Goal: Task Accomplishment & Management: Complete application form

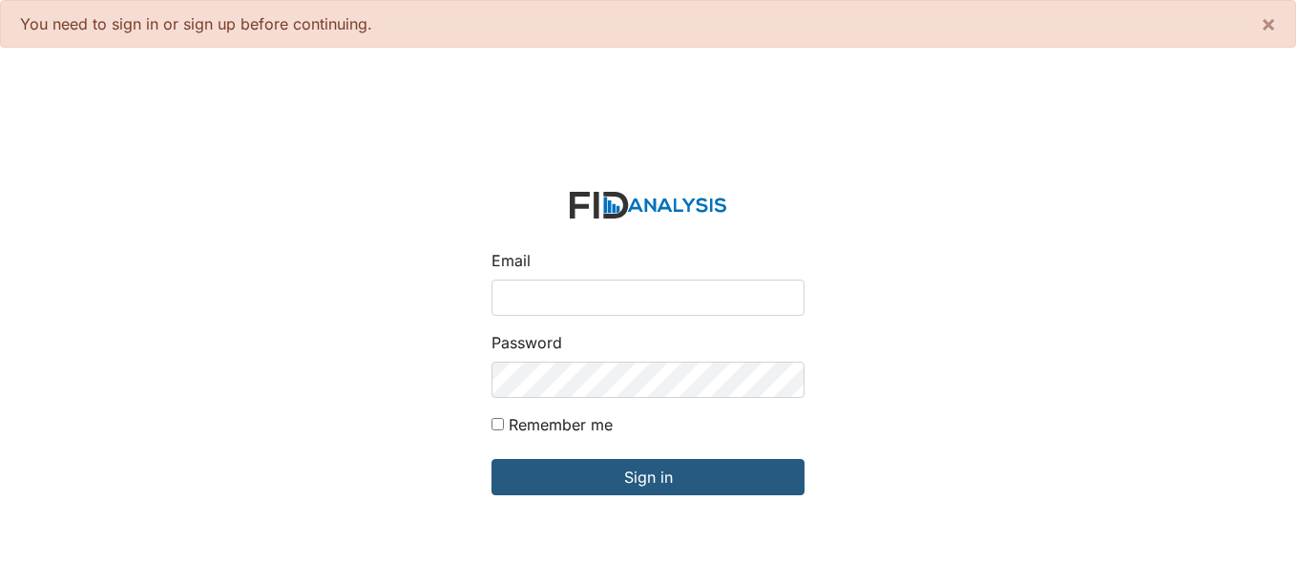
click at [572, 306] on input "Email" at bounding box center [647, 298] width 313 height 36
type input "[EMAIL_ADDRESS][DOMAIN_NAME]"
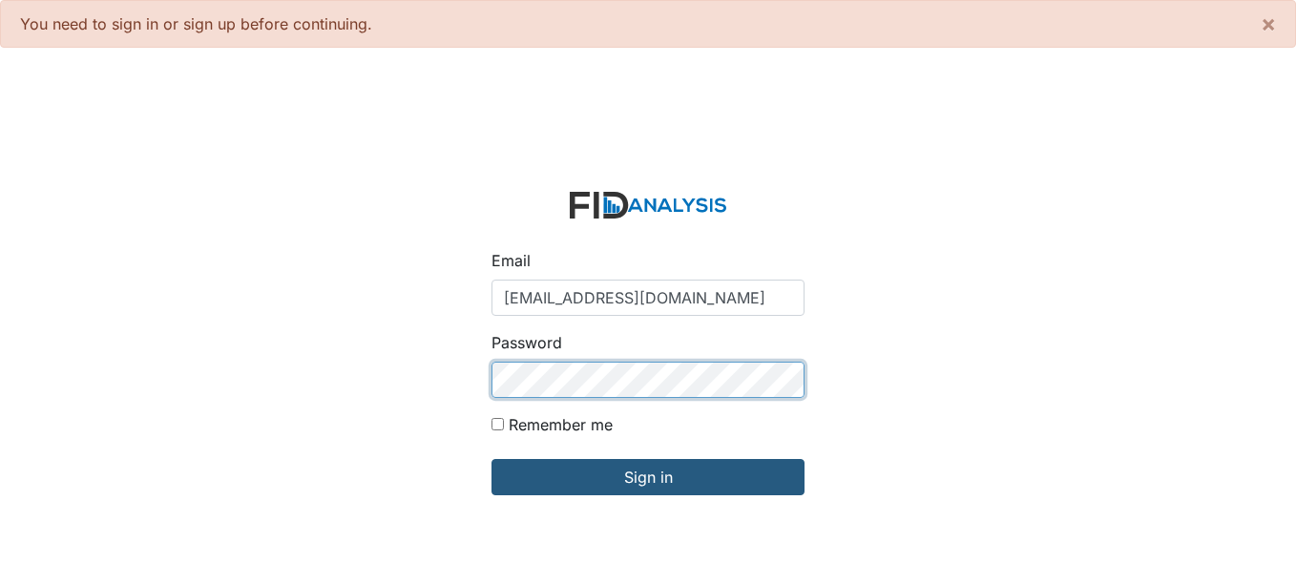
click at [491, 459] on input "Sign in" at bounding box center [647, 477] width 313 height 36
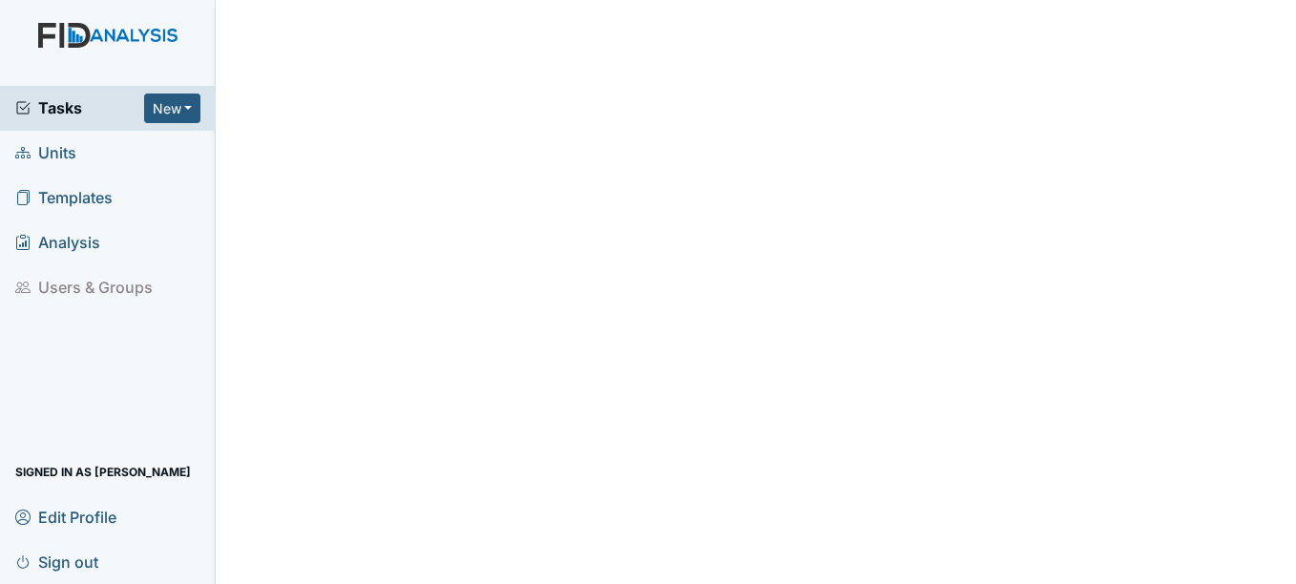
click at [47, 159] on span "Units" at bounding box center [45, 153] width 61 height 30
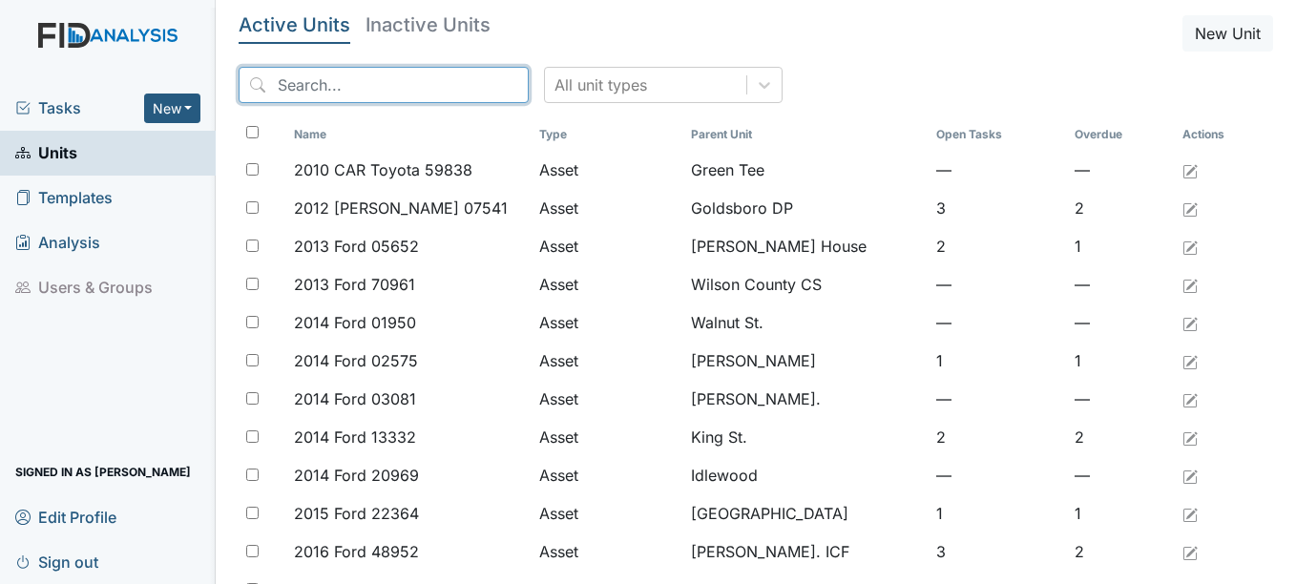
click at [367, 87] on input "search" at bounding box center [384, 85] width 290 height 36
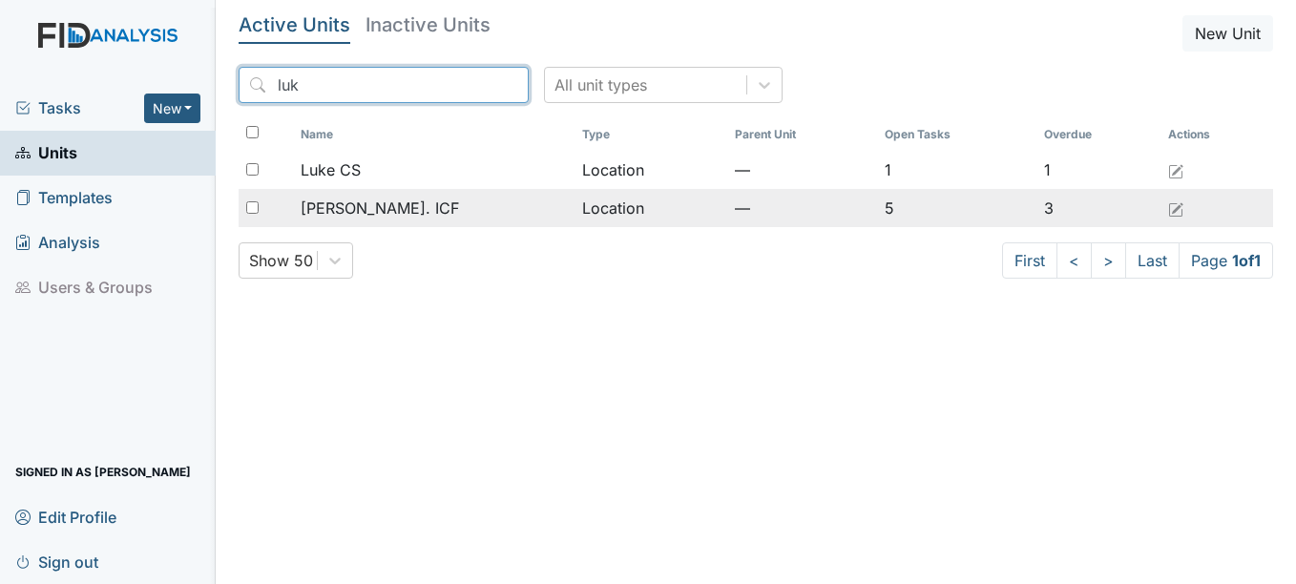
type input "luk"
click at [372, 202] on span "[PERSON_NAME]. ICF" at bounding box center [380, 208] width 158 height 23
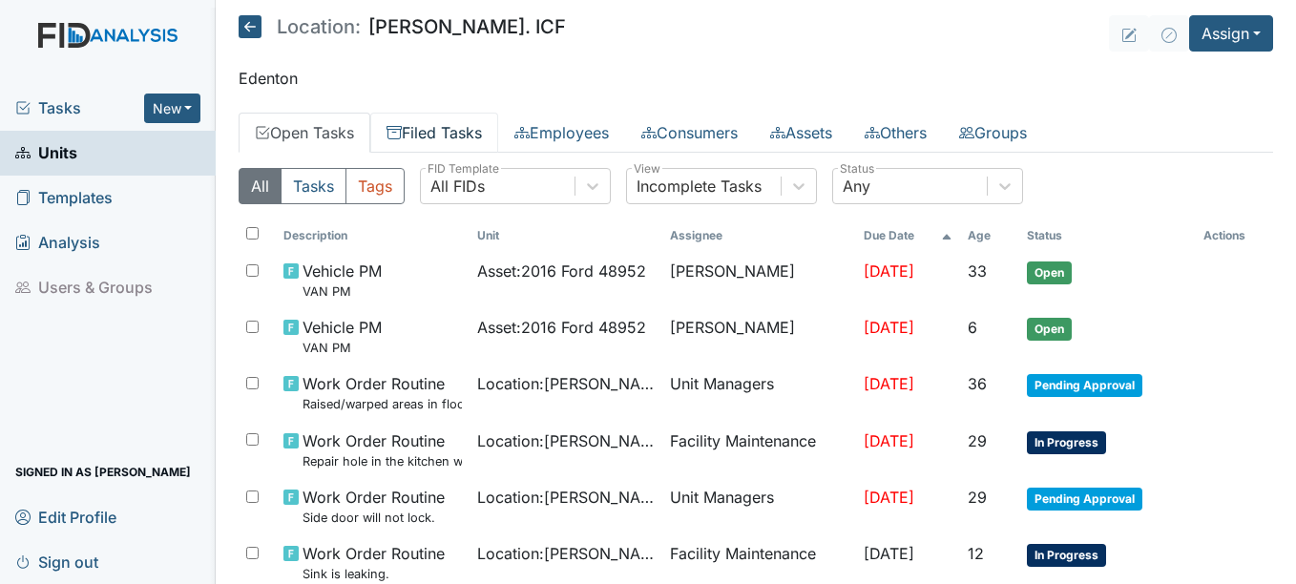
click at [468, 137] on link "Filed Tasks" at bounding box center [434, 133] width 128 height 40
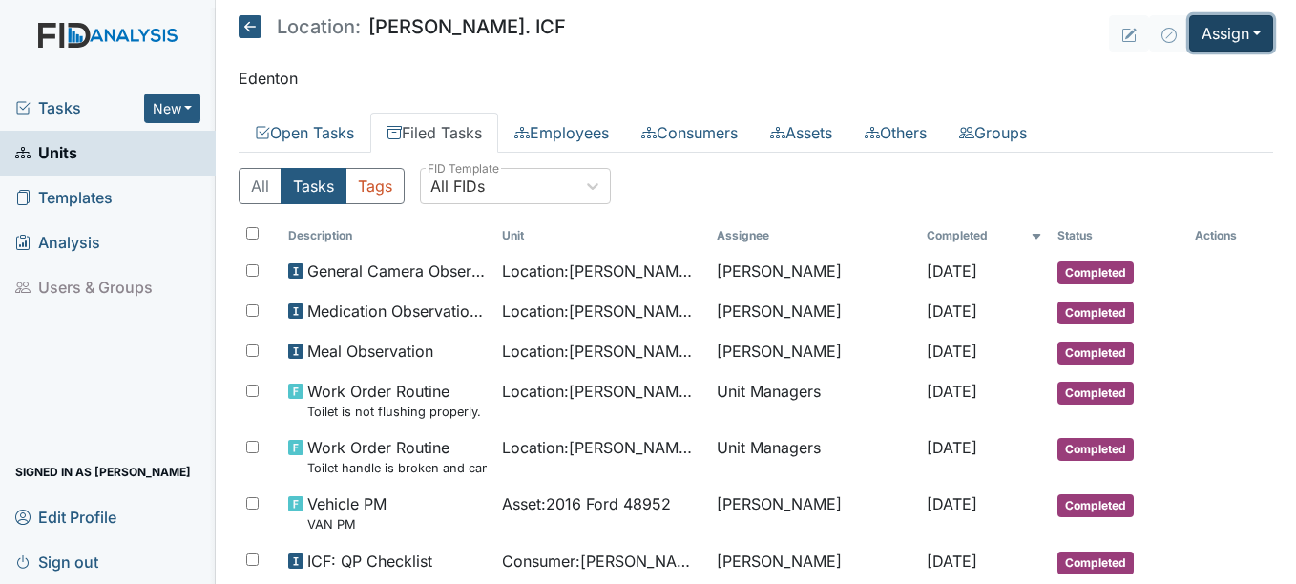
click at [1207, 32] on button "Assign" at bounding box center [1231, 33] width 84 height 36
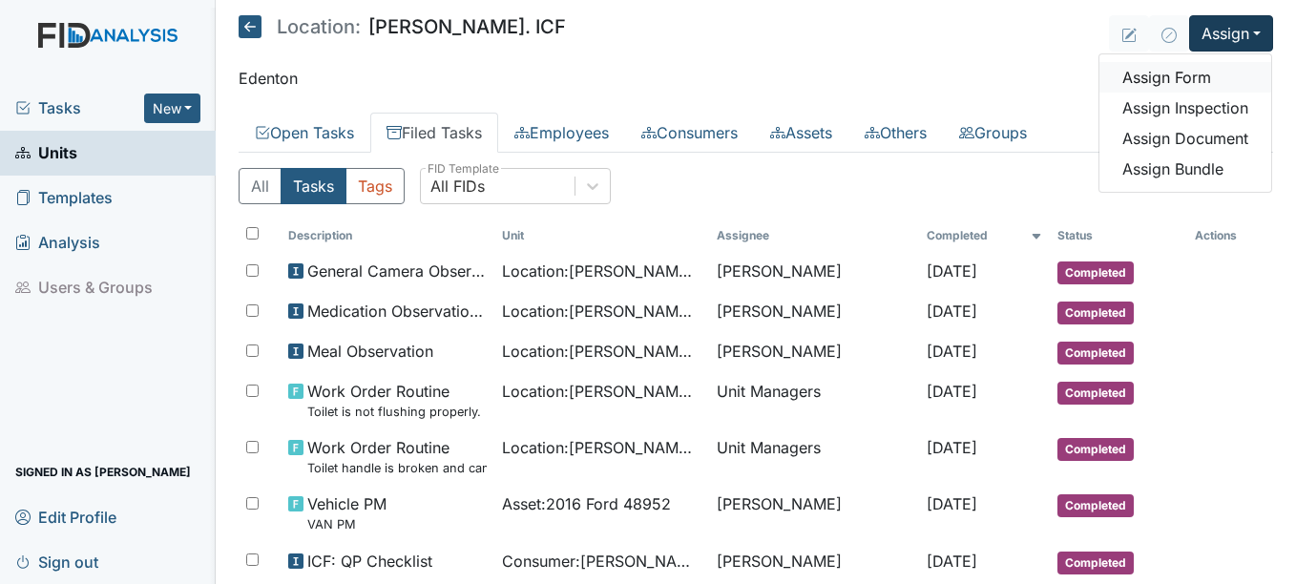
click at [1167, 82] on link "Assign Form" at bounding box center [1185, 77] width 172 height 31
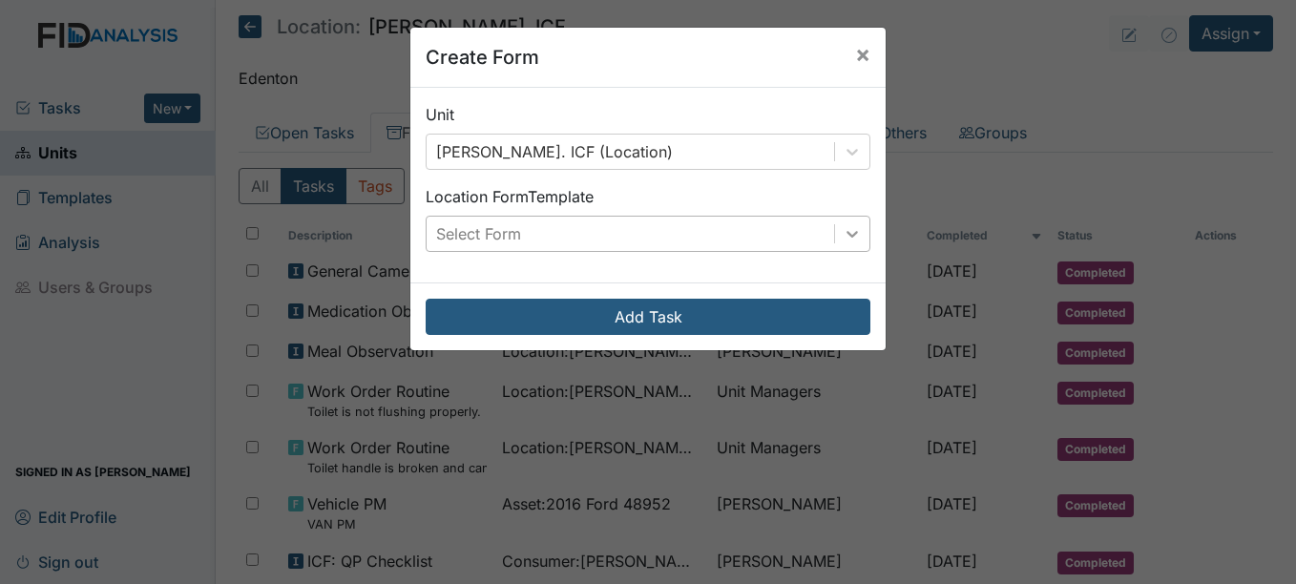
click at [847, 239] on icon at bounding box center [852, 233] width 19 height 19
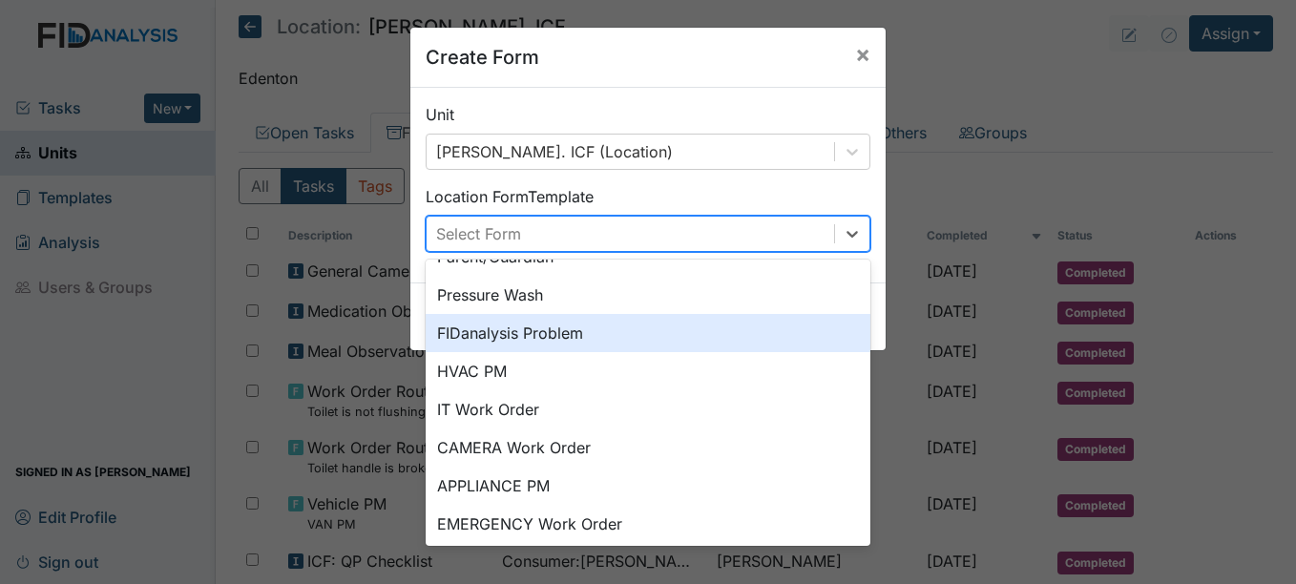
scroll to position [238, 0]
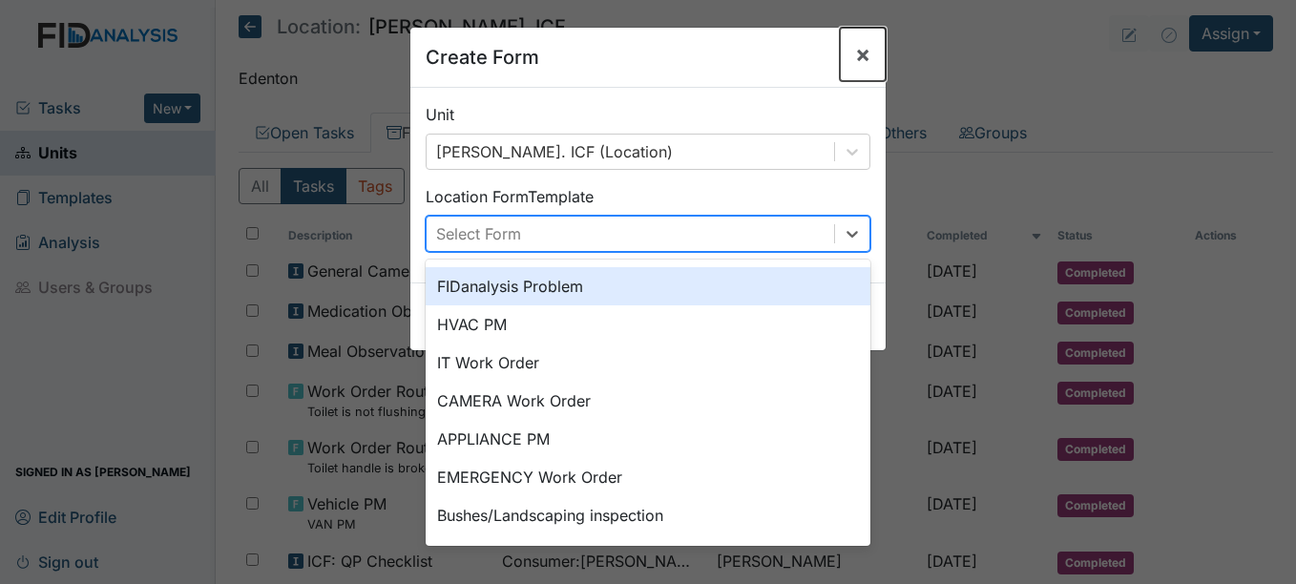
click at [857, 57] on span "×" at bounding box center [862, 54] width 15 height 28
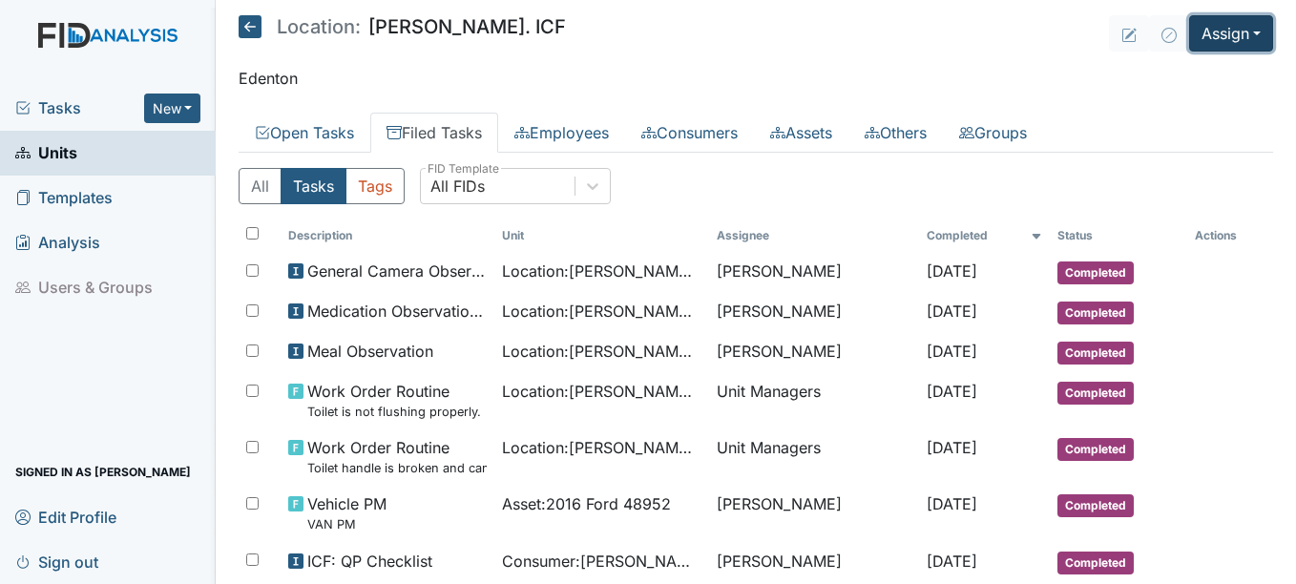
click at [1238, 25] on button "Assign" at bounding box center [1231, 33] width 84 height 36
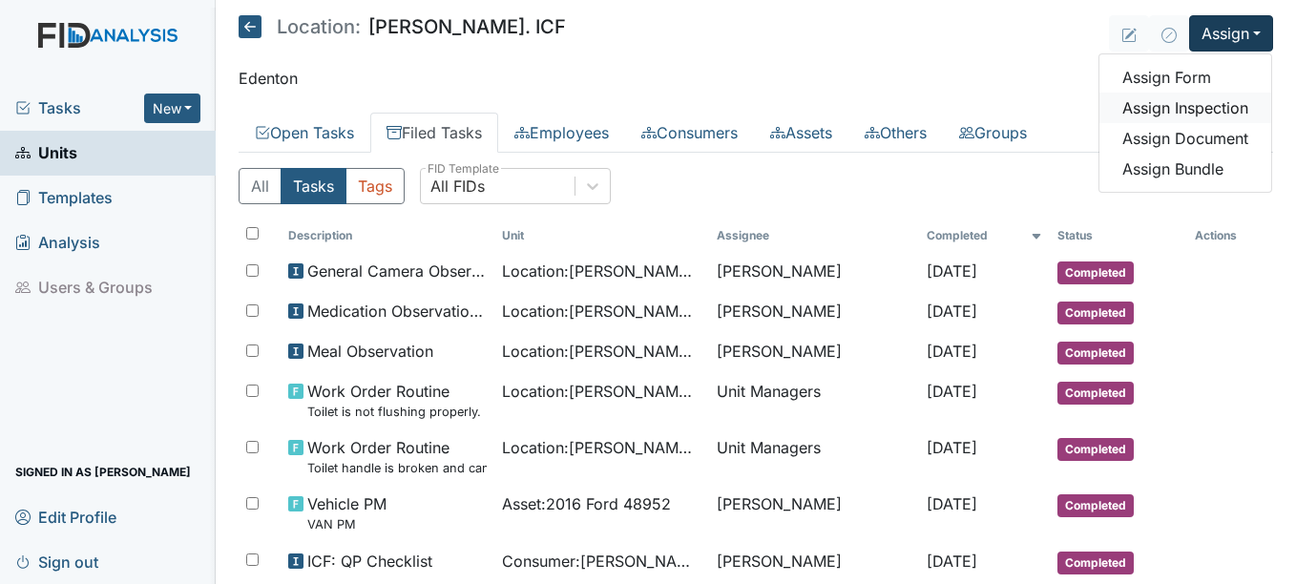
click at [1176, 115] on link "Assign Inspection" at bounding box center [1185, 108] width 172 height 31
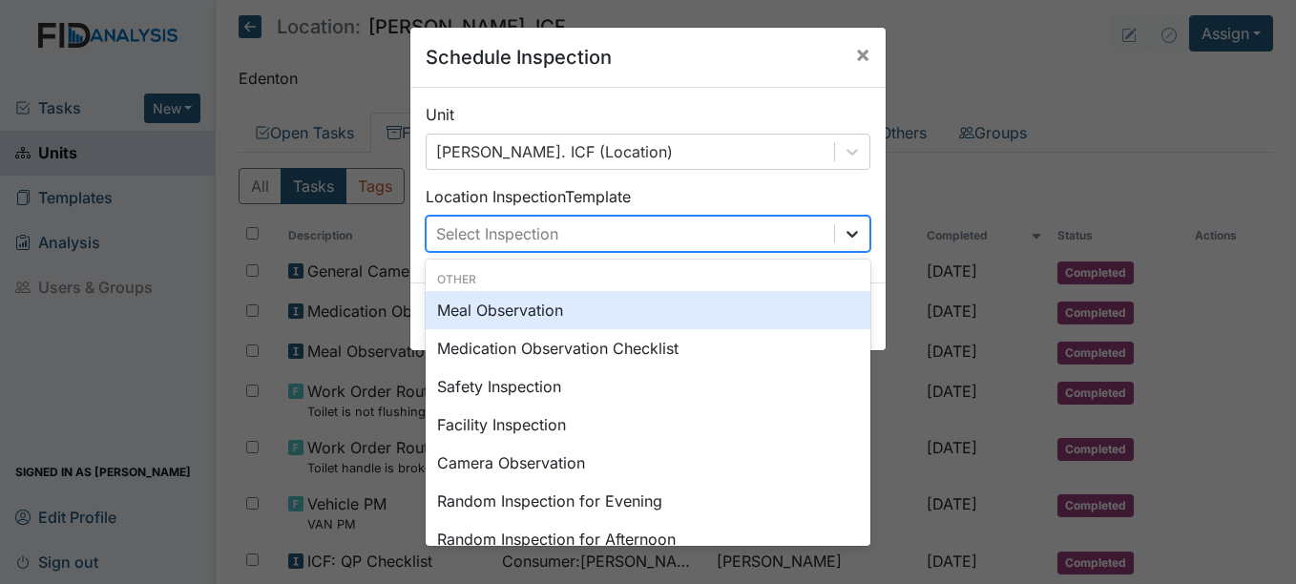
click at [851, 233] on icon at bounding box center [852, 233] width 19 height 19
click at [528, 313] on div "Meal Observation" at bounding box center [648, 310] width 445 height 38
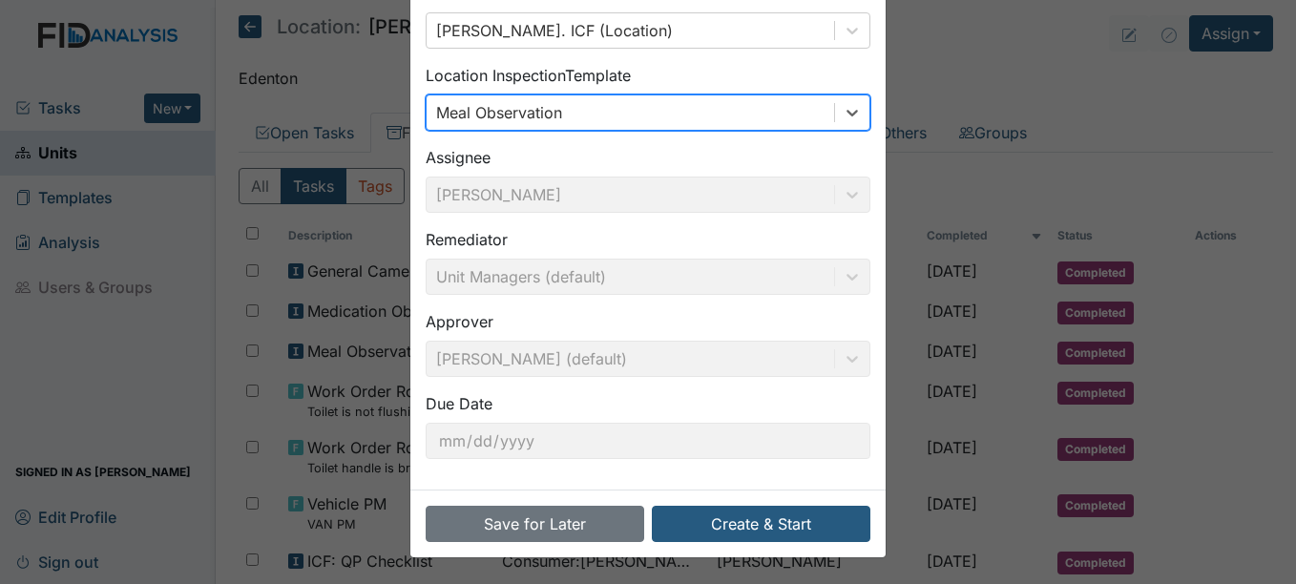
scroll to position [122, 0]
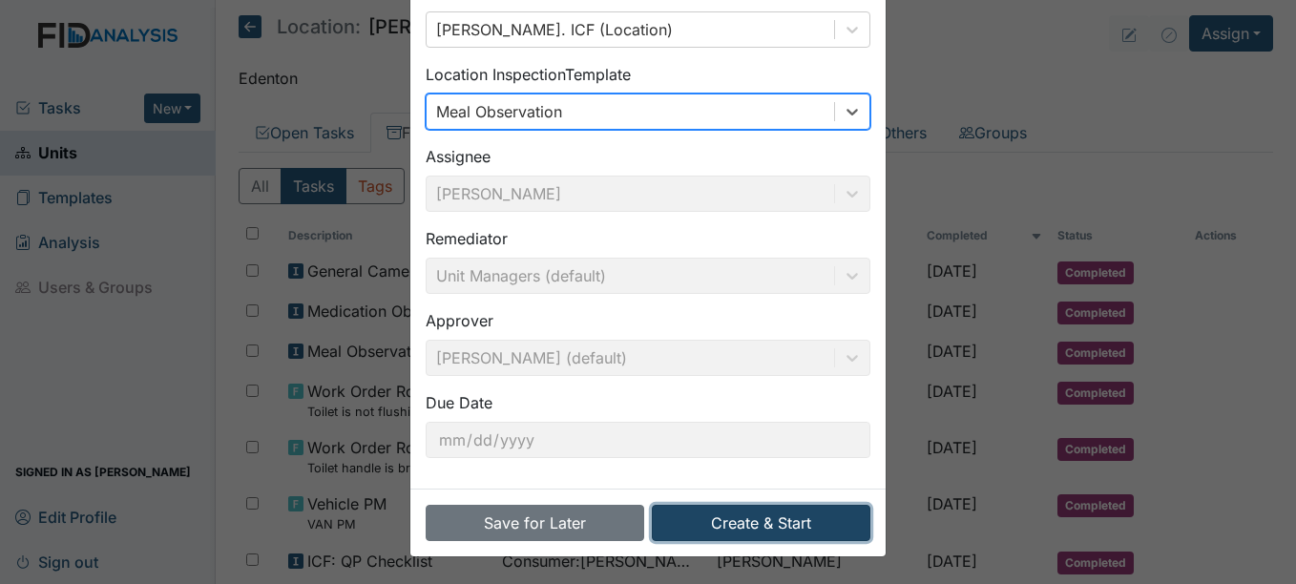
click at [767, 514] on button "Create & Start" at bounding box center [761, 523] width 219 height 36
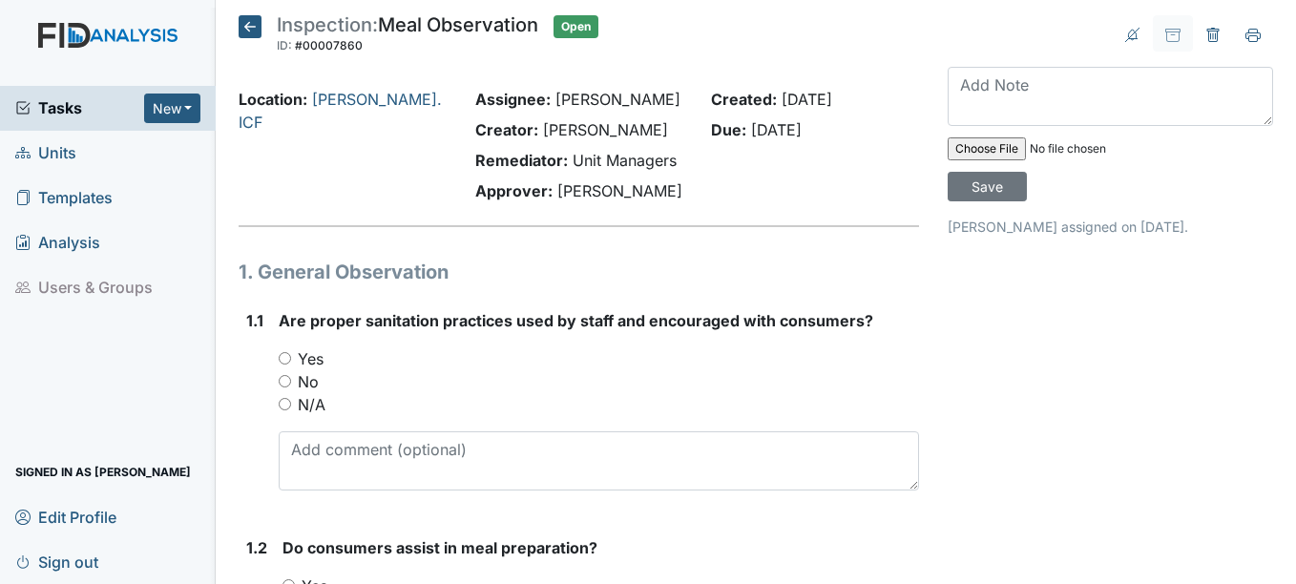
scroll to position [95, 0]
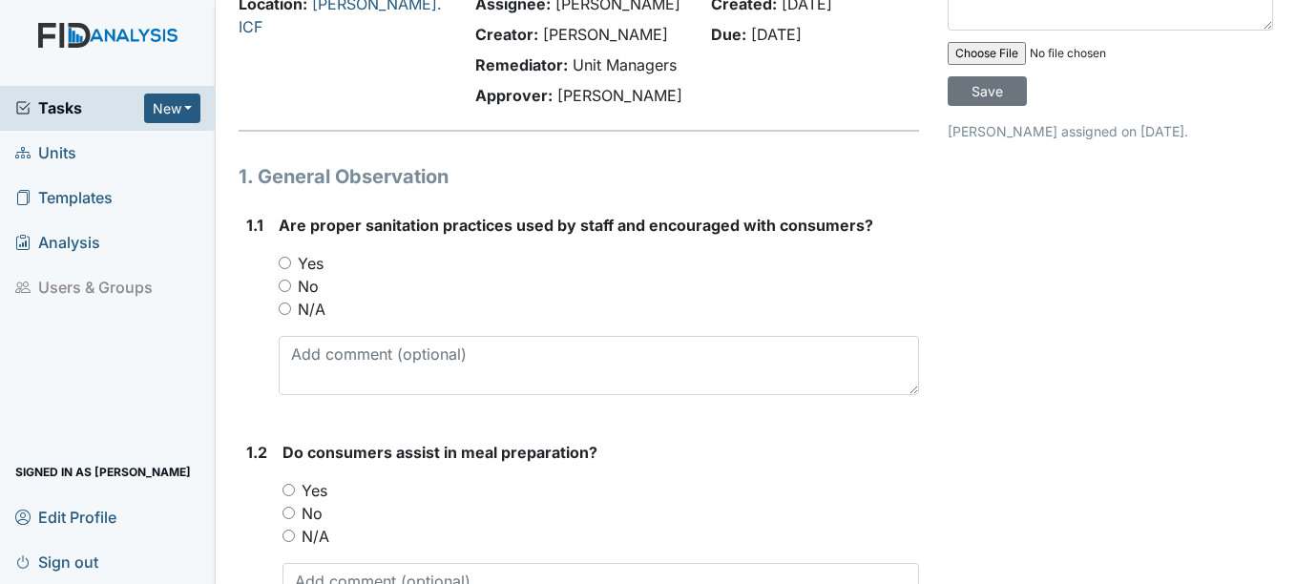
click at [310, 259] on label "Yes" at bounding box center [311, 263] width 26 height 23
click at [291, 259] on input "Yes" at bounding box center [285, 263] width 12 height 12
radio input "true"
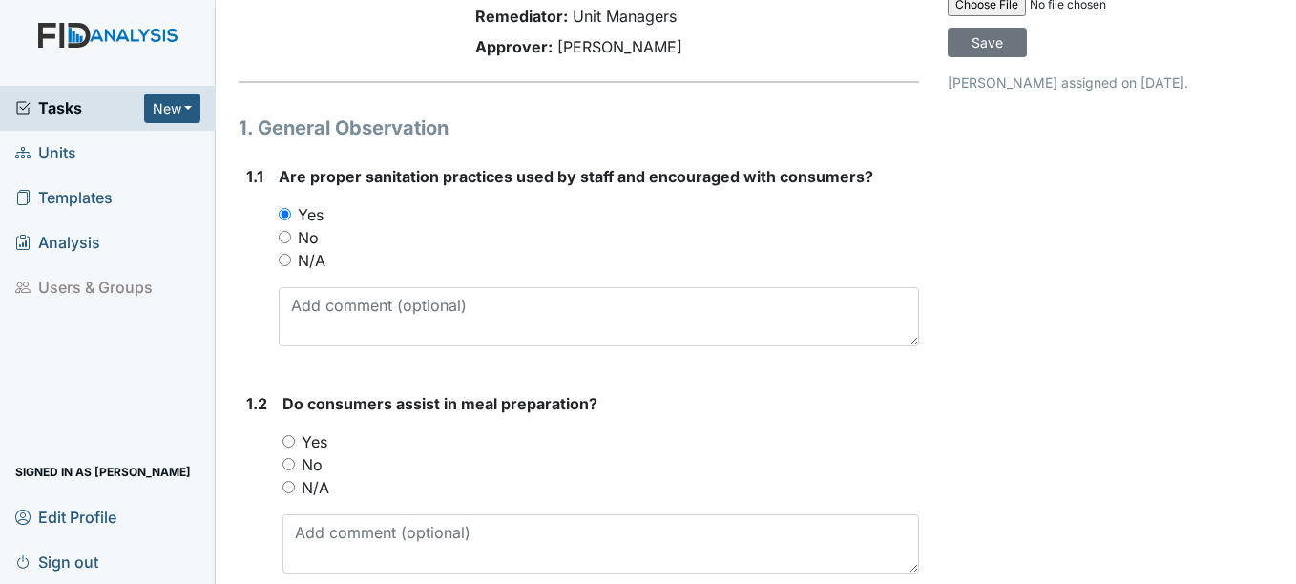
scroll to position [286, 0]
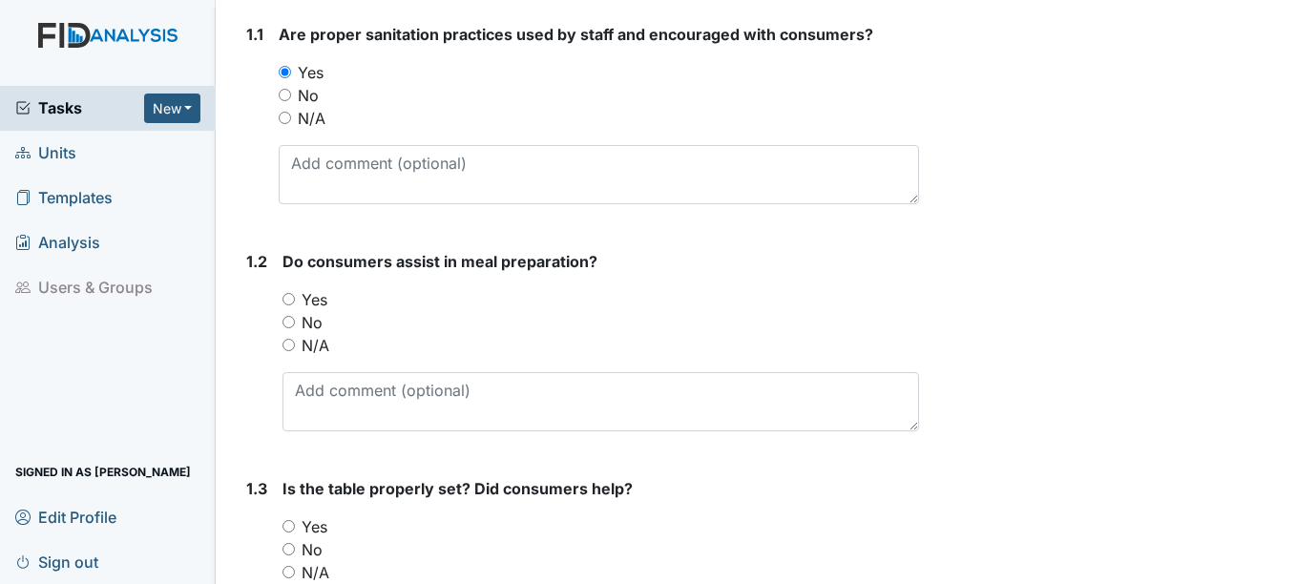
click at [321, 307] on label "Yes" at bounding box center [315, 299] width 26 height 23
click at [295, 305] on input "Yes" at bounding box center [288, 299] width 12 height 12
radio input "true"
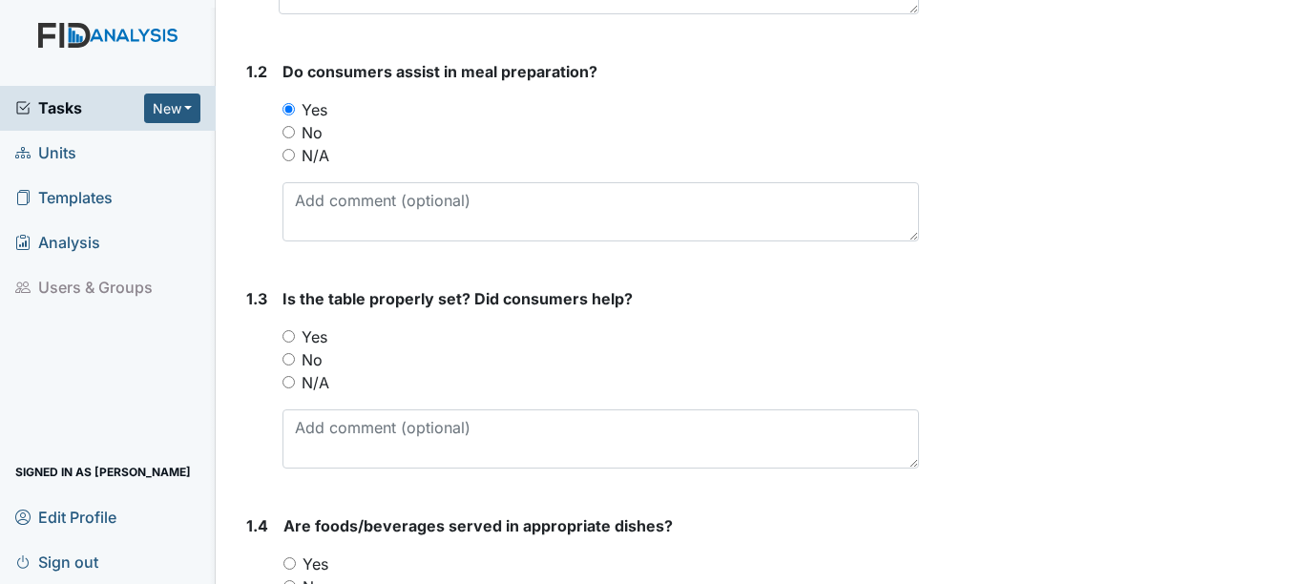
scroll to position [477, 0]
click at [323, 333] on label "Yes" at bounding box center [315, 335] width 26 height 23
click at [295, 333] on input "Yes" at bounding box center [288, 335] width 12 height 12
radio input "true"
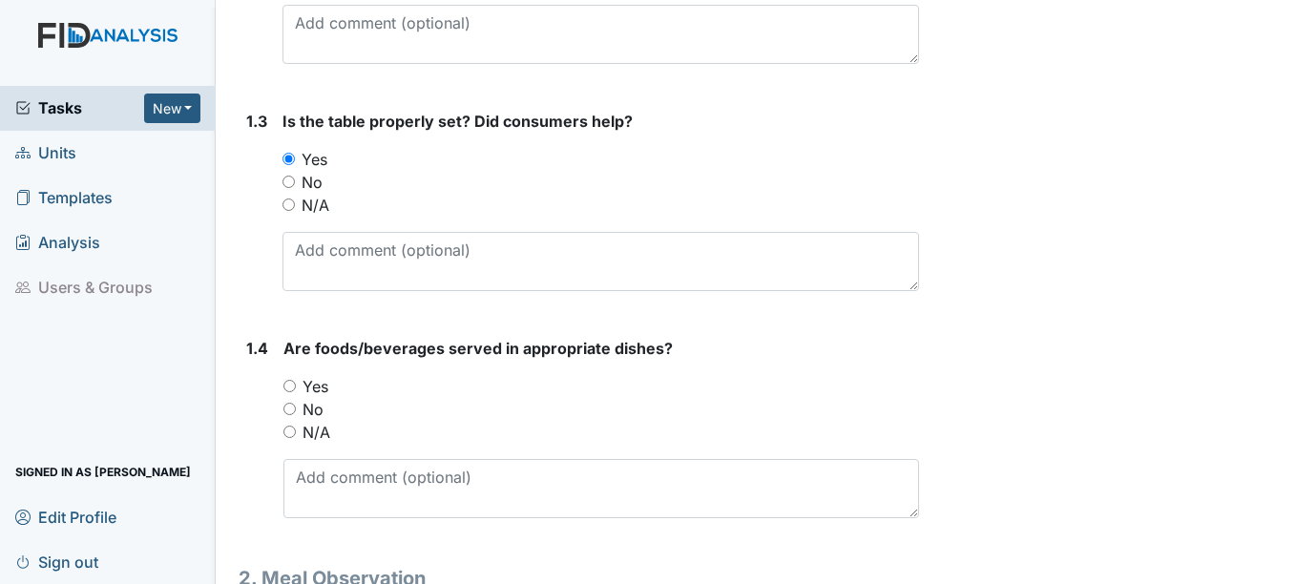
scroll to position [668, 0]
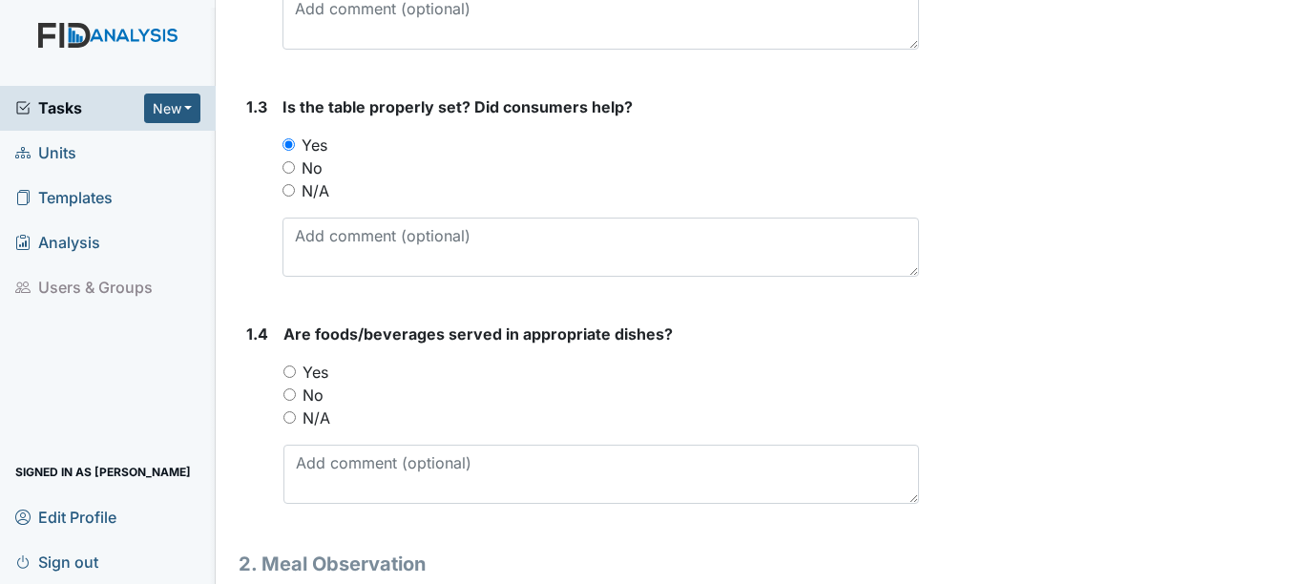
click at [318, 365] on label "Yes" at bounding box center [315, 372] width 26 height 23
click at [296, 365] on input "Yes" at bounding box center [289, 371] width 12 height 12
radio input "true"
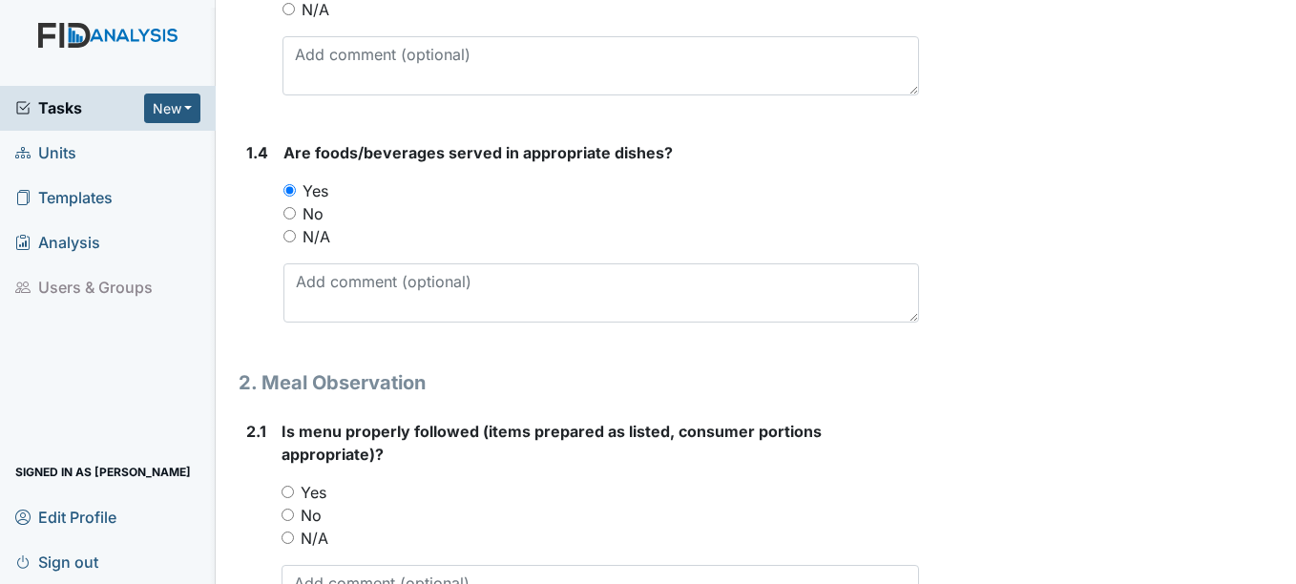
scroll to position [954, 0]
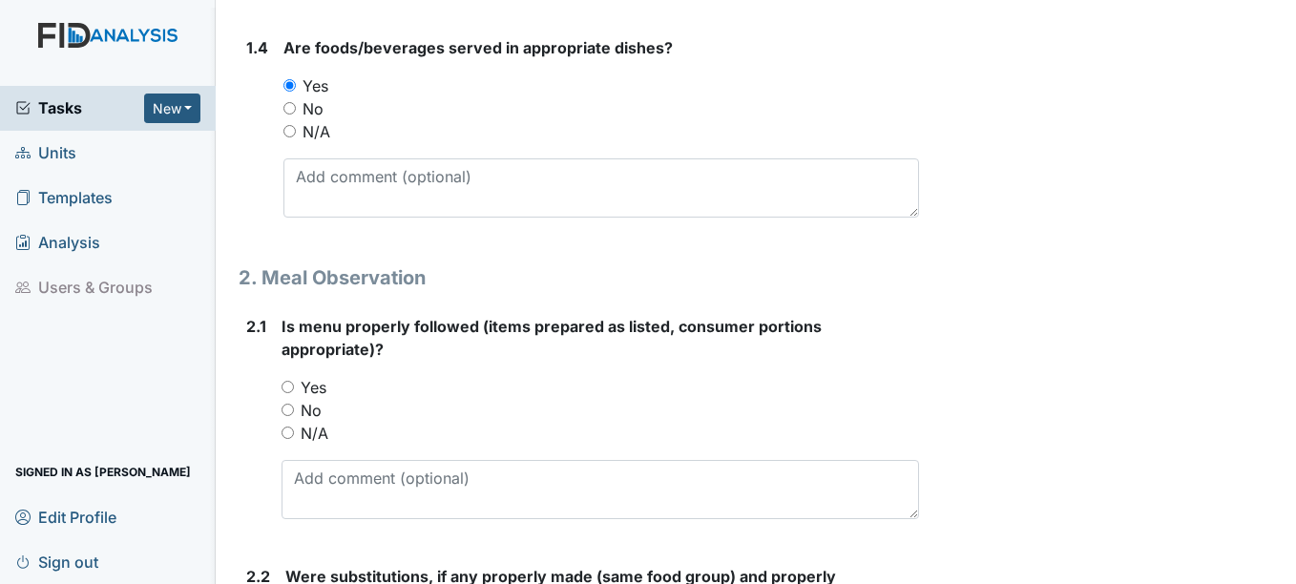
click at [314, 400] on label "No" at bounding box center [311, 410] width 21 height 23
click at [294, 404] on input "No" at bounding box center [287, 410] width 12 height 12
radio input "true"
click at [323, 387] on label "Yes" at bounding box center [314, 387] width 26 height 23
click at [294, 387] on input "Yes" at bounding box center [287, 387] width 12 height 12
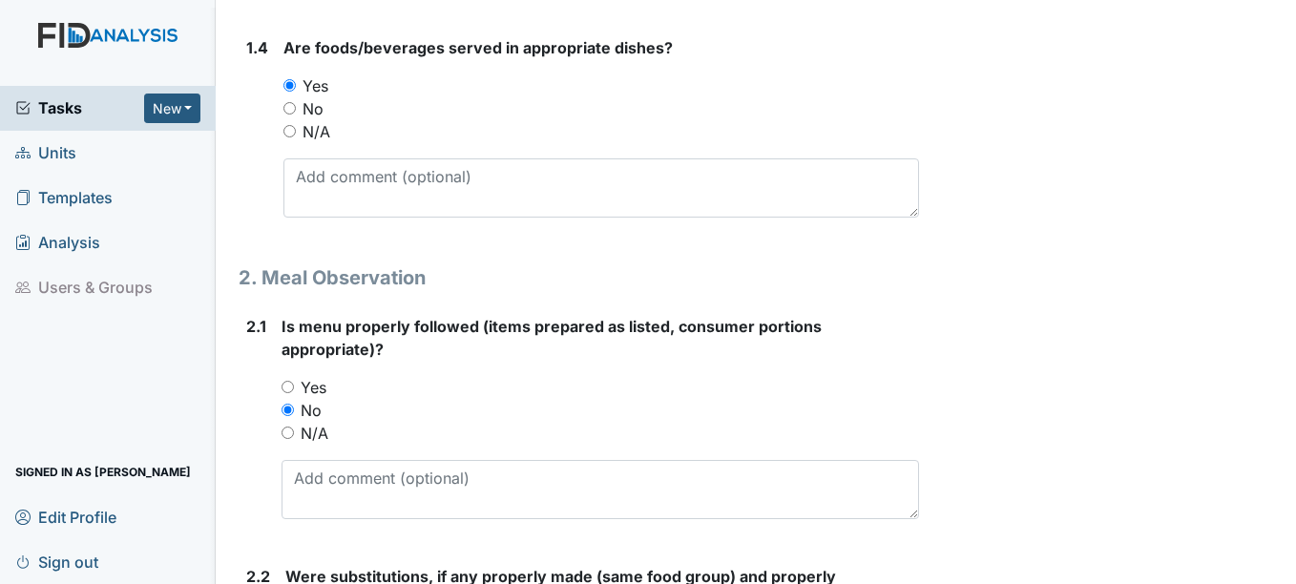
radio input "true"
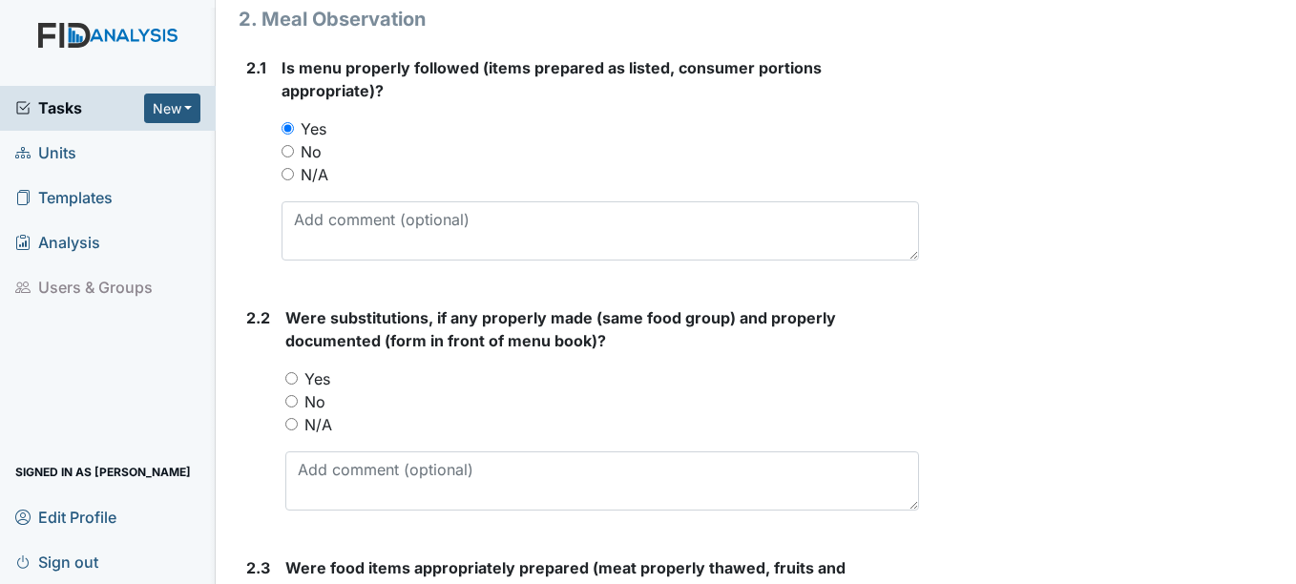
scroll to position [1240, 0]
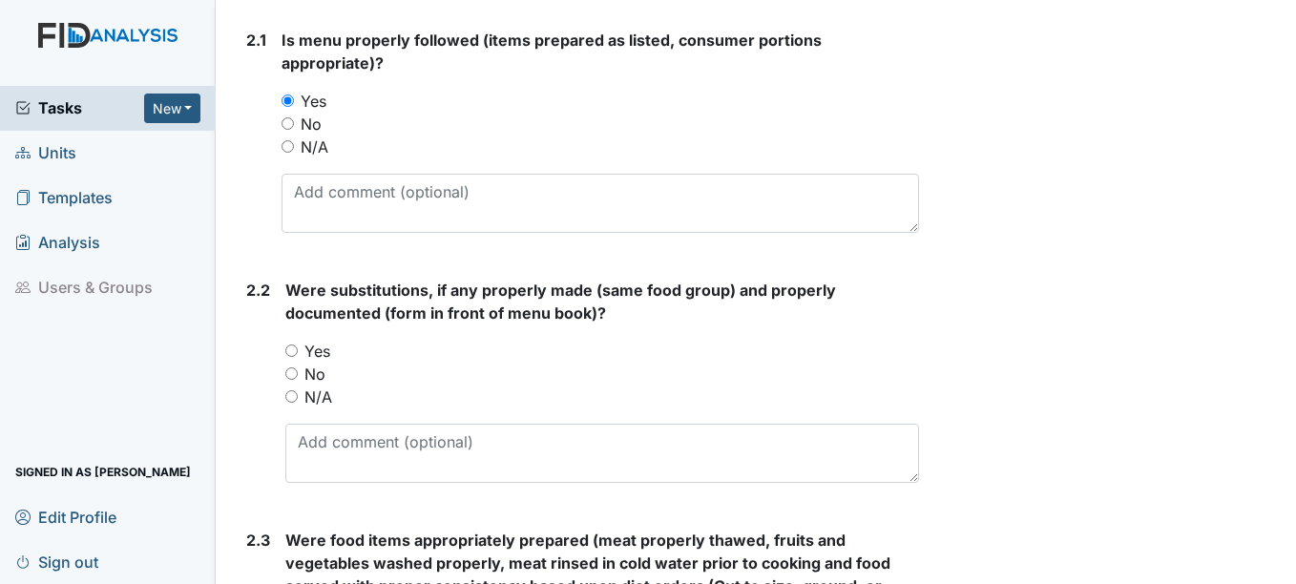
click at [326, 390] on label "N/A" at bounding box center [318, 396] width 28 height 23
click at [298, 390] on input "N/A" at bounding box center [291, 396] width 12 height 12
radio input "true"
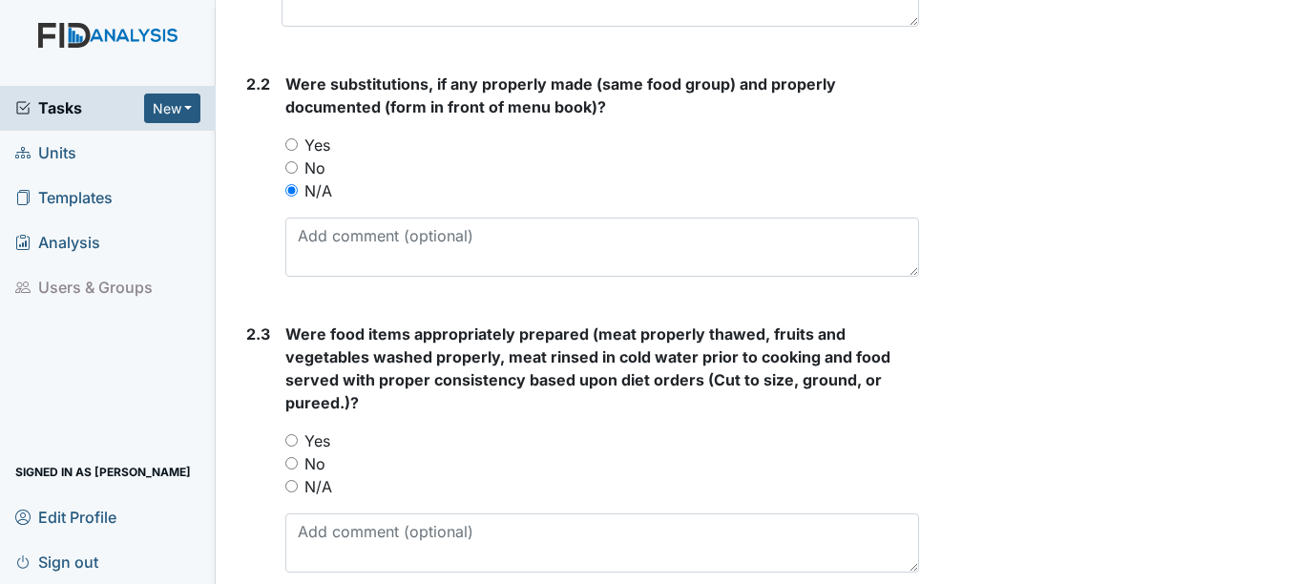
scroll to position [1527, 0]
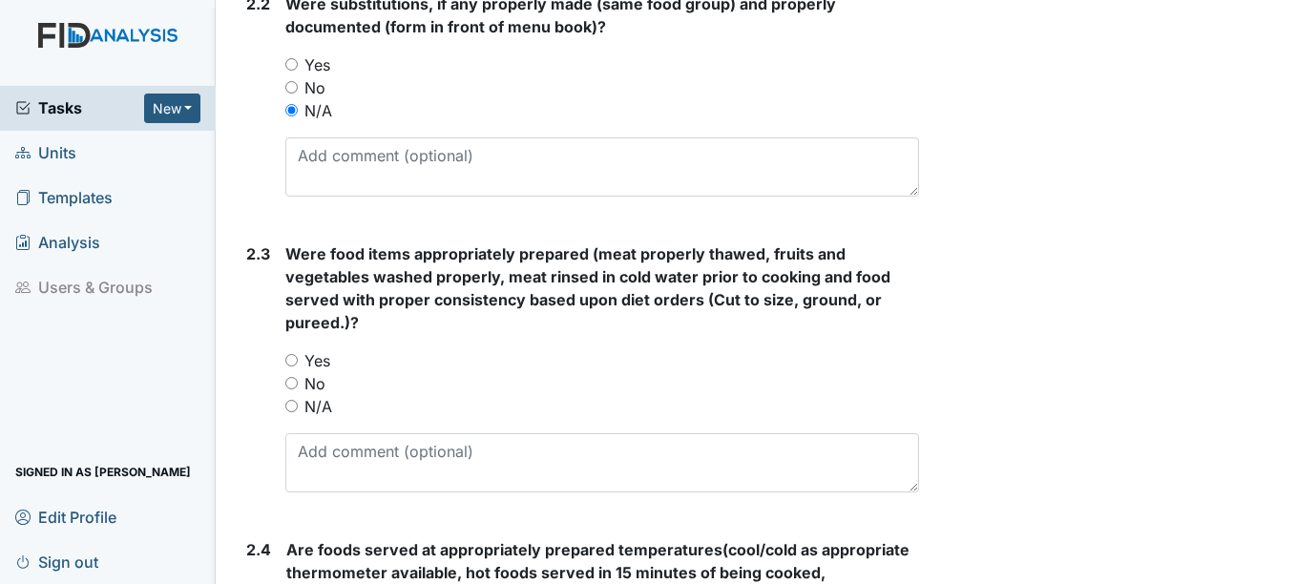
click at [323, 363] on label "Yes" at bounding box center [317, 360] width 26 height 23
click at [298, 363] on input "Yes" at bounding box center [291, 360] width 12 height 12
radio input "true"
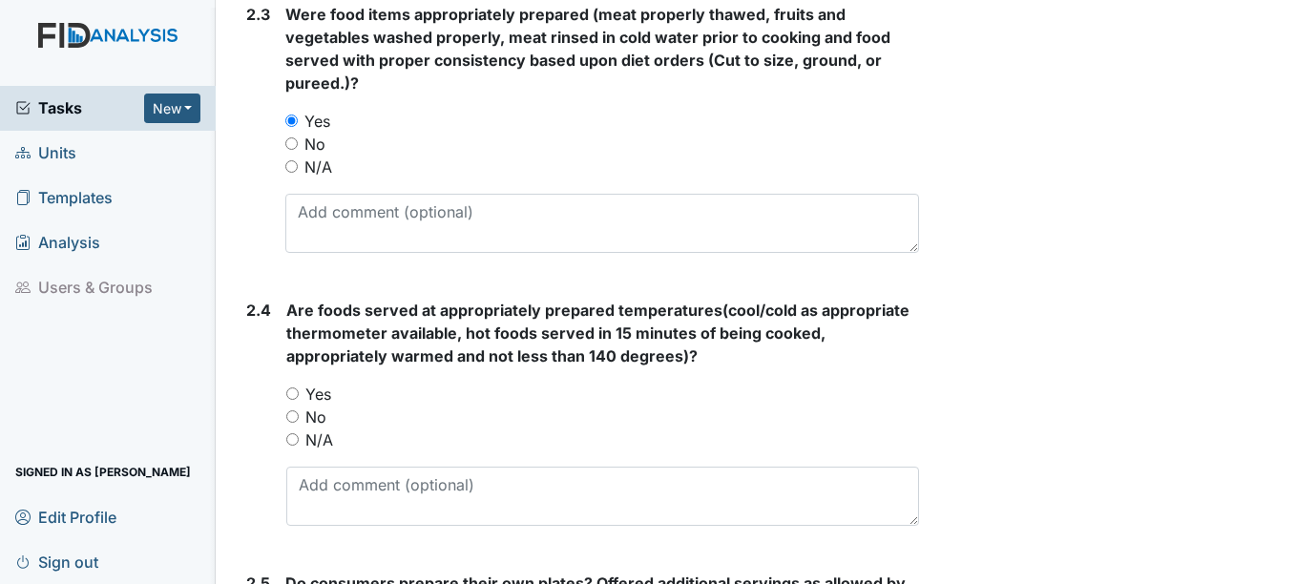
scroll to position [1813, 0]
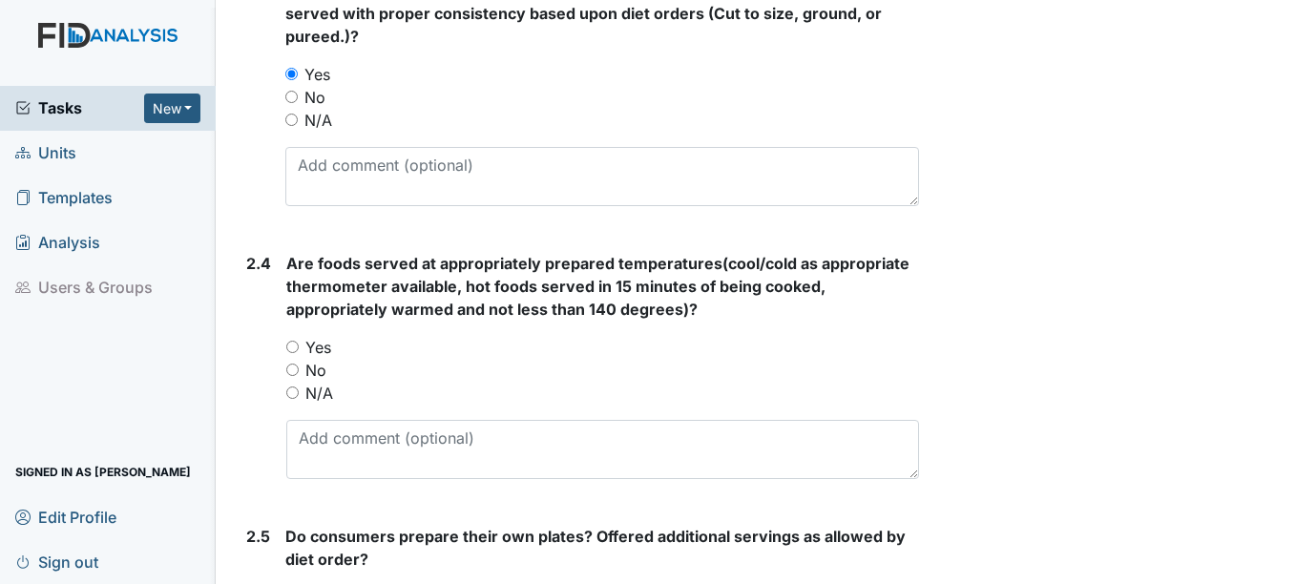
click at [321, 353] on label "Yes" at bounding box center [318, 347] width 26 height 23
click at [299, 353] on input "Yes" at bounding box center [292, 347] width 12 height 12
radio input "true"
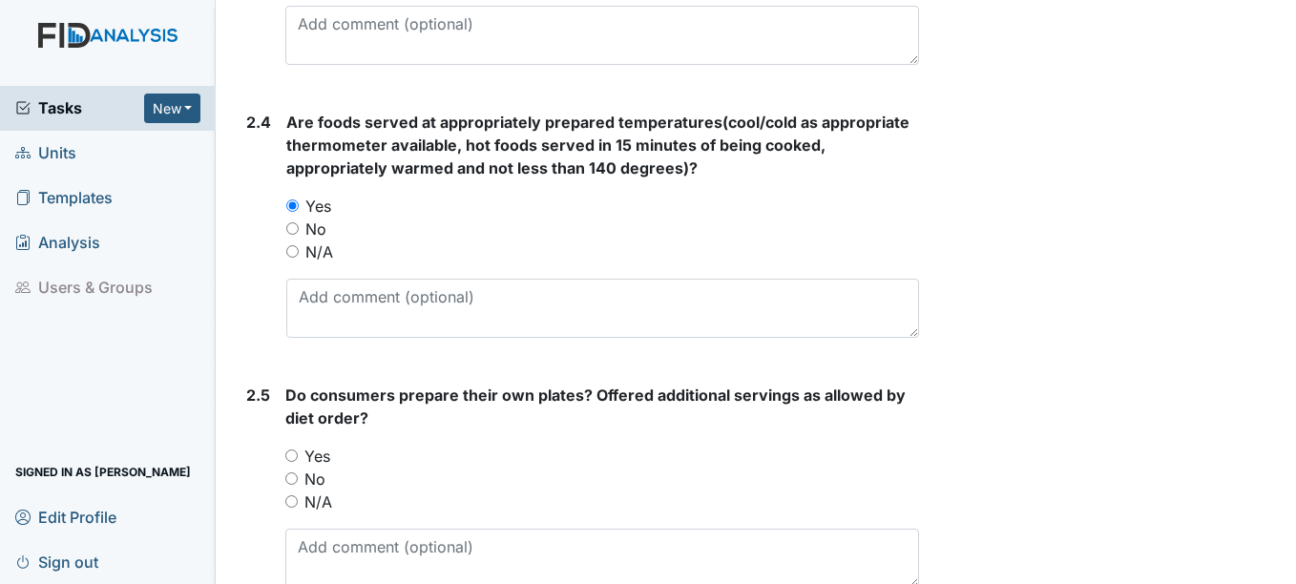
scroll to position [2004, 0]
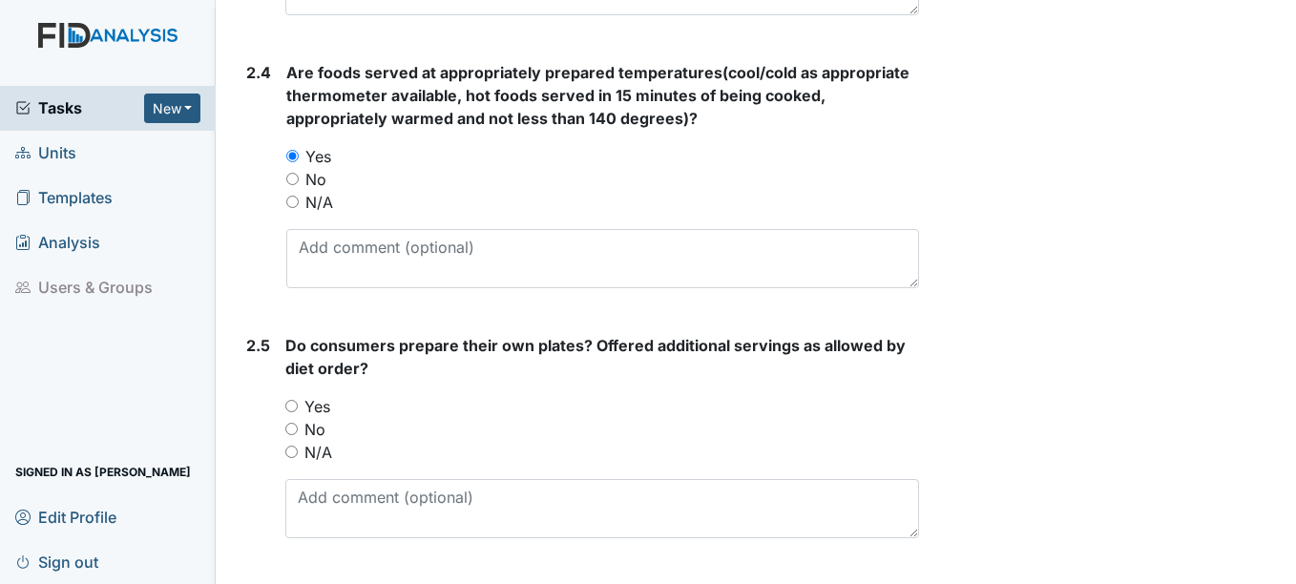
click at [312, 417] on label "Yes" at bounding box center [317, 406] width 26 height 23
click at [298, 412] on input "Yes" at bounding box center [291, 406] width 12 height 12
radio input "true"
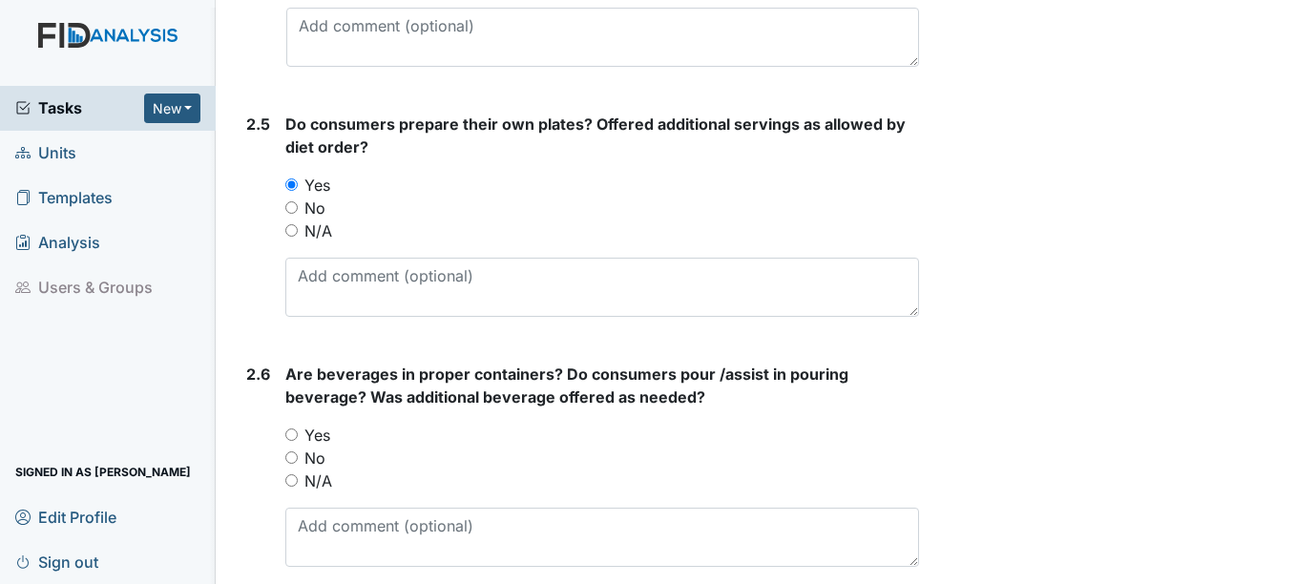
scroll to position [2290, 0]
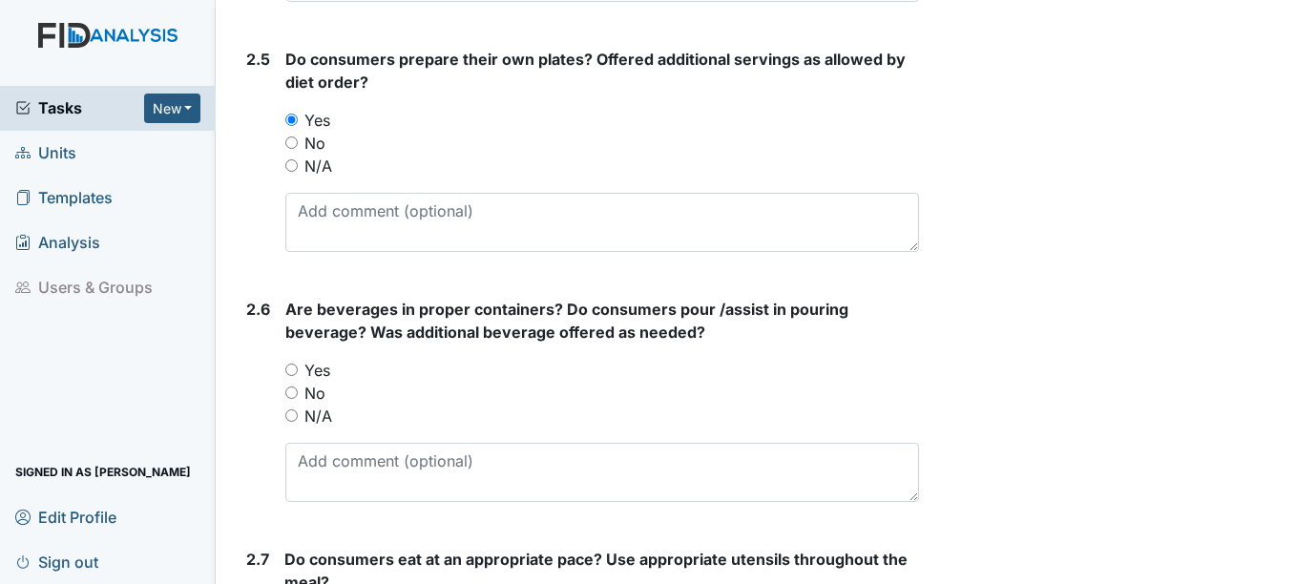
click at [322, 370] on label "Yes" at bounding box center [317, 370] width 26 height 23
click at [298, 370] on input "Yes" at bounding box center [291, 370] width 12 height 12
radio input "true"
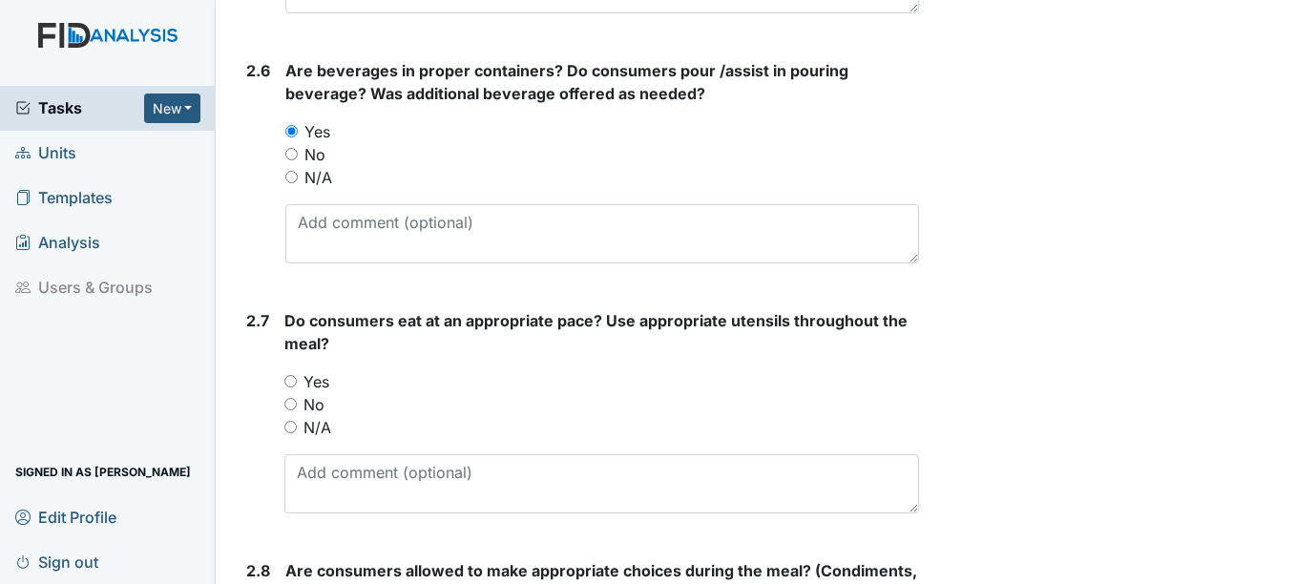
scroll to position [2672, 0]
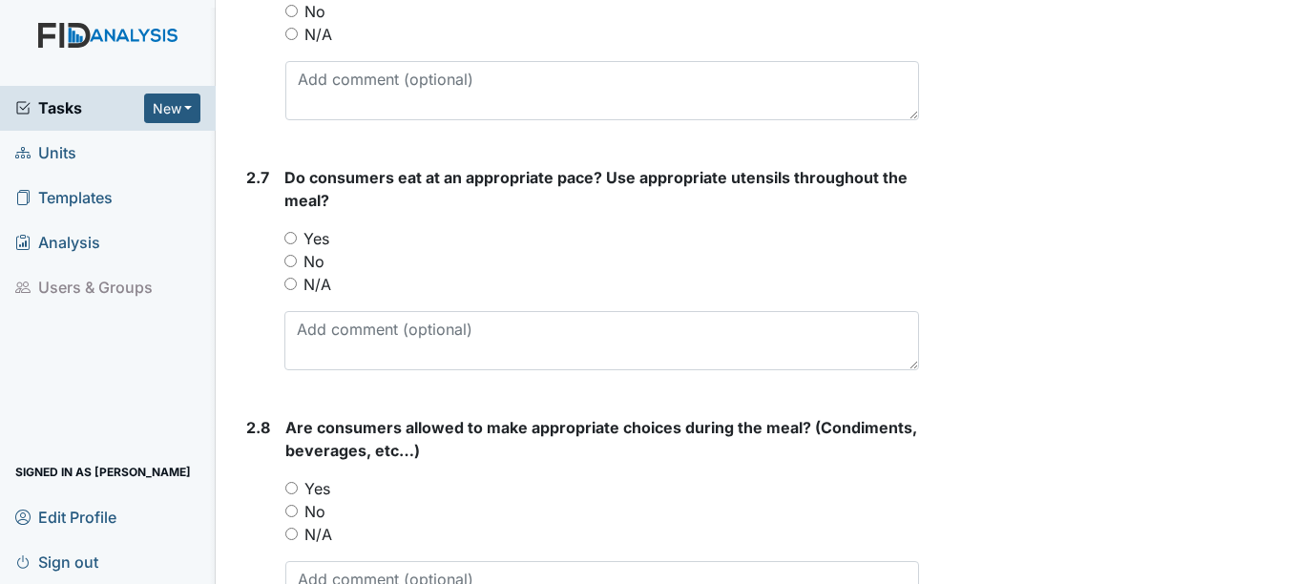
click at [318, 245] on label "Yes" at bounding box center [316, 238] width 26 height 23
click at [297, 244] on input "Yes" at bounding box center [290, 238] width 12 height 12
radio input "true"
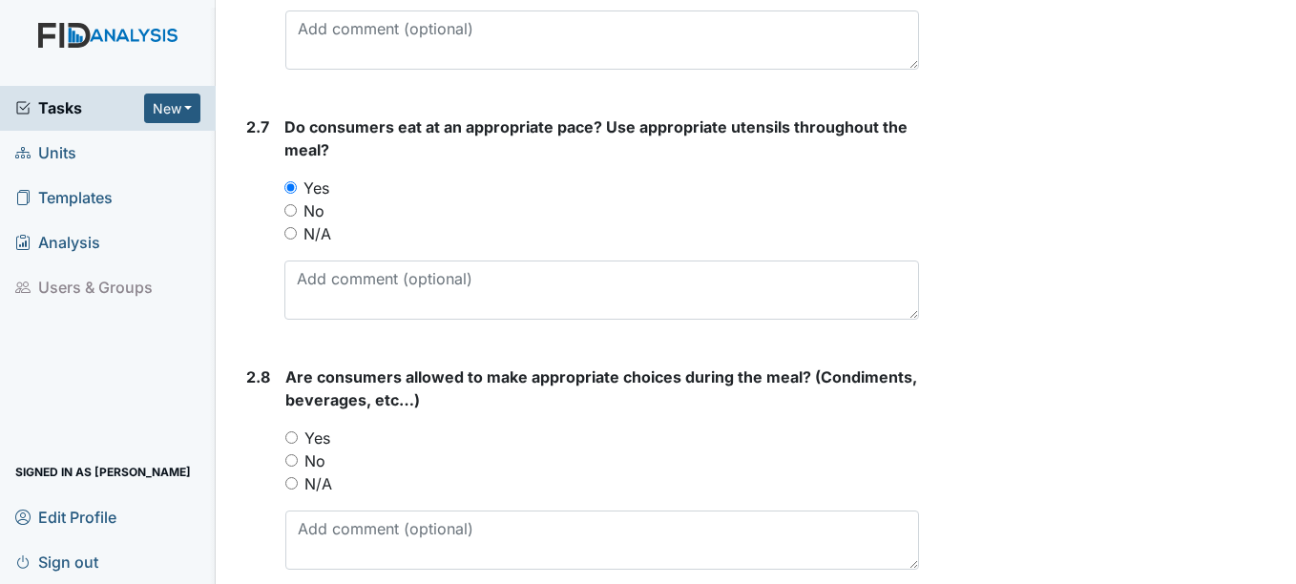
scroll to position [2767, 0]
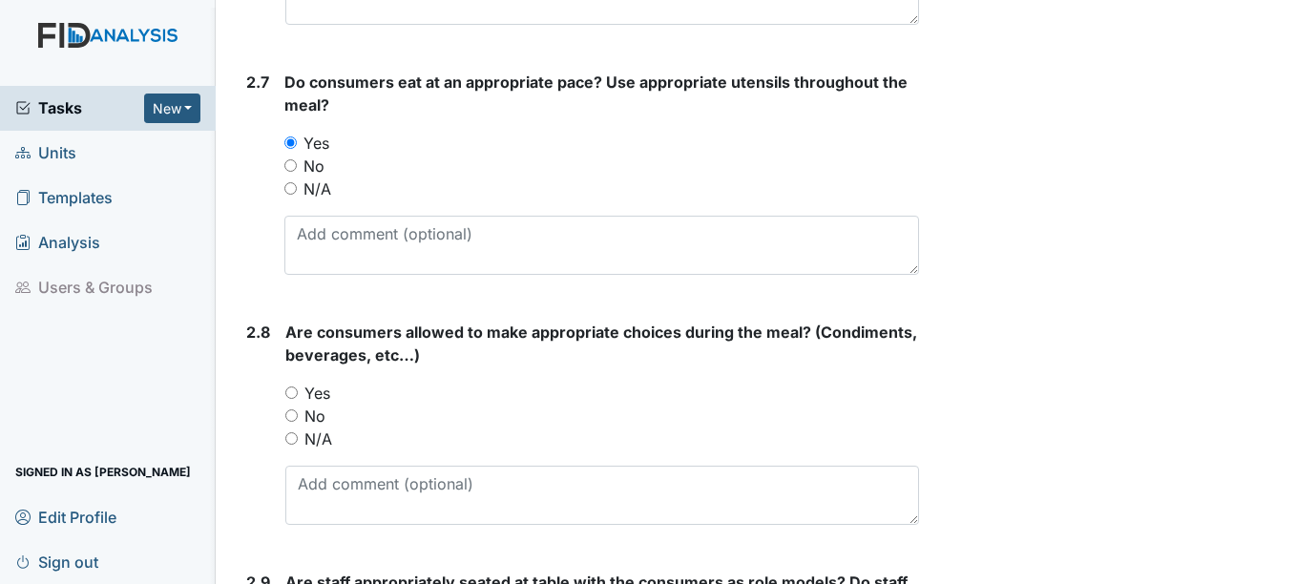
click at [314, 392] on label "Yes" at bounding box center [317, 393] width 26 height 23
click at [298, 392] on input "Yes" at bounding box center [291, 392] width 12 height 12
radio input "true"
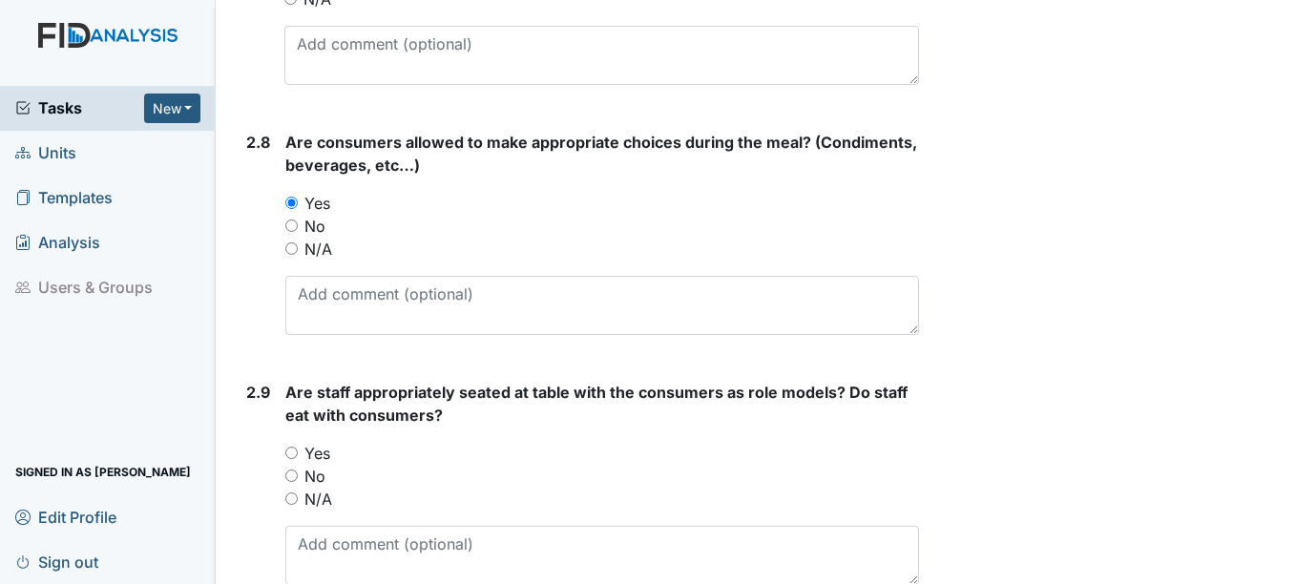
scroll to position [2958, 0]
click at [325, 443] on label "Yes" at bounding box center [317, 452] width 26 height 23
click at [298, 446] on input "Yes" at bounding box center [291, 452] width 12 height 12
radio input "true"
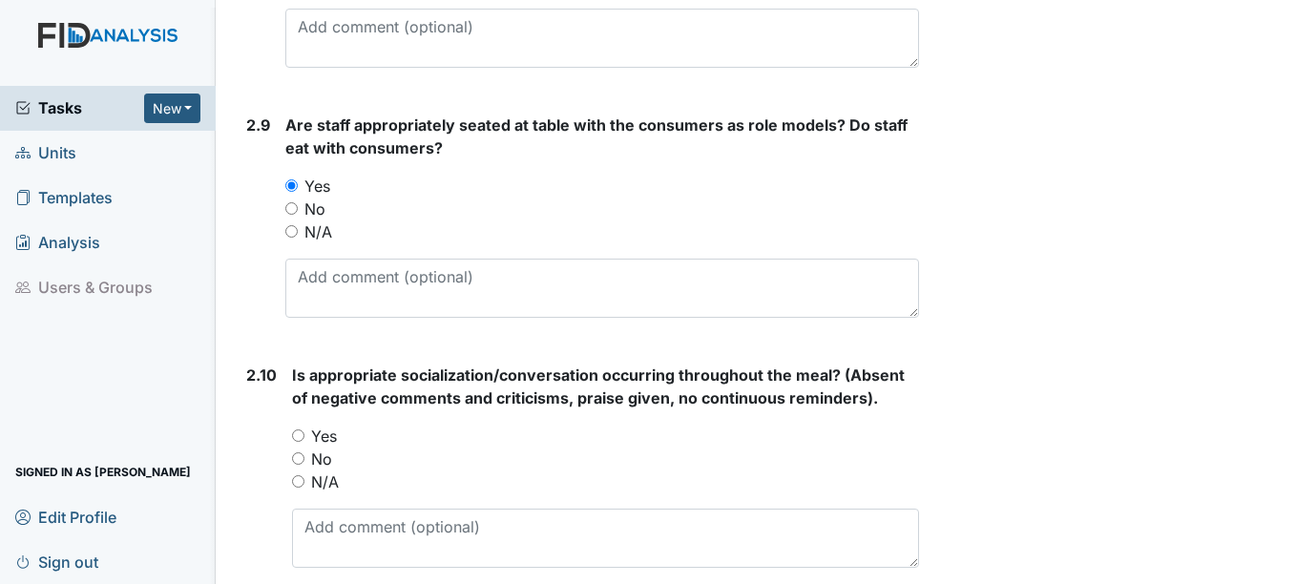
scroll to position [3244, 0]
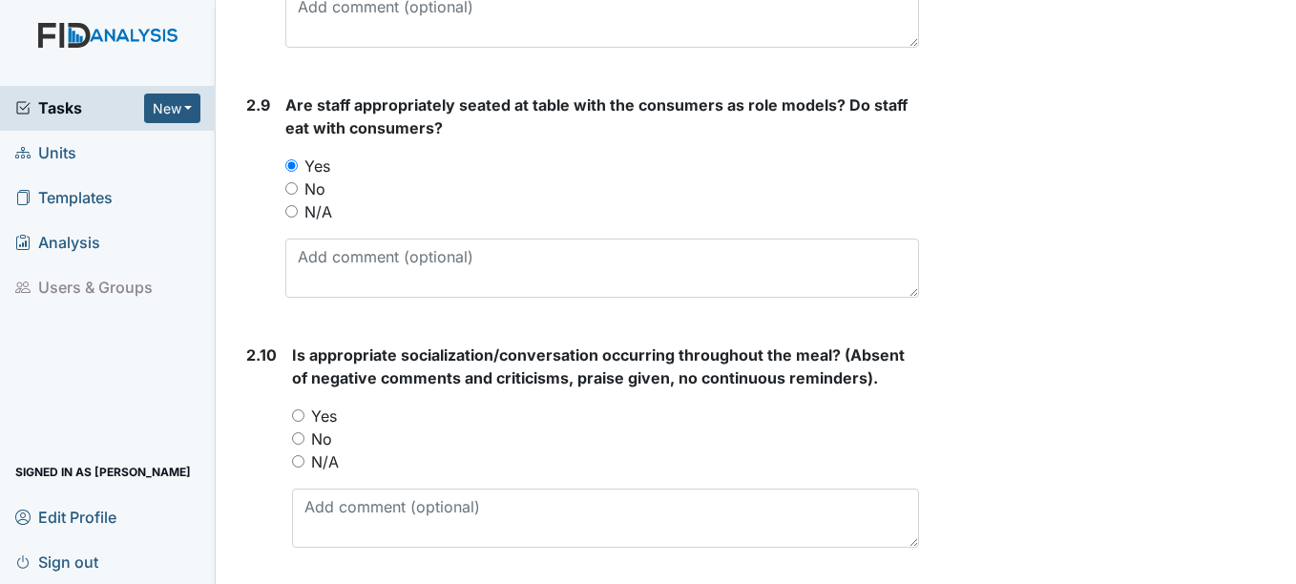
click at [327, 415] on label "Yes" at bounding box center [324, 416] width 26 height 23
click at [304, 415] on input "Yes" at bounding box center [298, 415] width 12 height 12
radio input "true"
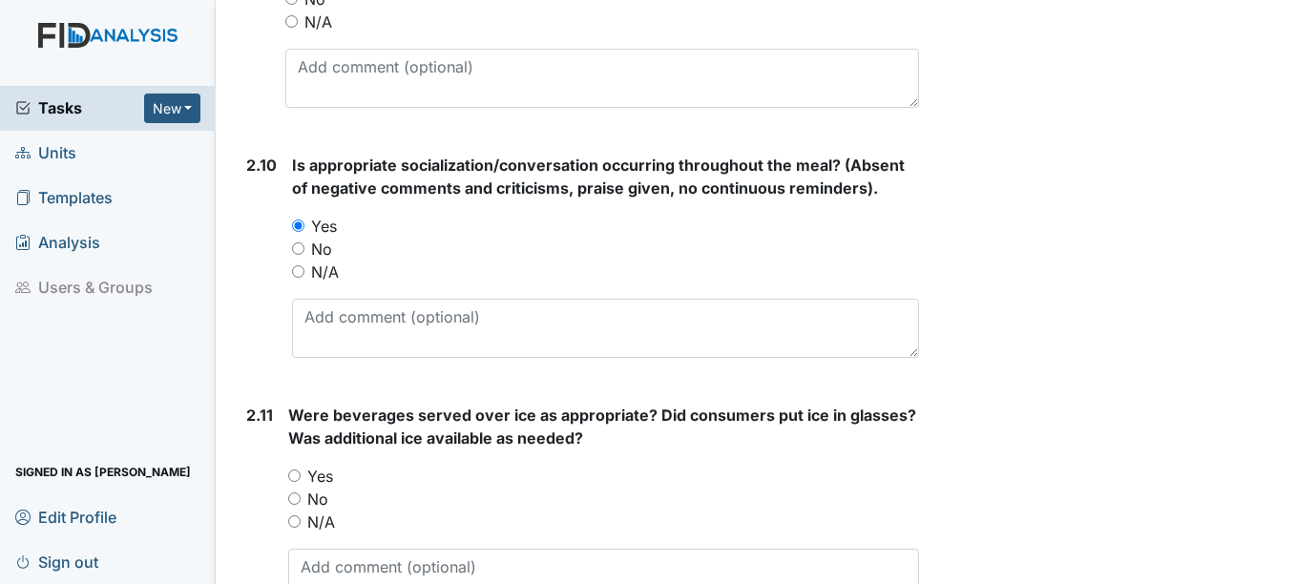
scroll to position [3530, 0]
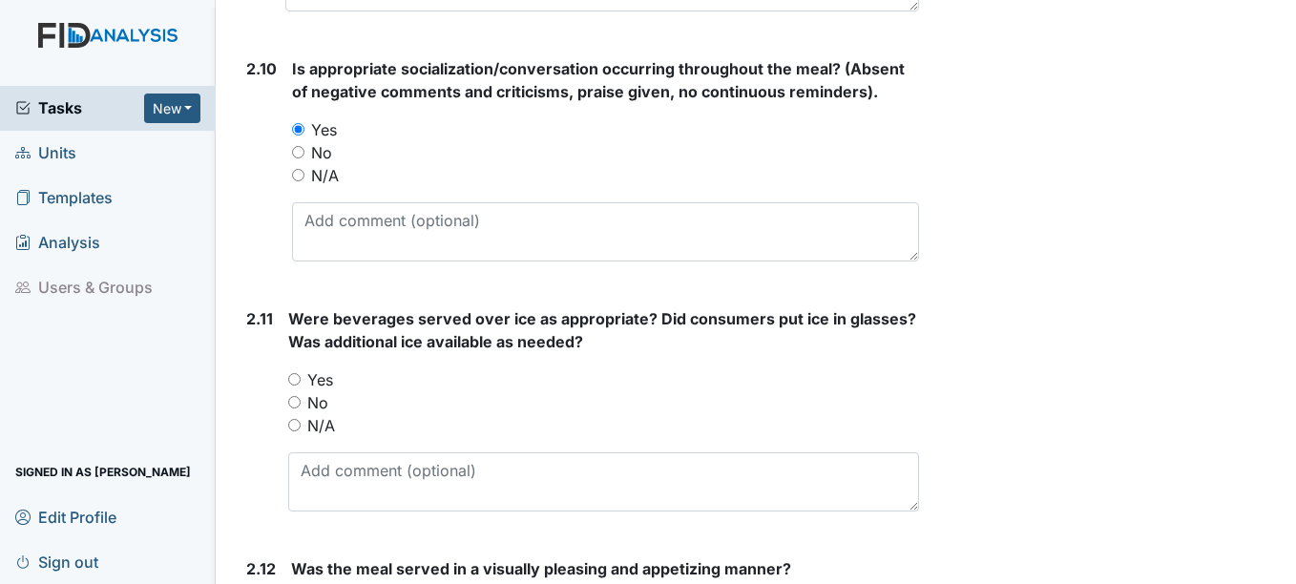
click at [316, 379] on label "Yes" at bounding box center [320, 379] width 26 height 23
click at [301, 379] on input "Yes" at bounding box center [294, 379] width 12 height 12
radio input "true"
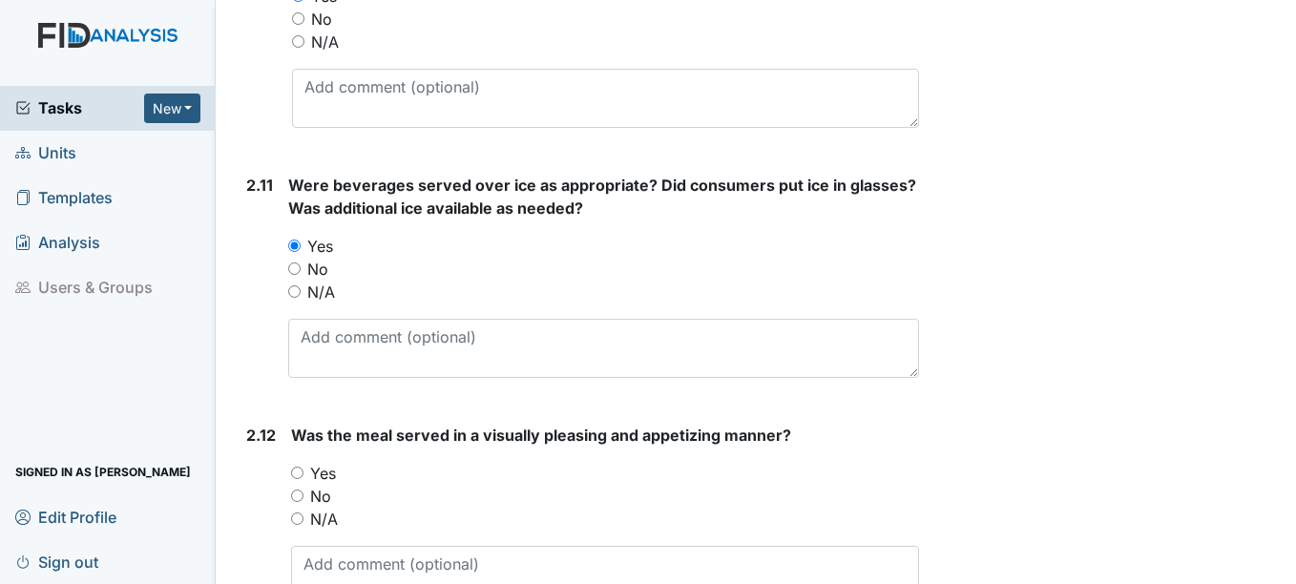
scroll to position [3721, 0]
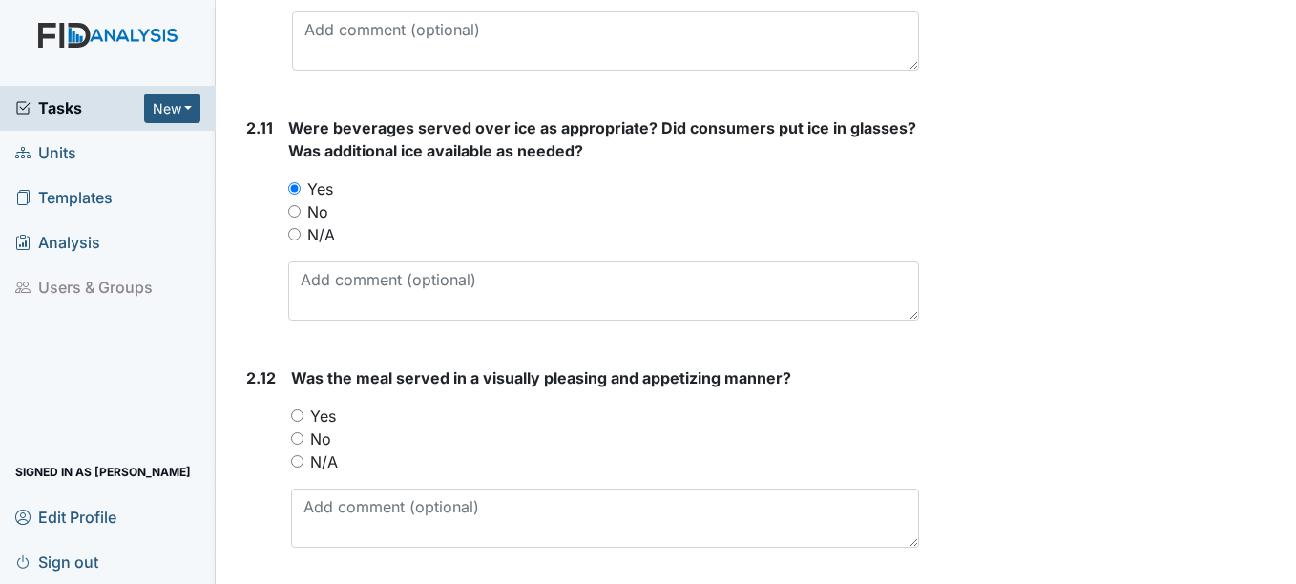
click at [322, 420] on label "Yes" at bounding box center [323, 416] width 26 height 23
click at [303, 420] on input "Yes" at bounding box center [297, 415] width 12 height 12
radio input "true"
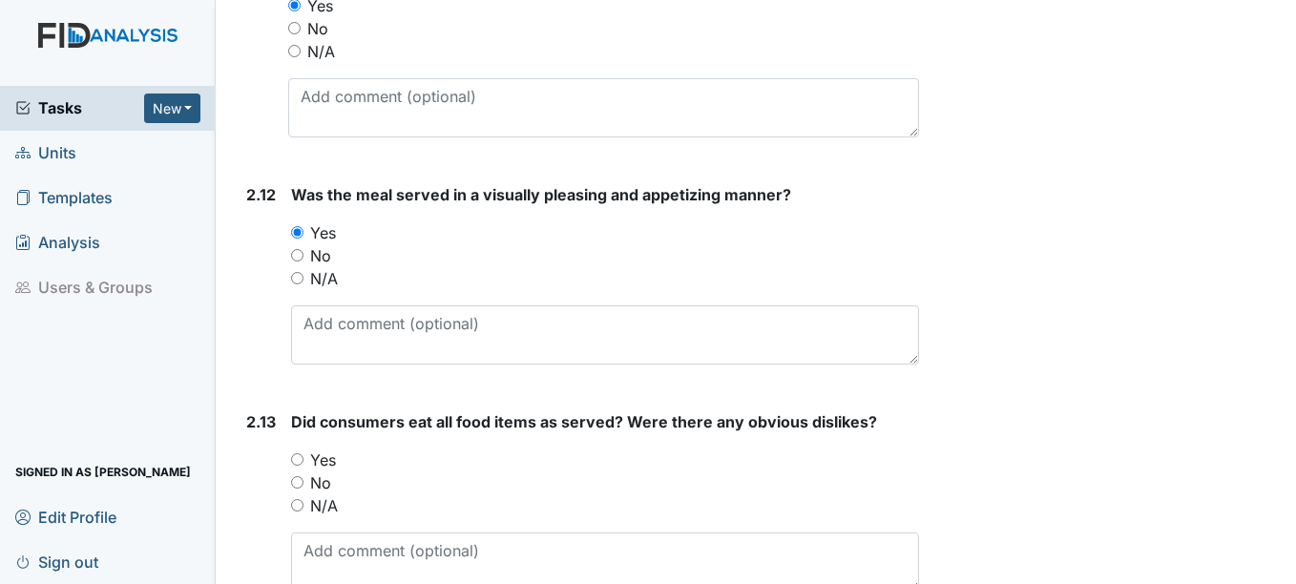
scroll to position [3912, 0]
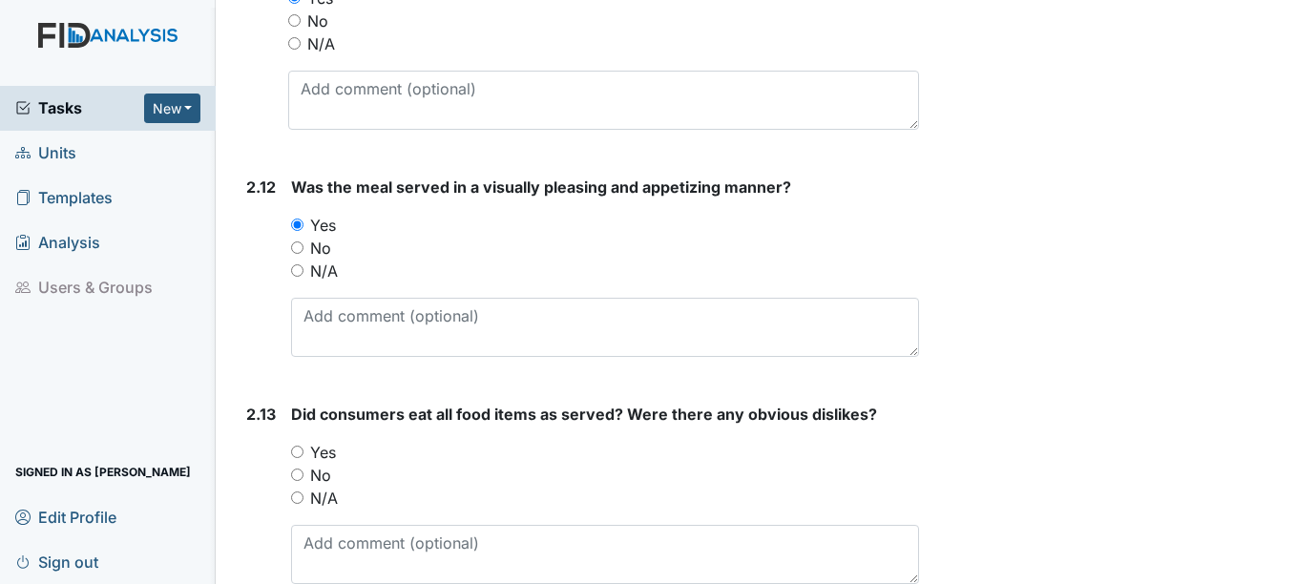
click at [324, 446] on label "Yes" at bounding box center [323, 452] width 26 height 23
click at [303, 446] on input "Yes" at bounding box center [297, 452] width 12 height 12
radio input "true"
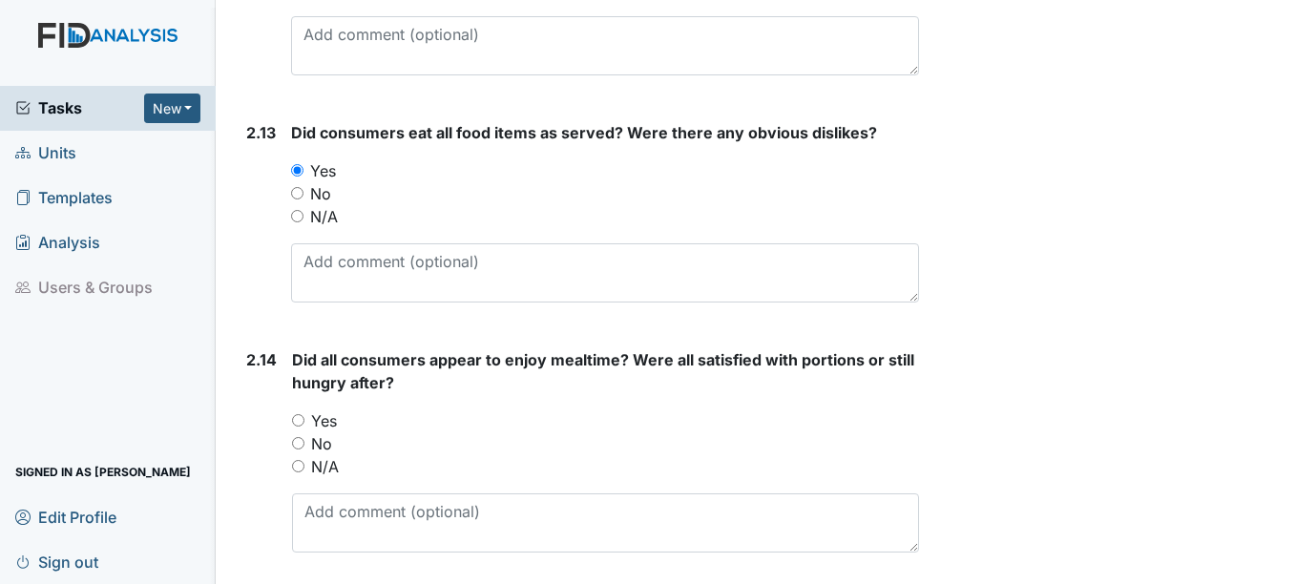
scroll to position [4198, 0]
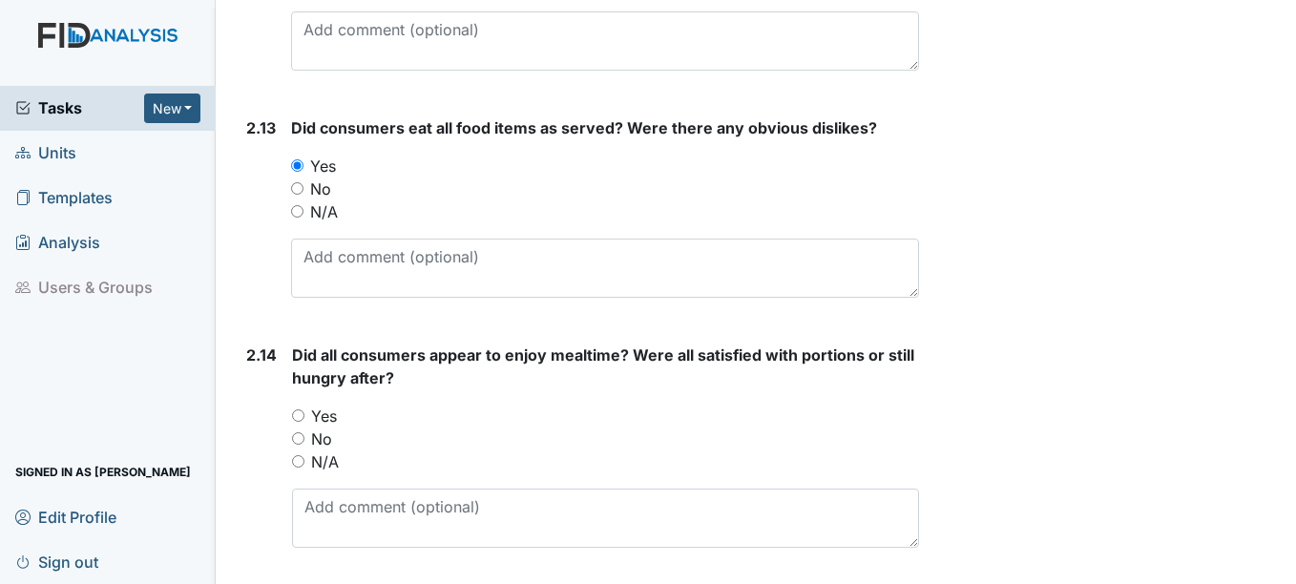
click at [332, 418] on label "Yes" at bounding box center [324, 416] width 26 height 23
click at [304, 418] on input "Yes" at bounding box center [298, 415] width 12 height 12
radio input "true"
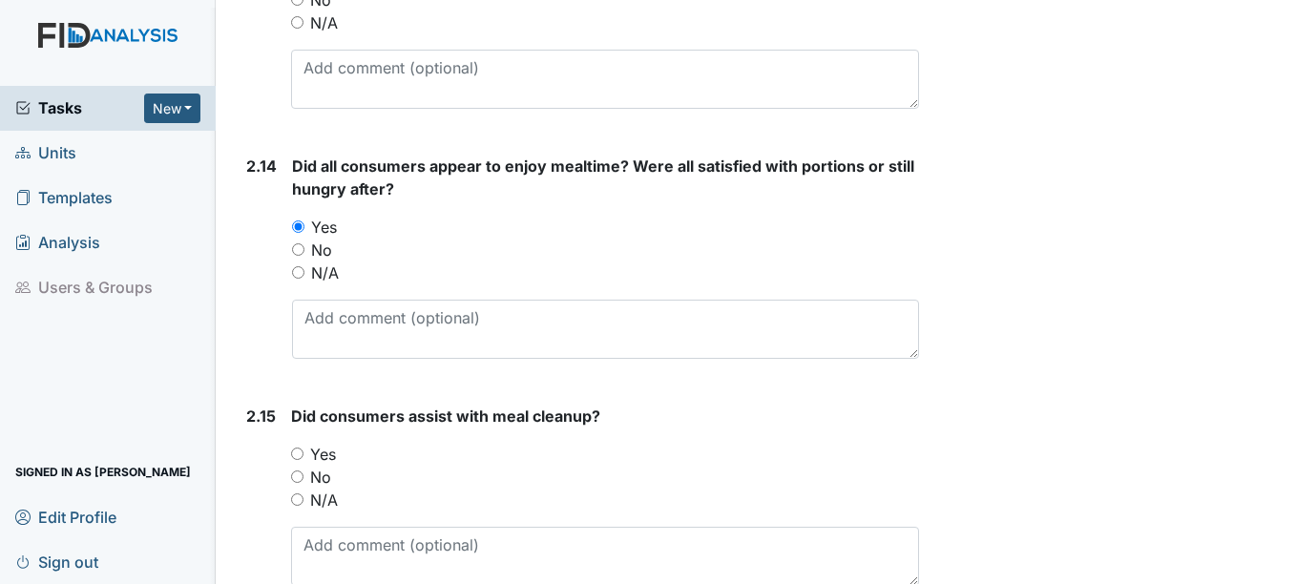
scroll to position [4389, 0]
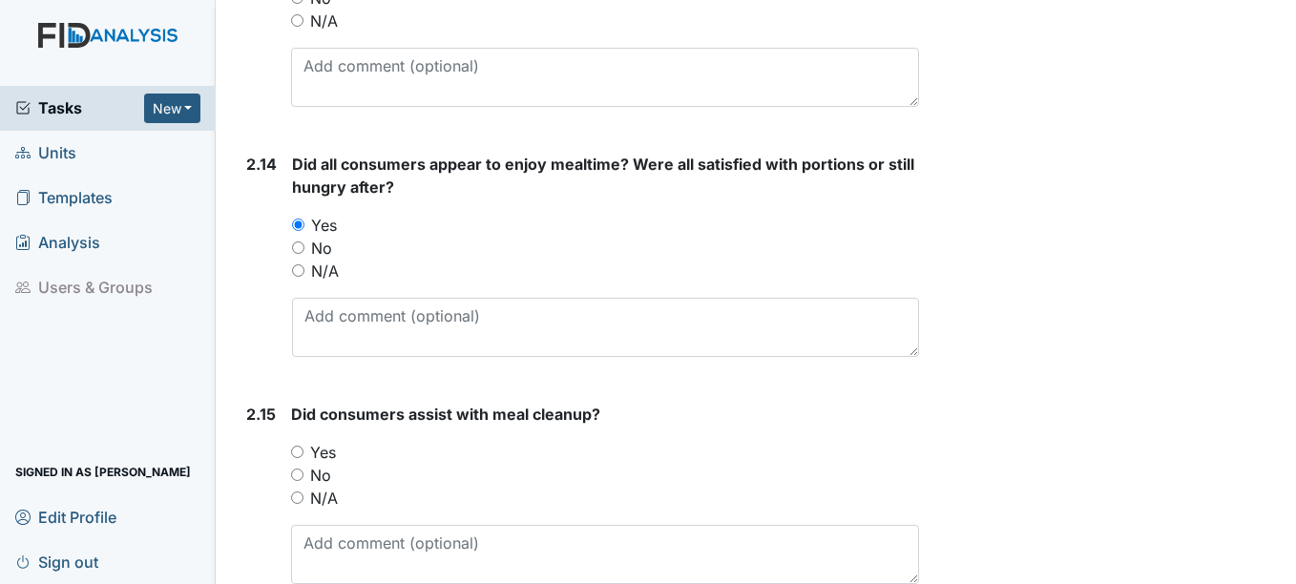
click at [324, 454] on label "Yes" at bounding box center [323, 452] width 26 height 23
click at [303, 454] on input "Yes" at bounding box center [297, 452] width 12 height 12
radio input "true"
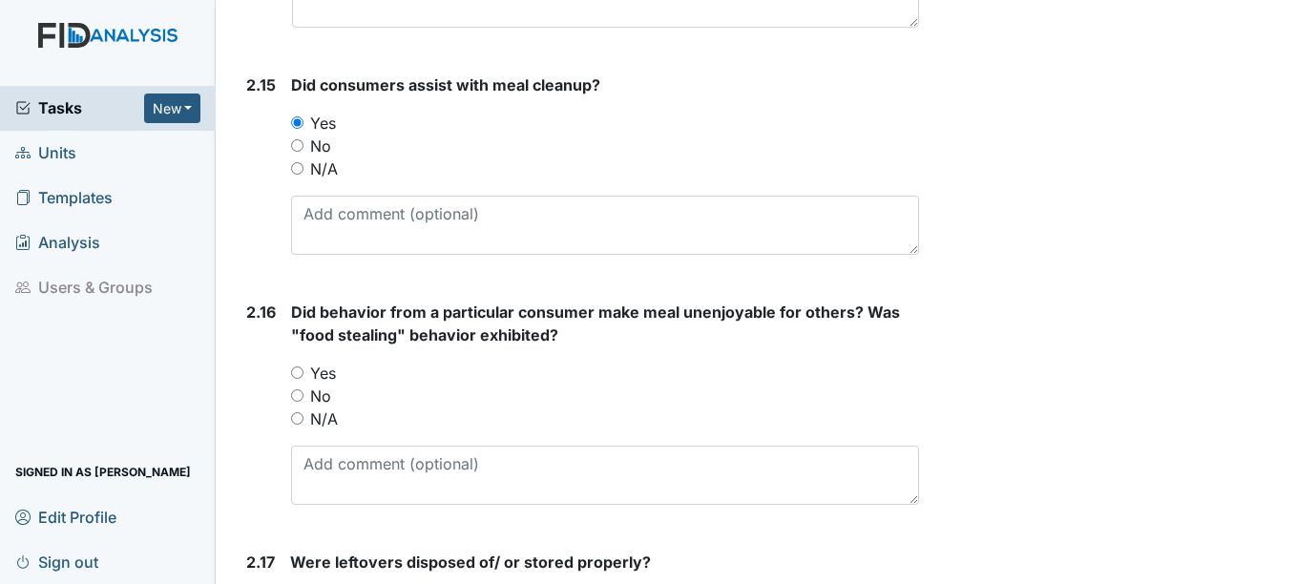
scroll to position [4771, 0]
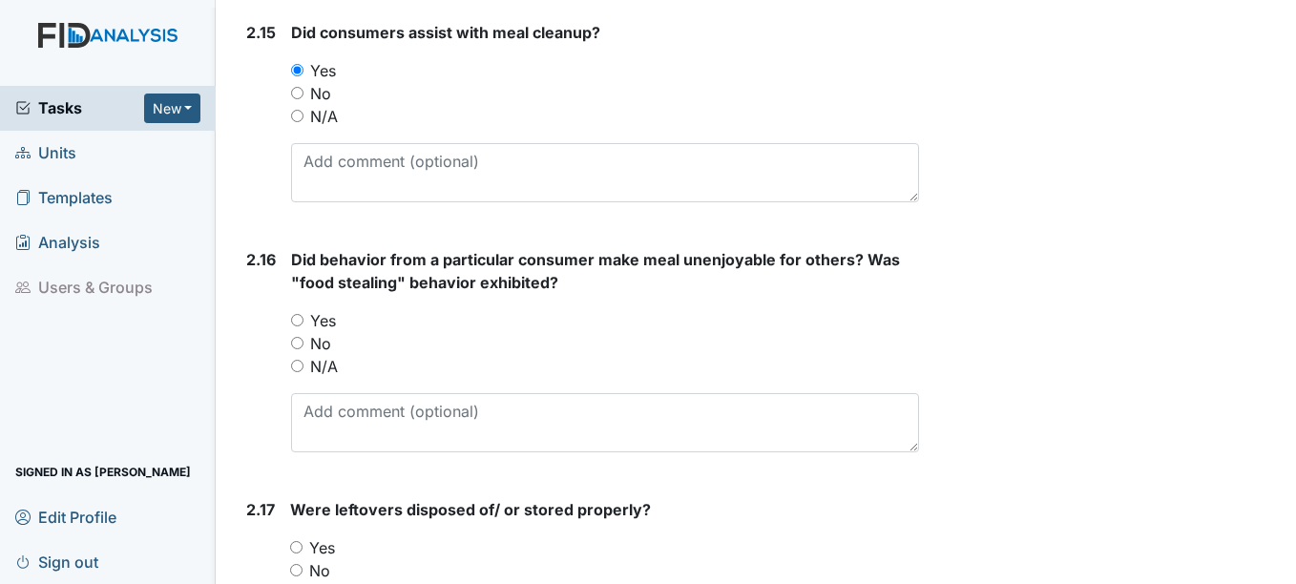
click at [324, 328] on label "Yes" at bounding box center [323, 320] width 26 height 23
click at [303, 326] on input "Yes" at bounding box center [297, 320] width 12 height 12
radio input "true"
click at [327, 369] on label "N/A" at bounding box center [324, 366] width 28 height 23
click at [303, 369] on input "N/A" at bounding box center [297, 366] width 12 height 12
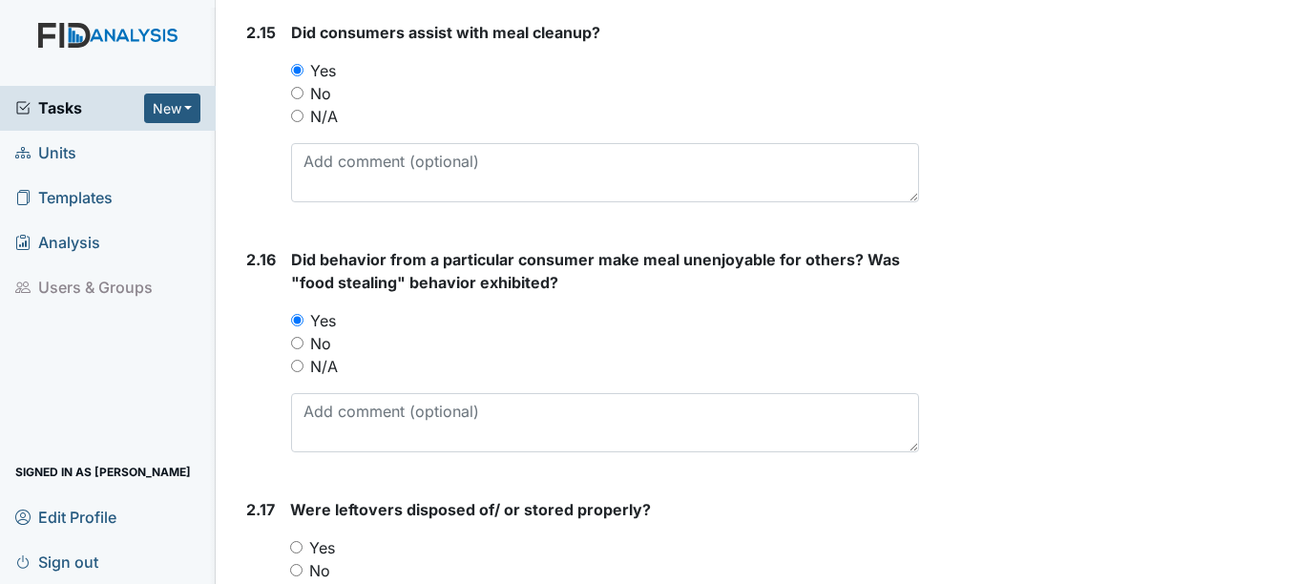
radio input "true"
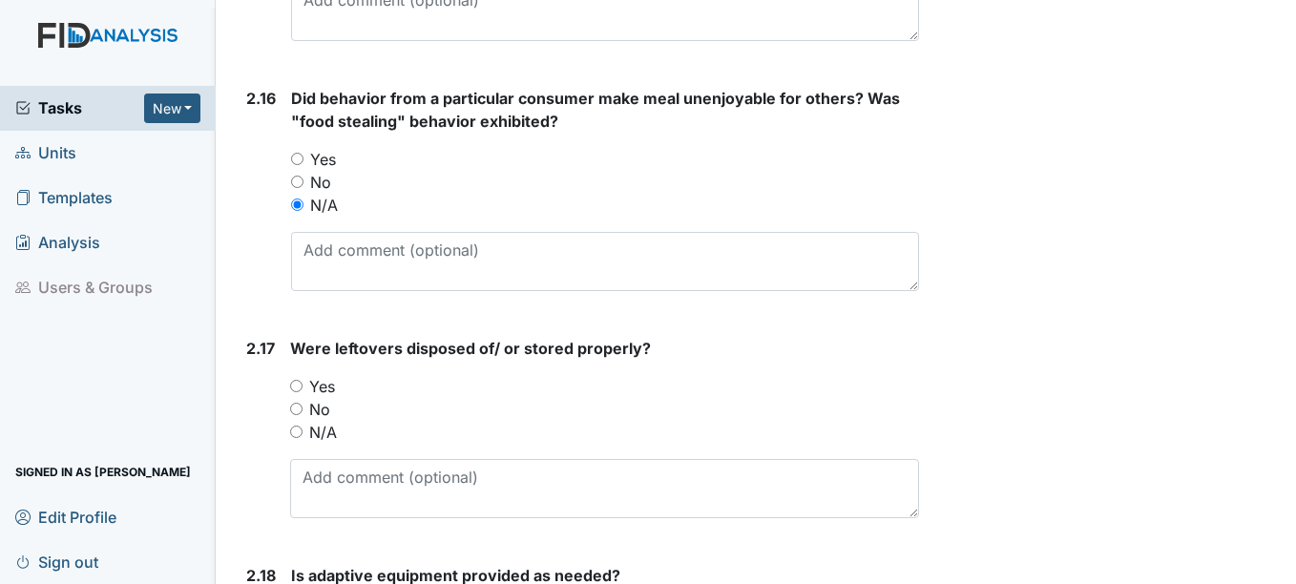
scroll to position [4962, 0]
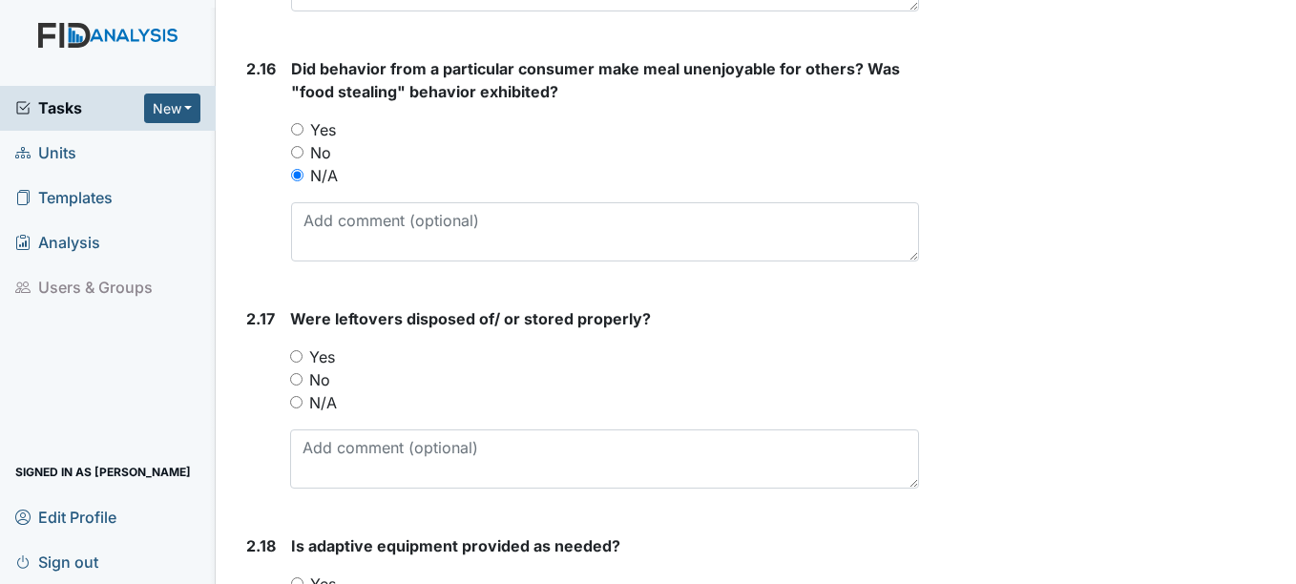
click at [322, 359] on label "Yes" at bounding box center [322, 356] width 26 height 23
click at [302, 359] on input "Yes" at bounding box center [296, 356] width 12 height 12
radio input "true"
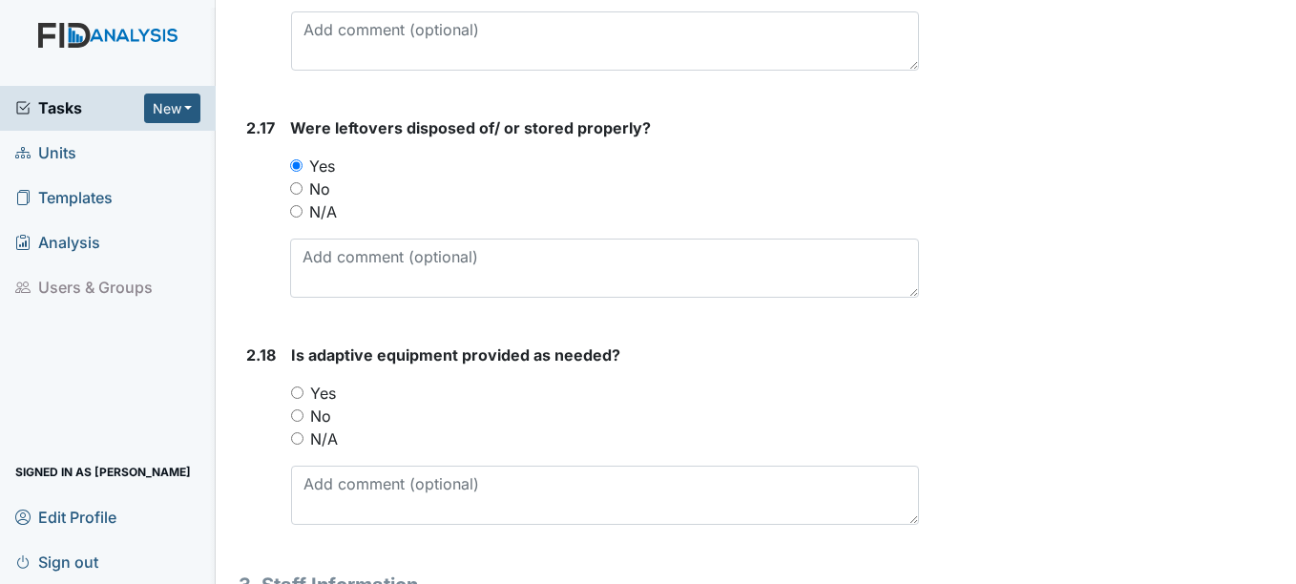
click at [326, 386] on label "Yes" at bounding box center [323, 393] width 26 height 23
click at [303, 386] on input "Yes" at bounding box center [297, 392] width 12 height 12
radio input "true"
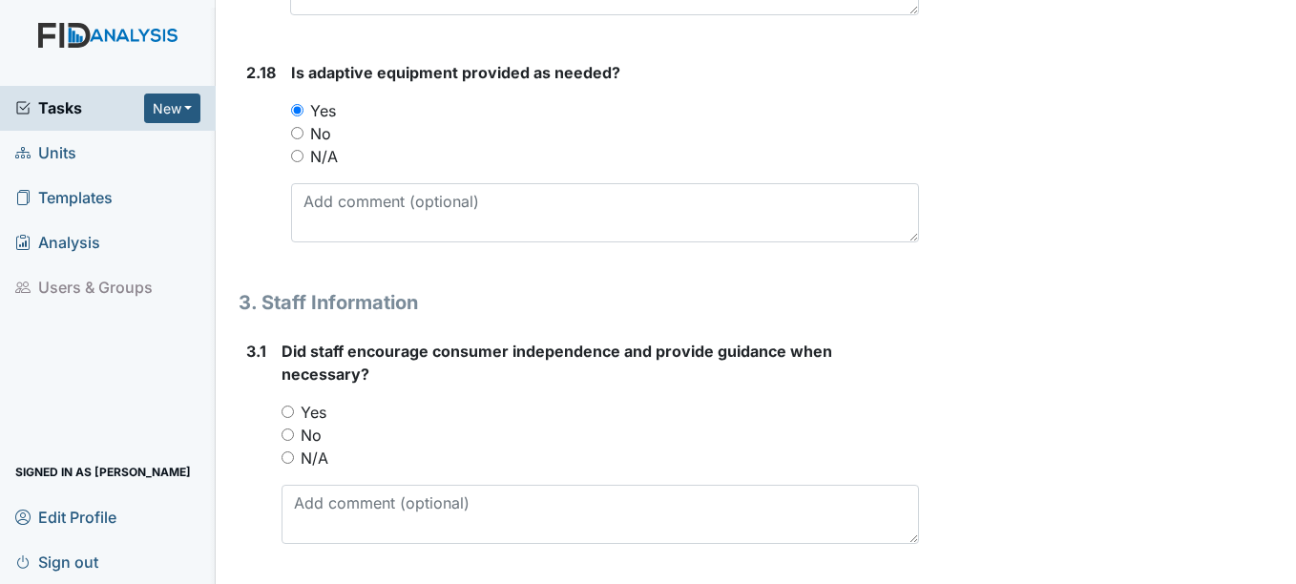
scroll to position [5439, 0]
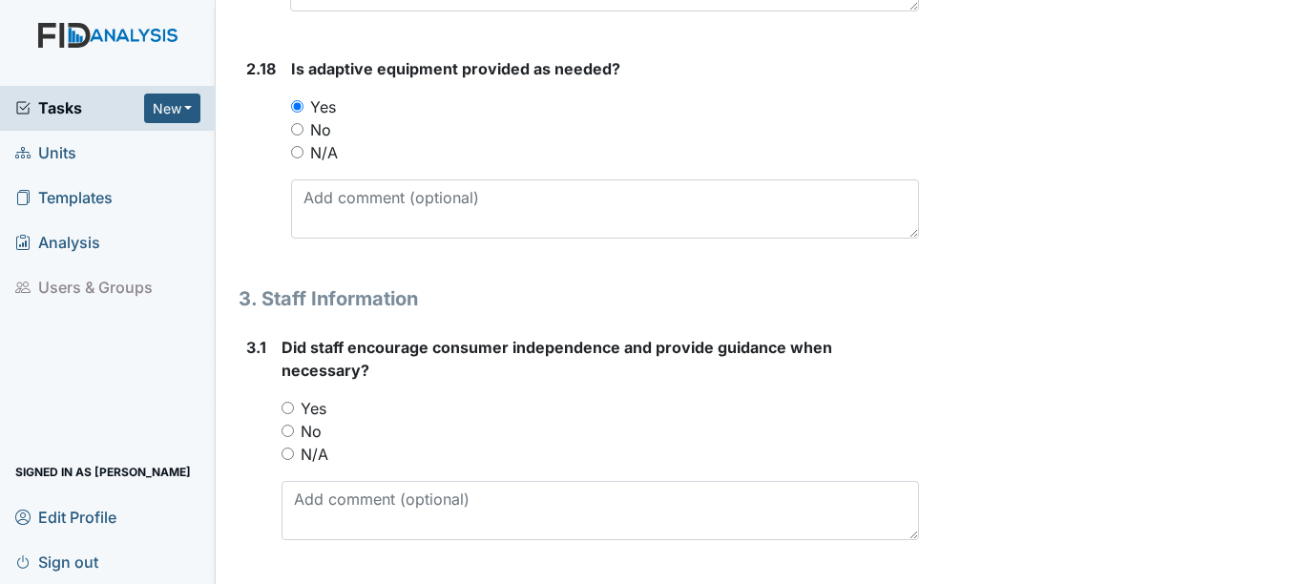
click at [318, 408] on label "Yes" at bounding box center [314, 408] width 26 height 23
click at [294, 408] on input "Yes" at bounding box center [287, 408] width 12 height 12
radio input "true"
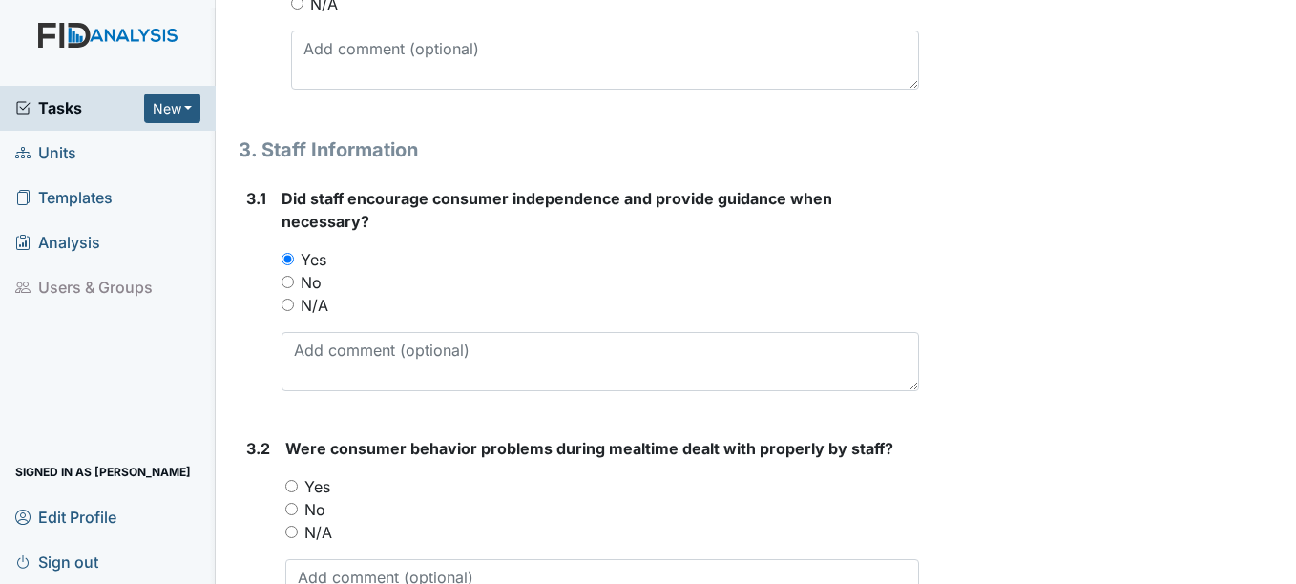
scroll to position [5725, 0]
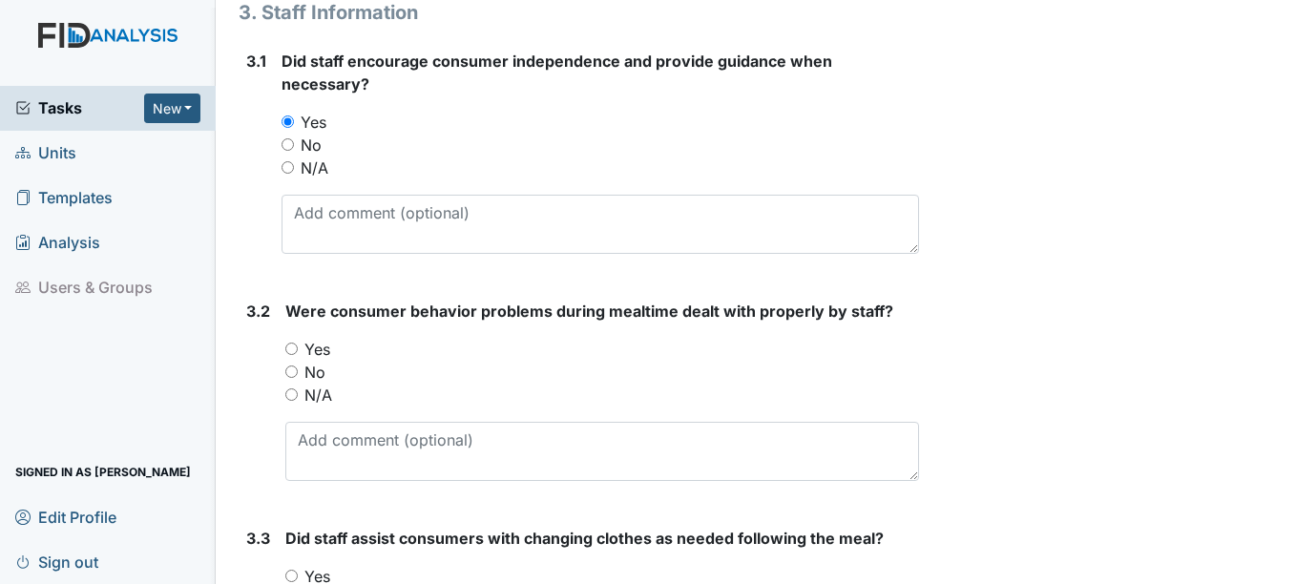
click at [321, 360] on label "Yes" at bounding box center [317, 349] width 26 height 23
click at [298, 355] on input "Yes" at bounding box center [291, 349] width 12 height 12
radio input "true"
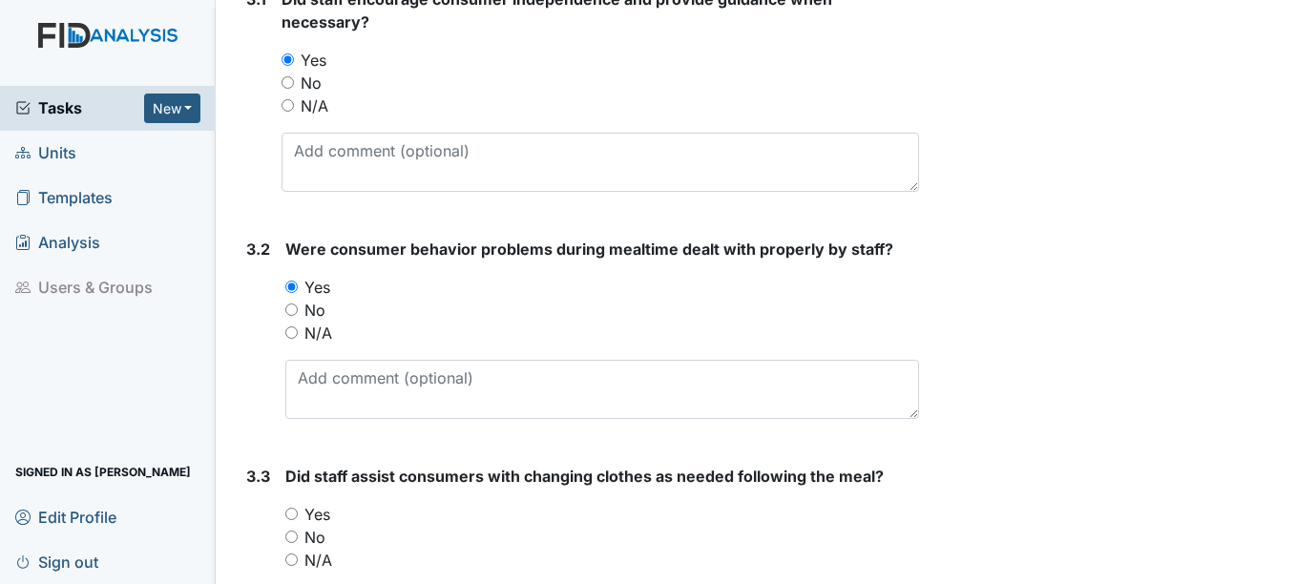
scroll to position [5916, 0]
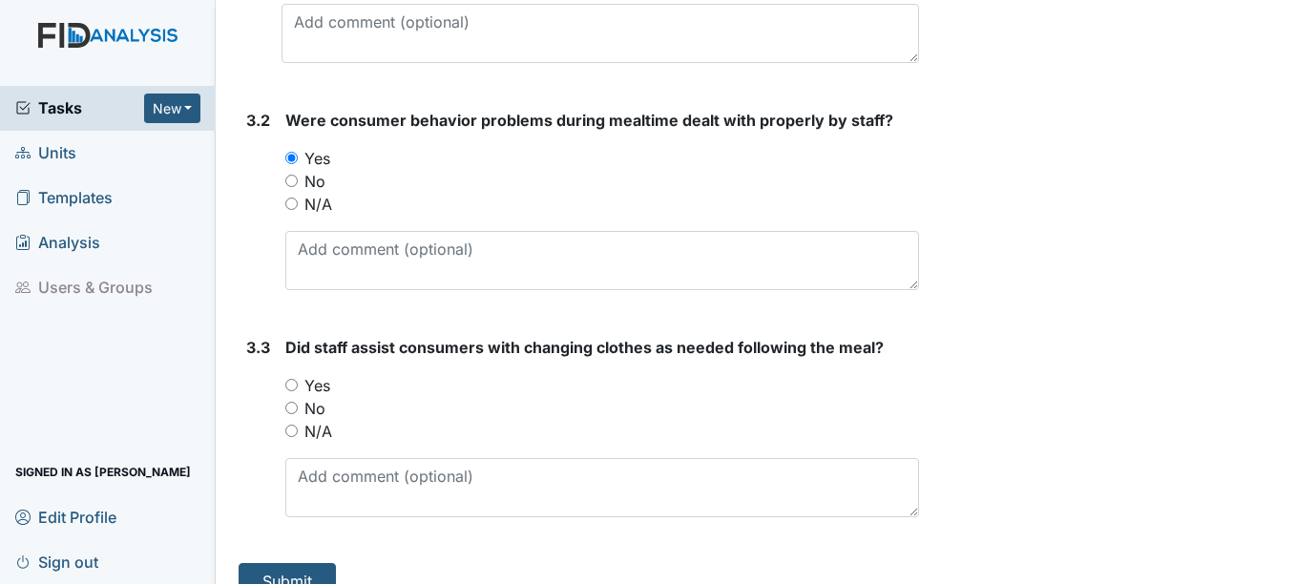
click at [322, 384] on label "Yes" at bounding box center [317, 385] width 26 height 23
click at [298, 384] on input "Yes" at bounding box center [291, 385] width 12 height 12
radio input "true"
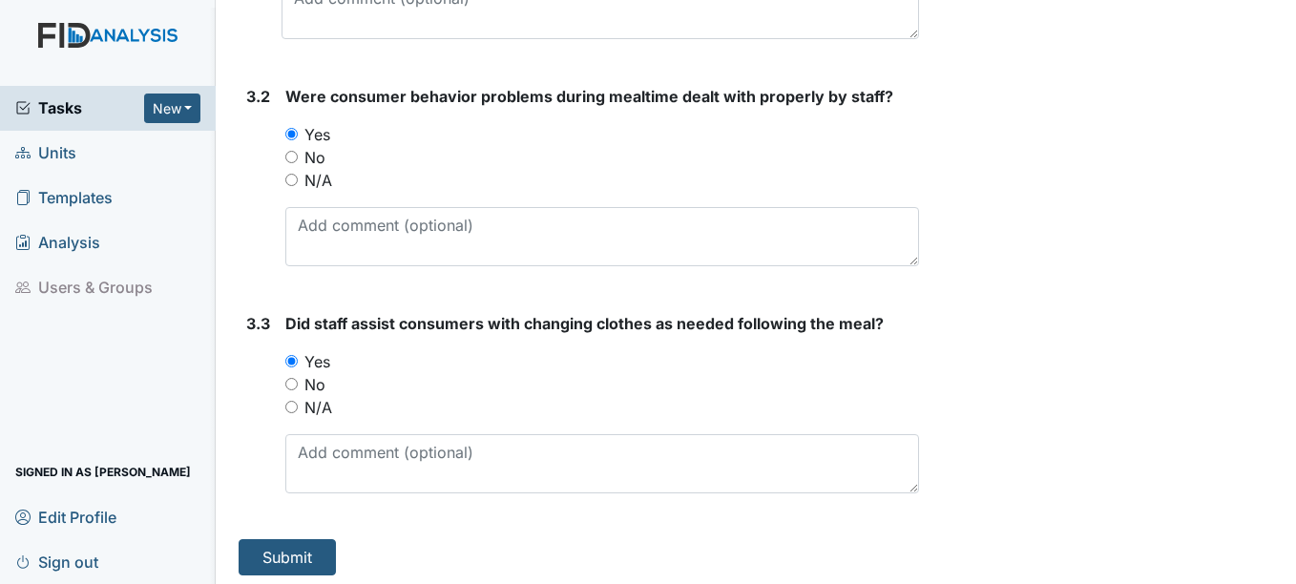
scroll to position [5946, 0]
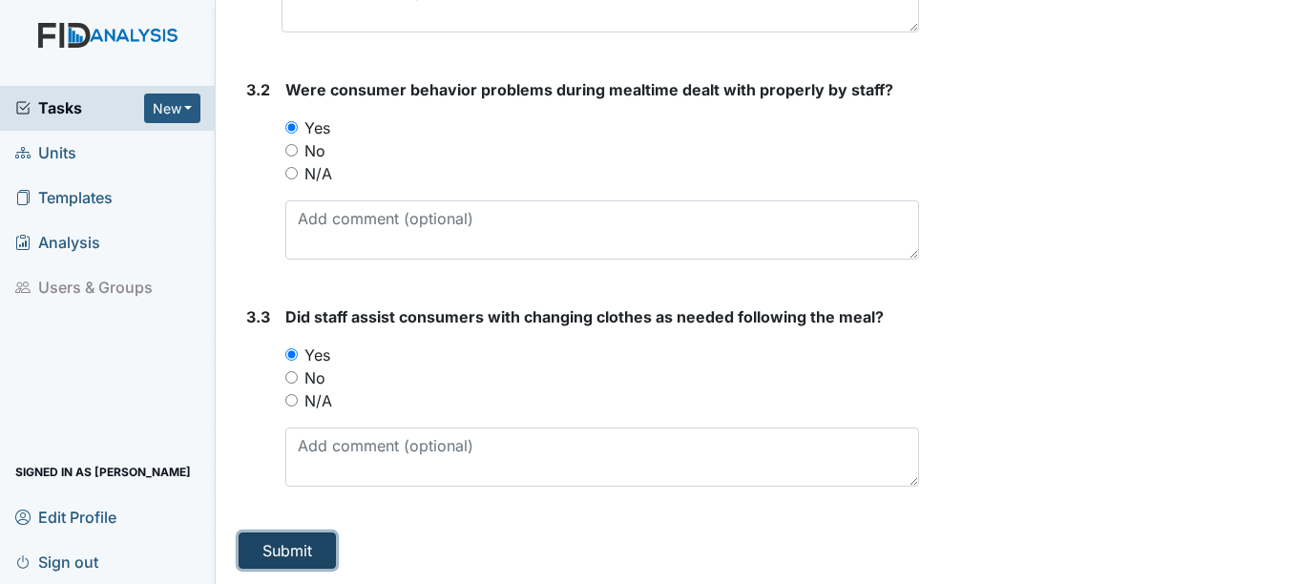
click at [296, 536] on button "Submit" at bounding box center [287, 550] width 97 height 36
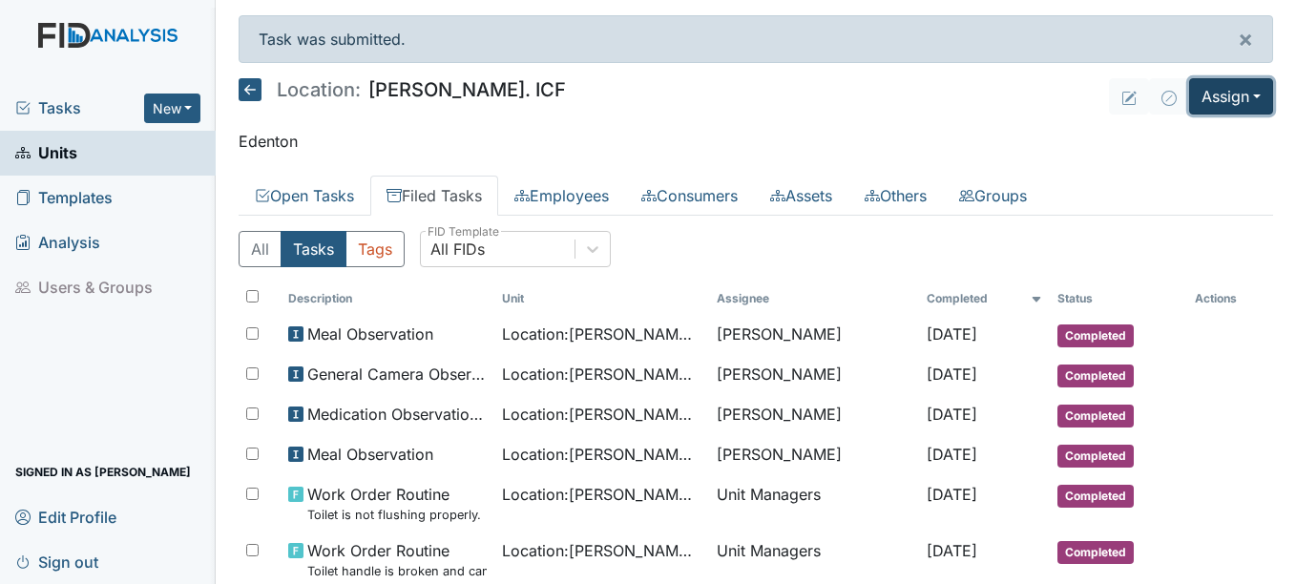
drag, startPoint x: 1199, startPoint y: 101, endPoint x: 1192, endPoint y: 110, distance: 11.5
click at [1198, 101] on button "Assign" at bounding box center [1231, 96] width 84 height 36
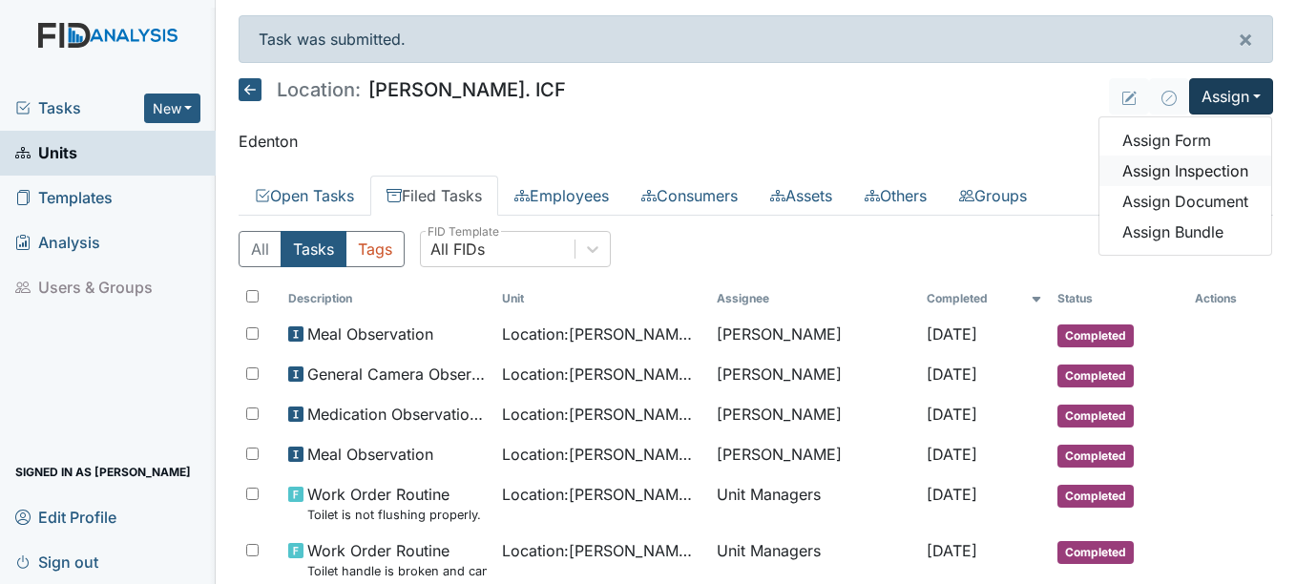
click at [1167, 172] on link "Assign Inspection" at bounding box center [1185, 171] width 172 height 31
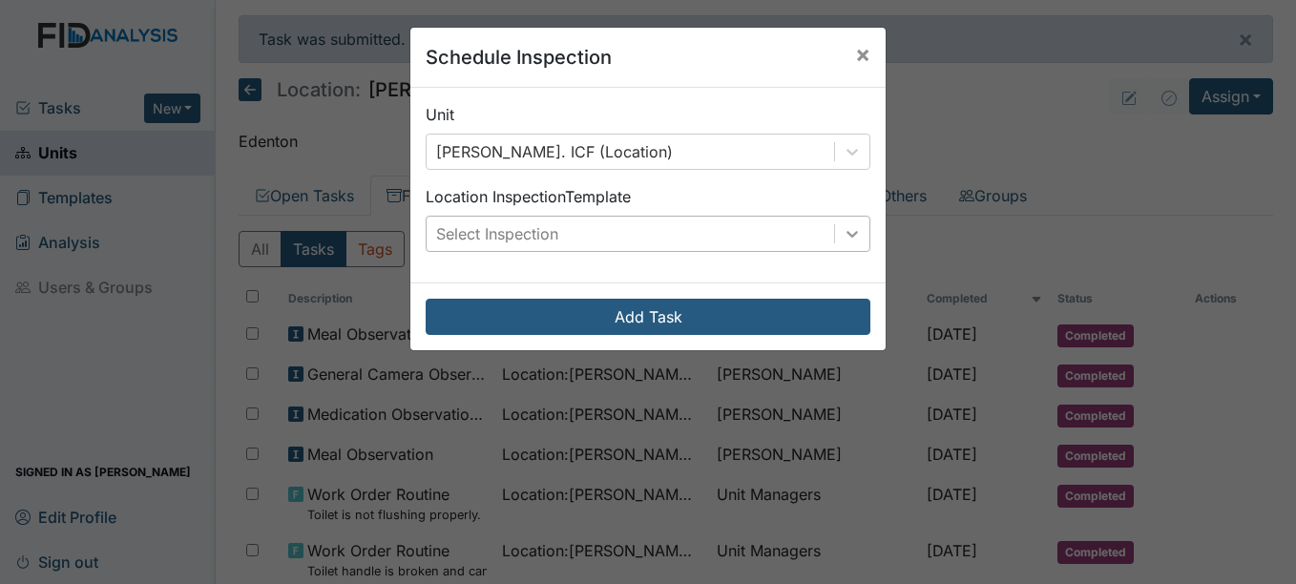
click at [849, 239] on icon at bounding box center [852, 233] width 19 height 19
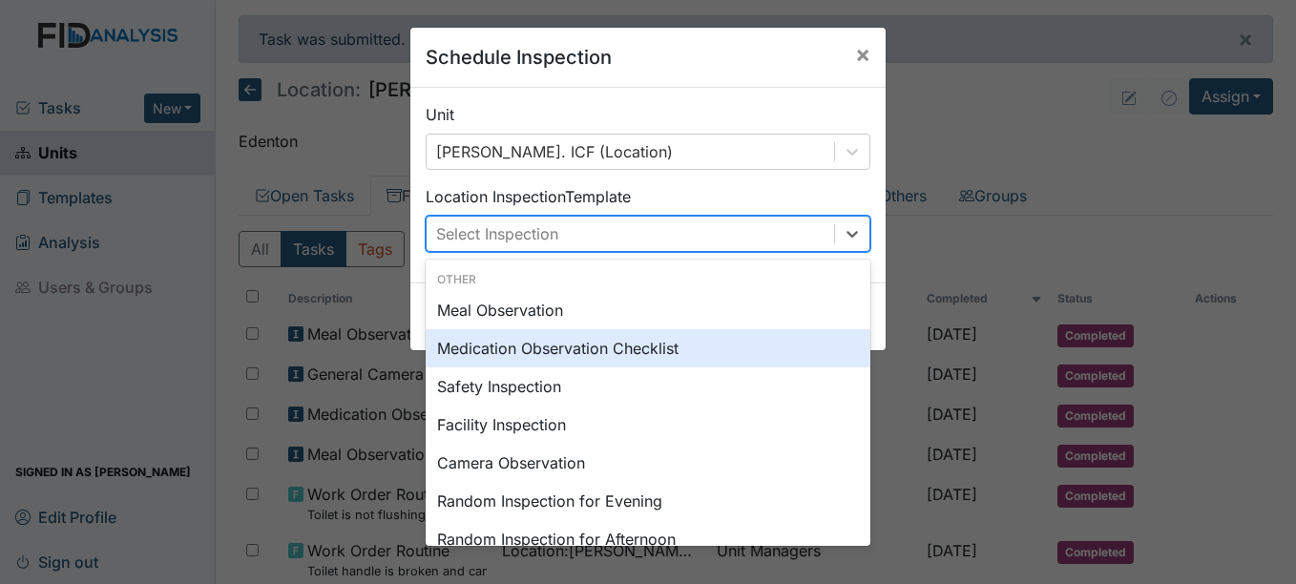
click at [569, 341] on div "Medication Observation Checklist" at bounding box center [648, 348] width 445 height 38
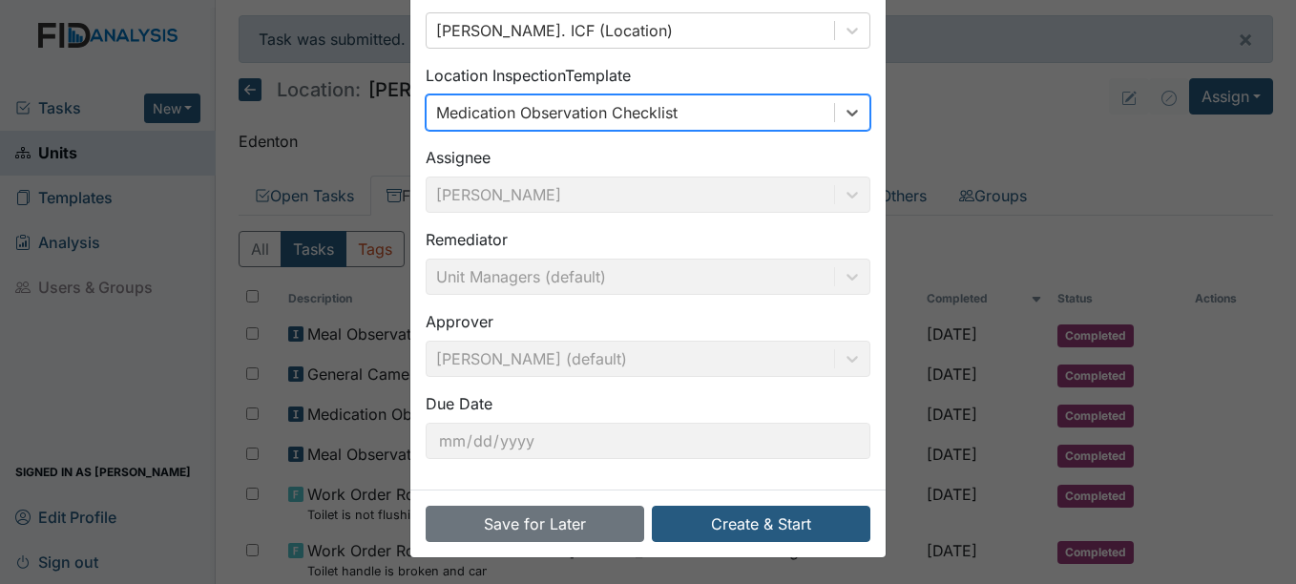
scroll to position [122, 0]
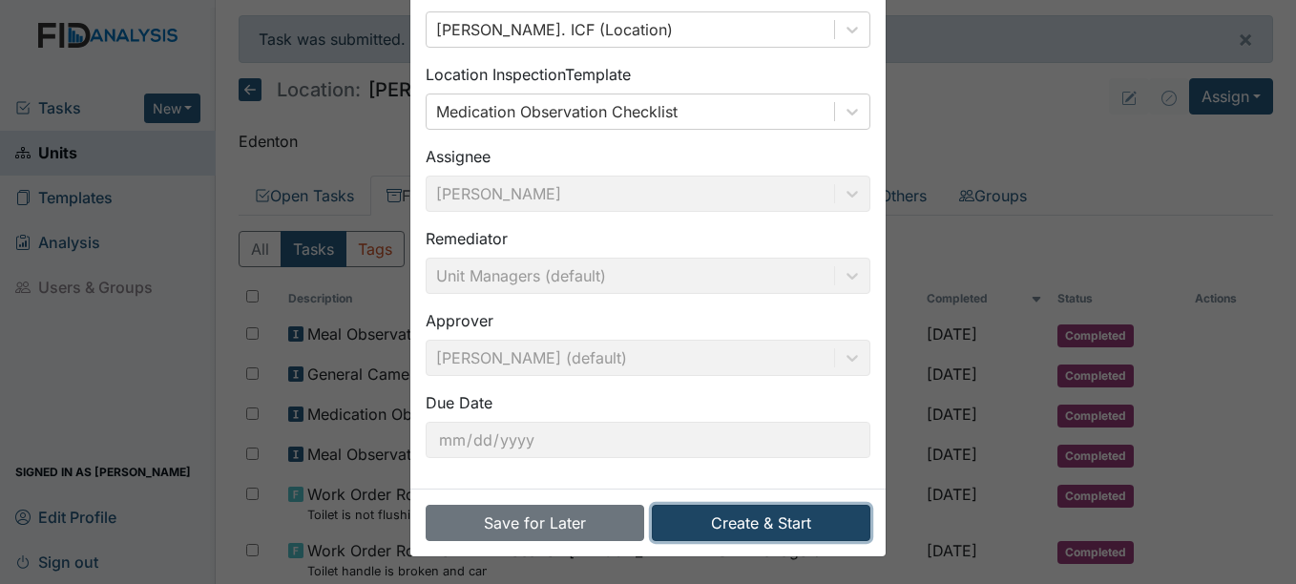
click at [756, 520] on button "Create & Start" at bounding box center [761, 523] width 219 height 36
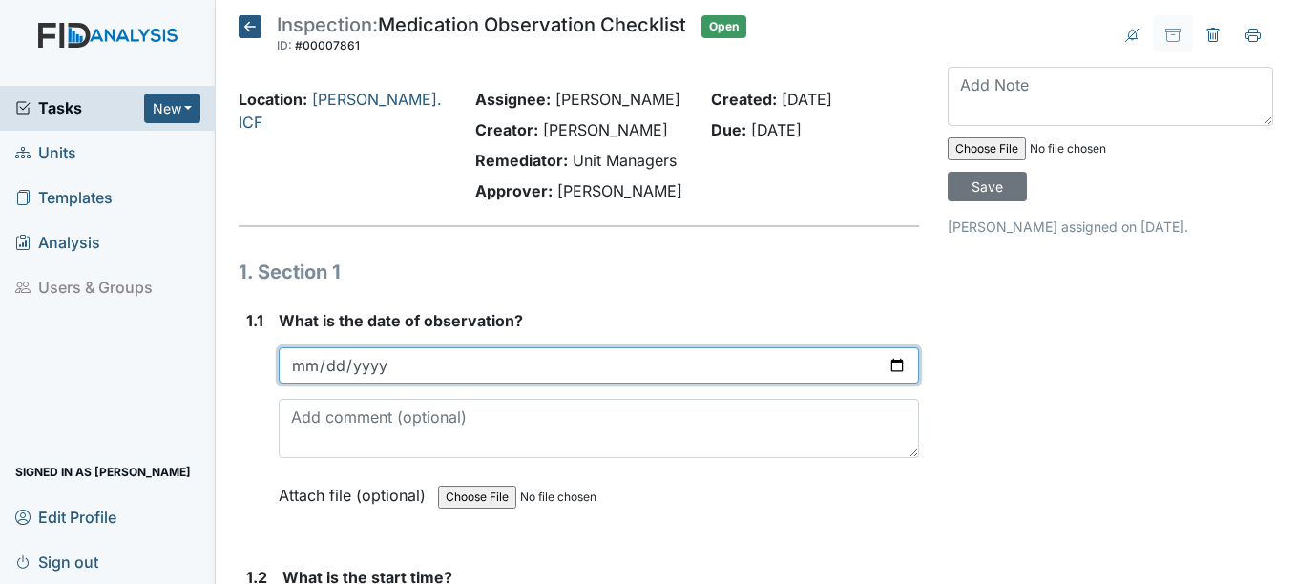
click at [312, 364] on input "date" at bounding box center [598, 365] width 639 height 36
type input "[DATE]"
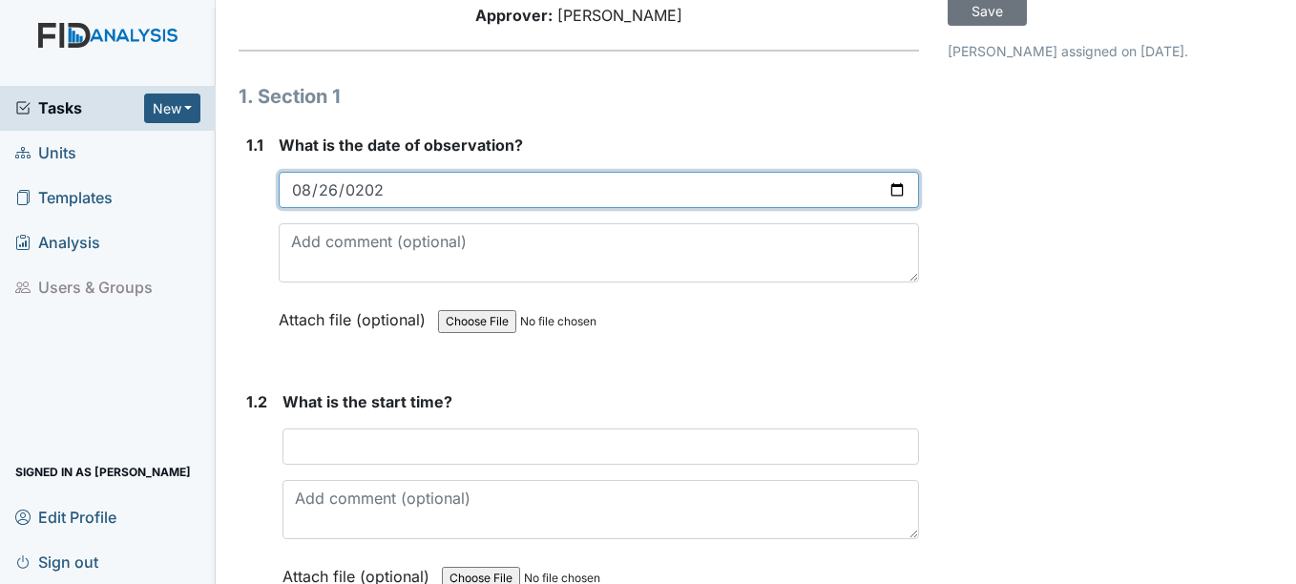
scroll to position [191, 0]
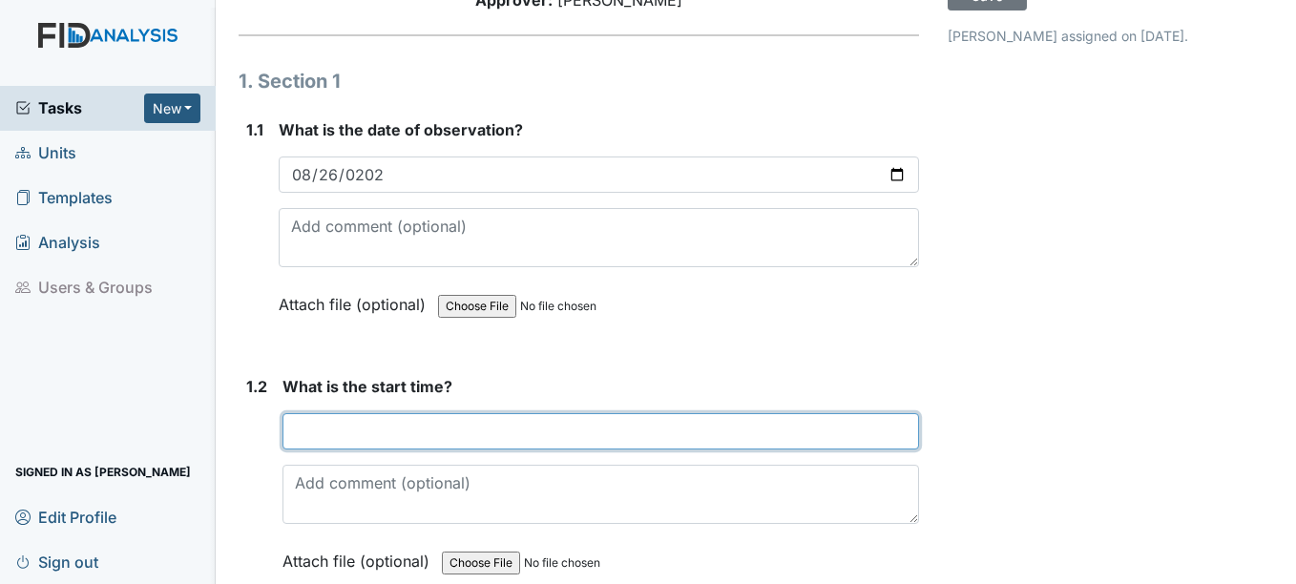
click at [334, 437] on input "text" at bounding box center [599, 431] width 635 height 36
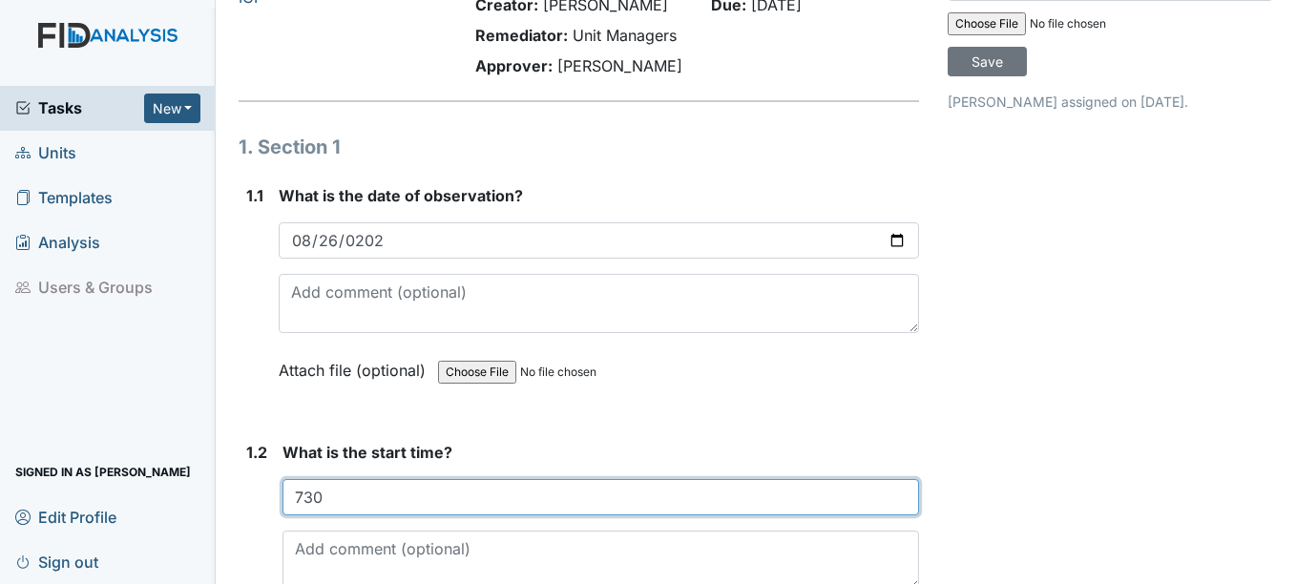
scroll to position [95, 0]
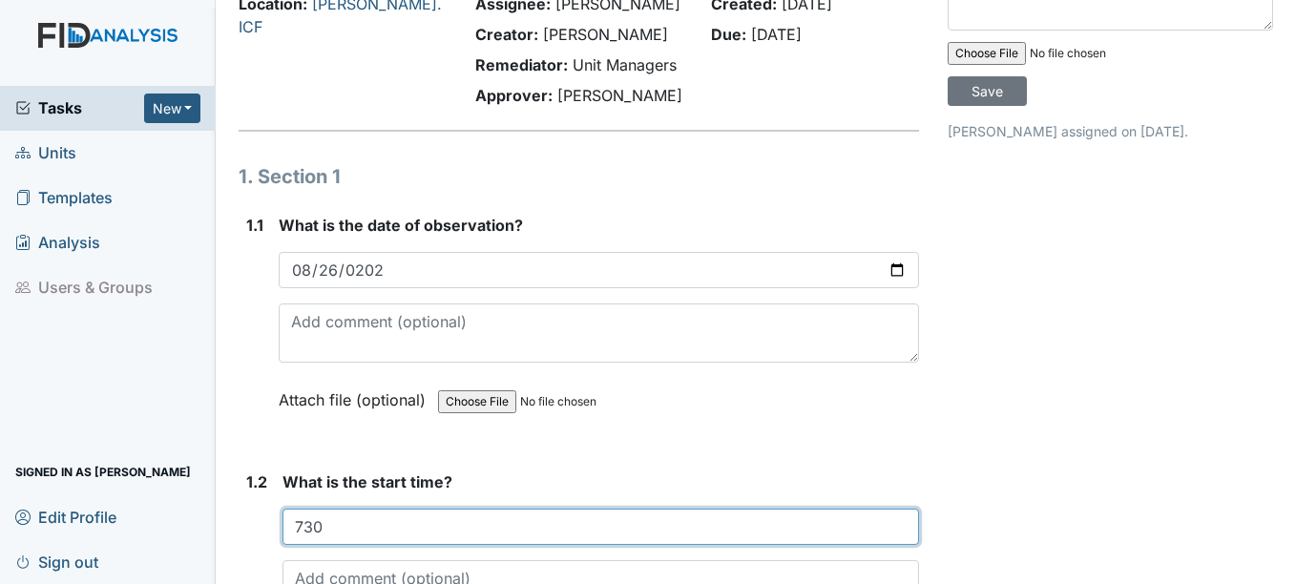
click at [311, 530] on input "730" at bounding box center [599, 527] width 635 height 36
click at [326, 534] on input "700" at bounding box center [599, 527] width 635 height 36
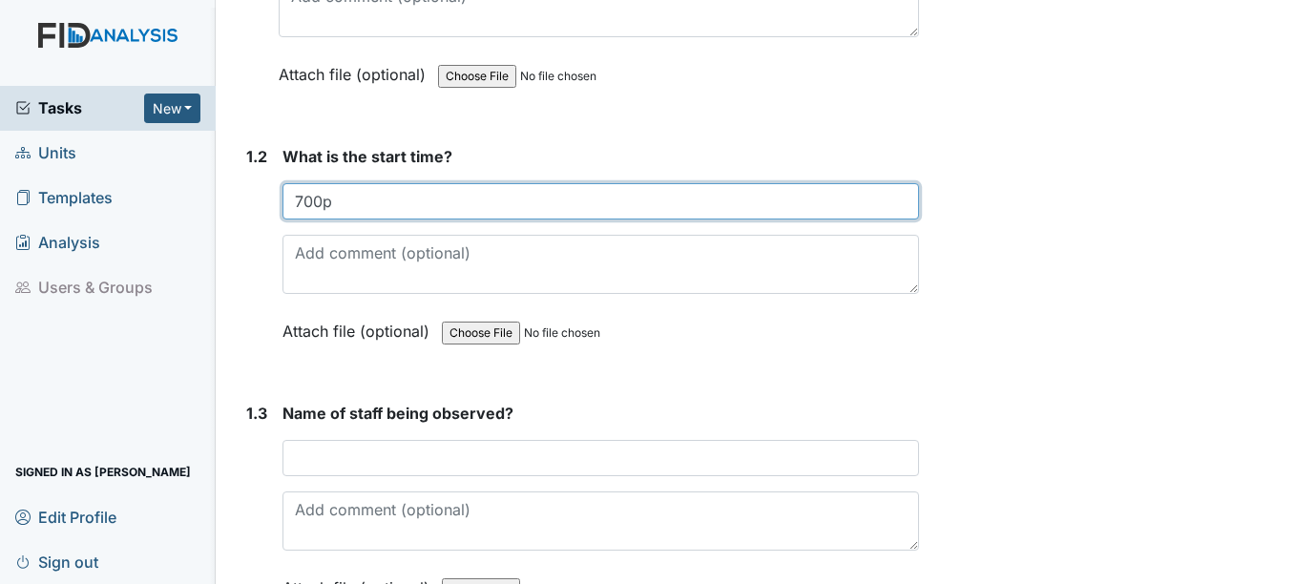
scroll to position [477, 0]
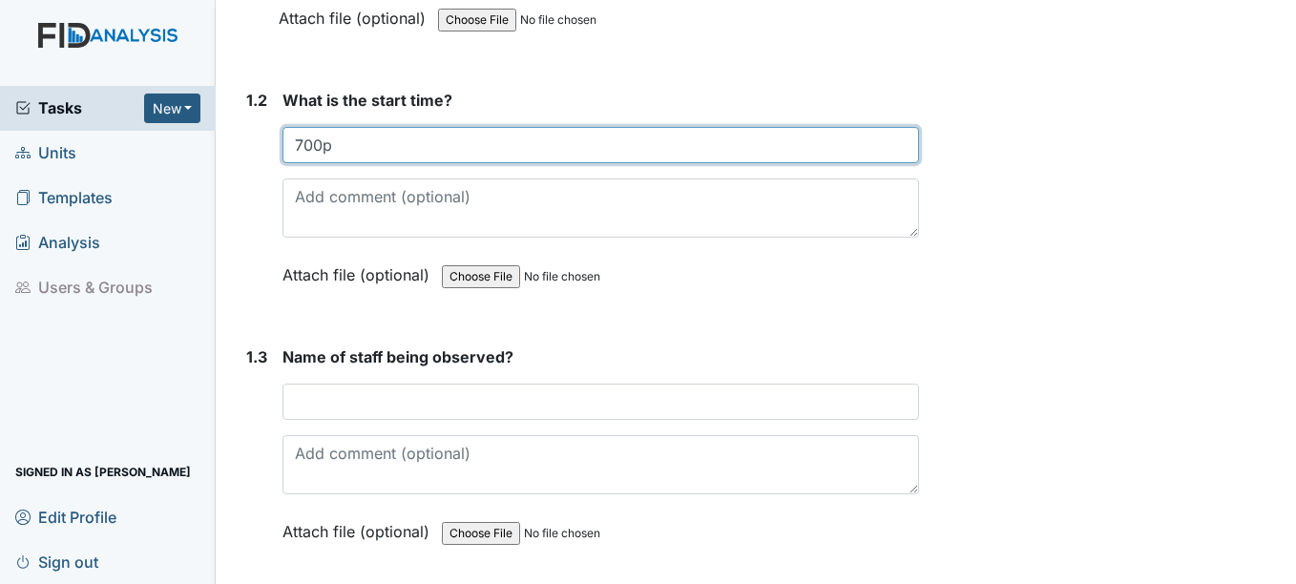
type input "700p"
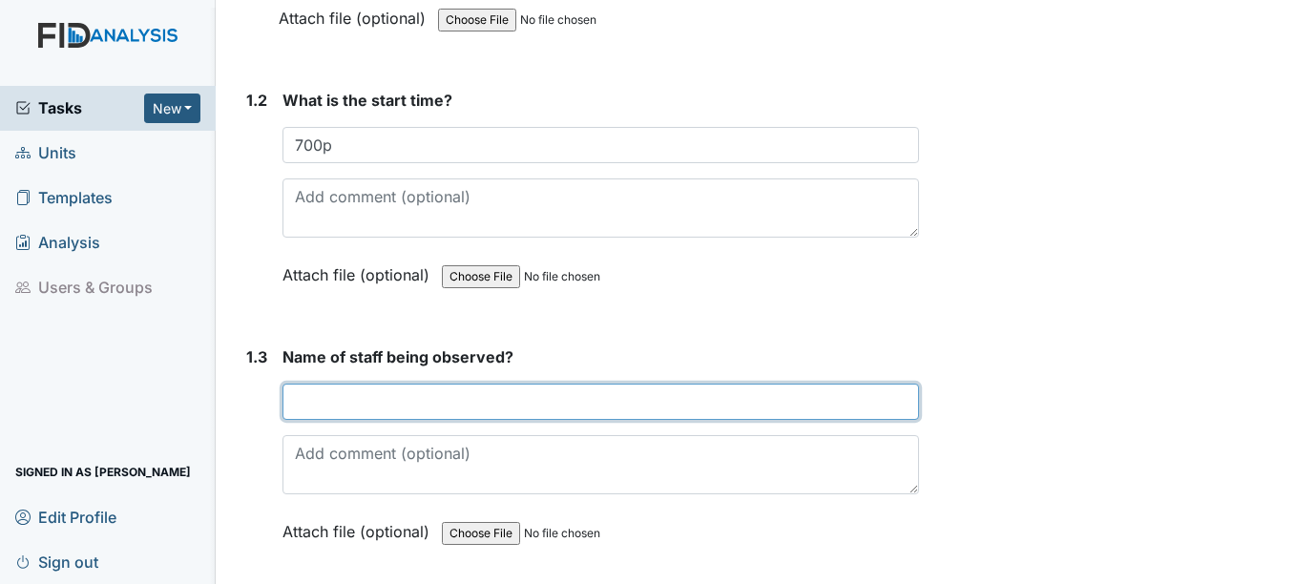
click at [310, 401] on input "text" at bounding box center [599, 402] width 635 height 36
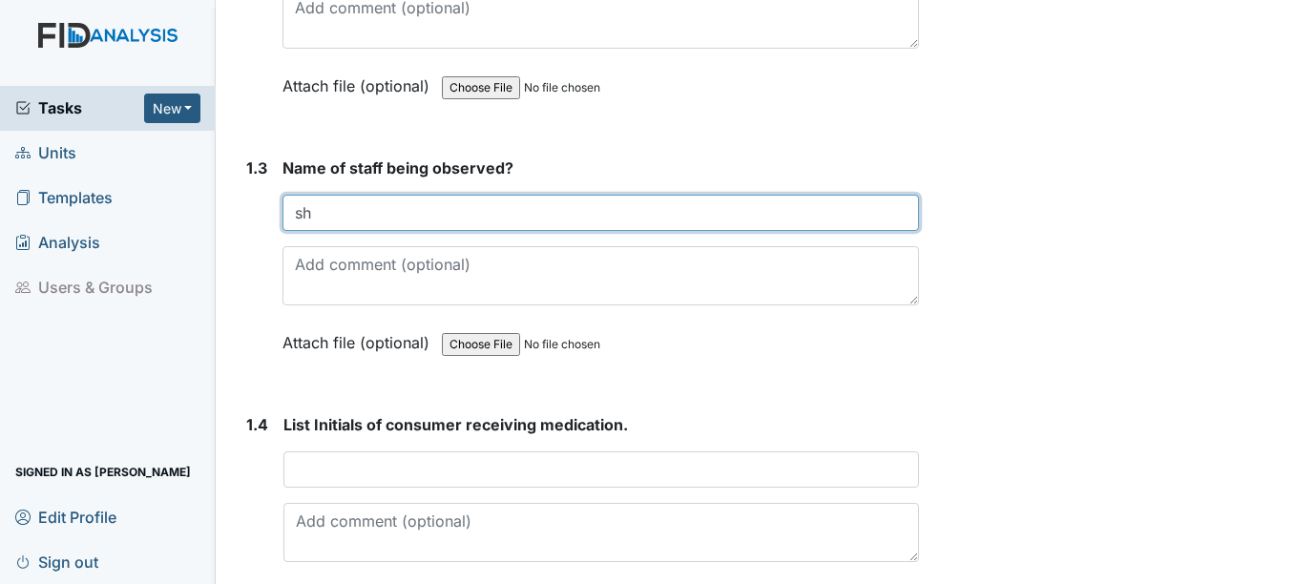
scroll to position [668, 0]
drag, startPoint x: 316, startPoint y: 209, endPoint x: 250, endPoint y: 219, distance: 66.7
click at [259, 217] on div "1.3 Name of staff being observed? sh This field is required. Attach file (optio…" at bounding box center [578, 268] width 679 height 226
click at [456, 218] on input "sh" at bounding box center [599, 211] width 635 height 36
drag, startPoint x: 389, startPoint y: 215, endPoint x: 255, endPoint y: 215, distance: 134.5
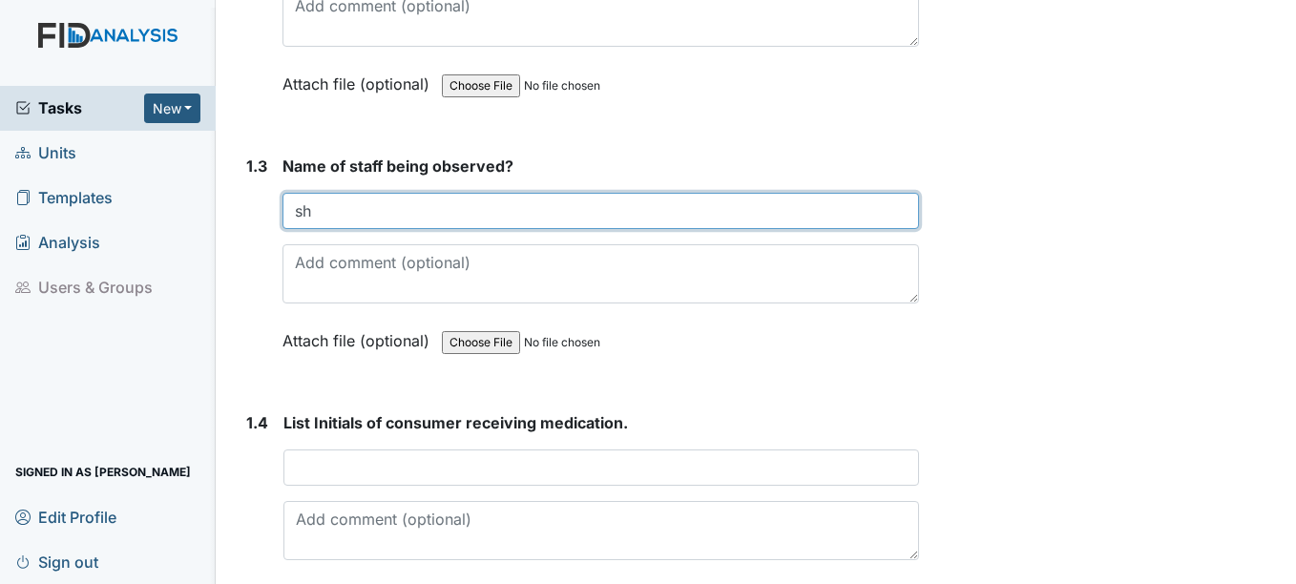
click at [255, 215] on div "1.3 Name of staff being observed? sh This field is required. Attach file (optio…" at bounding box center [578, 268] width 679 height 226
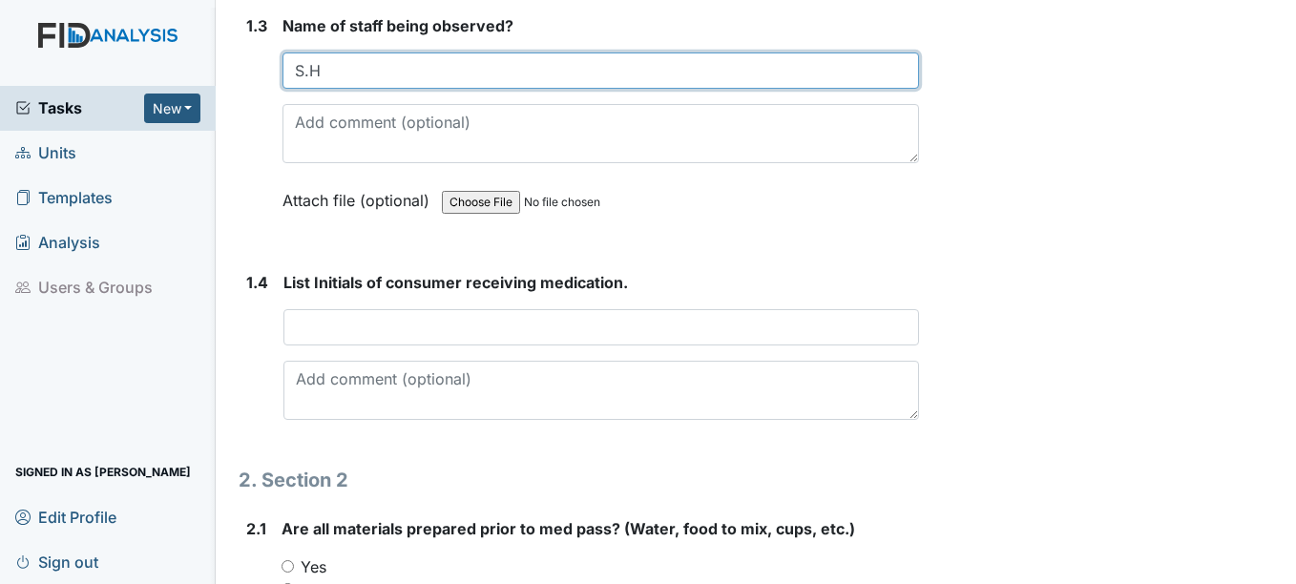
scroll to position [859, 0]
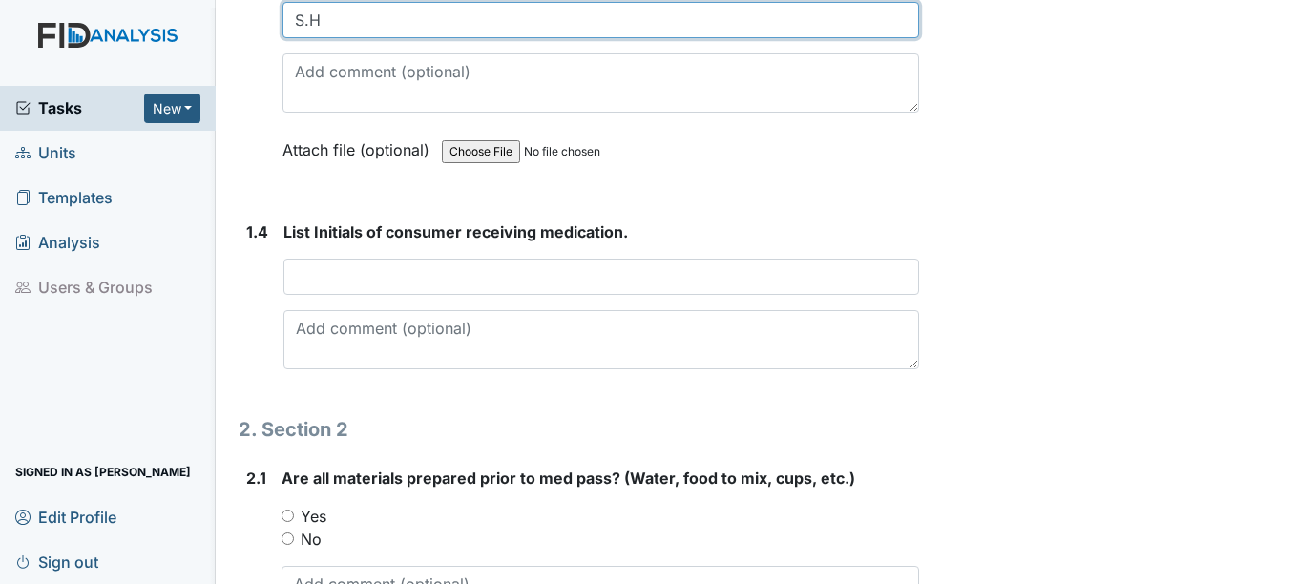
type input "S.H"
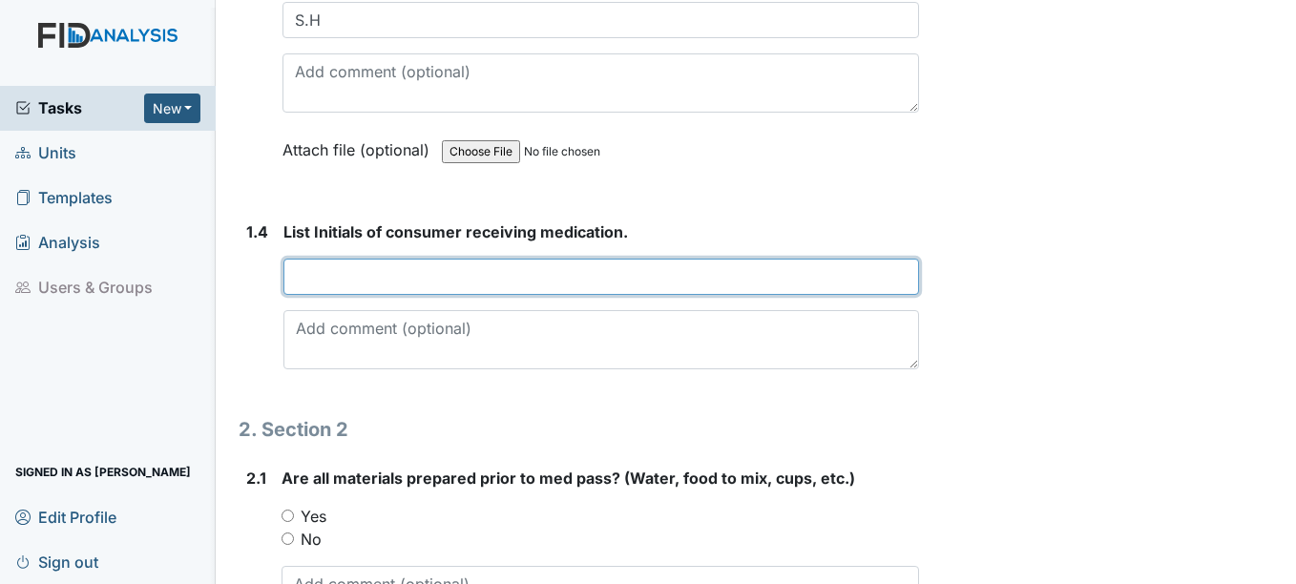
click at [332, 269] on input "text" at bounding box center [600, 277] width 635 height 36
click at [366, 276] on input "JL,CP, amd MS" at bounding box center [600, 277] width 635 height 36
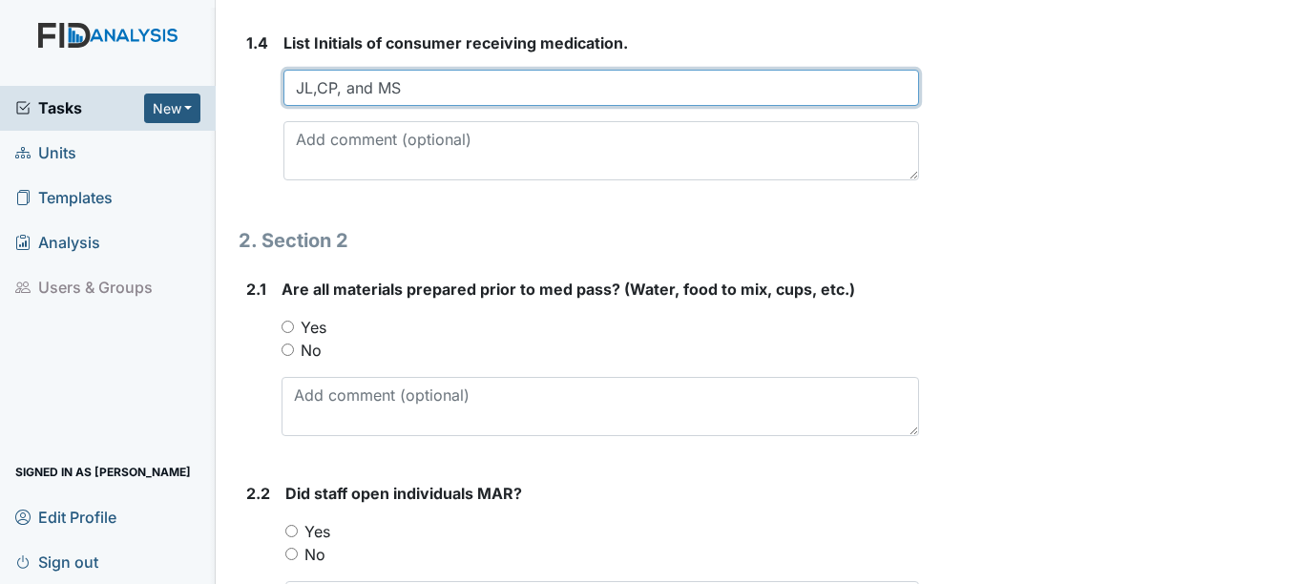
scroll to position [1050, 0]
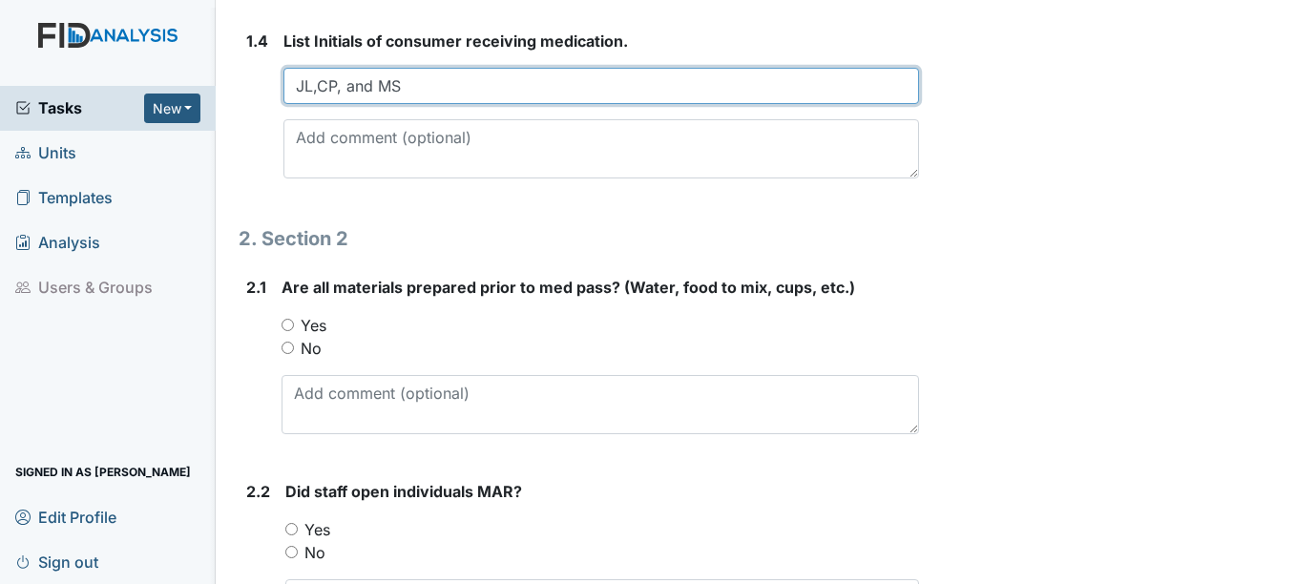
type input "JL,CP, and MS"
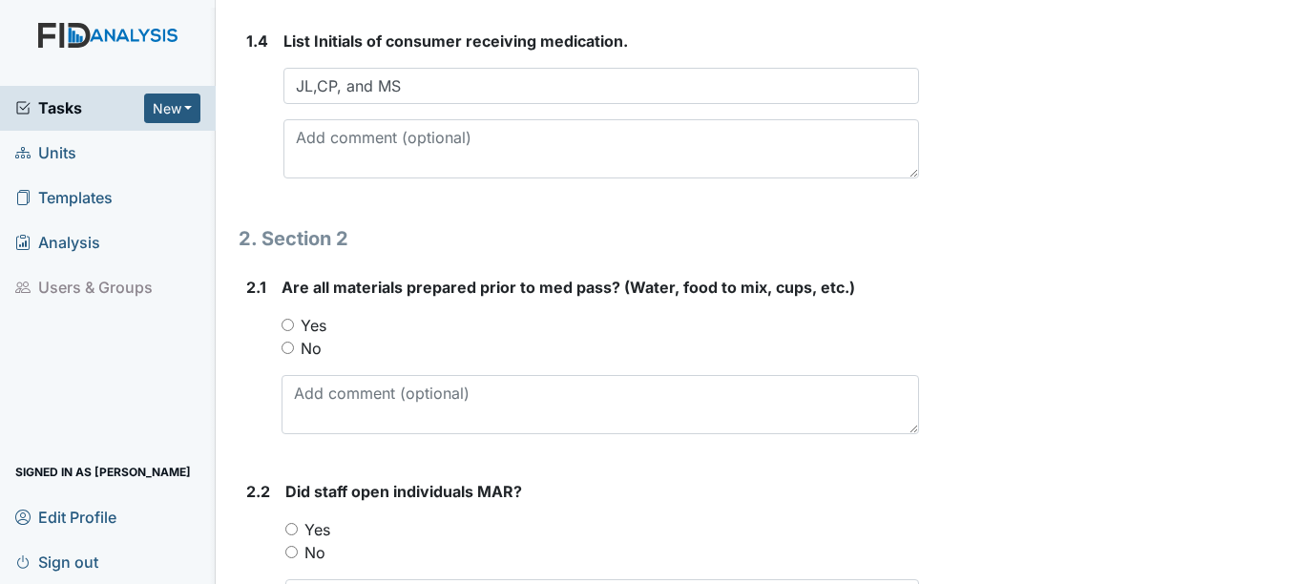
click at [319, 317] on label "Yes" at bounding box center [314, 325] width 26 height 23
click at [294, 319] on input "Yes" at bounding box center [287, 325] width 12 height 12
radio input "true"
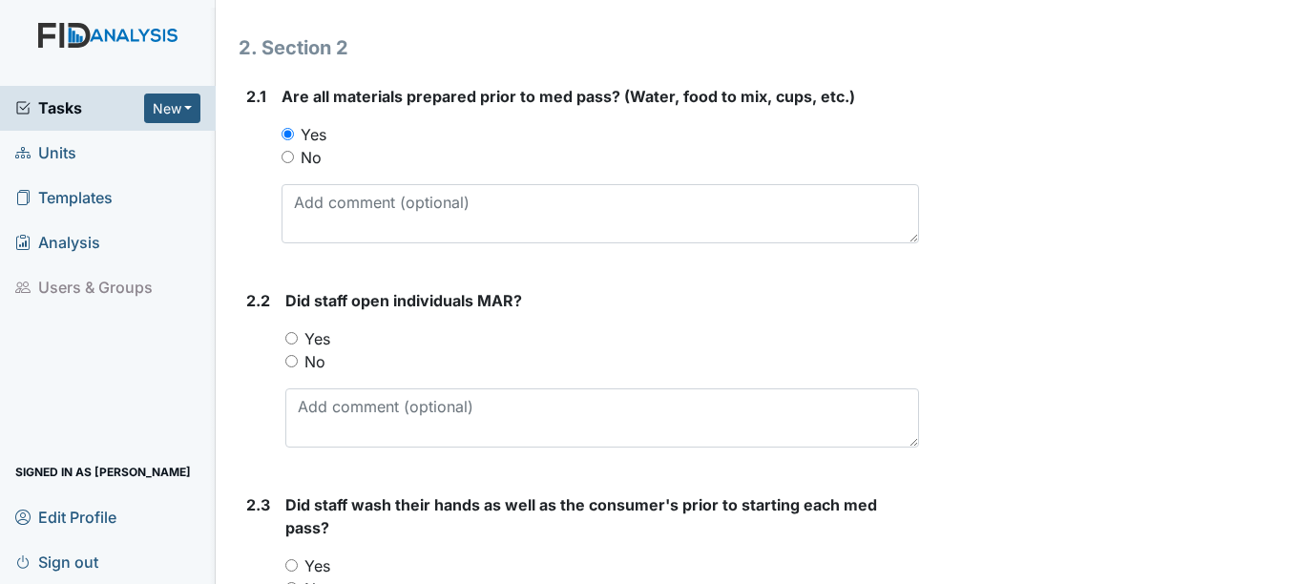
click at [319, 338] on label "Yes" at bounding box center [317, 338] width 26 height 23
click at [298, 338] on input "Yes" at bounding box center [291, 338] width 12 height 12
radio input "true"
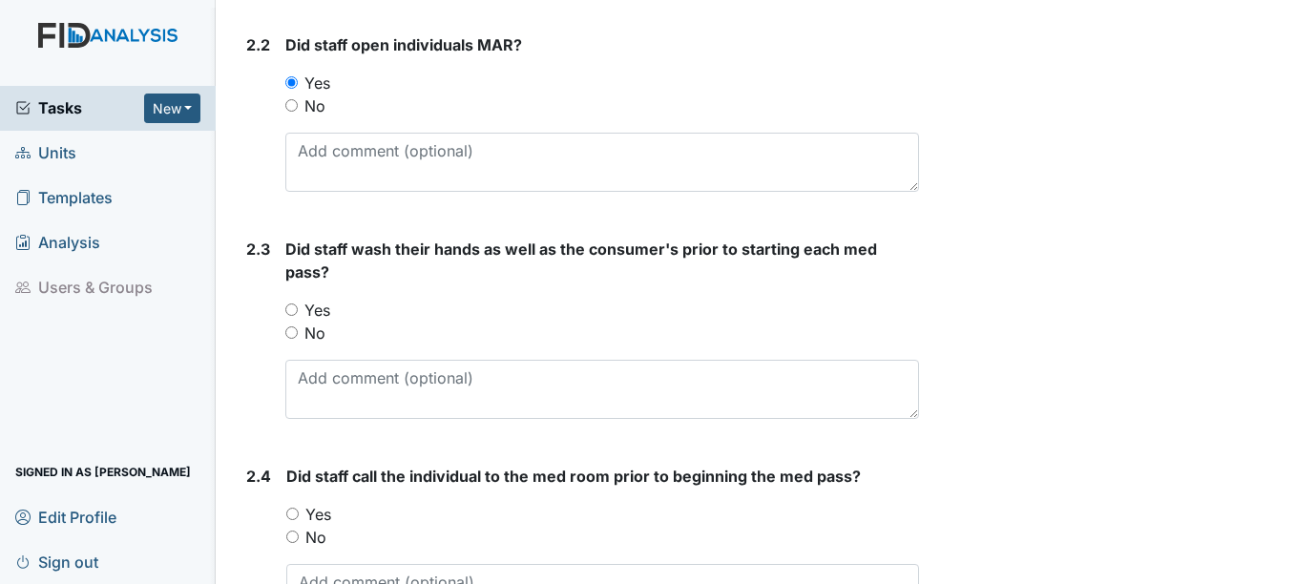
scroll to position [1527, 0]
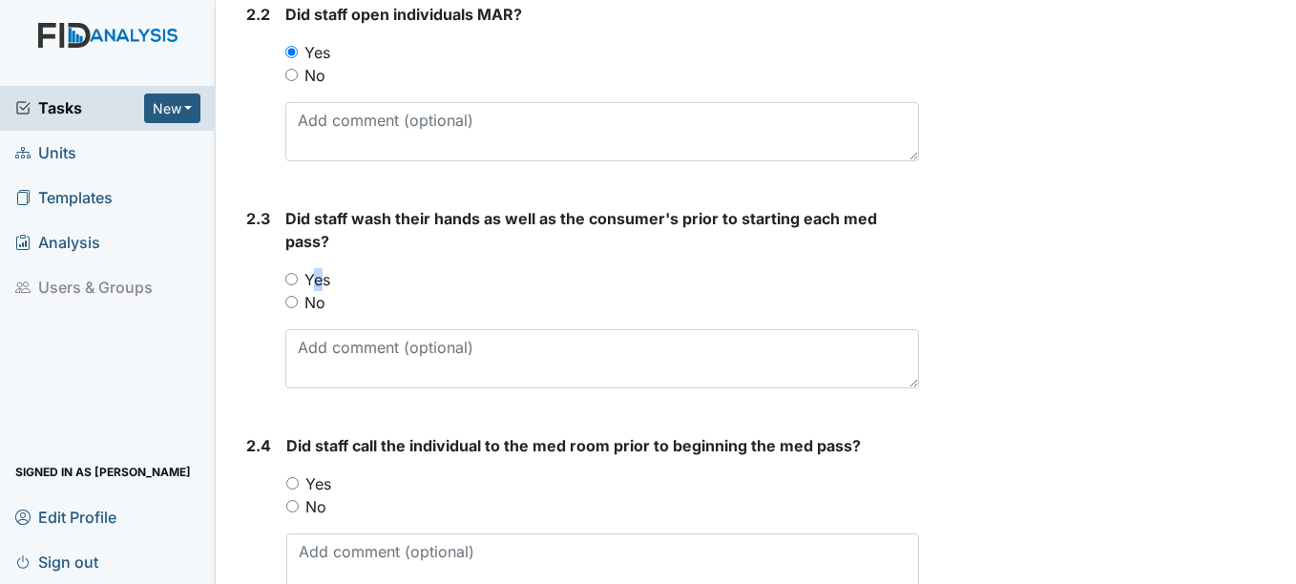
click at [311, 272] on label "Yes" at bounding box center [317, 279] width 26 height 23
drag, startPoint x: 311, startPoint y: 272, endPoint x: 319, endPoint y: 285, distance: 15.4
click at [319, 285] on label "Yes" at bounding box center [317, 279] width 26 height 23
click at [298, 285] on input "Yes" at bounding box center [291, 279] width 12 height 12
radio input "true"
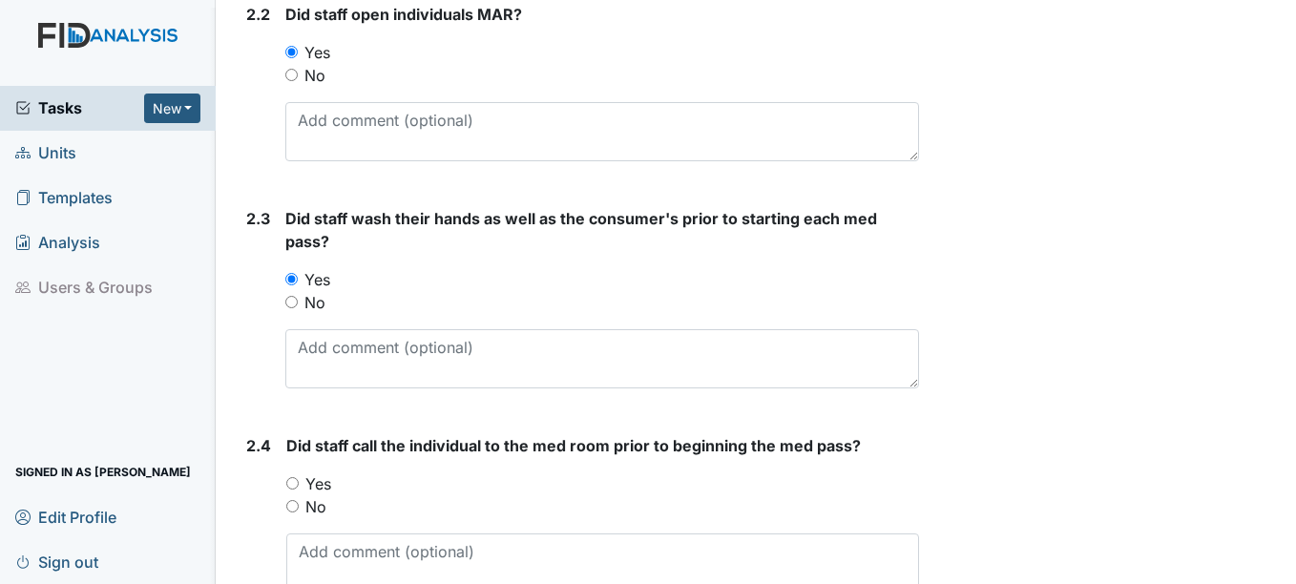
click at [317, 485] on label "Yes" at bounding box center [318, 483] width 26 height 23
click at [299, 485] on input "Yes" at bounding box center [292, 483] width 12 height 12
radio input "true"
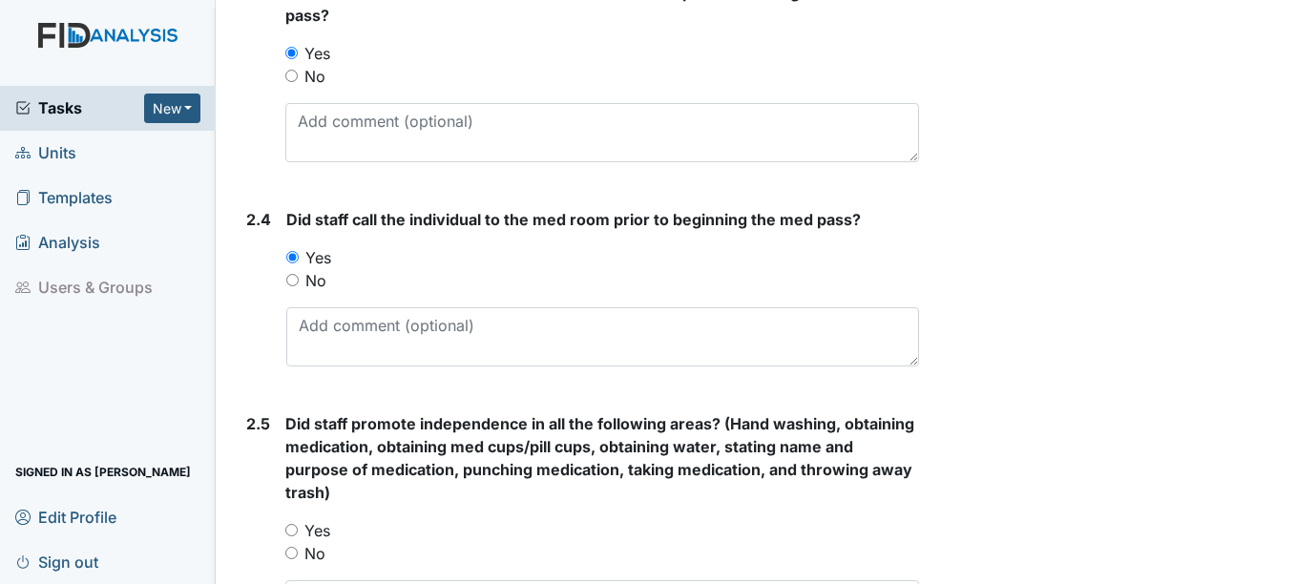
scroll to position [1813, 0]
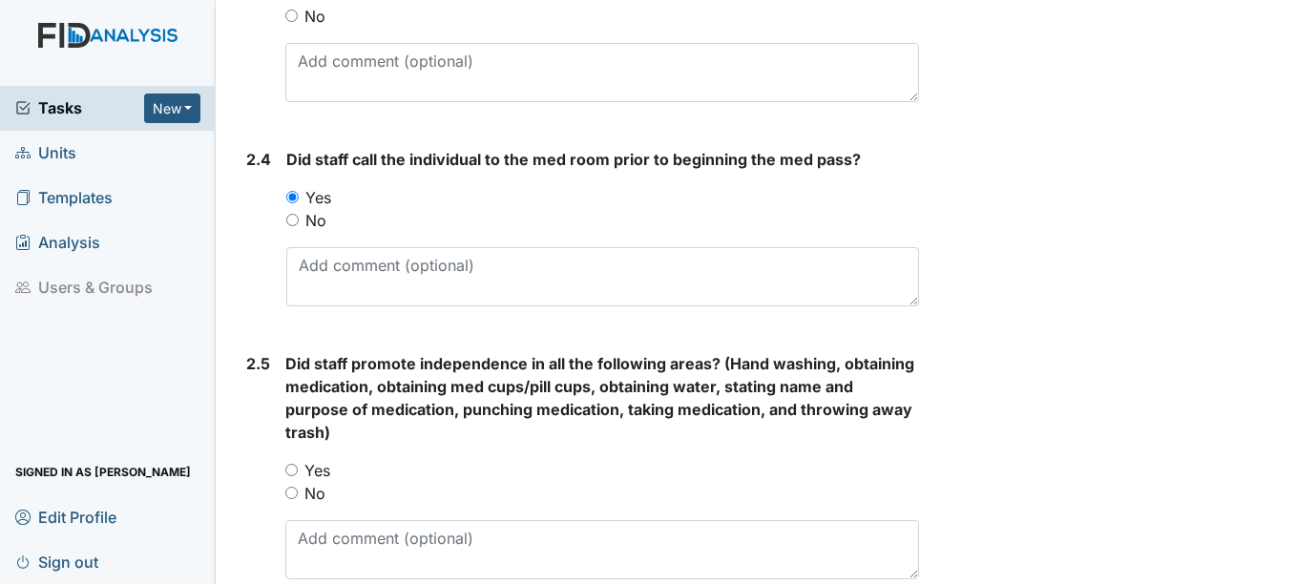
click at [324, 472] on label "Yes" at bounding box center [317, 470] width 26 height 23
click at [298, 472] on input "Yes" at bounding box center [291, 470] width 12 height 12
radio input "true"
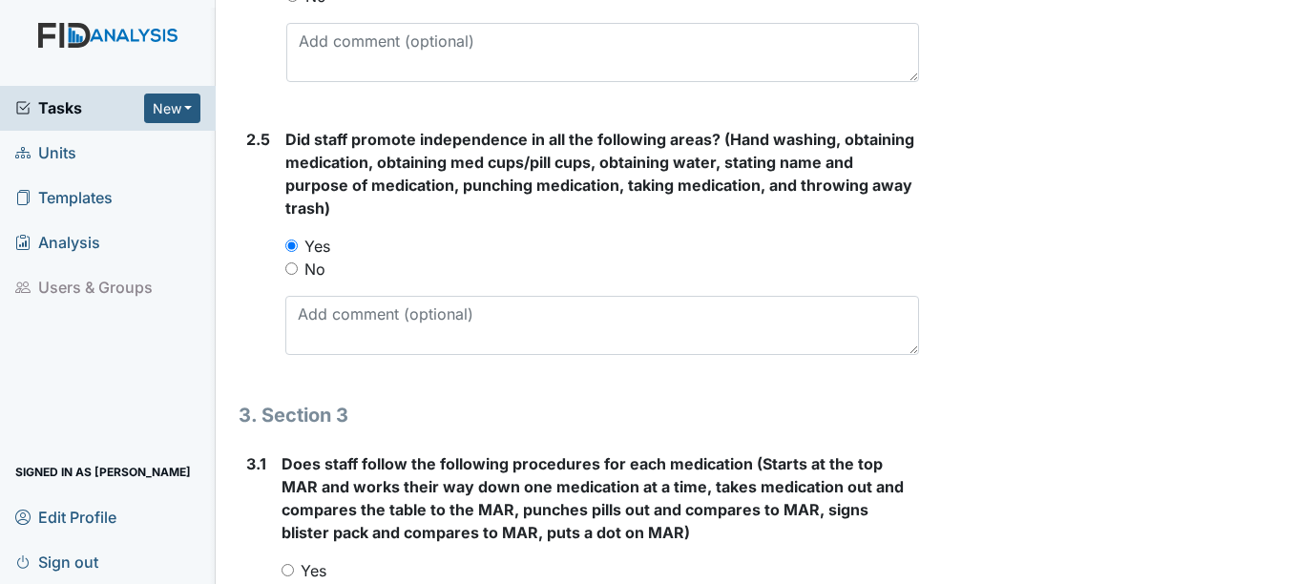
scroll to position [2099, 0]
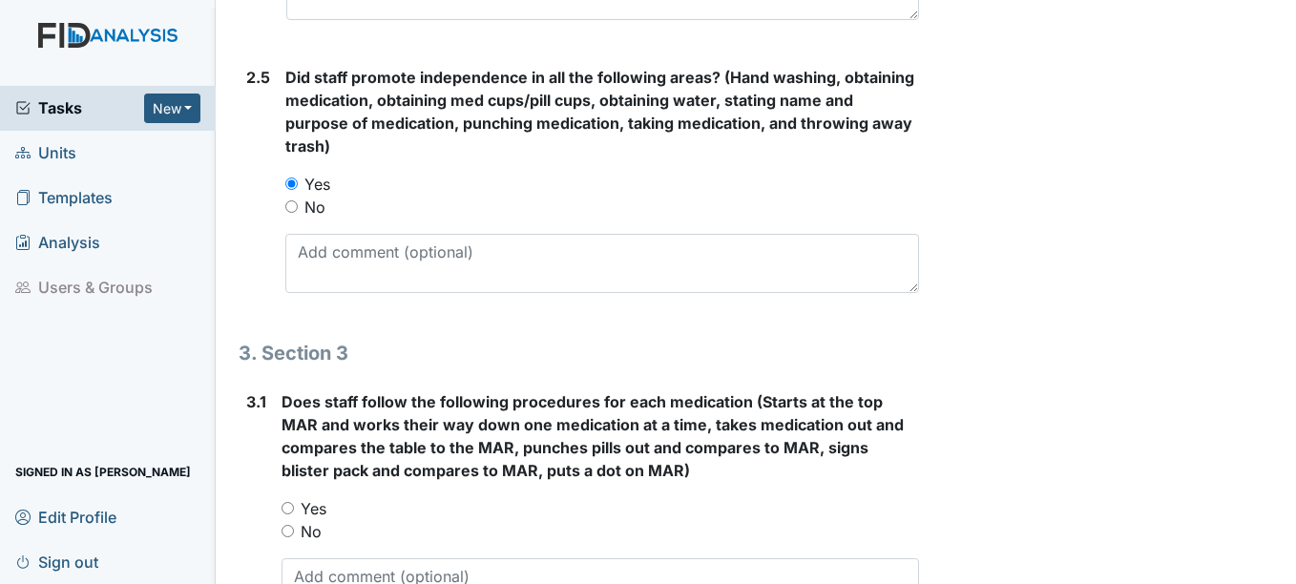
click at [317, 507] on label "Yes" at bounding box center [314, 508] width 26 height 23
click at [294, 507] on input "Yes" at bounding box center [287, 508] width 12 height 12
radio input "true"
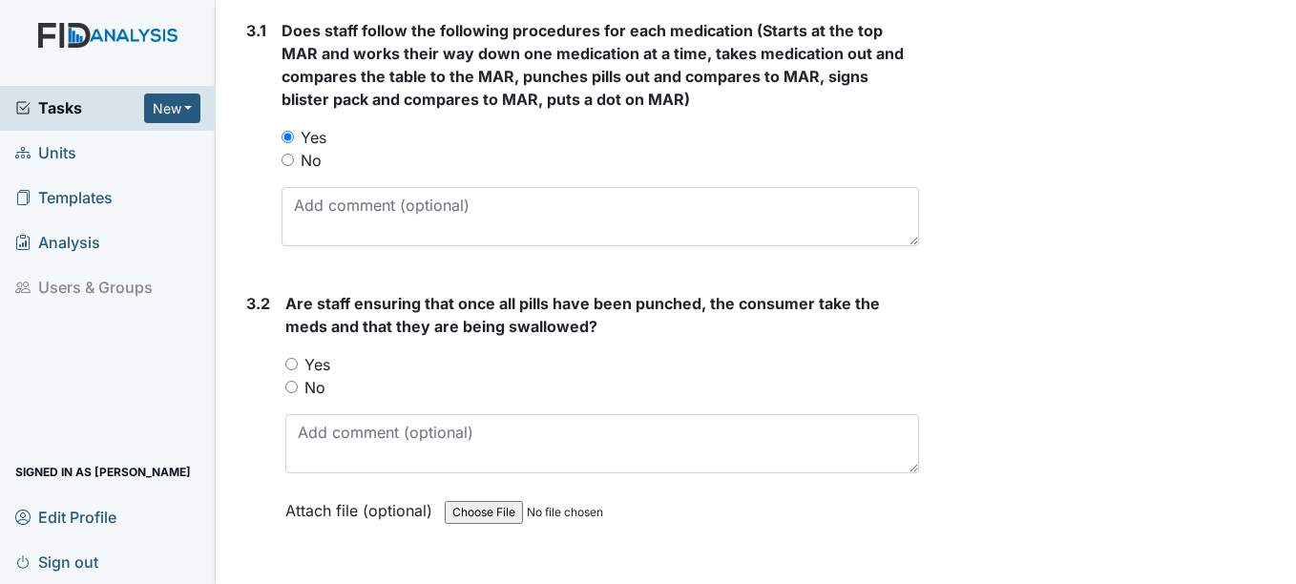
scroll to position [2481, 0]
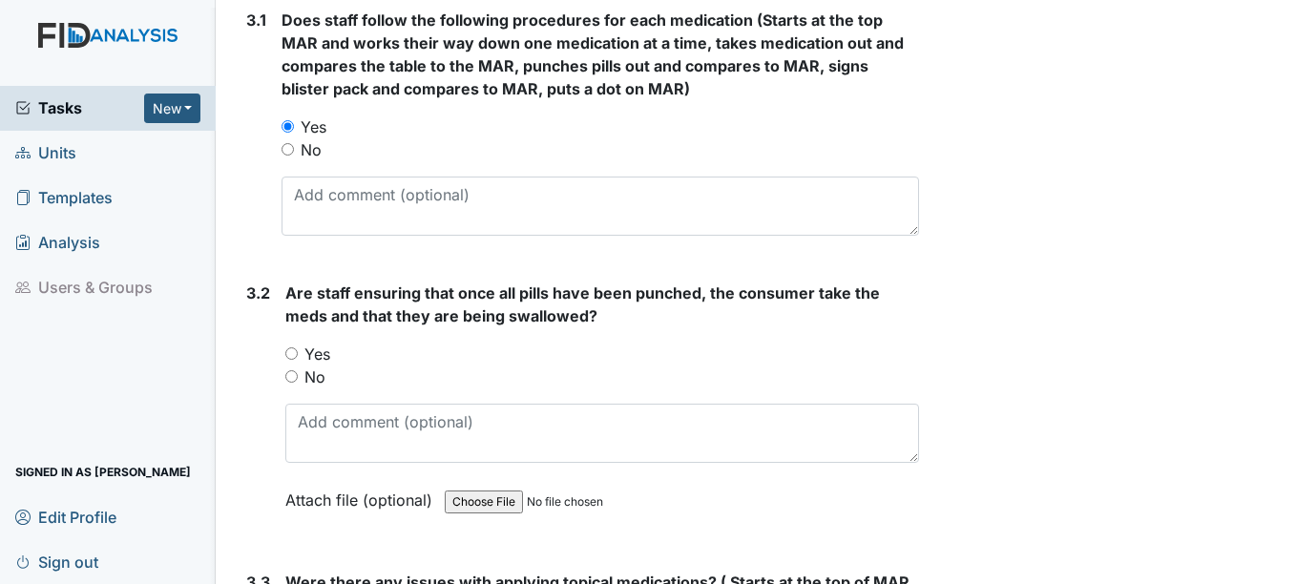
click at [312, 347] on label "Yes" at bounding box center [317, 354] width 26 height 23
click at [298, 347] on input "Yes" at bounding box center [291, 353] width 12 height 12
radio input "true"
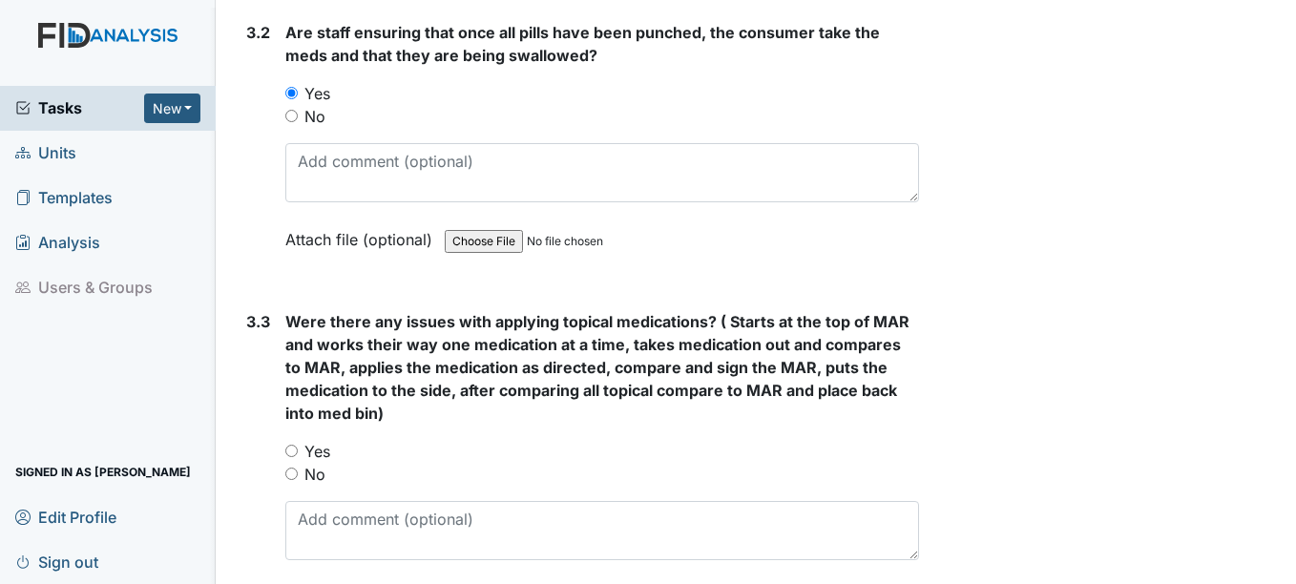
scroll to position [2767, 0]
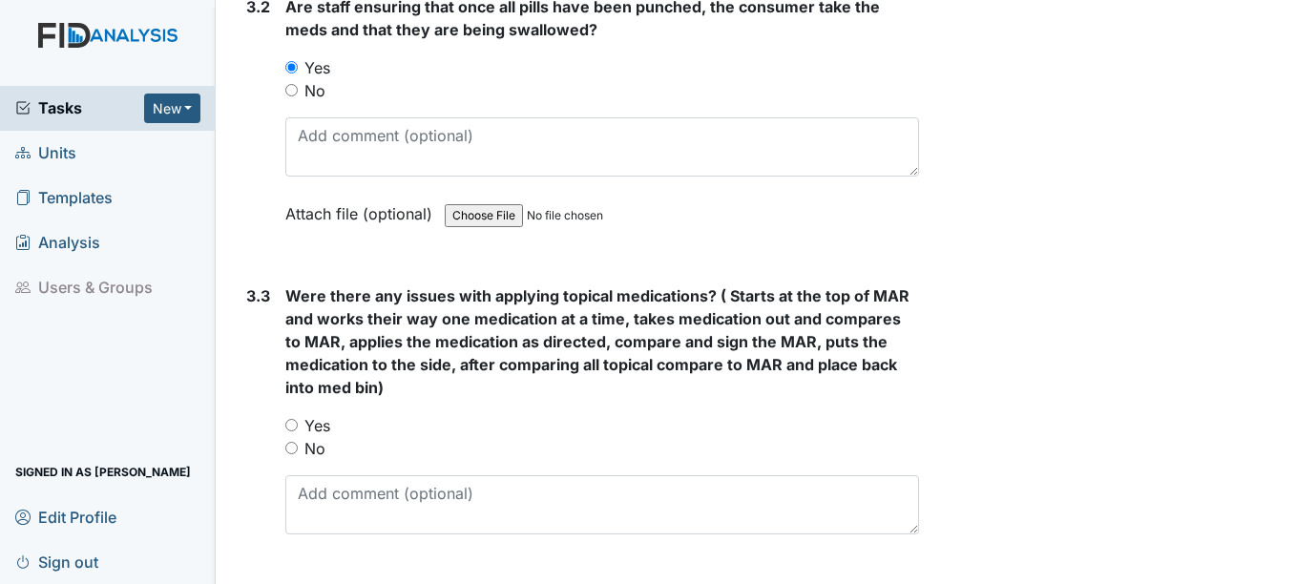
click at [320, 445] on label "No" at bounding box center [314, 448] width 21 height 23
click at [298, 445] on input "No" at bounding box center [291, 448] width 12 height 12
radio input "true"
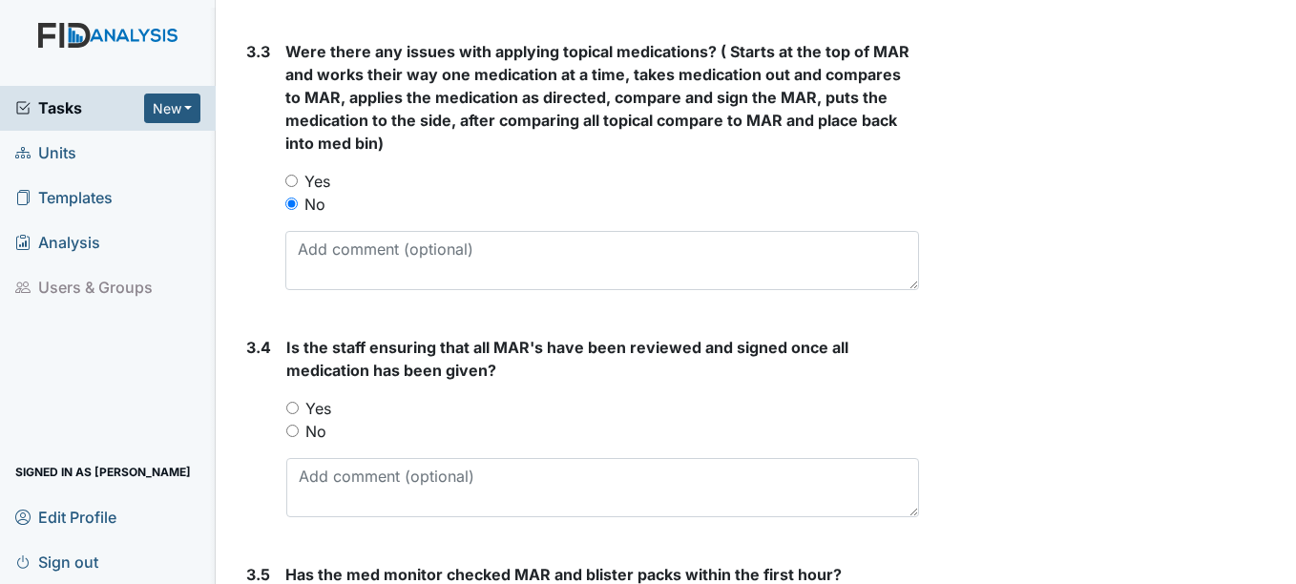
scroll to position [3053, 0]
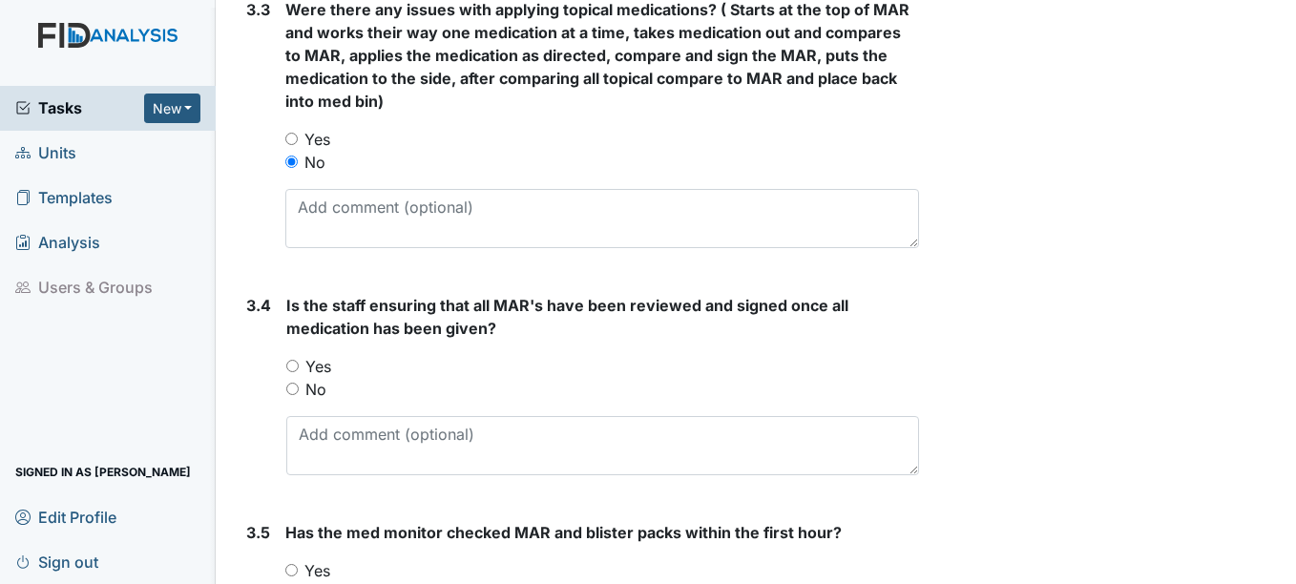
click at [318, 375] on label "Yes" at bounding box center [318, 366] width 26 height 23
click at [299, 372] on input "Yes" at bounding box center [292, 366] width 12 height 12
radio input "true"
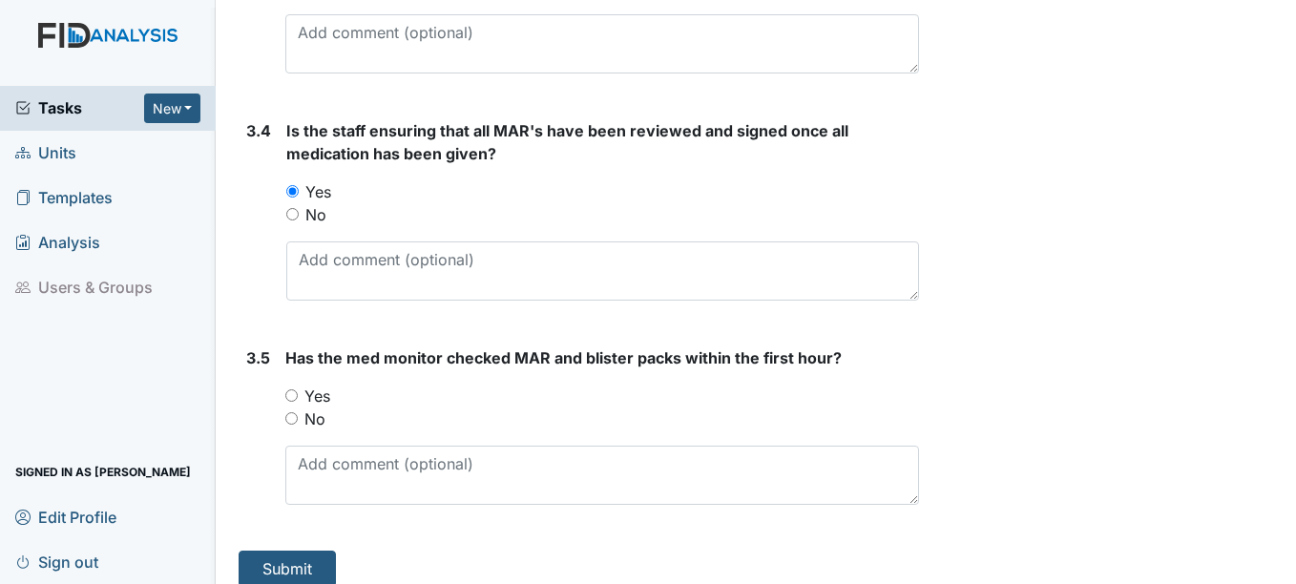
scroll to position [3244, 0]
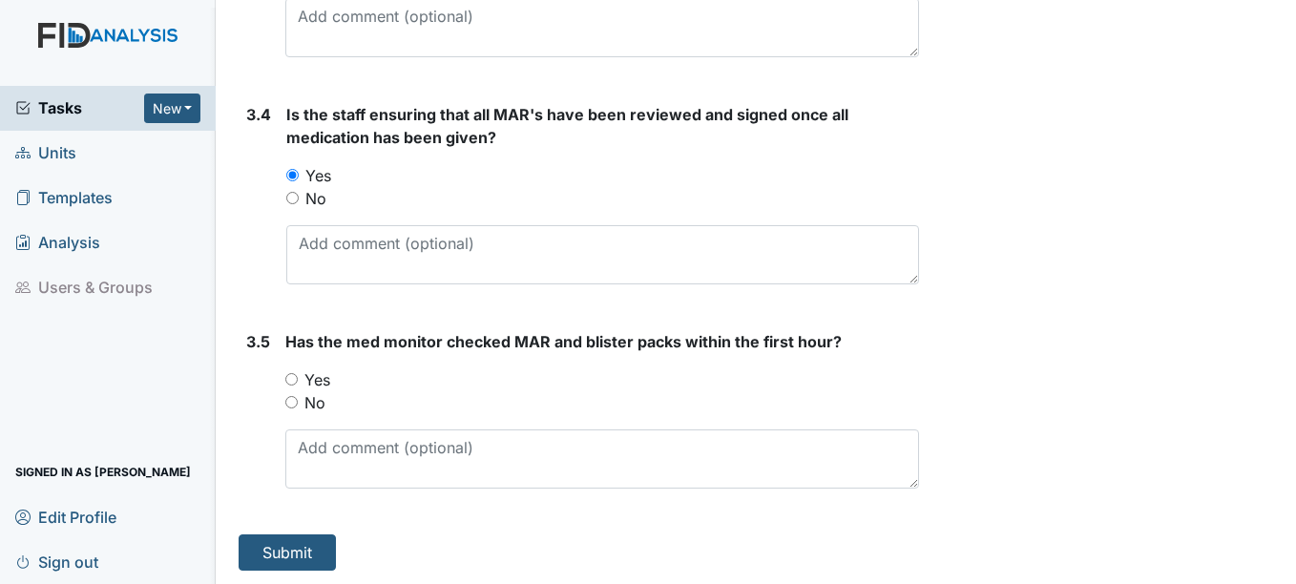
click at [318, 375] on label "Yes" at bounding box center [317, 379] width 26 height 23
click at [298, 375] on input "Yes" at bounding box center [291, 379] width 12 height 12
radio input "true"
click at [319, 559] on button "Submit" at bounding box center [287, 552] width 97 height 36
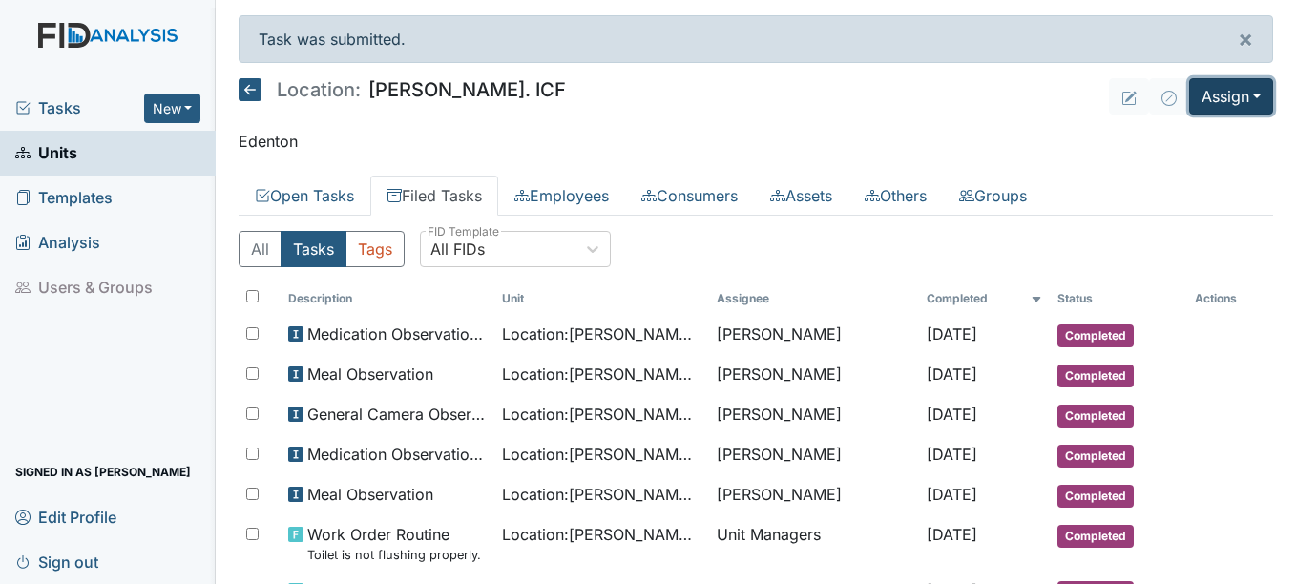
click at [1224, 107] on button "Assign" at bounding box center [1231, 96] width 84 height 36
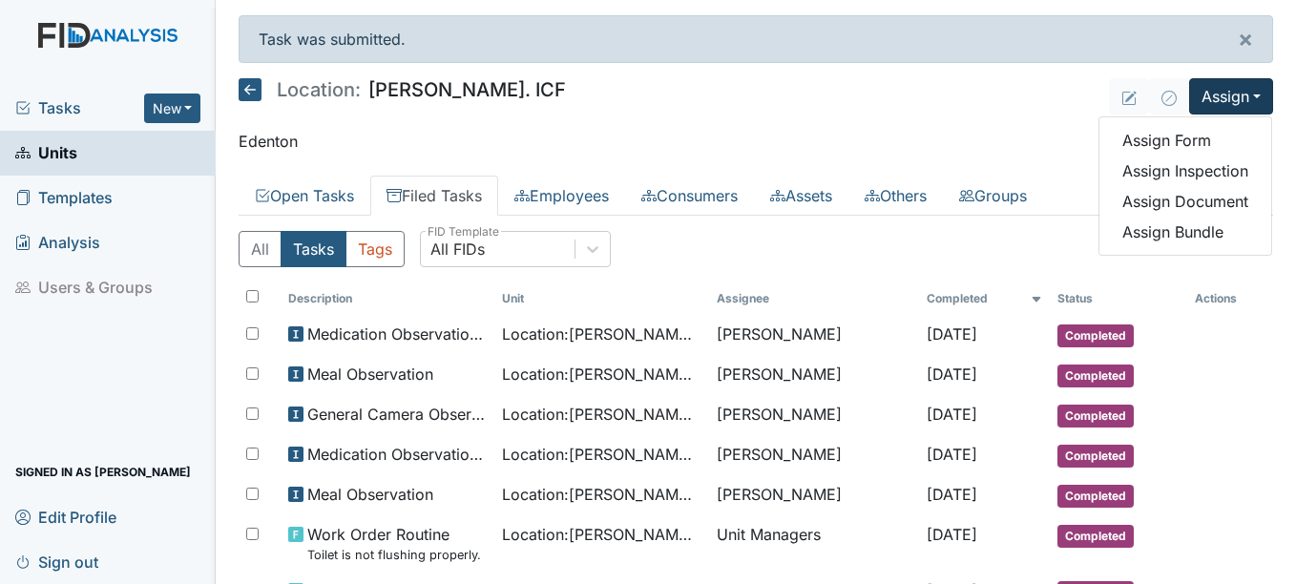
click at [453, 185] on link "Filed Tasks" at bounding box center [434, 196] width 128 height 40
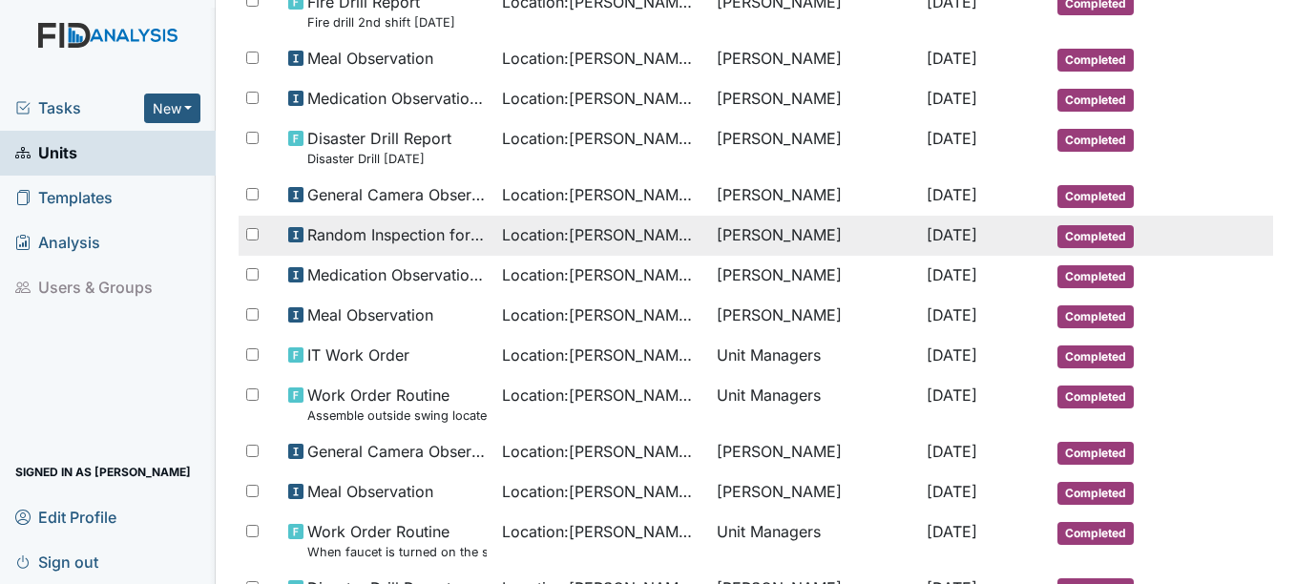
scroll to position [954, 0]
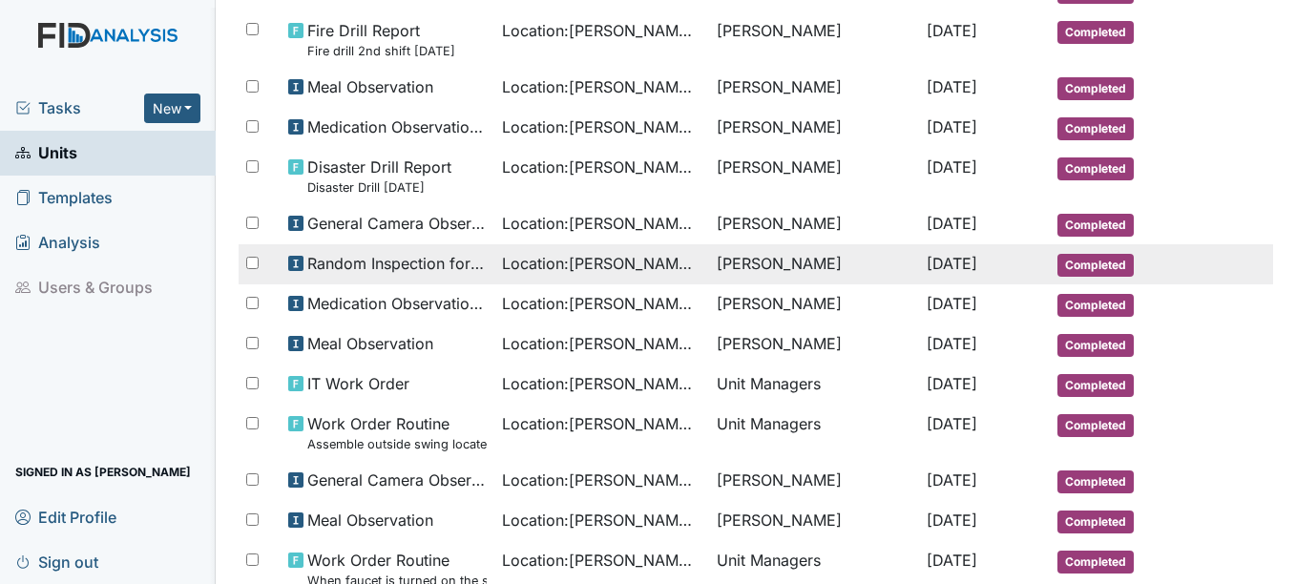
click at [1100, 266] on span "Completed" at bounding box center [1095, 265] width 76 height 23
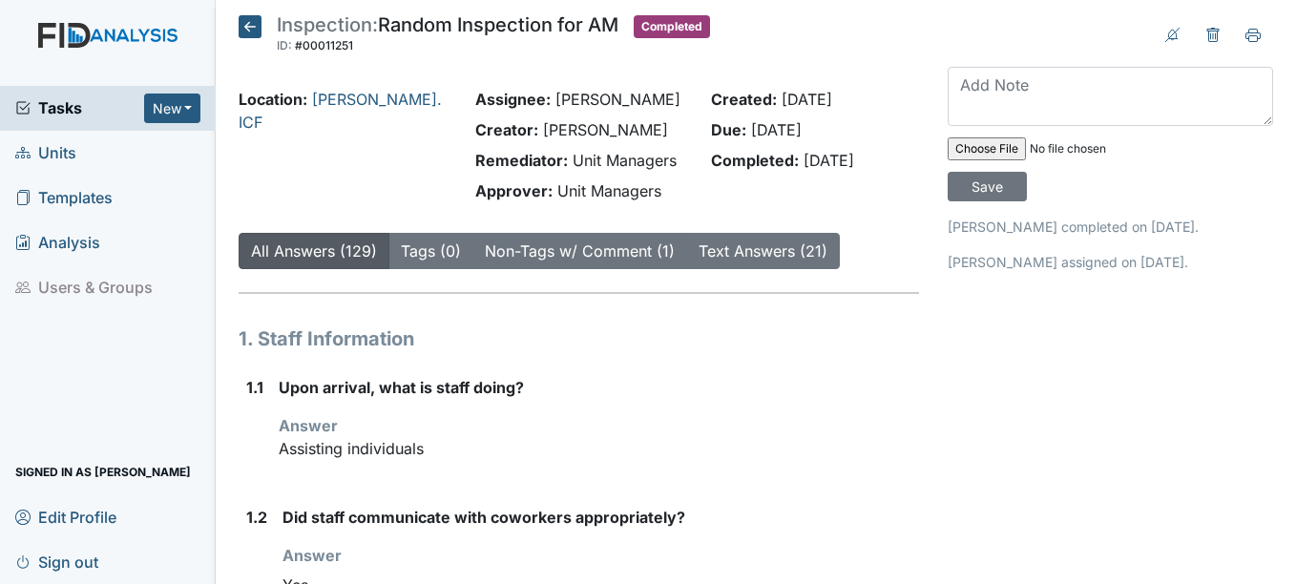
click at [246, 32] on icon at bounding box center [250, 26] width 23 height 23
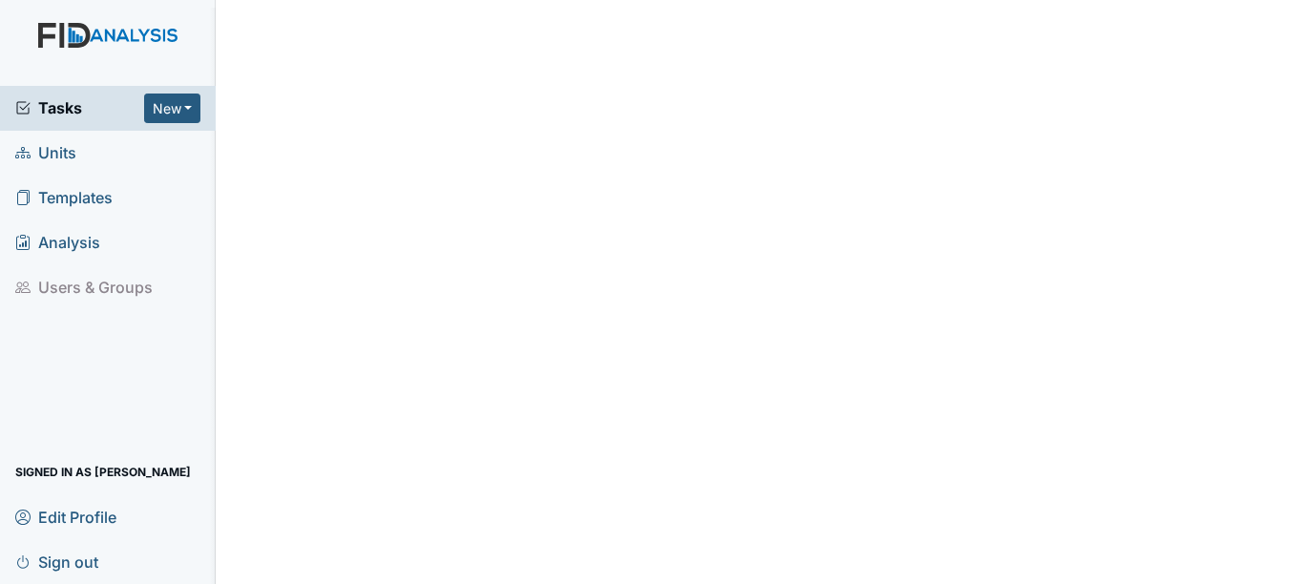
click at [50, 155] on span "Units" at bounding box center [45, 153] width 61 height 30
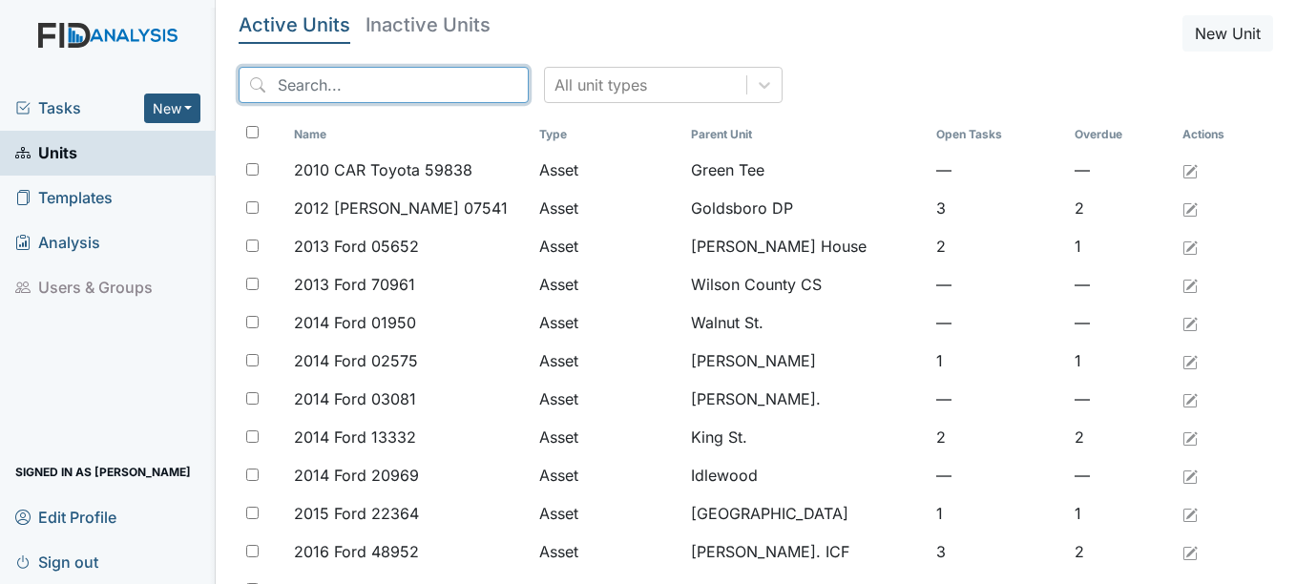
click at [299, 72] on input "search" at bounding box center [384, 85] width 290 height 36
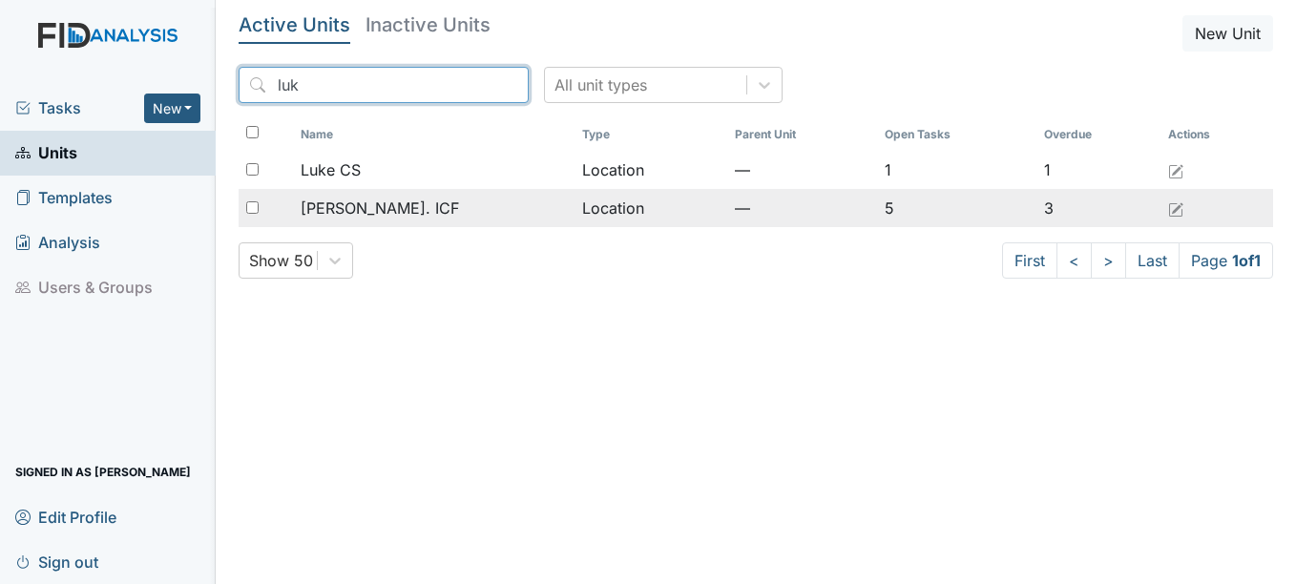
type input "luk"
click at [390, 205] on span "[PERSON_NAME]. ICF" at bounding box center [380, 208] width 158 height 23
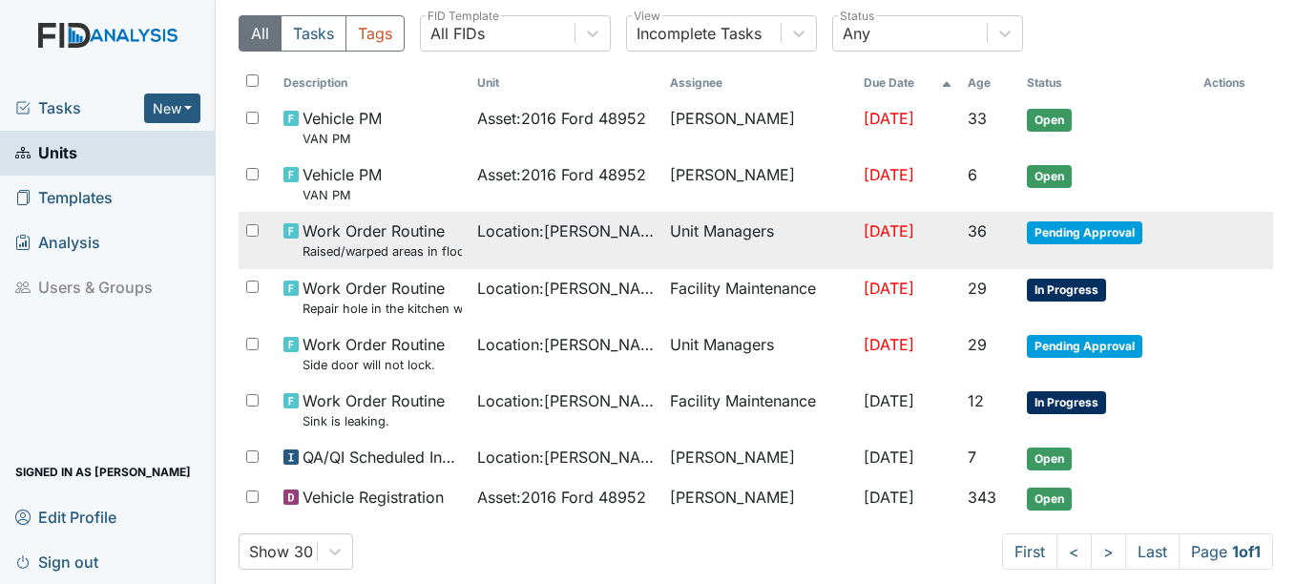
scroll to position [184, 0]
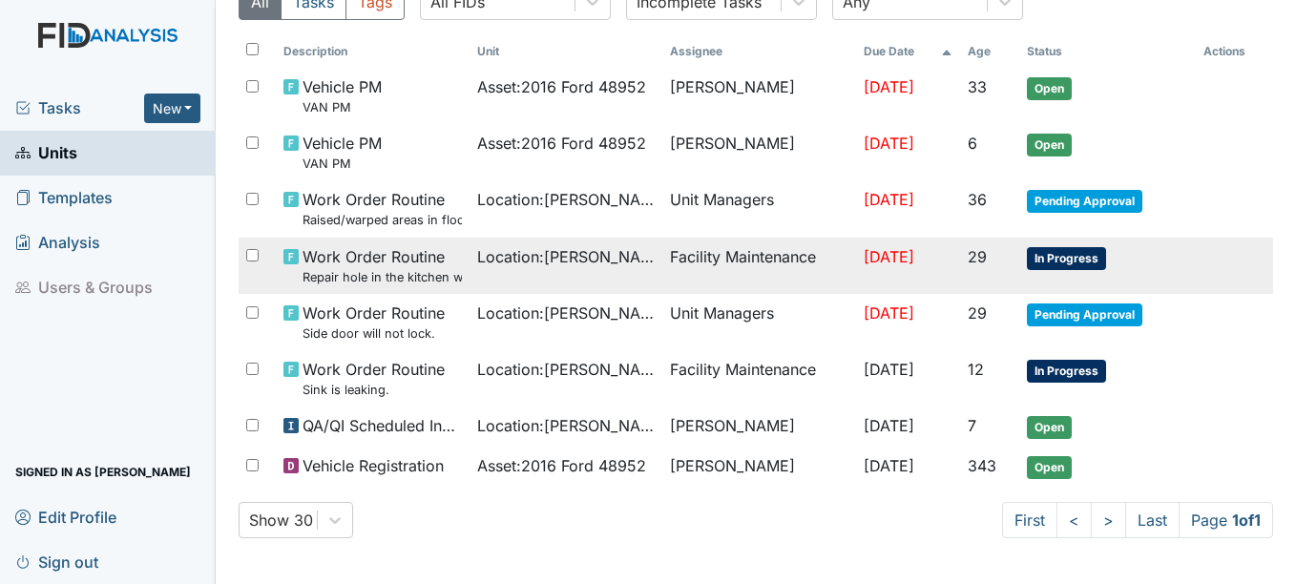
click at [1053, 258] on span "In Progress" at bounding box center [1066, 258] width 79 height 23
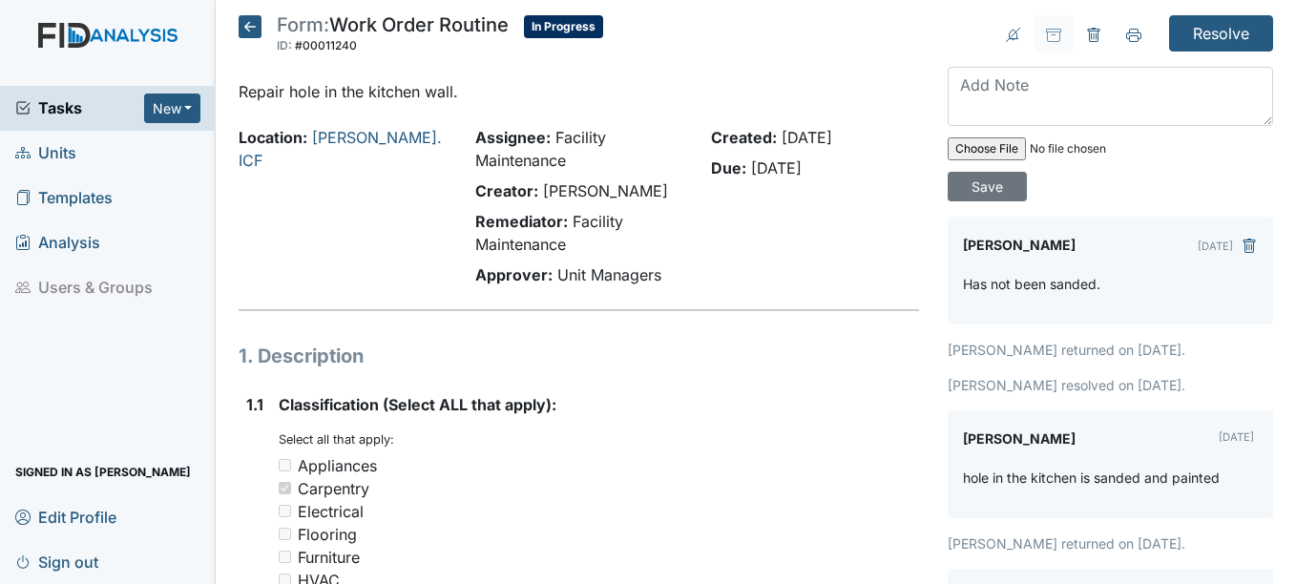
click at [241, 24] on icon at bounding box center [250, 26] width 23 height 23
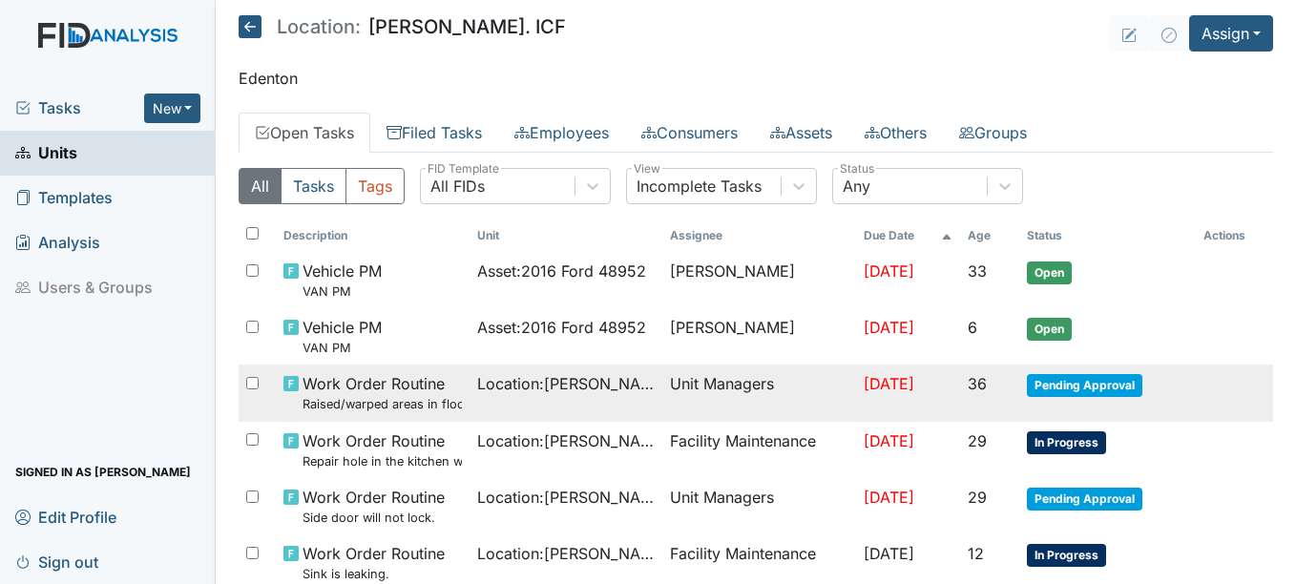
click at [1101, 386] on span "Pending Approval" at bounding box center [1084, 385] width 115 height 23
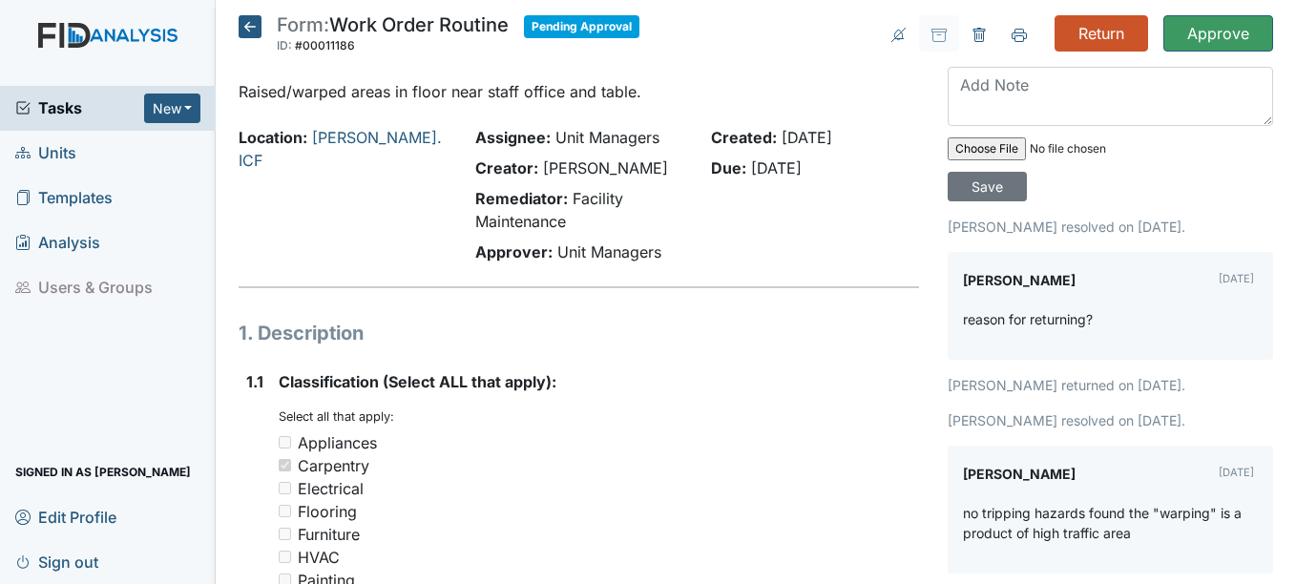
click at [243, 26] on icon at bounding box center [250, 26] width 23 height 23
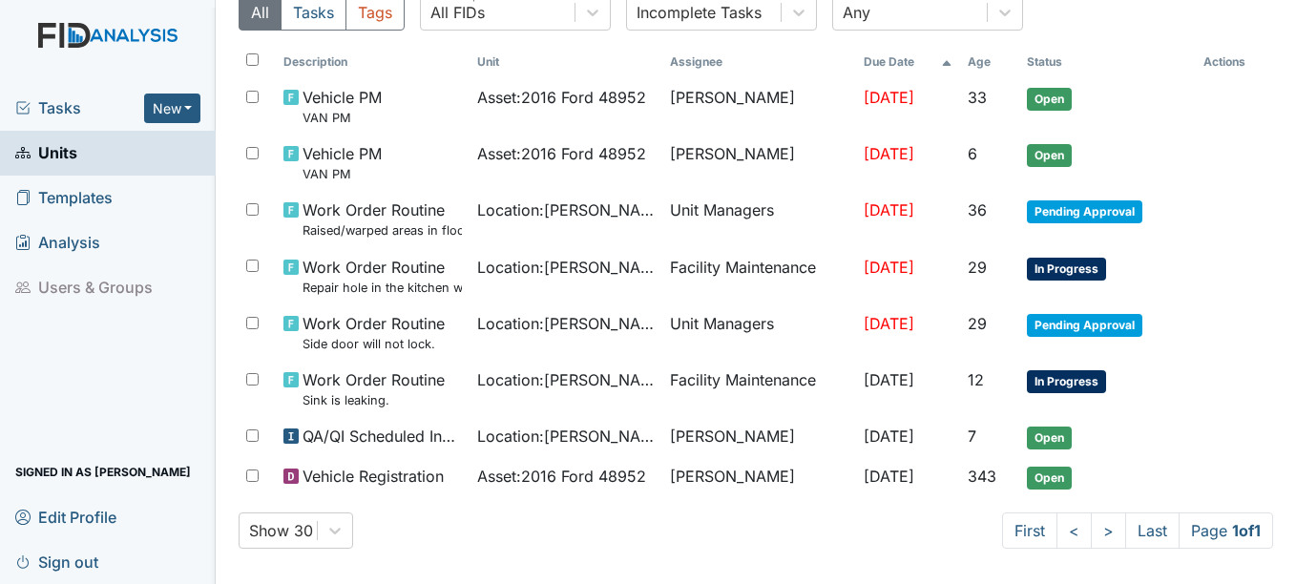
scroll to position [184, 0]
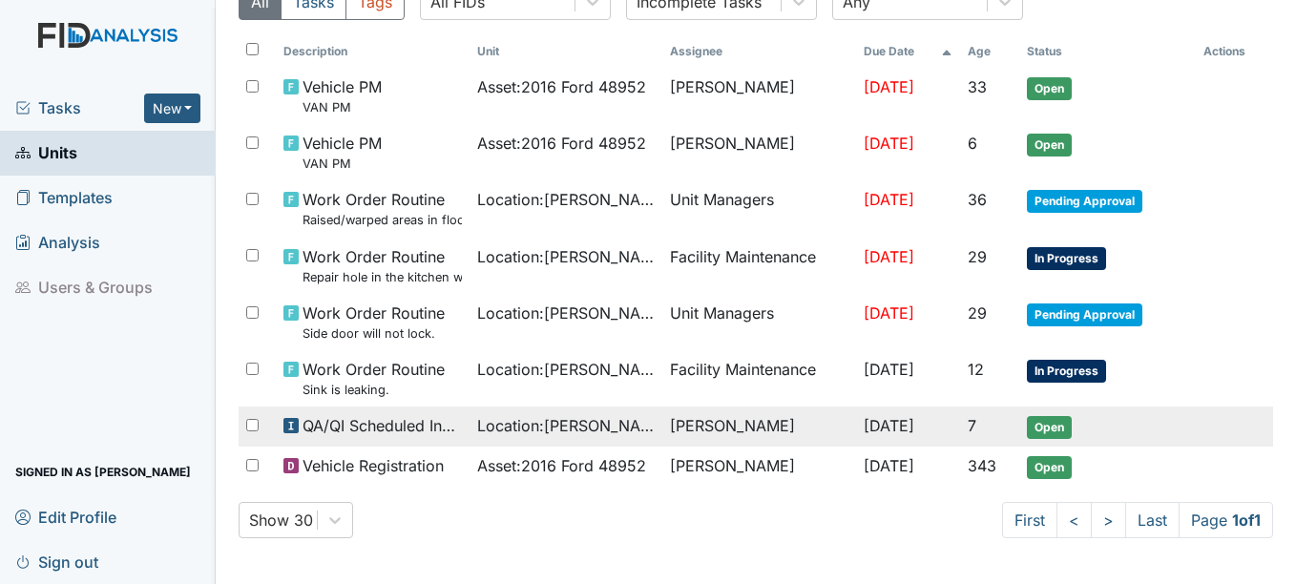
click at [1042, 426] on span "Open" at bounding box center [1049, 427] width 45 height 23
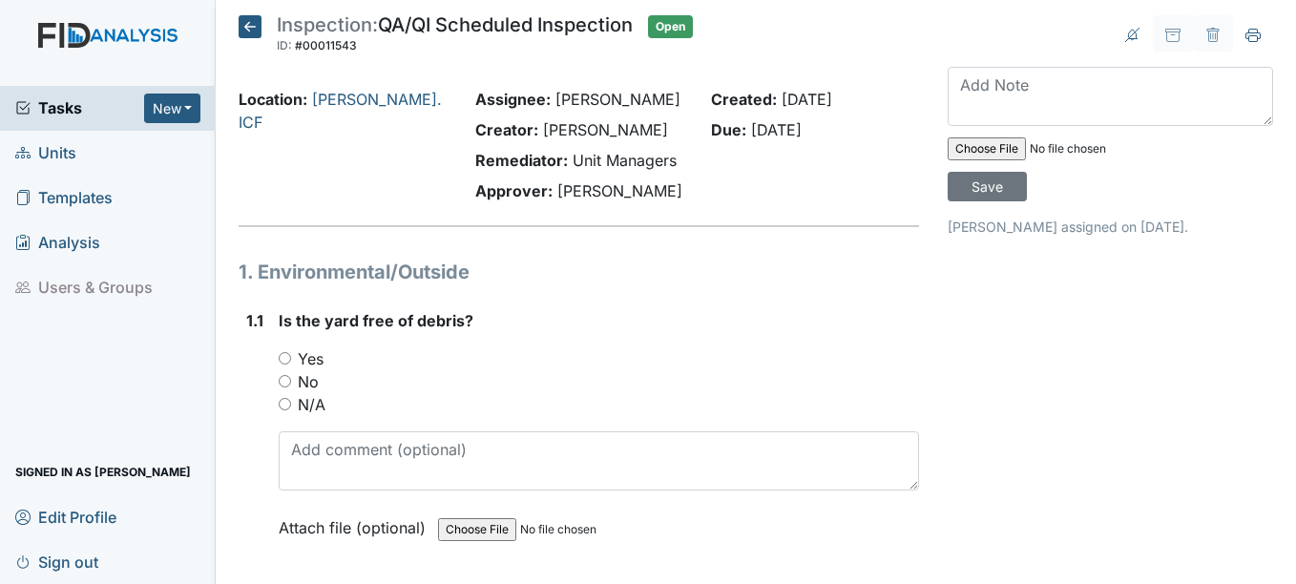
click at [257, 30] on icon at bounding box center [250, 26] width 23 height 23
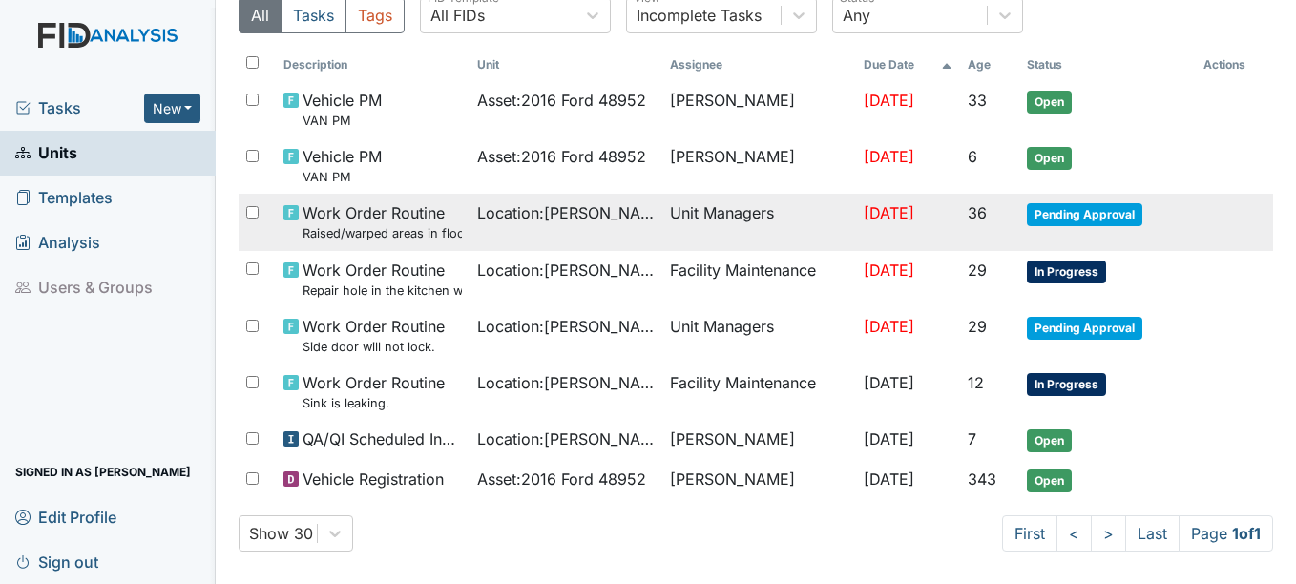
scroll to position [184, 0]
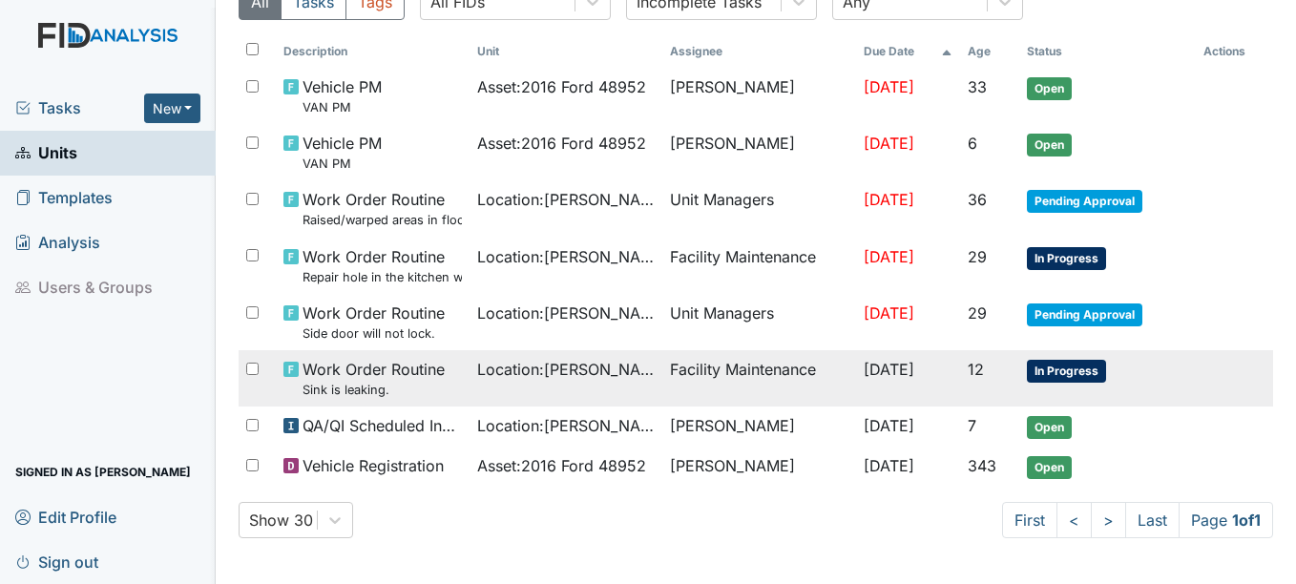
click at [1080, 368] on span "In Progress" at bounding box center [1066, 371] width 79 height 23
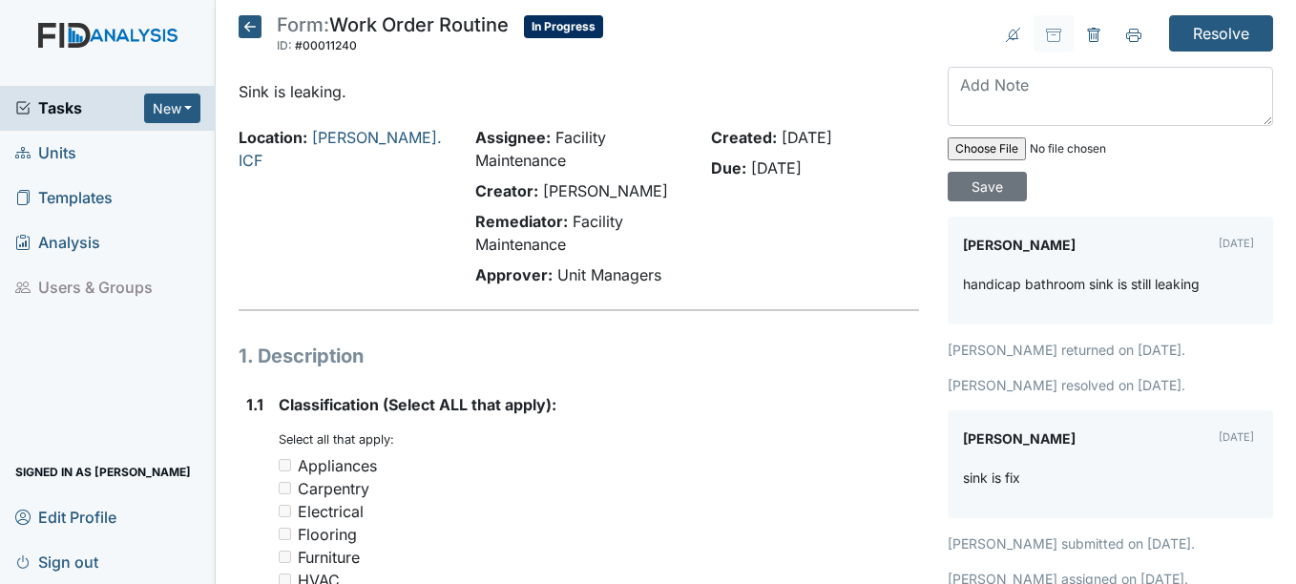
click at [258, 20] on icon at bounding box center [250, 26] width 23 height 23
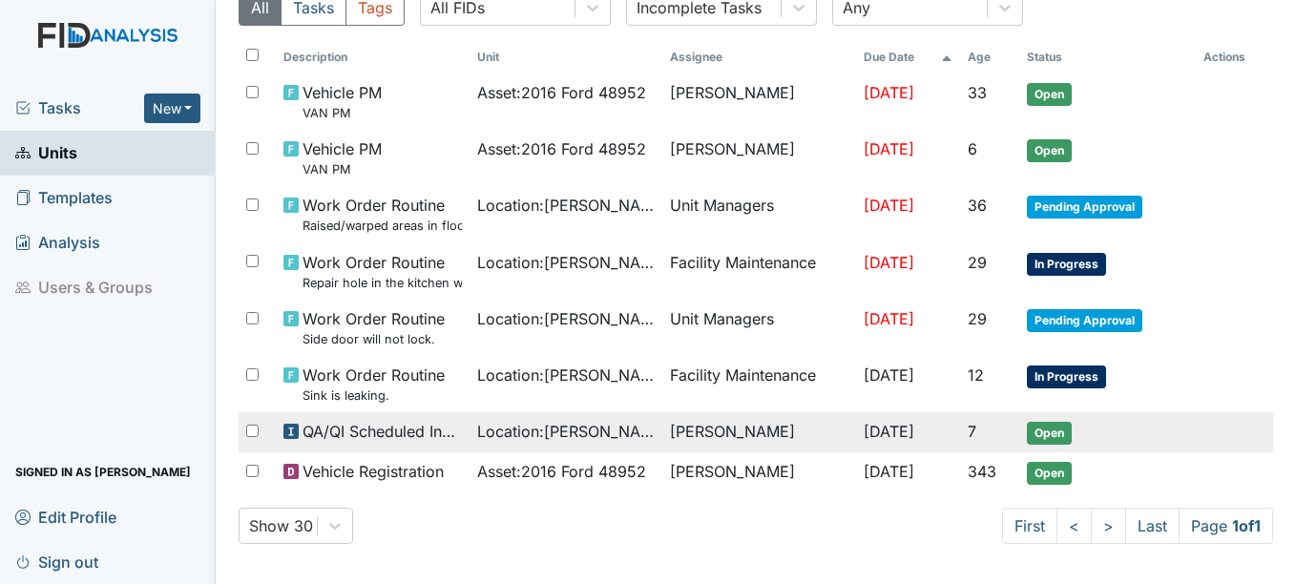
scroll to position [184, 0]
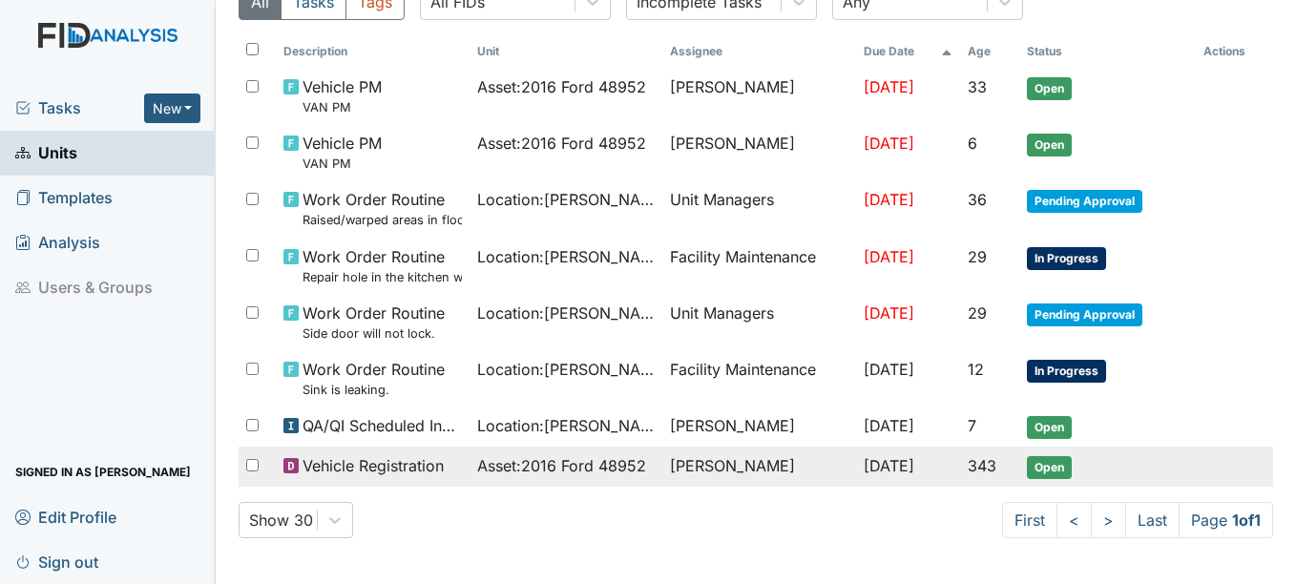
click at [1044, 461] on span "Open" at bounding box center [1049, 467] width 45 height 23
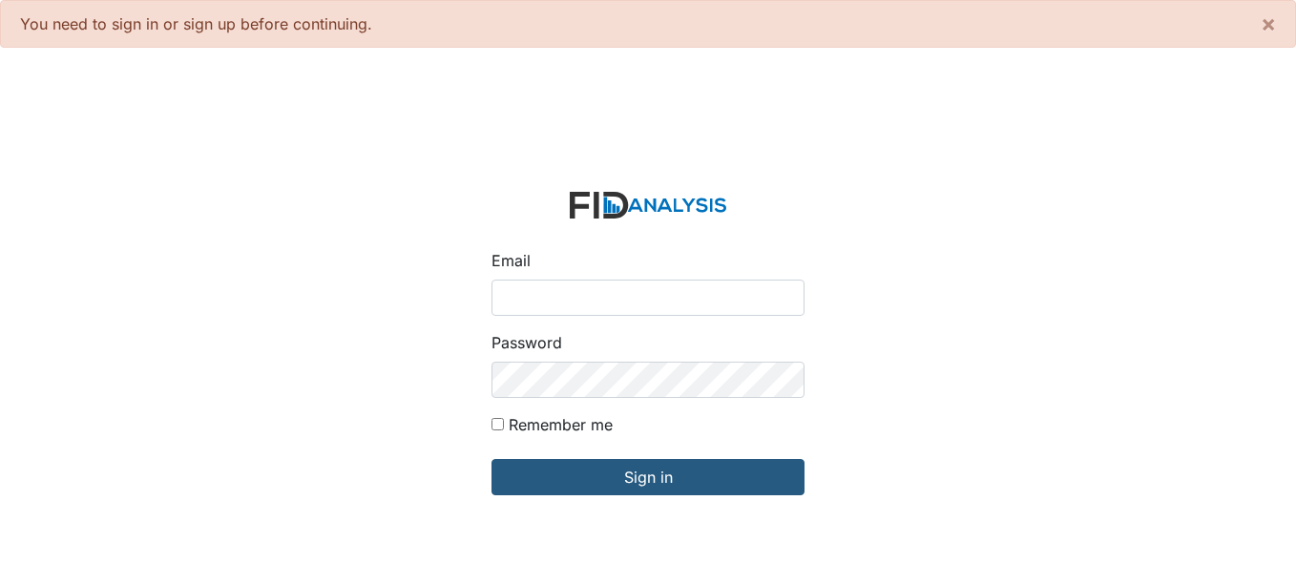
click at [560, 298] on input "Email" at bounding box center [647, 298] width 313 height 36
type input "[EMAIL_ADDRESS][DOMAIN_NAME]"
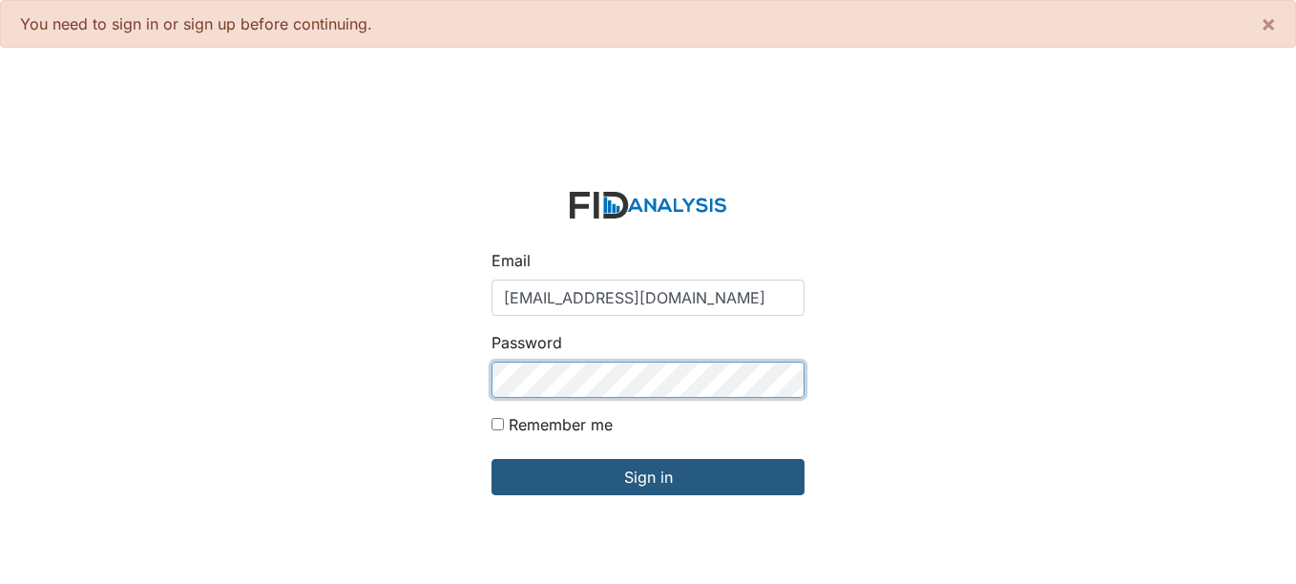
click at [491, 459] on input "Sign in" at bounding box center [647, 477] width 313 height 36
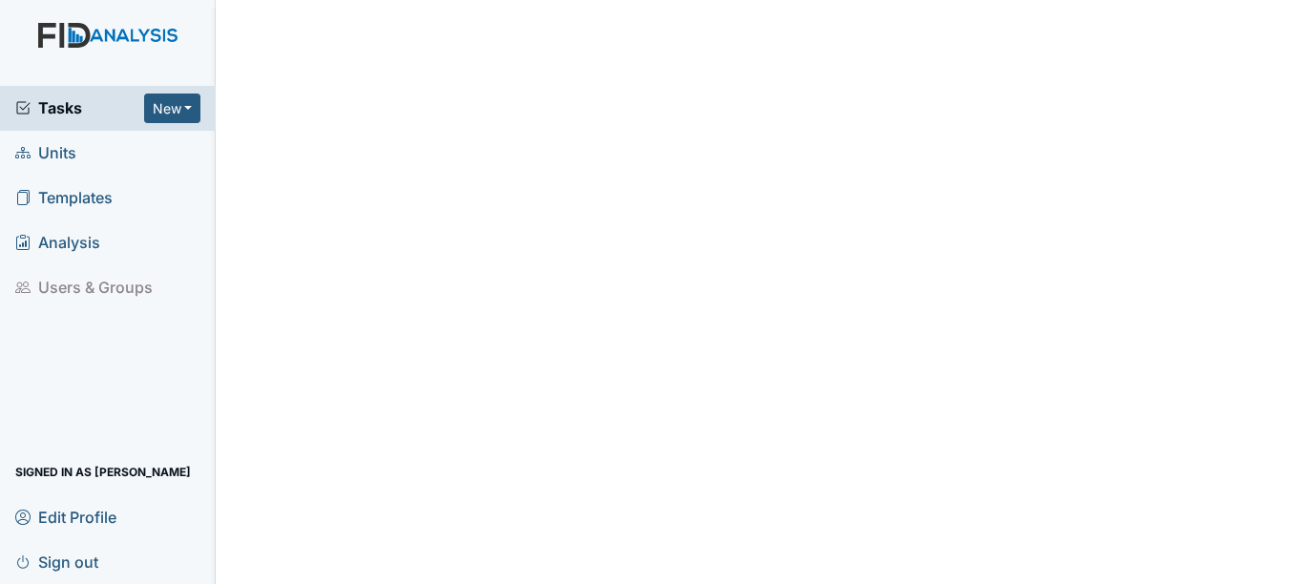
click at [50, 161] on span "Units" at bounding box center [45, 153] width 61 height 30
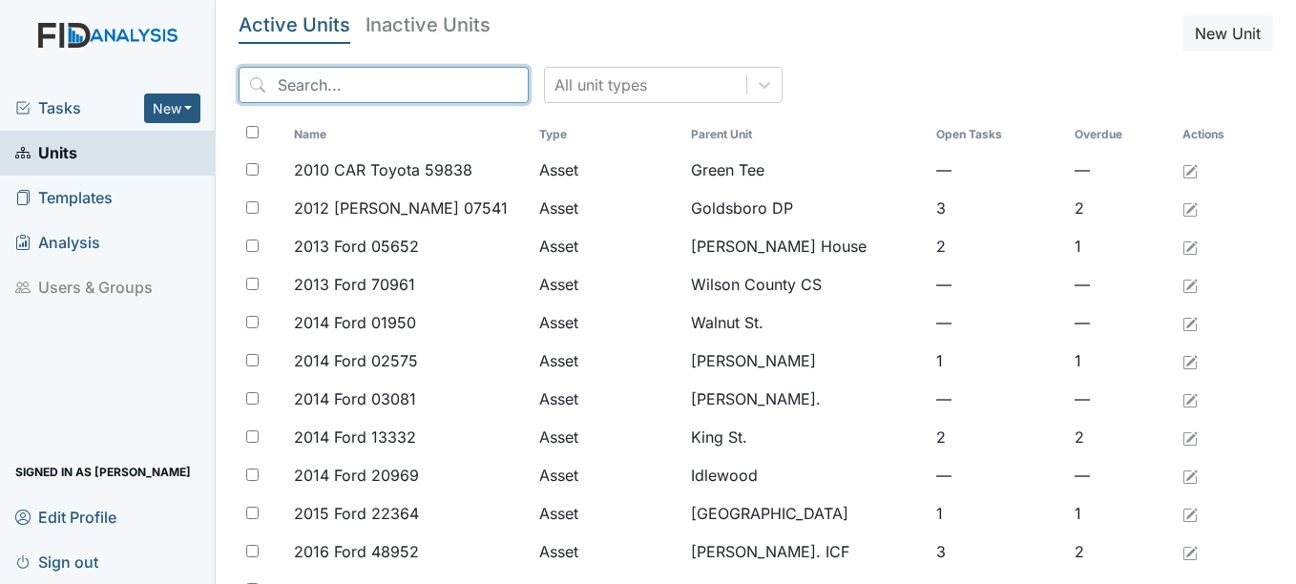
click at [337, 97] on input "search" at bounding box center [384, 85] width 290 height 36
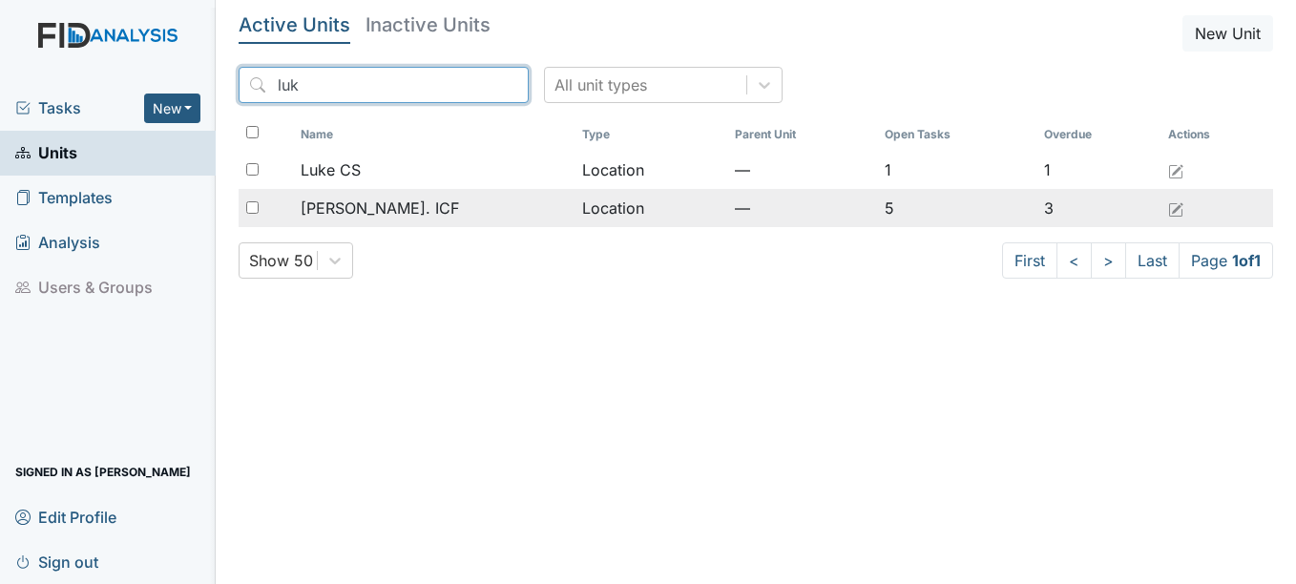
type input "luk"
click at [341, 210] on span "[PERSON_NAME]. ICF" at bounding box center [380, 208] width 158 height 23
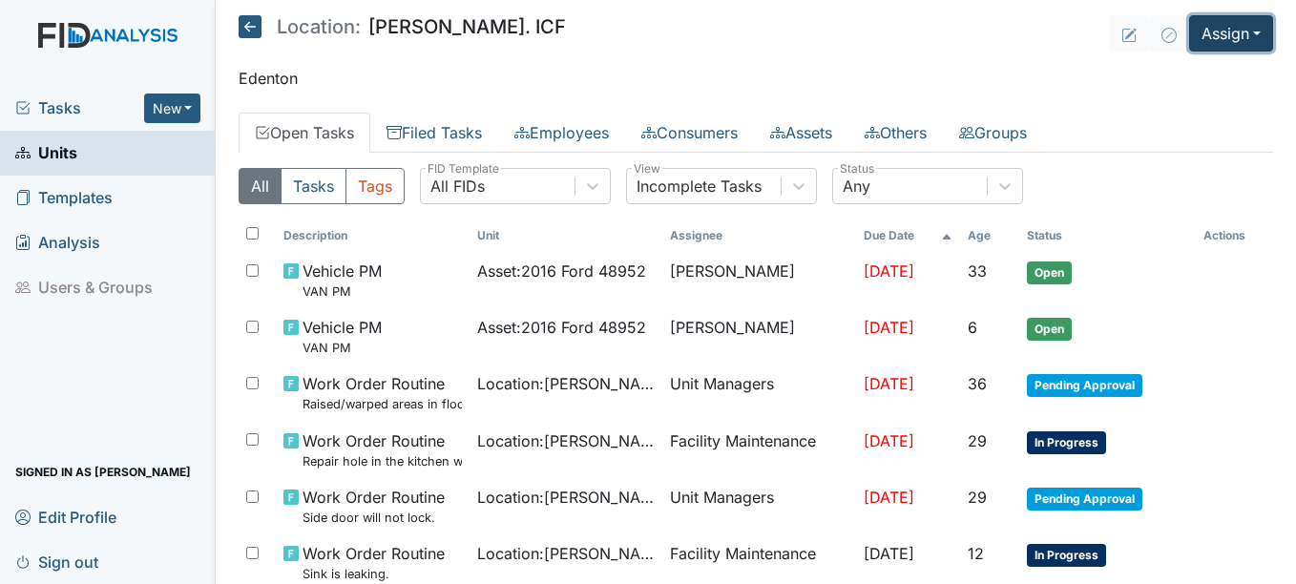
click at [1226, 38] on button "Assign" at bounding box center [1231, 33] width 84 height 36
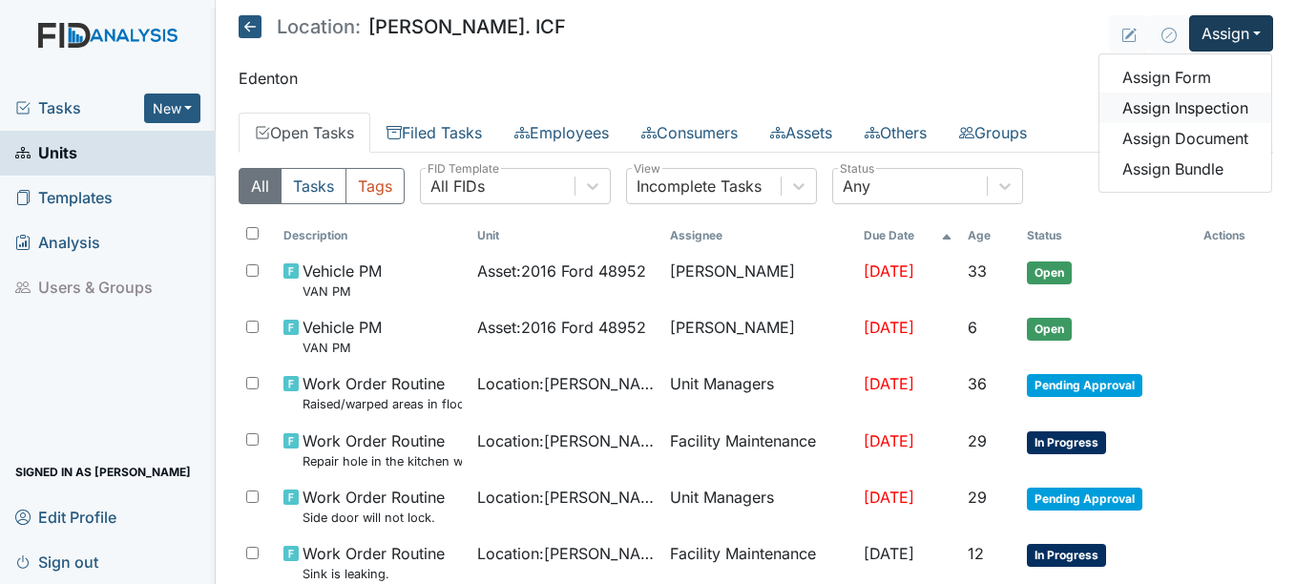
click at [1193, 101] on link "Assign Inspection" at bounding box center [1185, 108] width 172 height 31
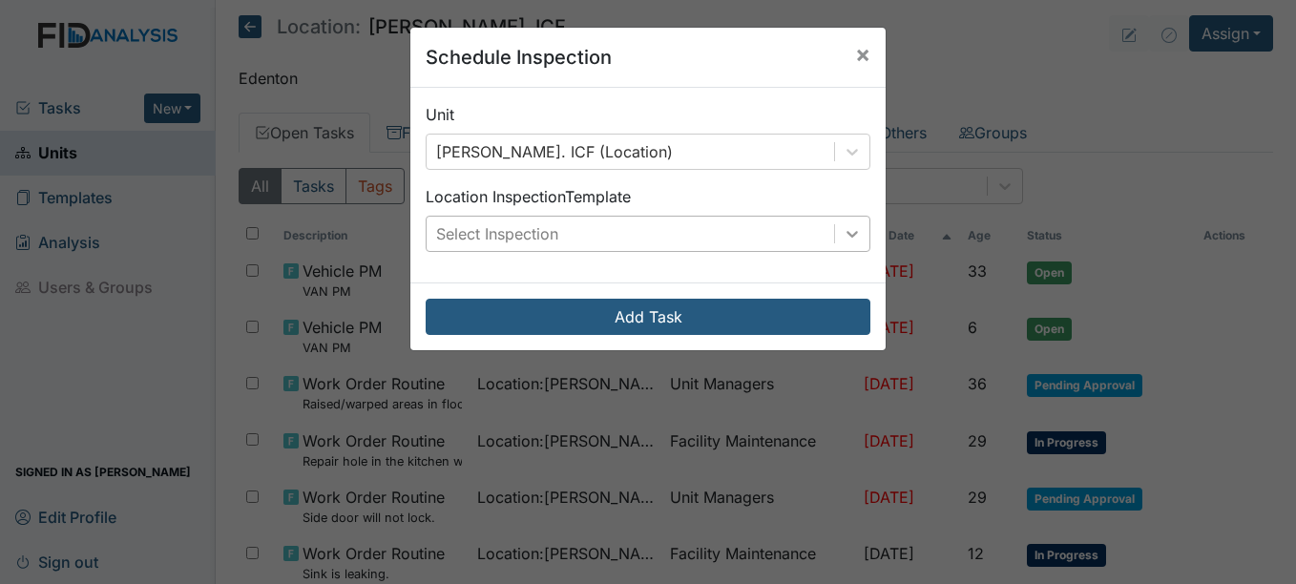
click at [853, 222] on div at bounding box center [852, 234] width 34 height 34
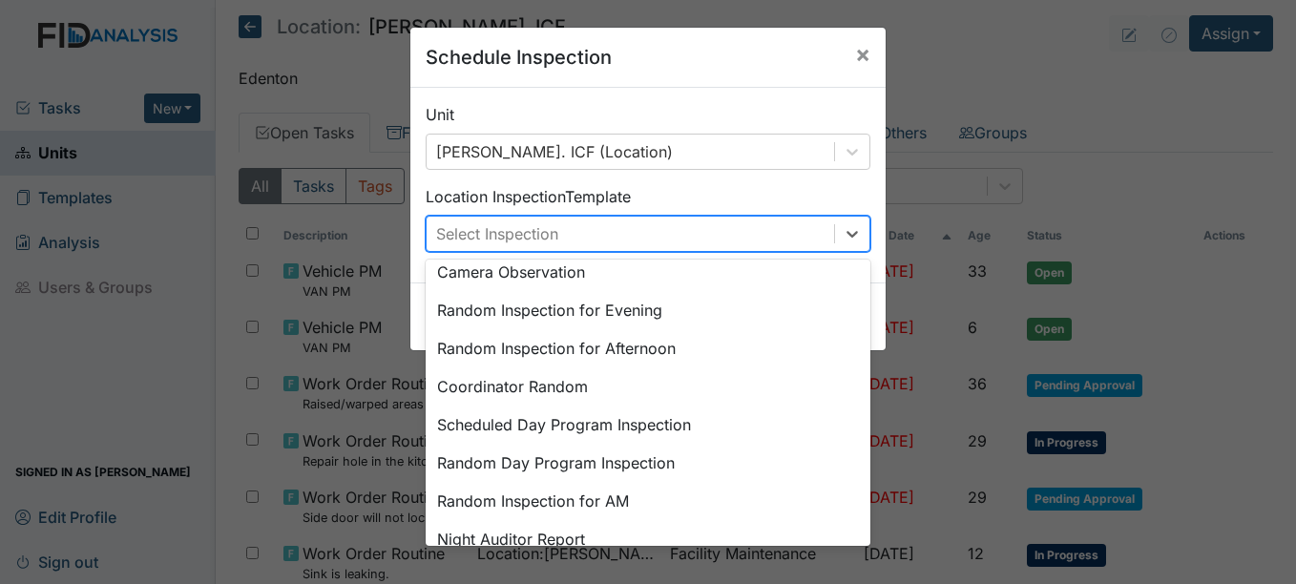
scroll to position [329, 0]
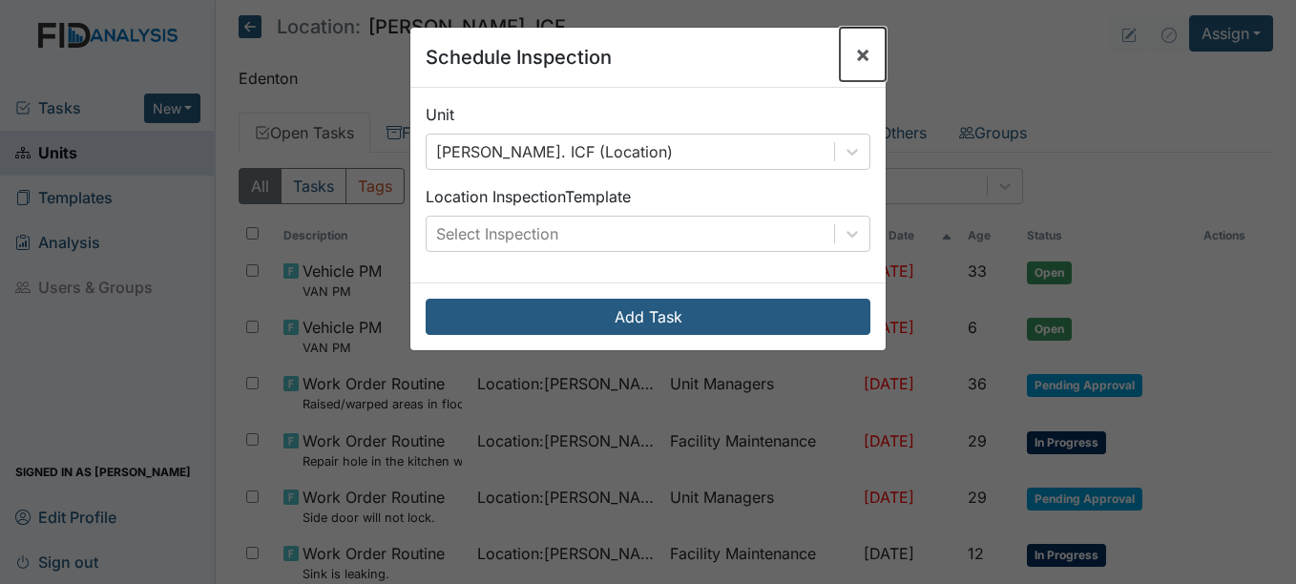
click at [856, 53] on span "×" at bounding box center [862, 54] width 15 height 28
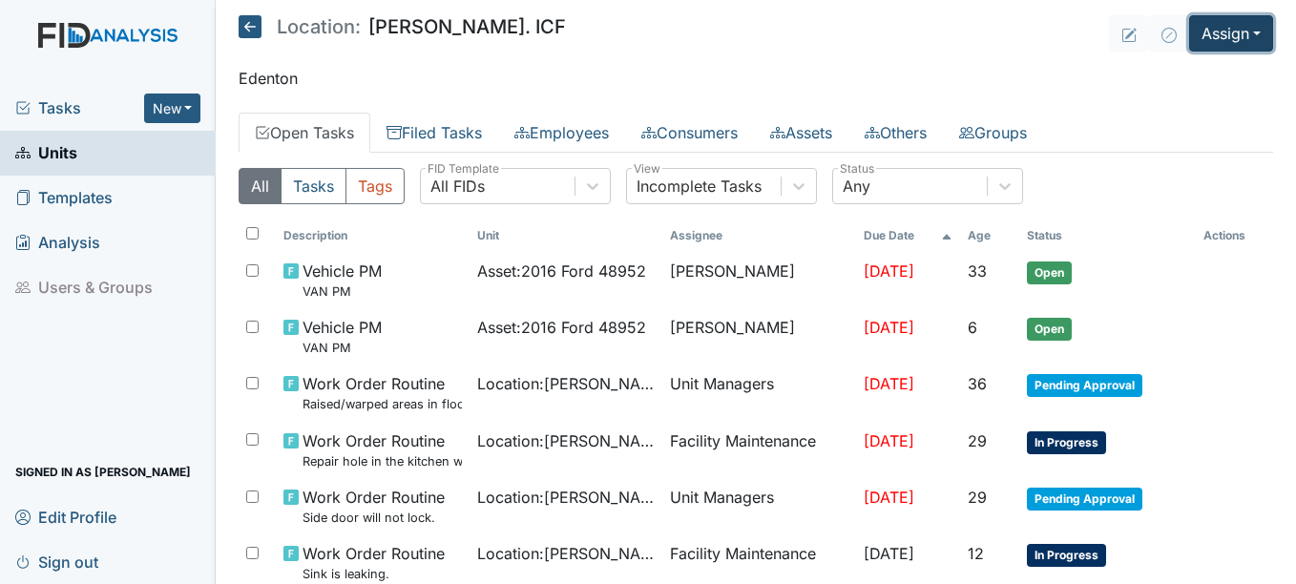
click at [1221, 43] on button "Assign" at bounding box center [1231, 33] width 84 height 36
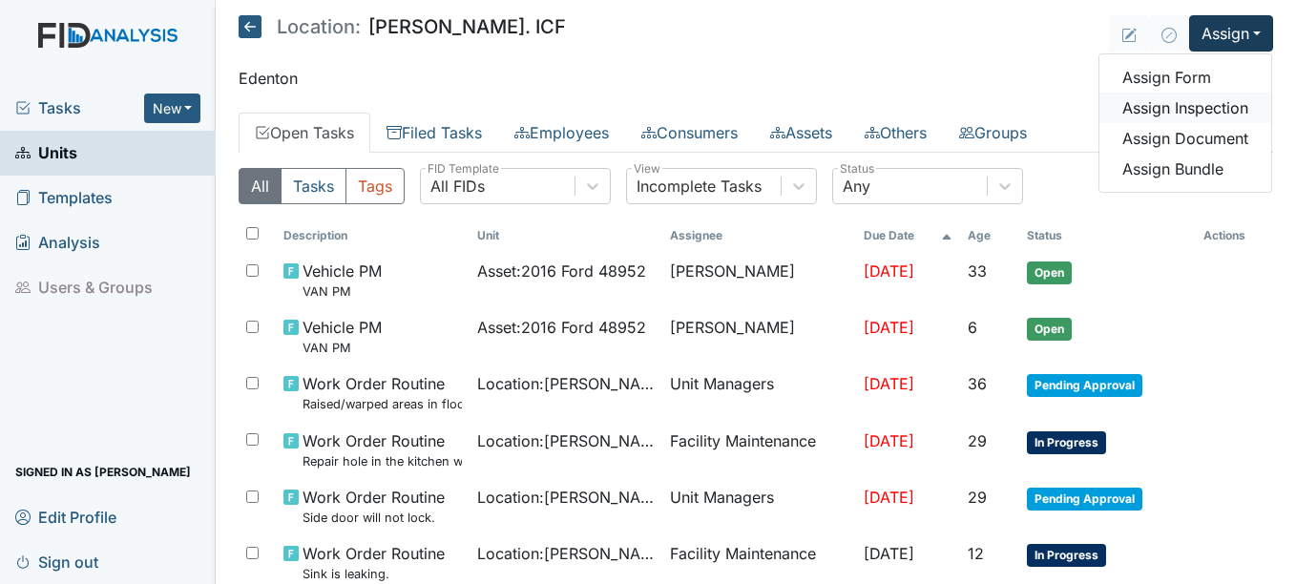
click at [1181, 106] on link "Assign Inspection" at bounding box center [1185, 108] width 172 height 31
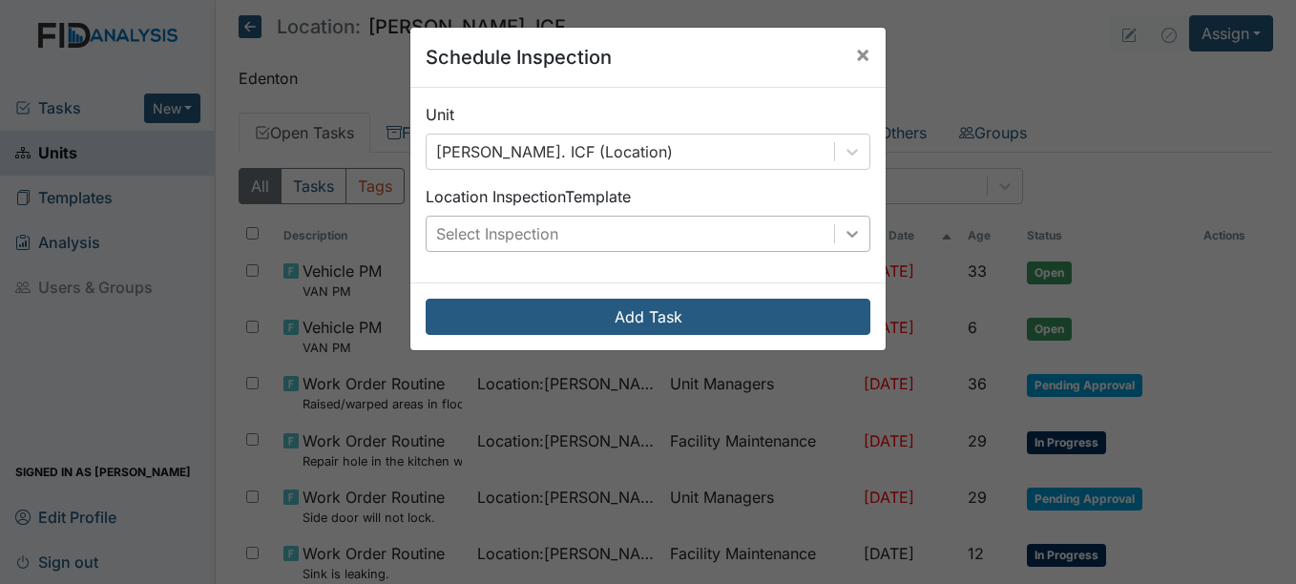
click at [839, 250] on div at bounding box center [852, 234] width 34 height 34
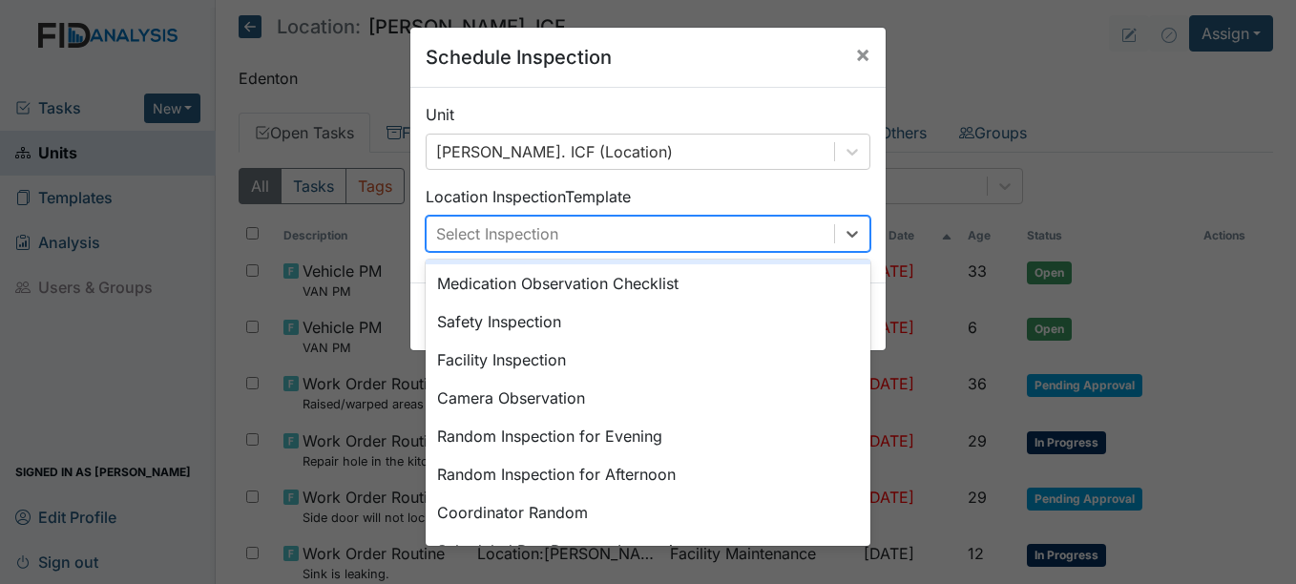
scroll to position [95, 0]
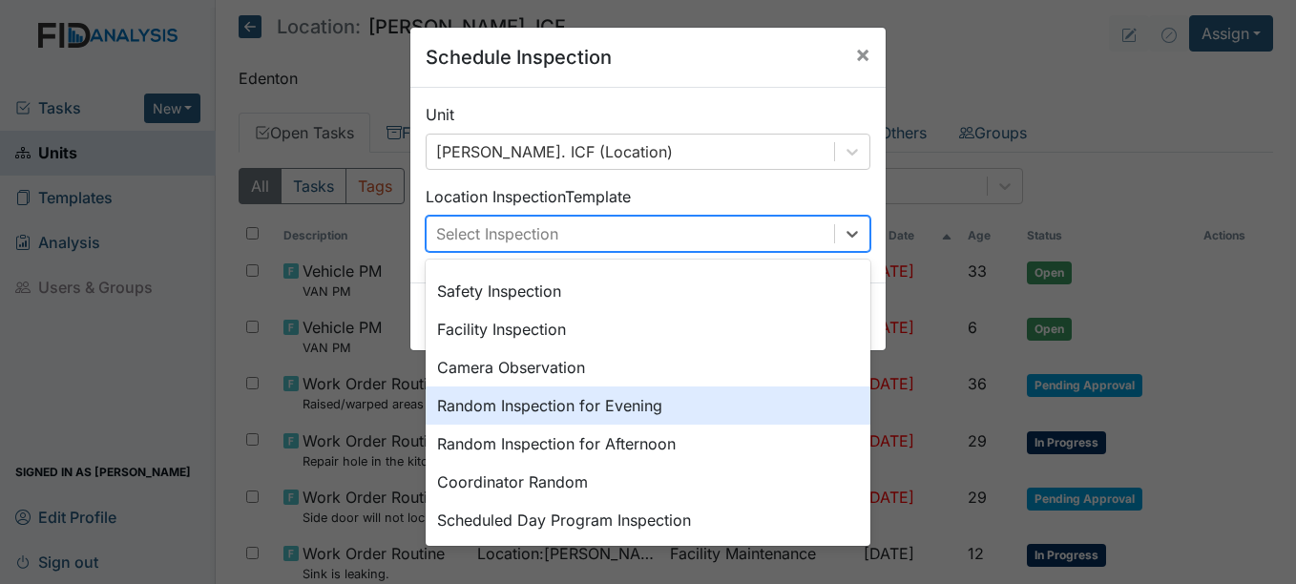
click at [632, 414] on div "Random Inspection for Evening" at bounding box center [648, 405] width 445 height 38
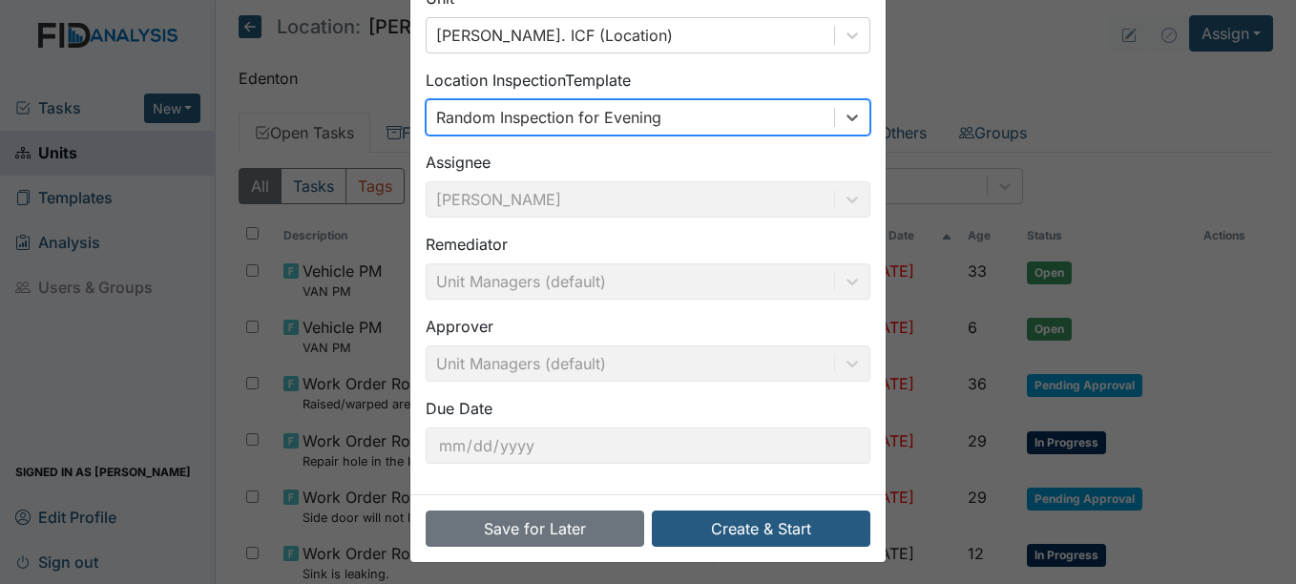
scroll to position [122, 0]
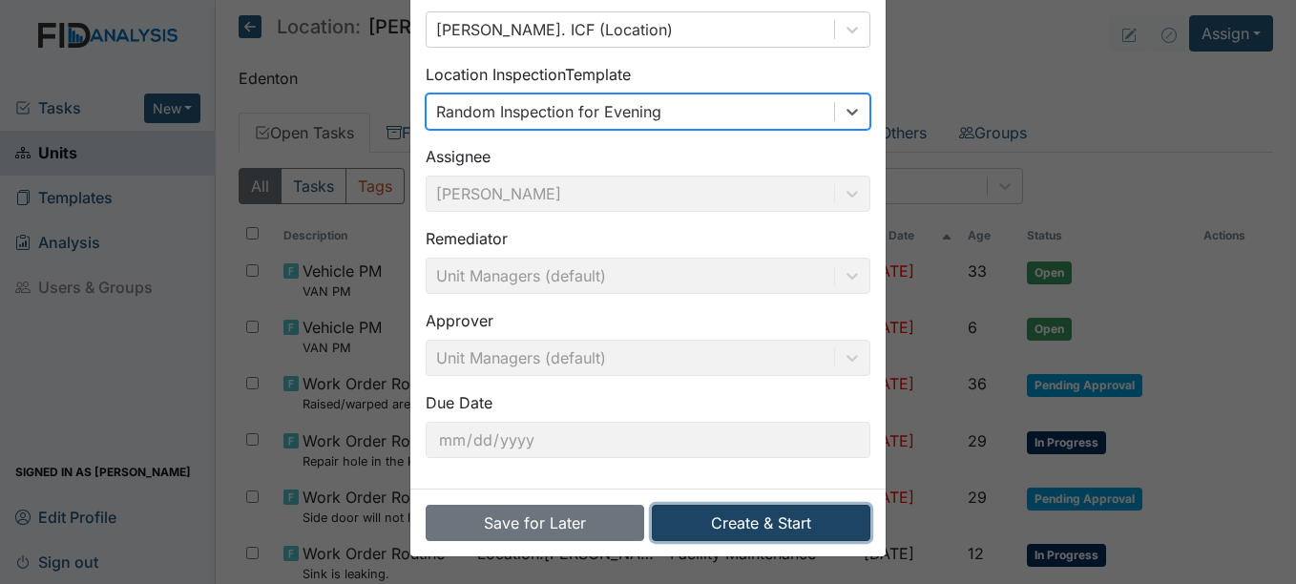
click at [751, 510] on button "Create & Start" at bounding box center [761, 523] width 219 height 36
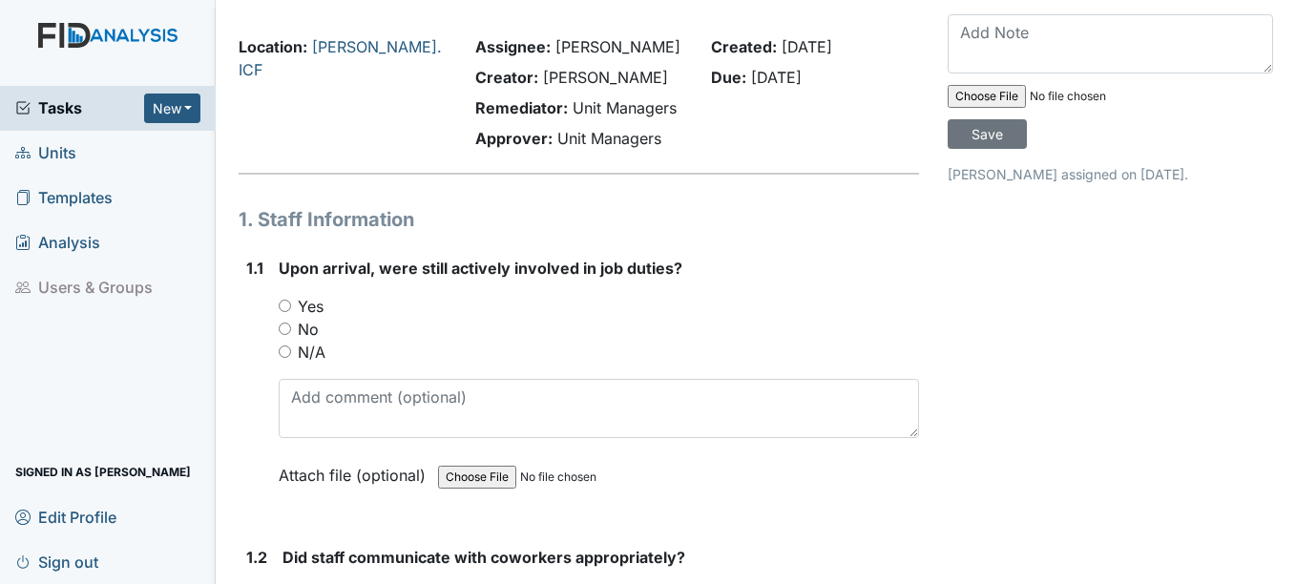
scroll to position [95, 0]
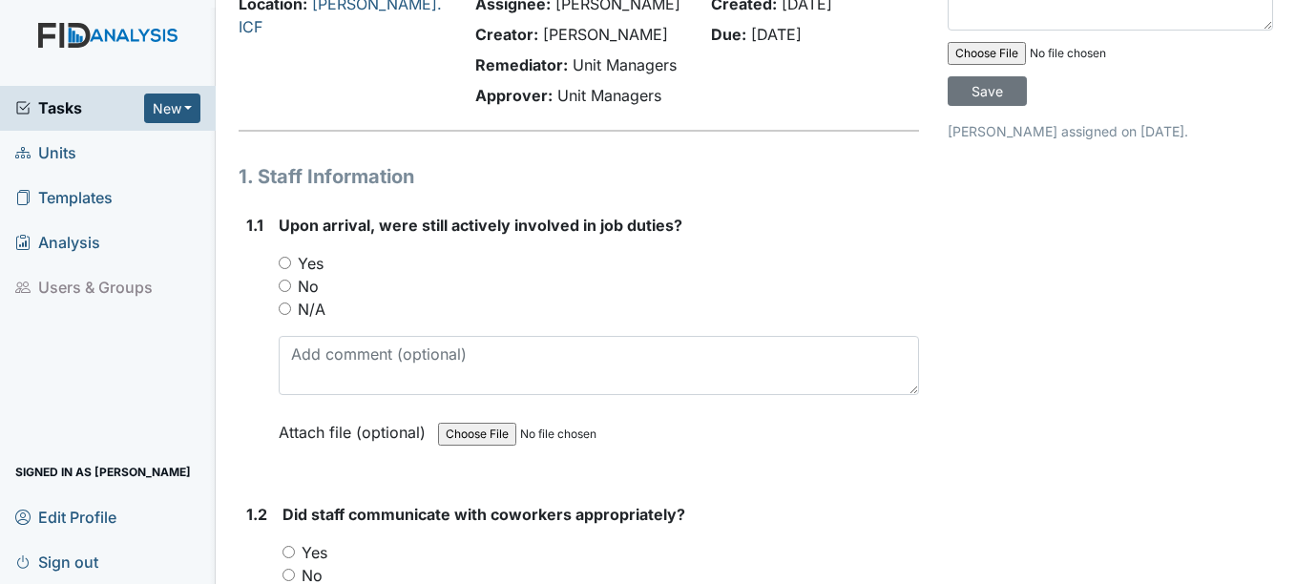
click at [309, 259] on label "Yes" at bounding box center [311, 263] width 26 height 23
click at [291, 259] on input "Yes" at bounding box center [285, 263] width 12 height 12
radio input "true"
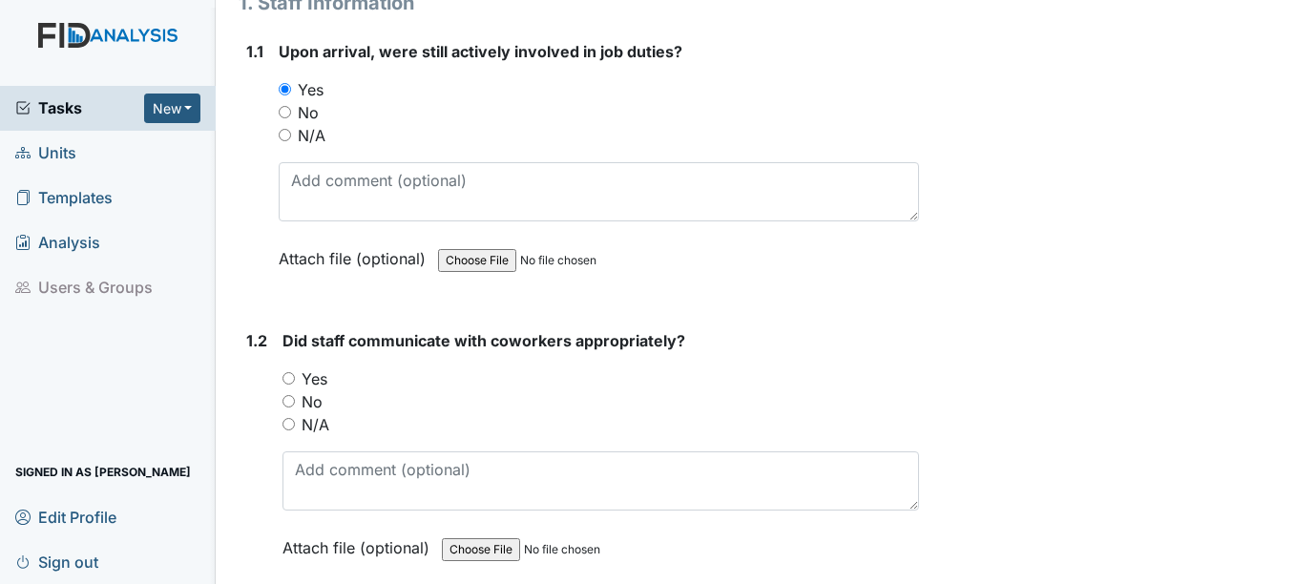
scroll to position [286, 0]
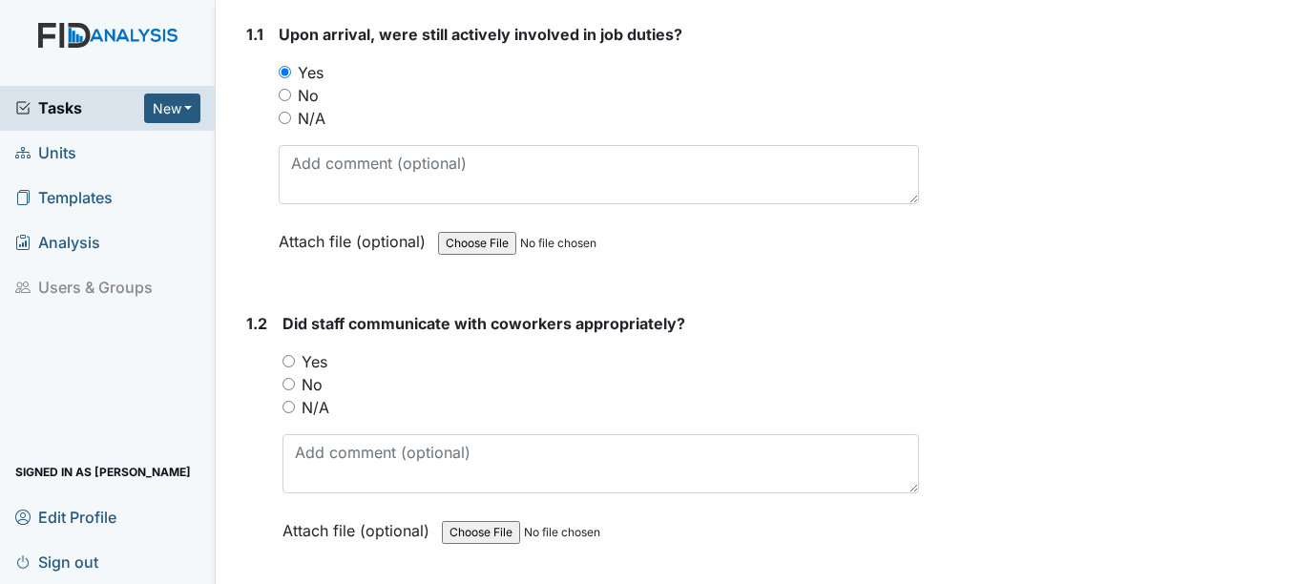
click at [320, 357] on label "Yes" at bounding box center [315, 361] width 26 height 23
click at [295, 357] on input "Yes" at bounding box center [288, 361] width 12 height 12
radio input "true"
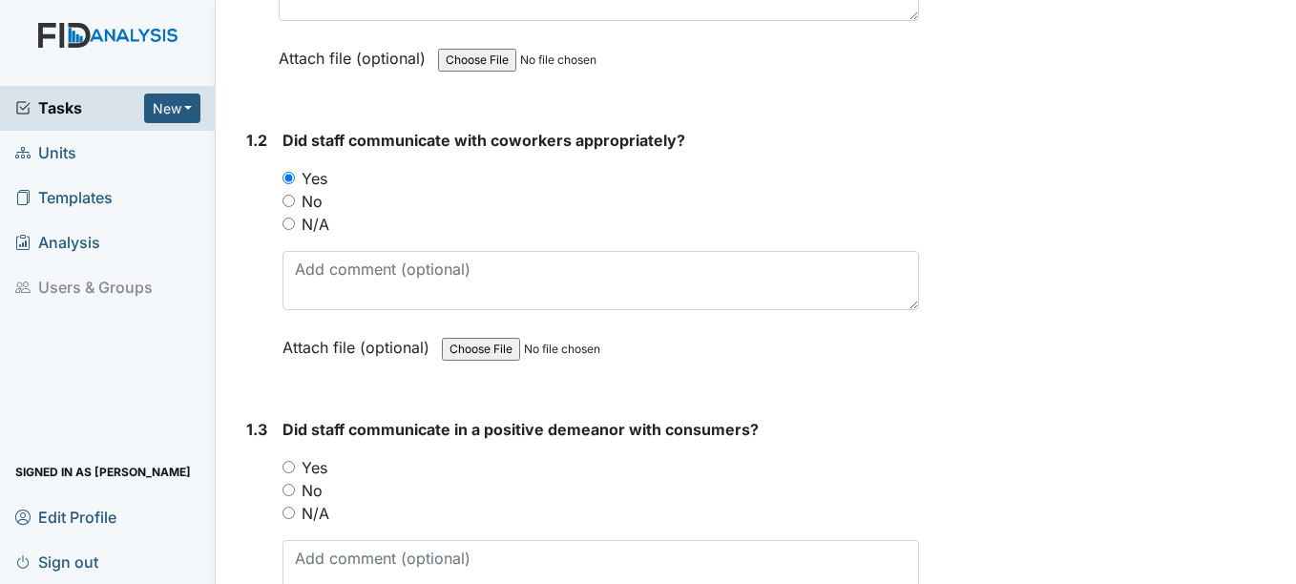
scroll to position [477, 0]
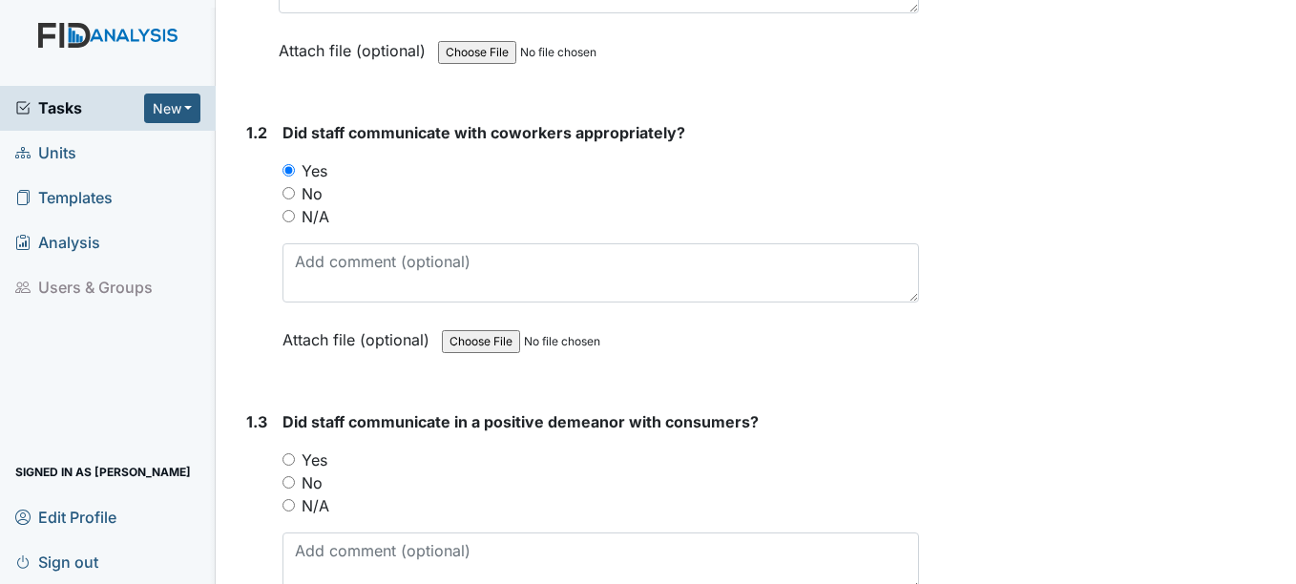
click at [321, 457] on label "Yes" at bounding box center [315, 459] width 26 height 23
click at [295, 457] on input "Yes" at bounding box center [288, 459] width 12 height 12
radio input "true"
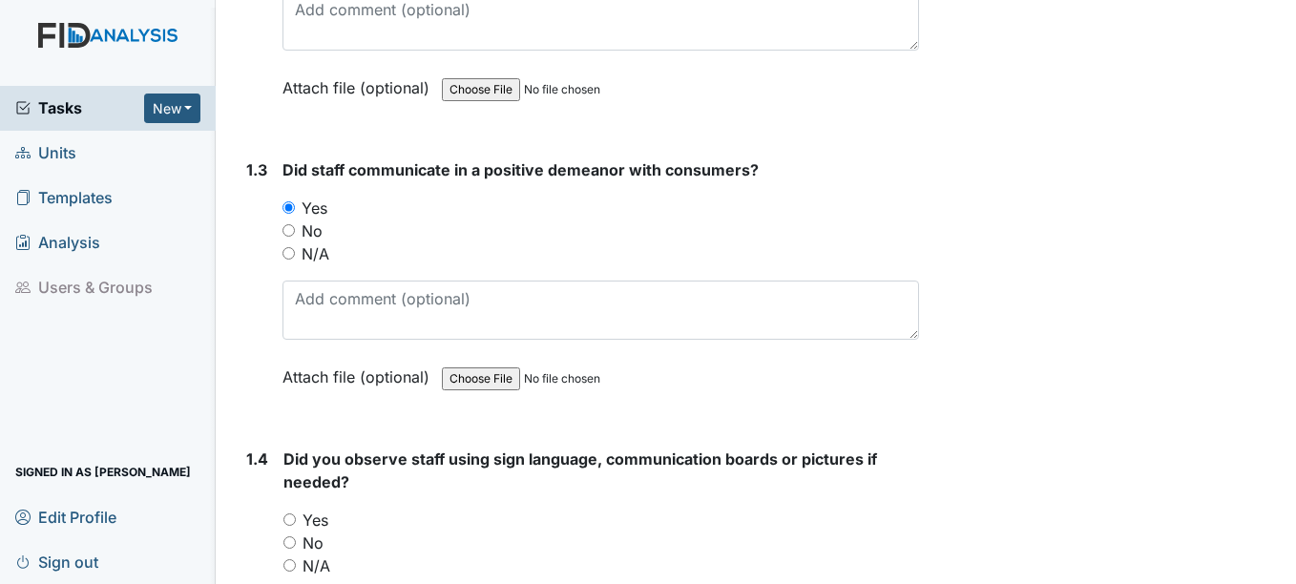
scroll to position [763, 0]
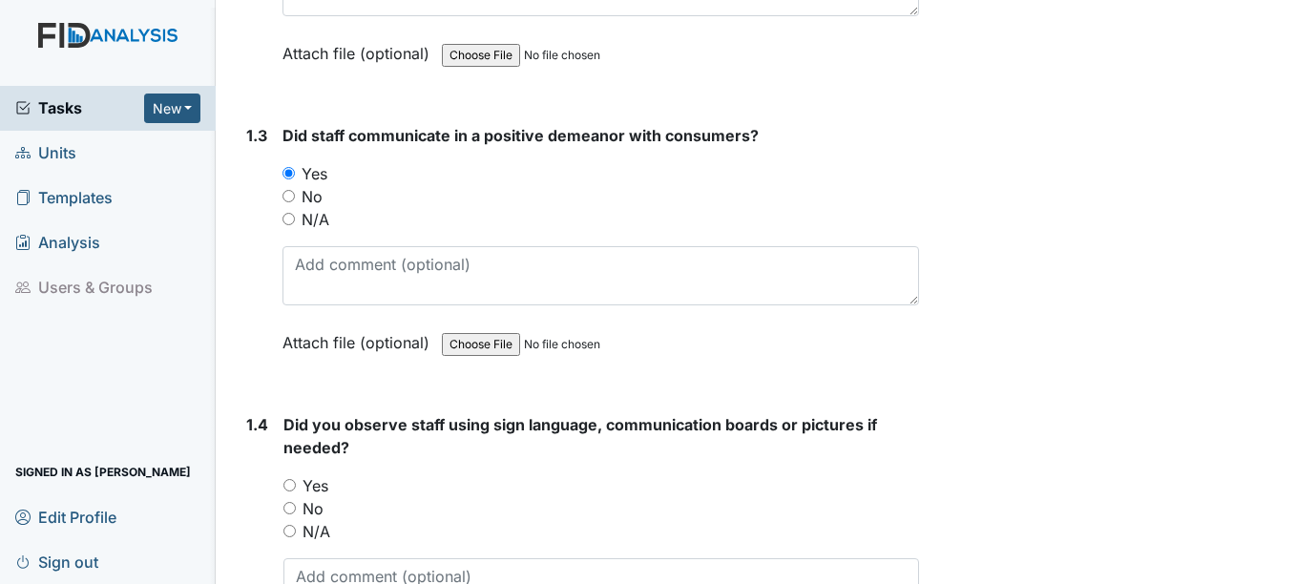
click at [314, 483] on label "Yes" at bounding box center [315, 485] width 26 height 23
click at [296, 483] on input "Yes" at bounding box center [289, 485] width 12 height 12
radio input "true"
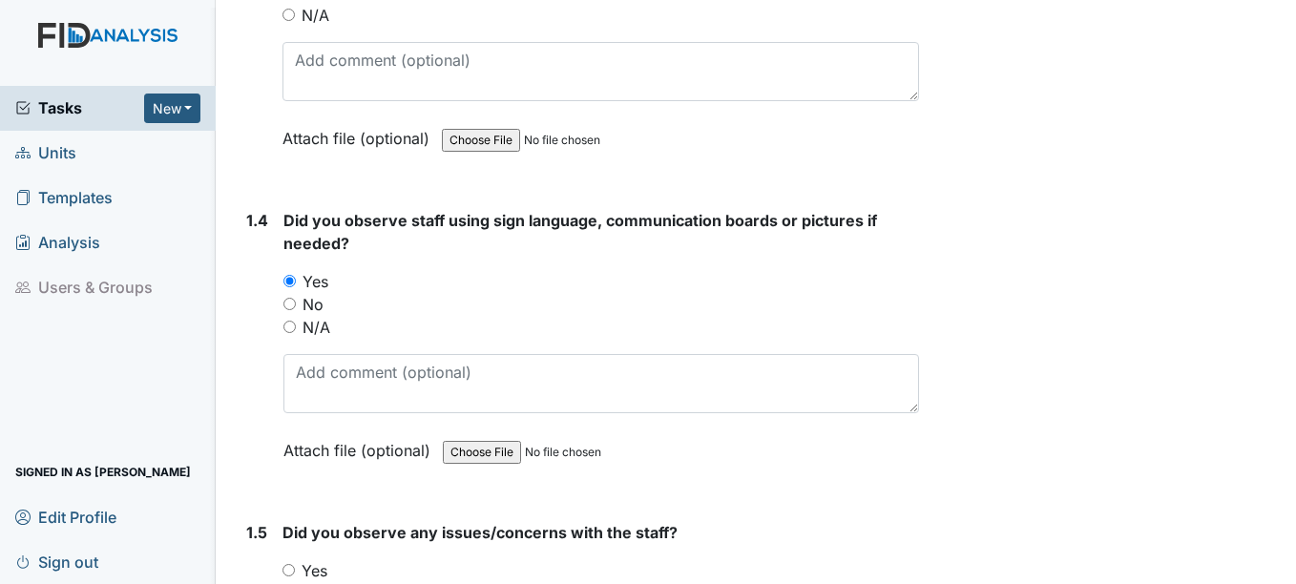
scroll to position [1145, 0]
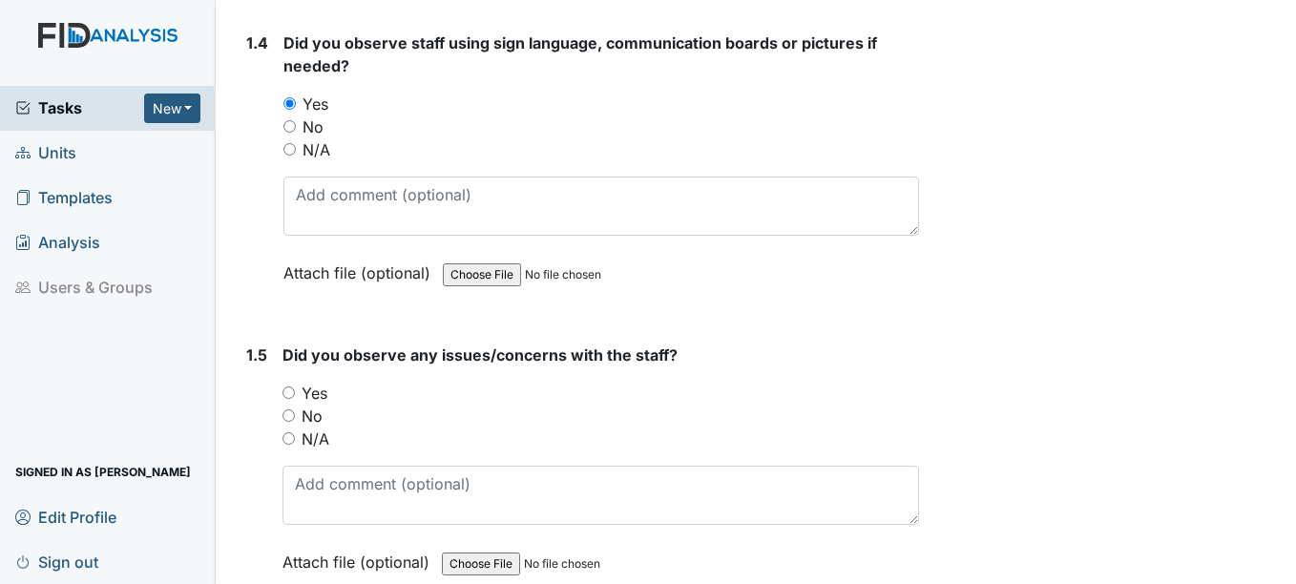
click at [314, 416] on label "No" at bounding box center [312, 416] width 21 height 23
click at [295, 416] on input "No" at bounding box center [288, 415] width 12 height 12
radio input "true"
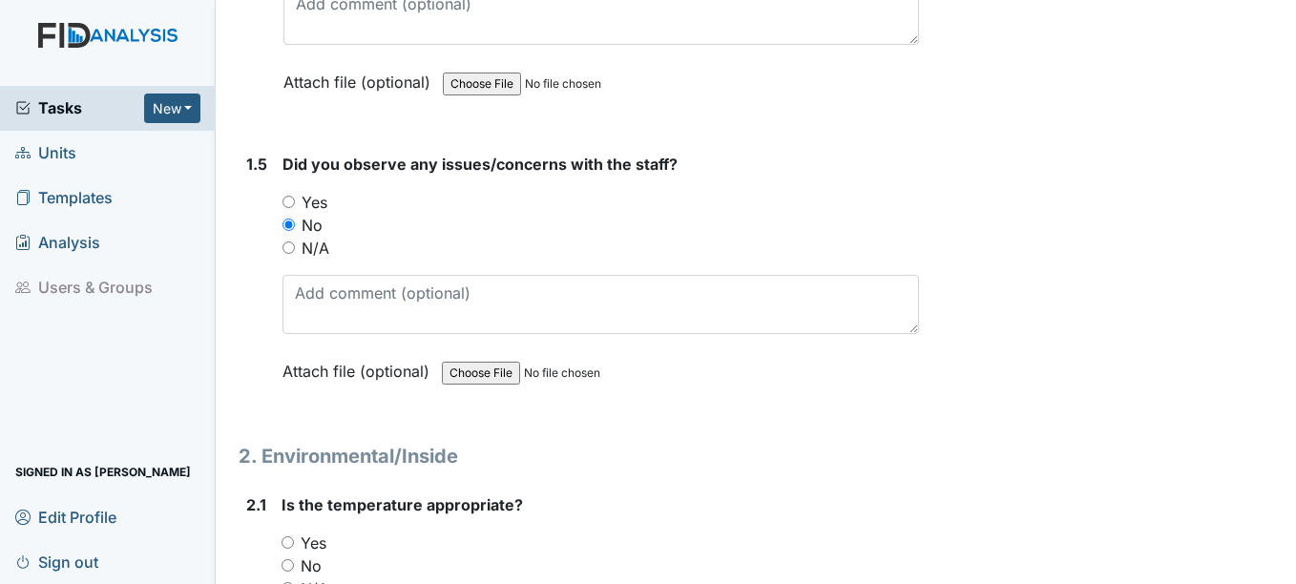
scroll to position [1431, 0]
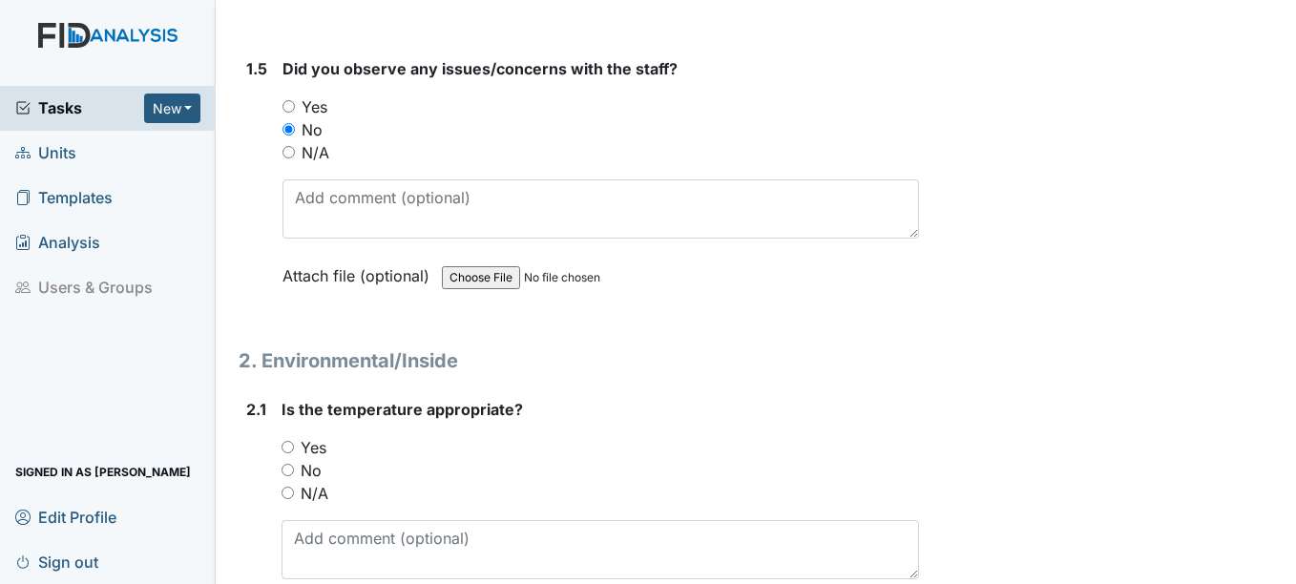
click at [319, 443] on label "Yes" at bounding box center [314, 447] width 26 height 23
click at [294, 443] on input "Yes" at bounding box center [287, 447] width 12 height 12
radio input "true"
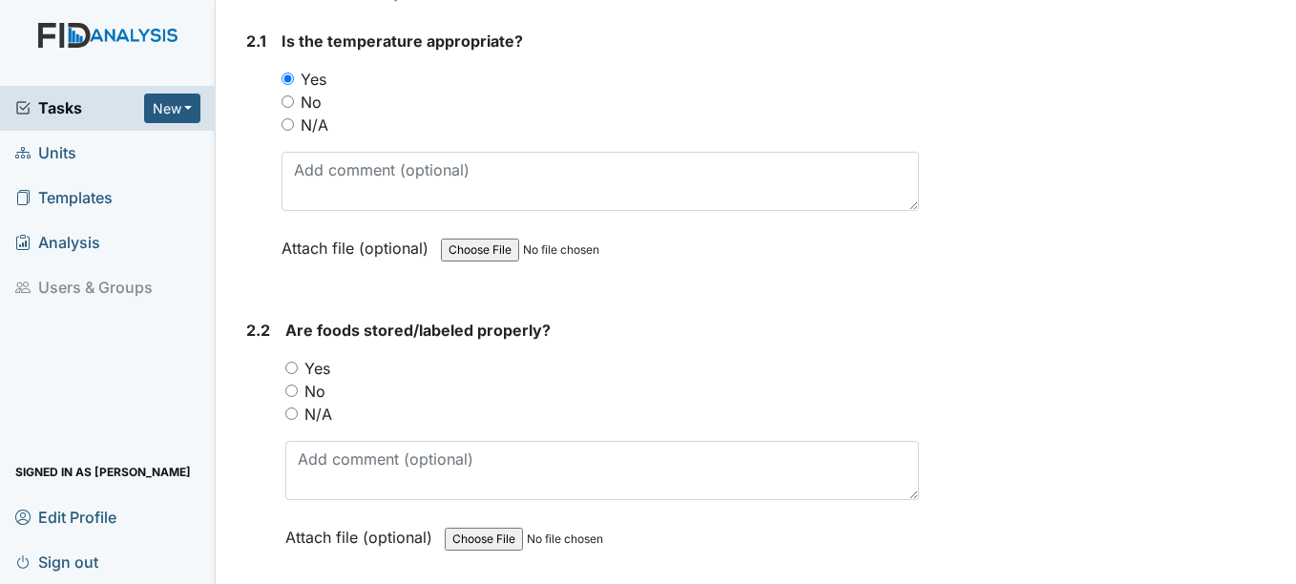
scroll to position [1813, 0]
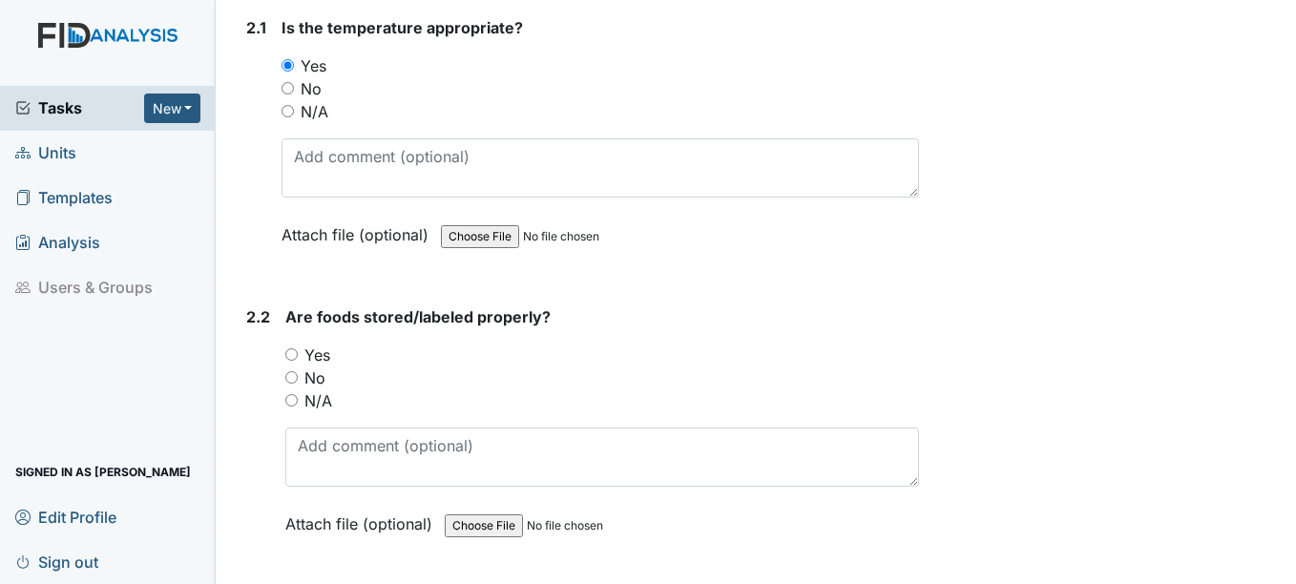
click at [313, 359] on label "Yes" at bounding box center [317, 354] width 26 height 23
click at [298, 359] on input "Yes" at bounding box center [291, 354] width 12 height 12
radio input "true"
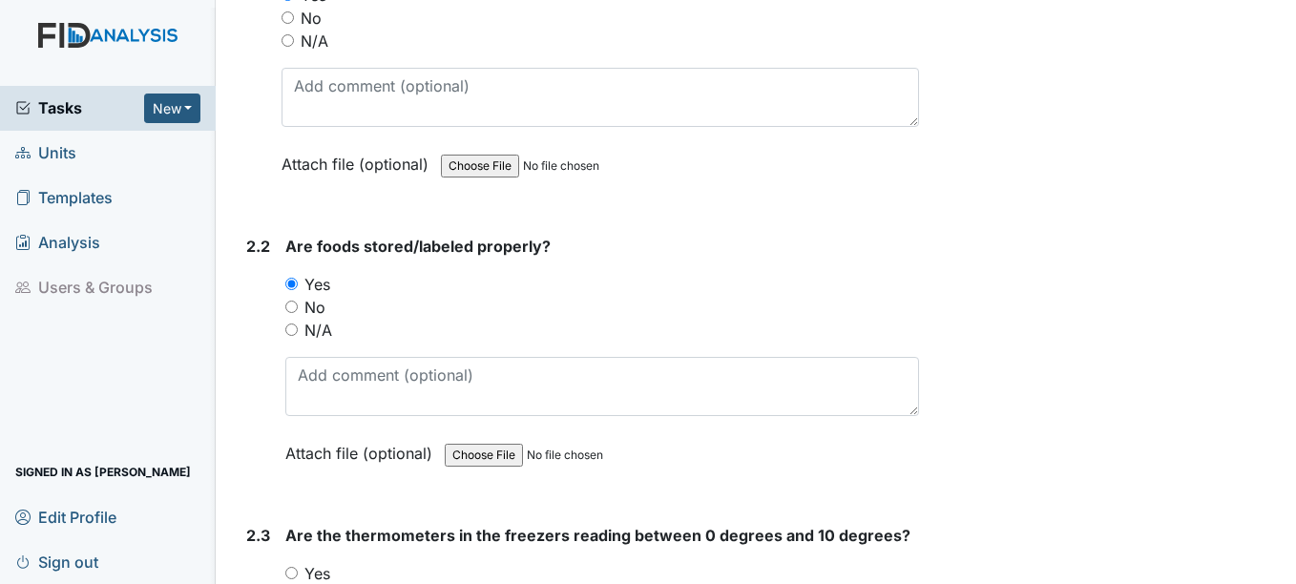
scroll to position [2004, 0]
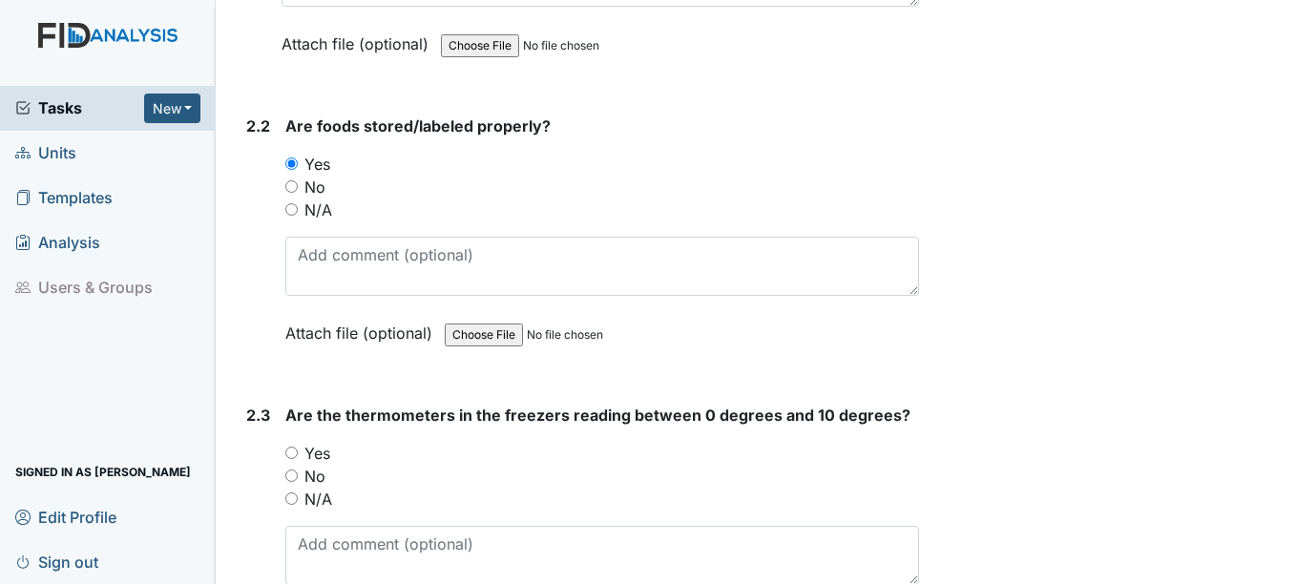
click at [320, 453] on label "Yes" at bounding box center [317, 453] width 26 height 23
click at [298, 453] on input "Yes" at bounding box center [291, 453] width 12 height 12
radio input "true"
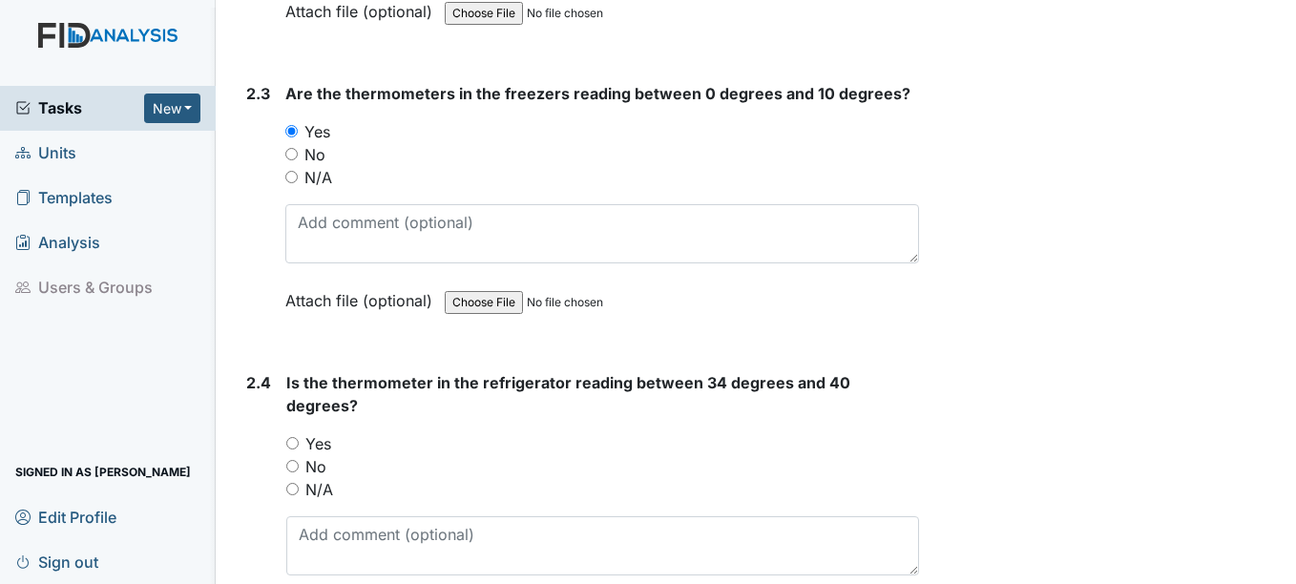
scroll to position [2385, 0]
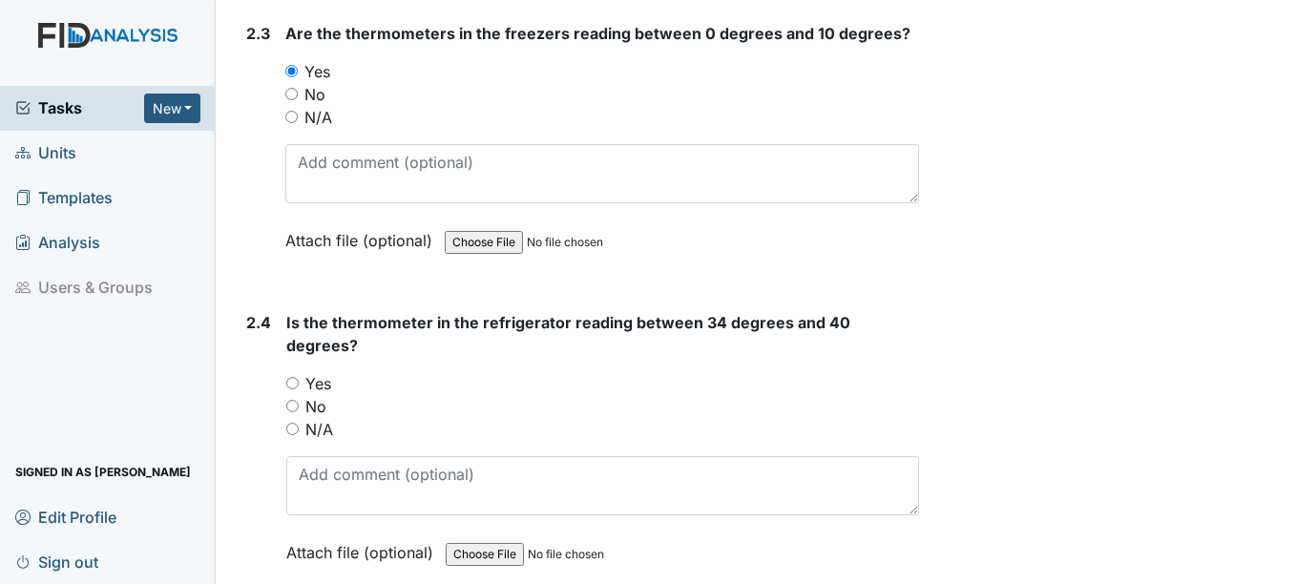
click at [319, 389] on label "Yes" at bounding box center [318, 383] width 26 height 23
click at [299, 389] on input "Yes" at bounding box center [292, 383] width 12 height 12
radio input "true"
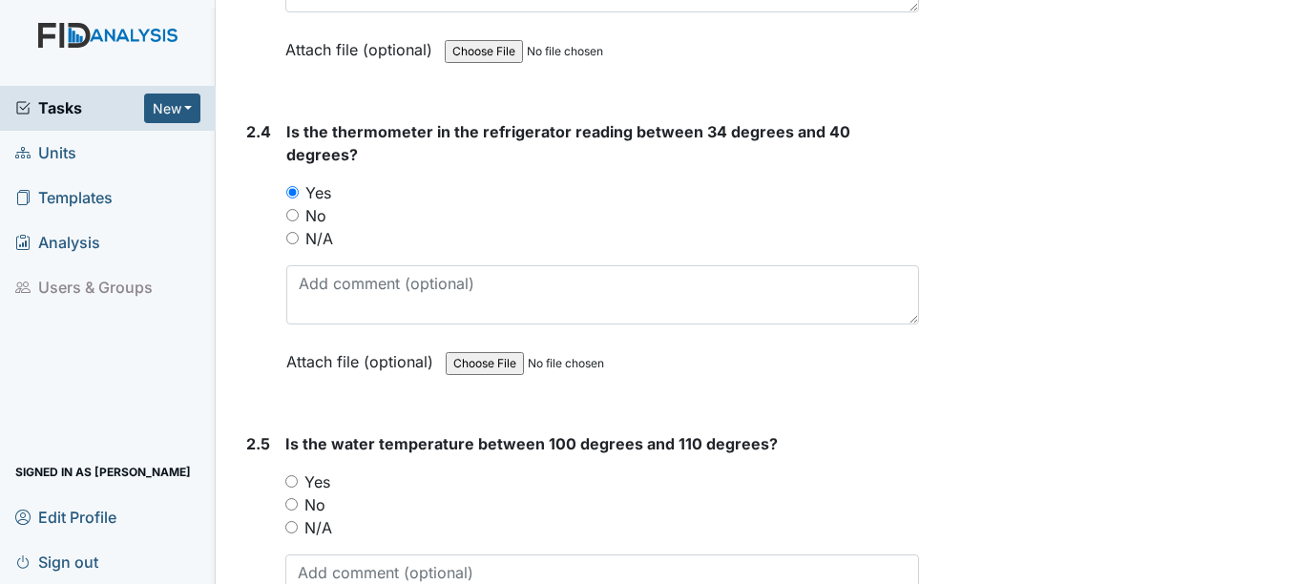
click at [327, 480] on label "Yes" at bounding box center [317, 481] width 26 height 23
click at [298, 480] on input "Yes" at bounding box center [291, 481] width 12 height 12
radio input "true"
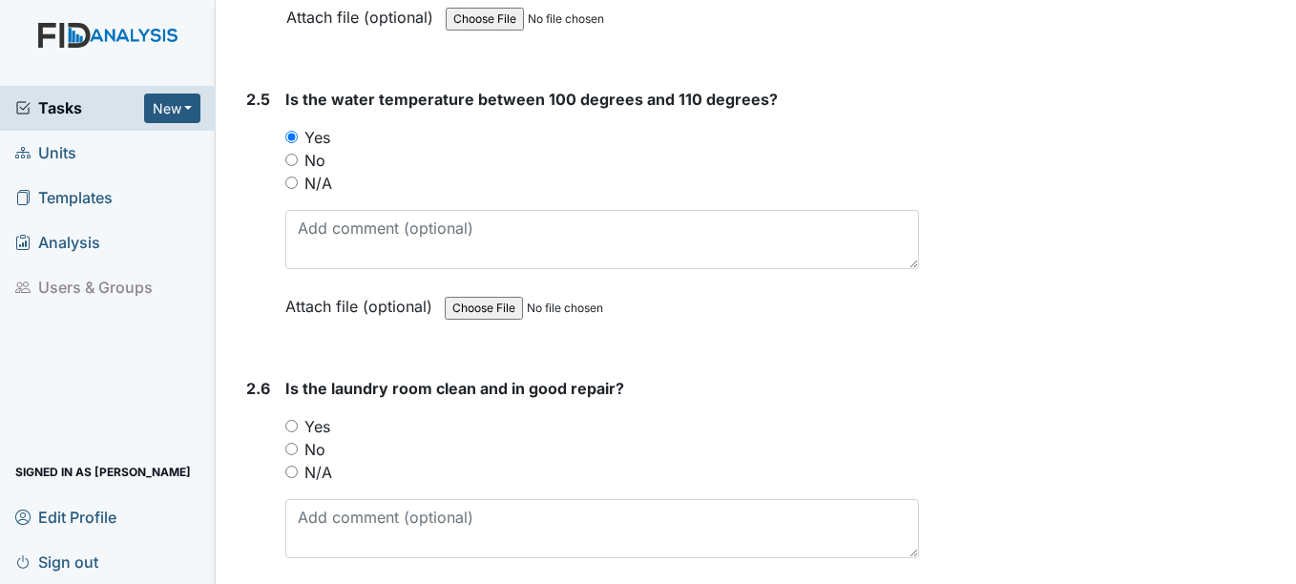
scroll to position [2958, 0]
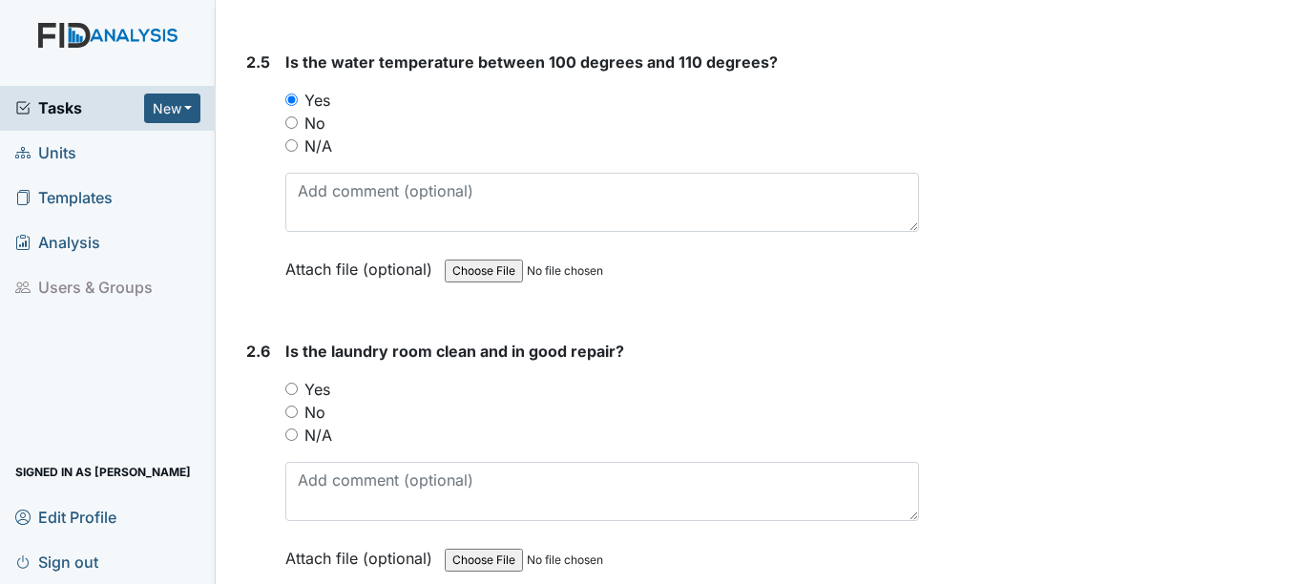
click at [324, 391] on label "Yes" at bounding box center [317, 389] width 26 height 23
click at [298, 391] on input "Yes" at bounding box center [291, 389] width 12 height 12
radio input "true"
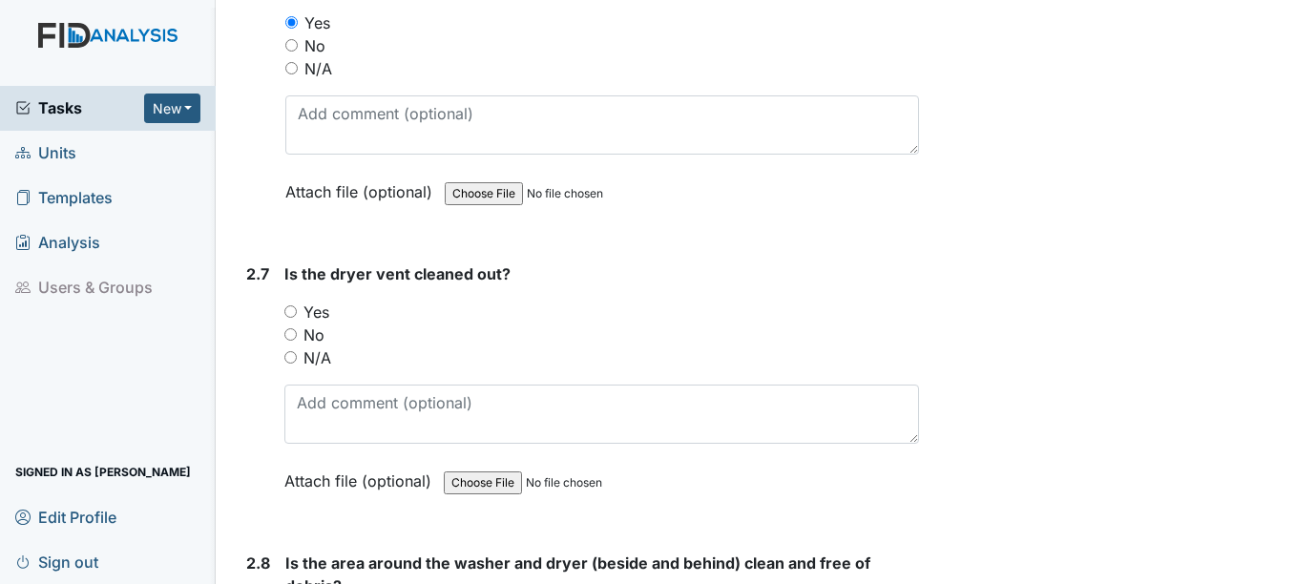
scroll to position [3340, 0]
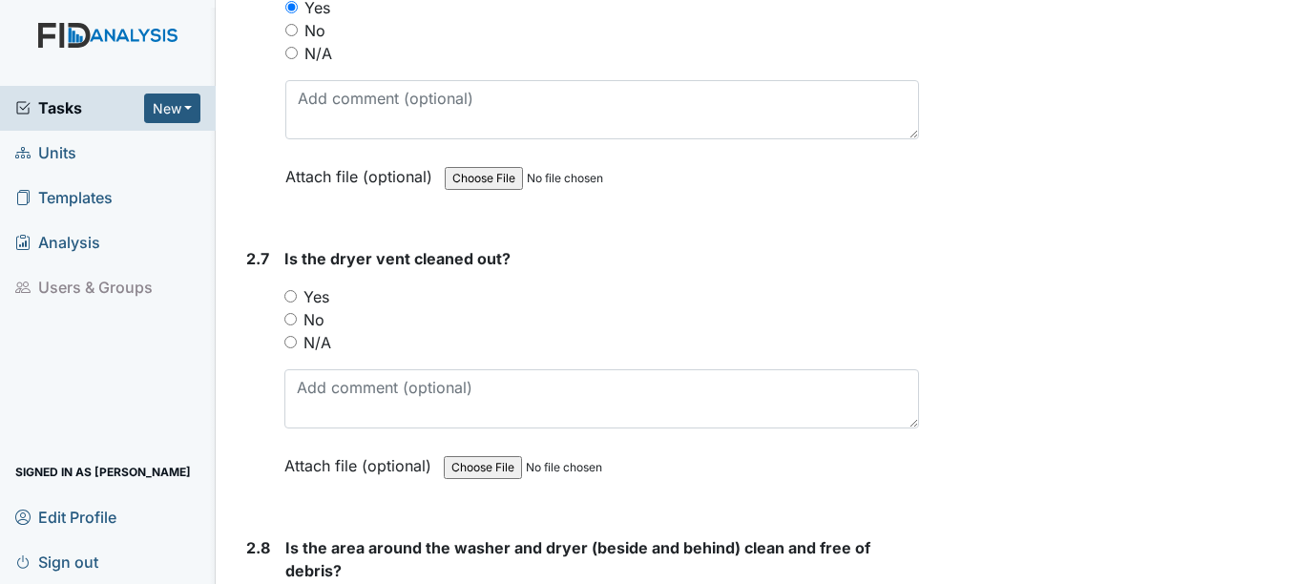
click at [323, 302] on label "Yes" at bounding box center [316, 296] width 26 height 23
click at [297, 302] on input "Yes" at bounding box center [290, 296] width 12 height 12
radio input "true"
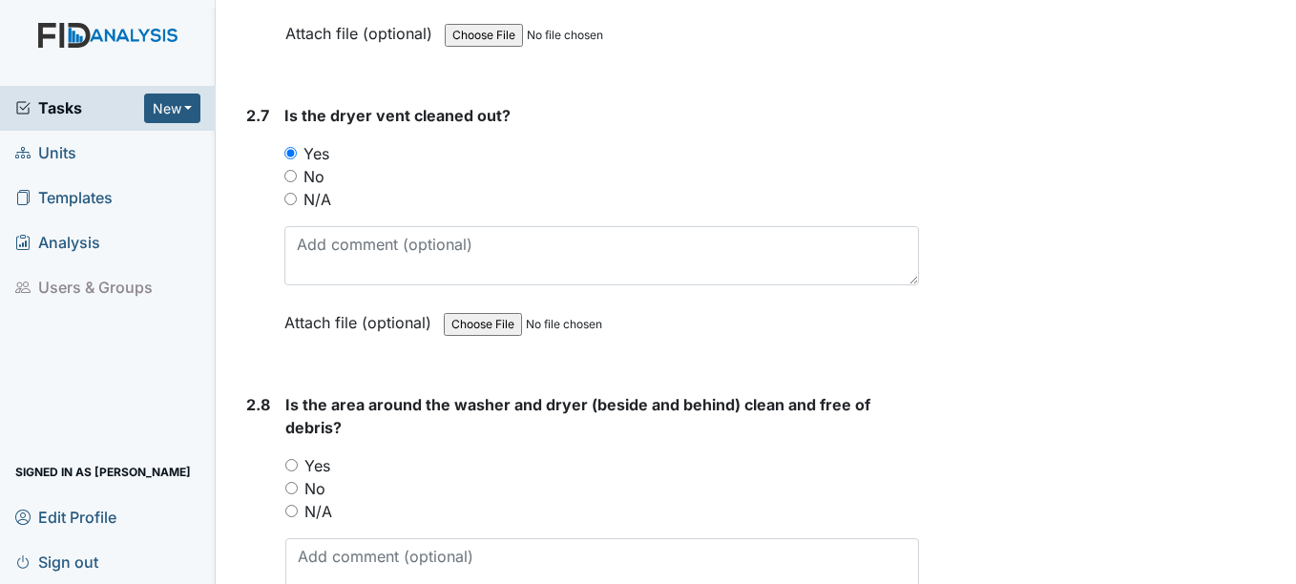
scroll to position [3530, 0]
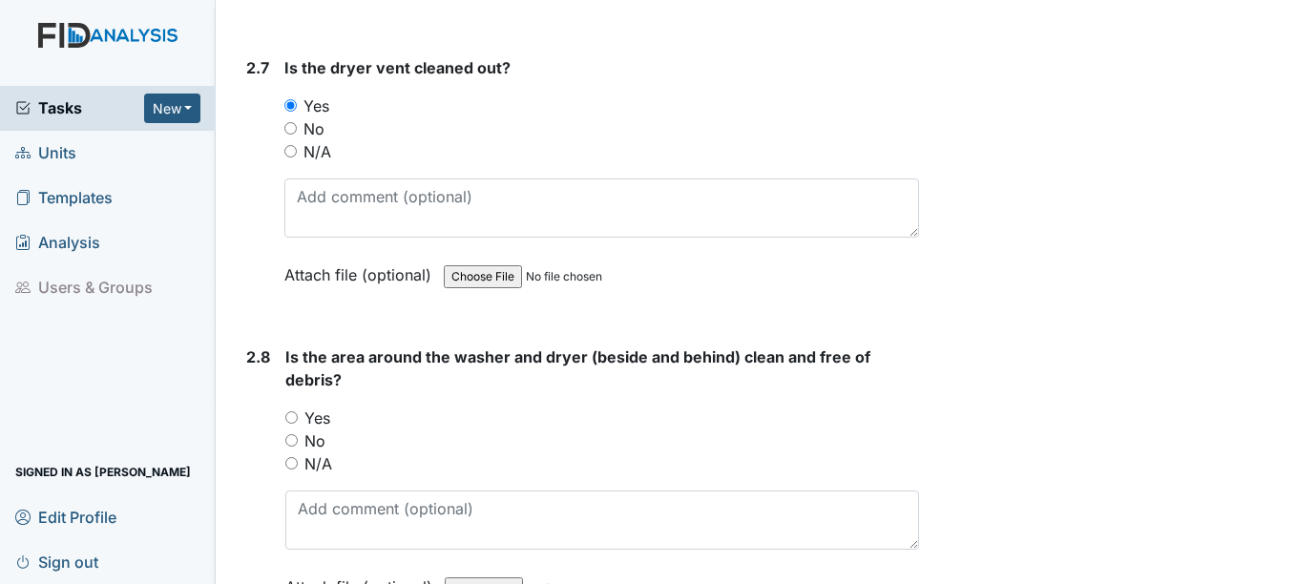
click at [324, 422] on label "Yes" at bounding box center [317, 417] width 26 height 23
click at [298, 422] on input "Yes" at bounding box center [291, 417] width 12 height 12
radio input "true"
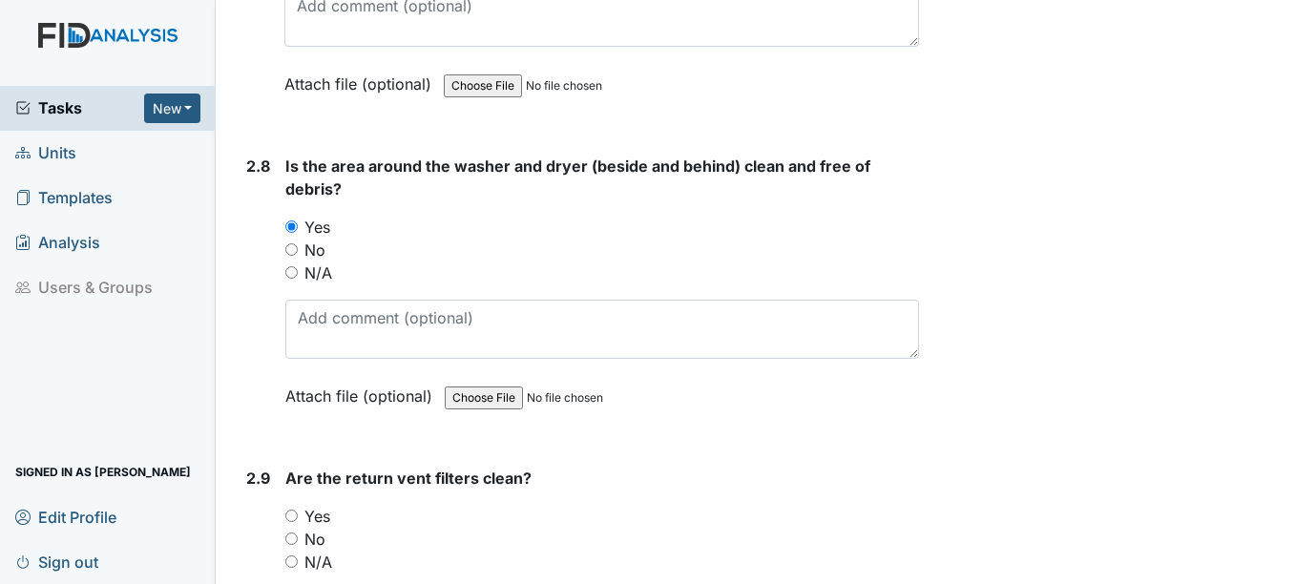
scroll to position [3817, 0]
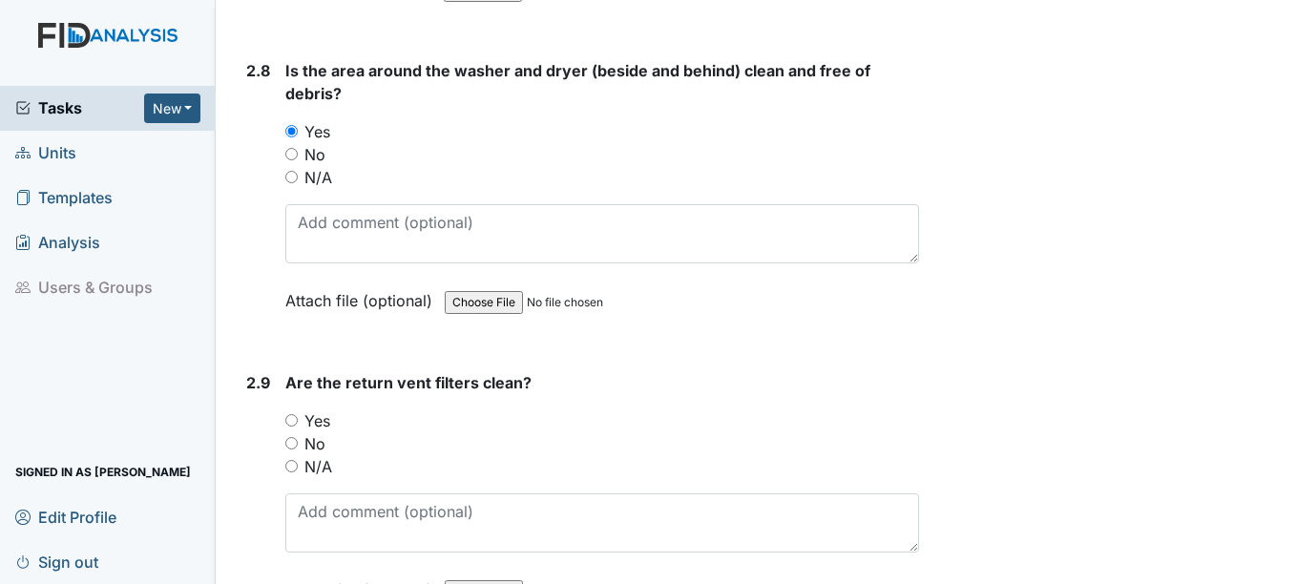
click at [324, 422] on label "Yes" at bounding box center [317, 420] width 26 height 23
click at [298, 422] on input "Yes" at bounding box center [291, 420] width 12 height 12
radio input "true"
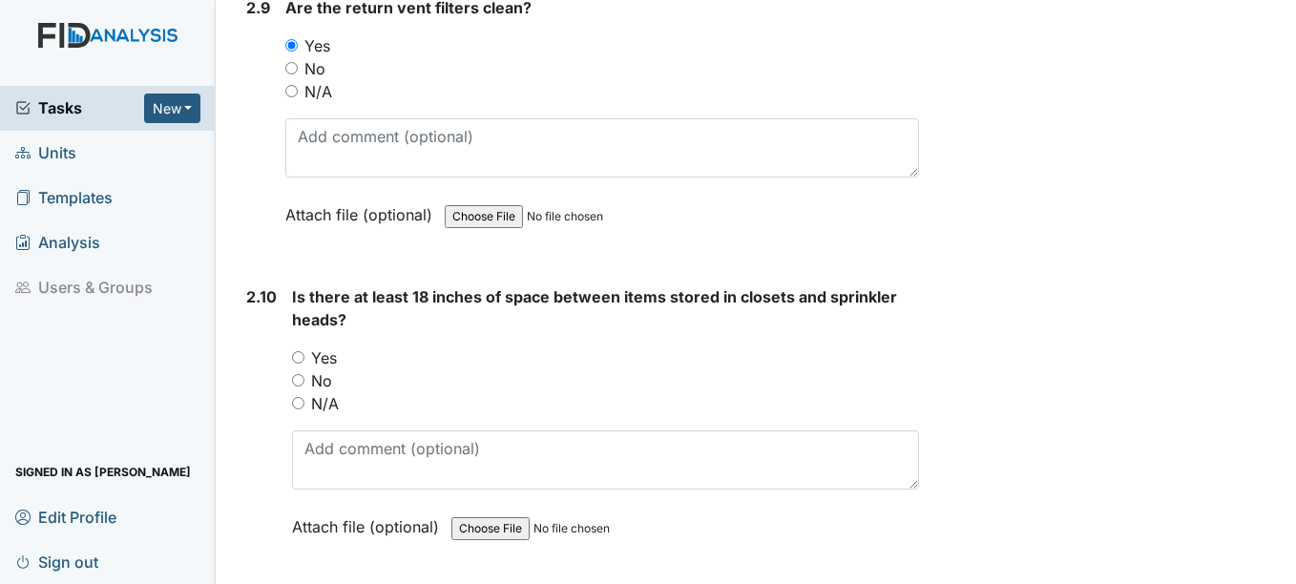
scroll to position [4198, 0]
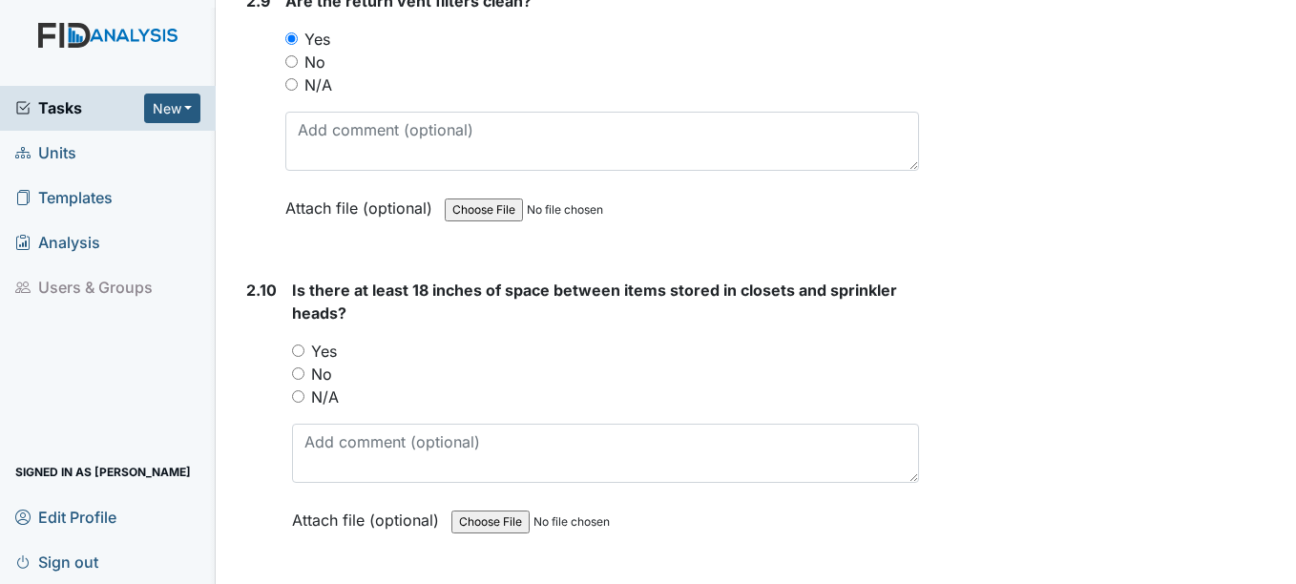
click at [320, 358] on label "Yes" at bounding box center [324, 351] width 26 height 23
click at [304, 357] on input "Yes" at bounding box center [298, 350] width 12 height 12
radio input "true"
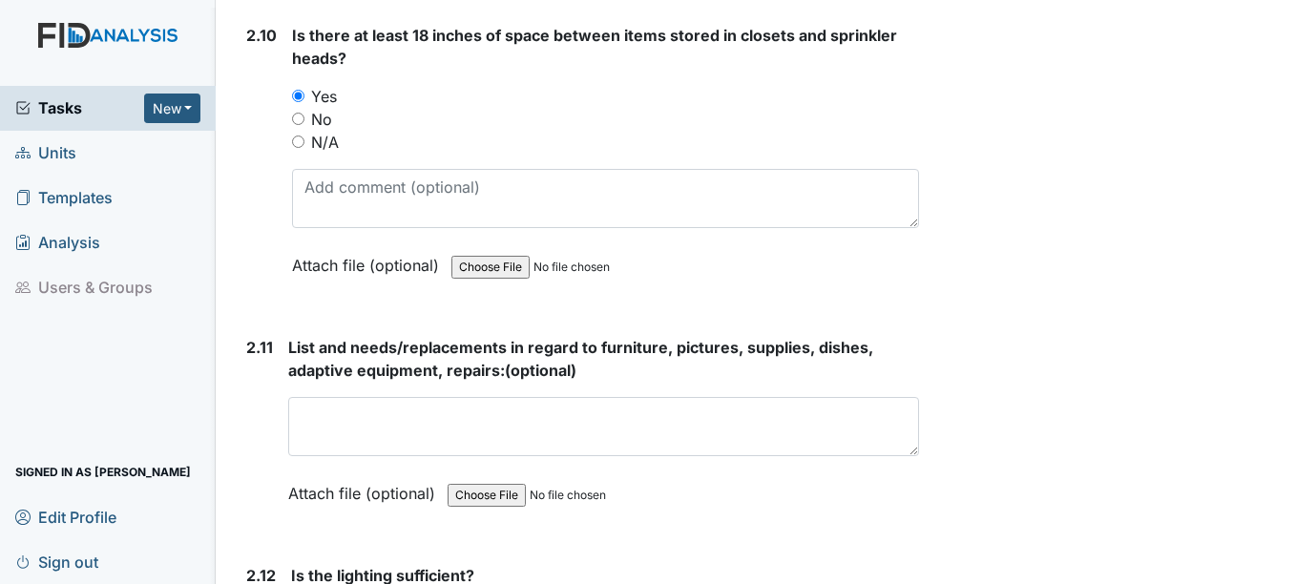
scroll to position [4485, 0]
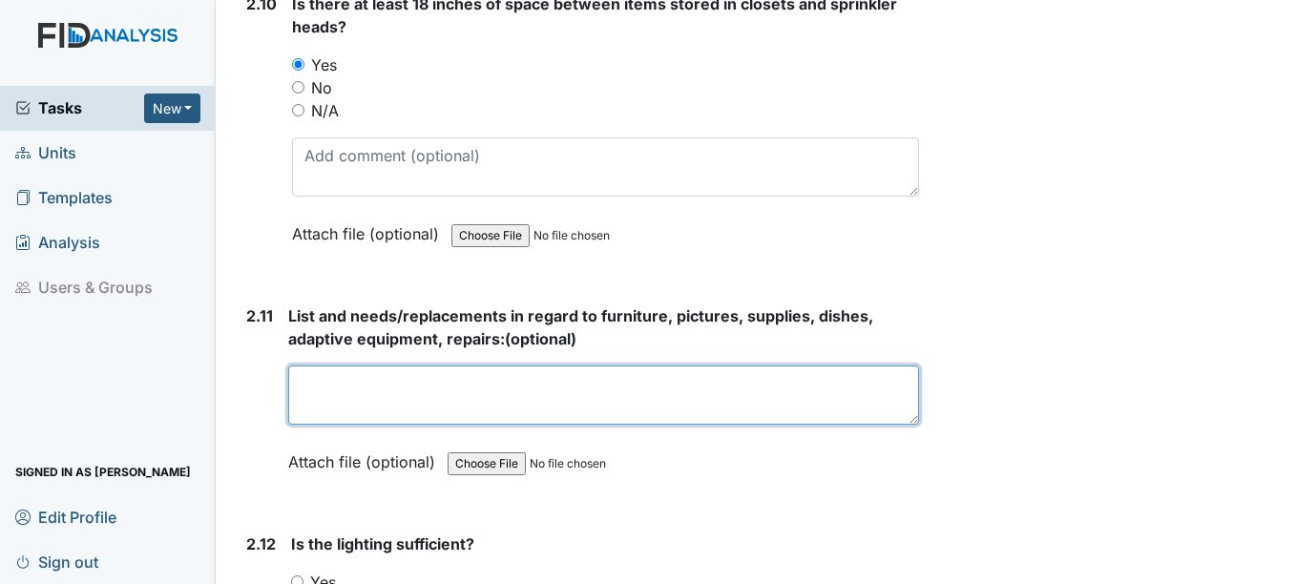
click at [319, 381] on textarea at bounding box center [603, 394] width 630 height 59
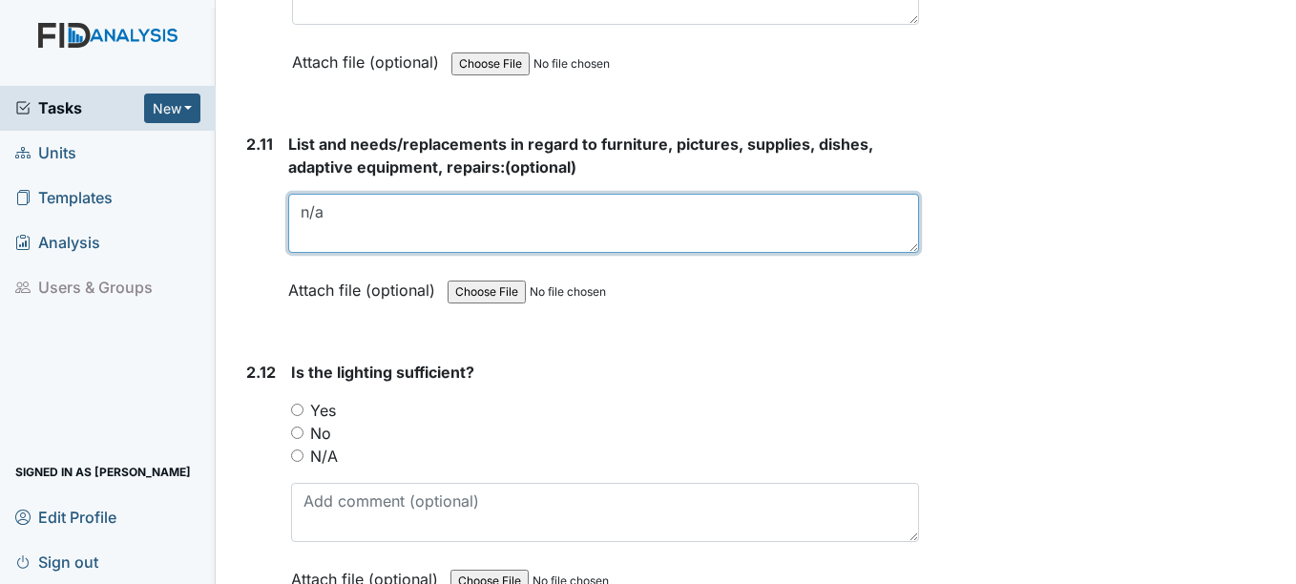
scroll to position [4866, 0]
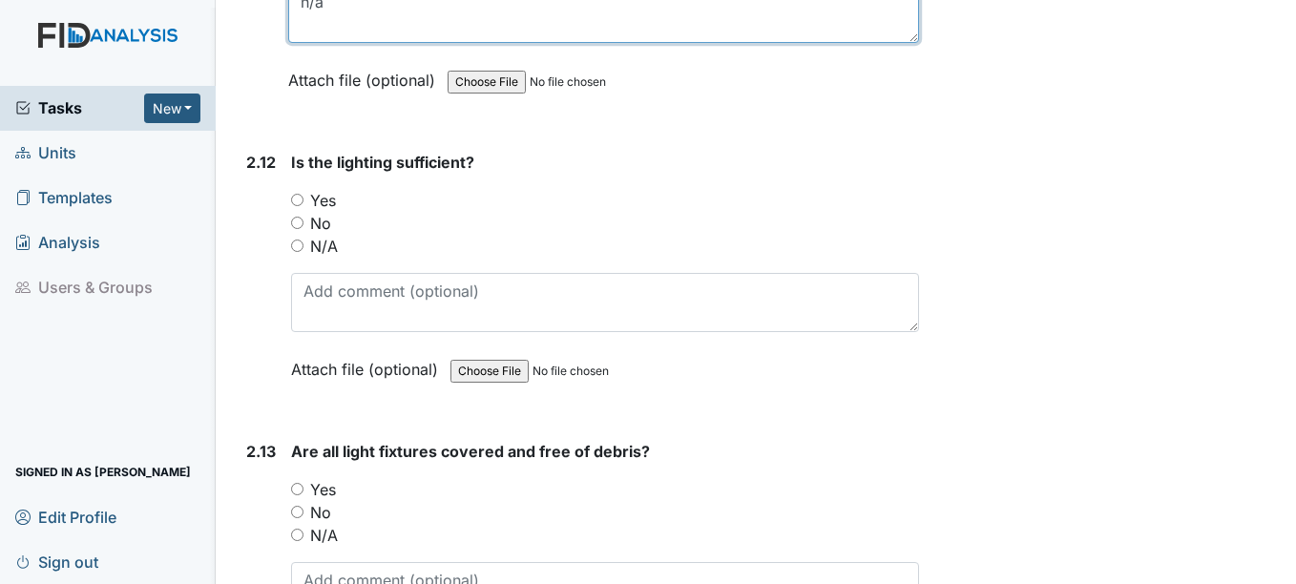
type textarea "n/a"
click at [323, 198] on label "Yes" at bounding box center [323, 200] width 26 height 23
click at [303, 198] on input "Yes" at bounding box center [297, 200] width 12 height 12
radio input "true"
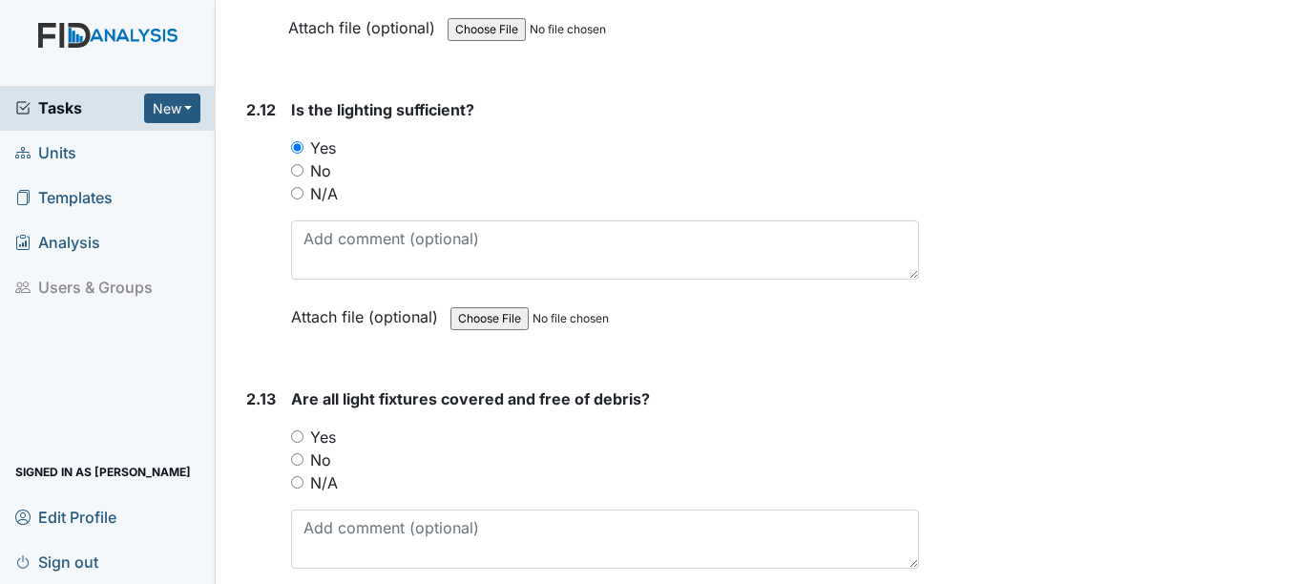
scroll to position [4962, 0]
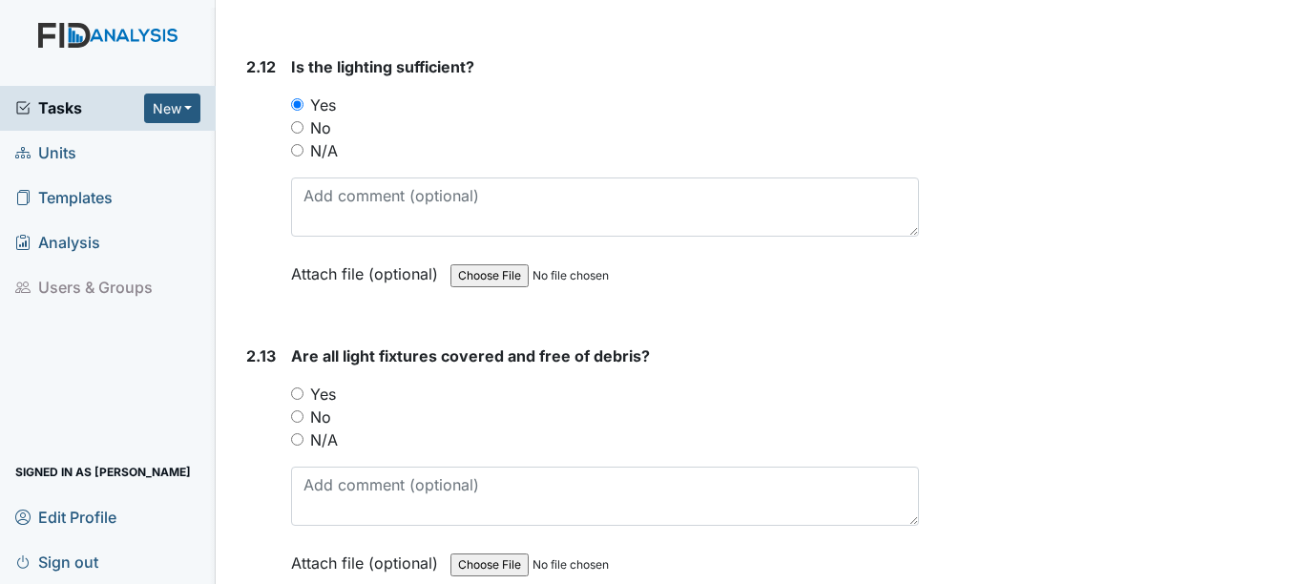
click at [317, 394] on label "Yes" at bounding box center [323, 394] width 26 height 23
click at [303, 394] on input "Yes" at bounding box center [297, 393] width 12 height 12
radio input "true"
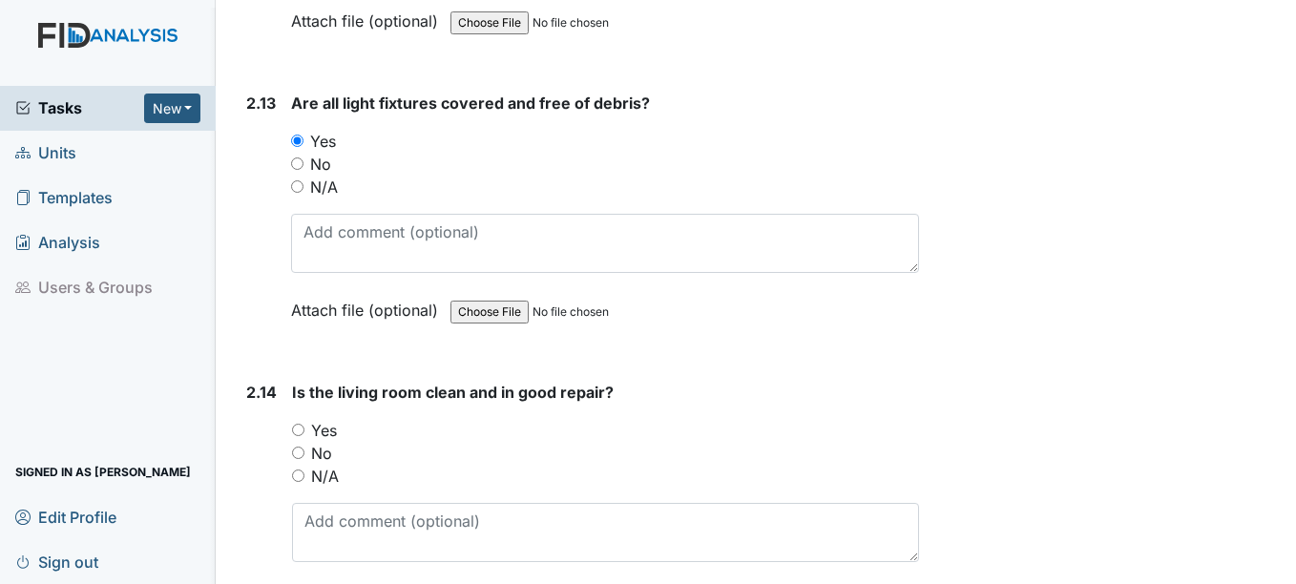
scroll to position [5248, 0]
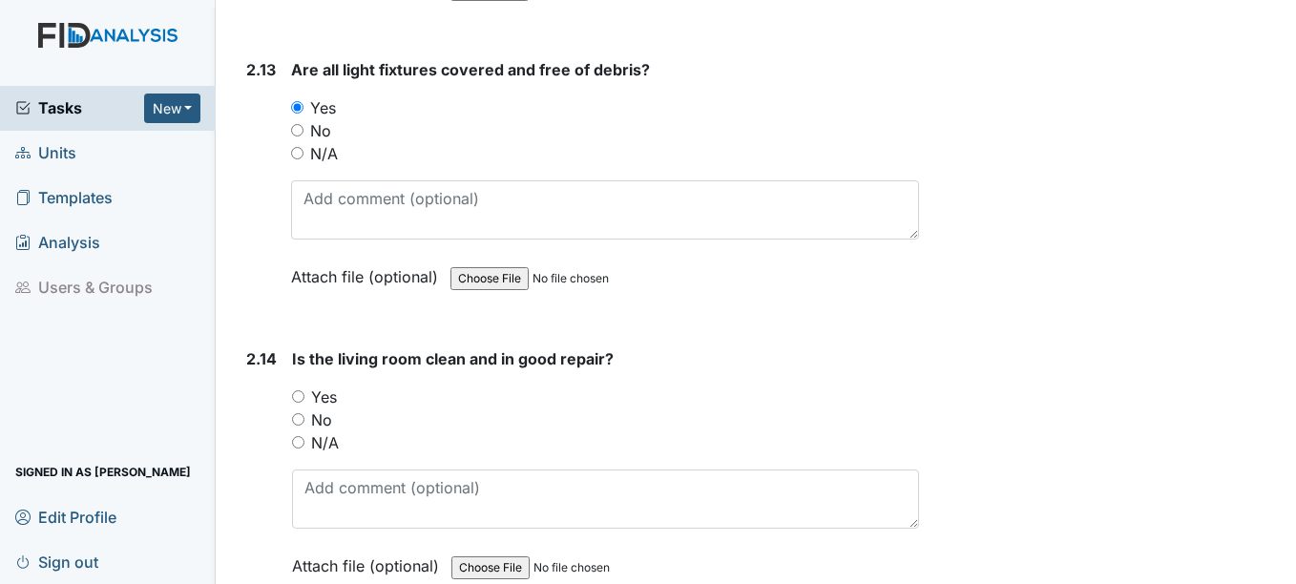
click at [316, 400] on label "Yes" at bounding box center [324, 396] width 26 height 23
click at [304, 400] on input "Yes" at bounding box center [298, 396] width 12 height 12
radio input "true"
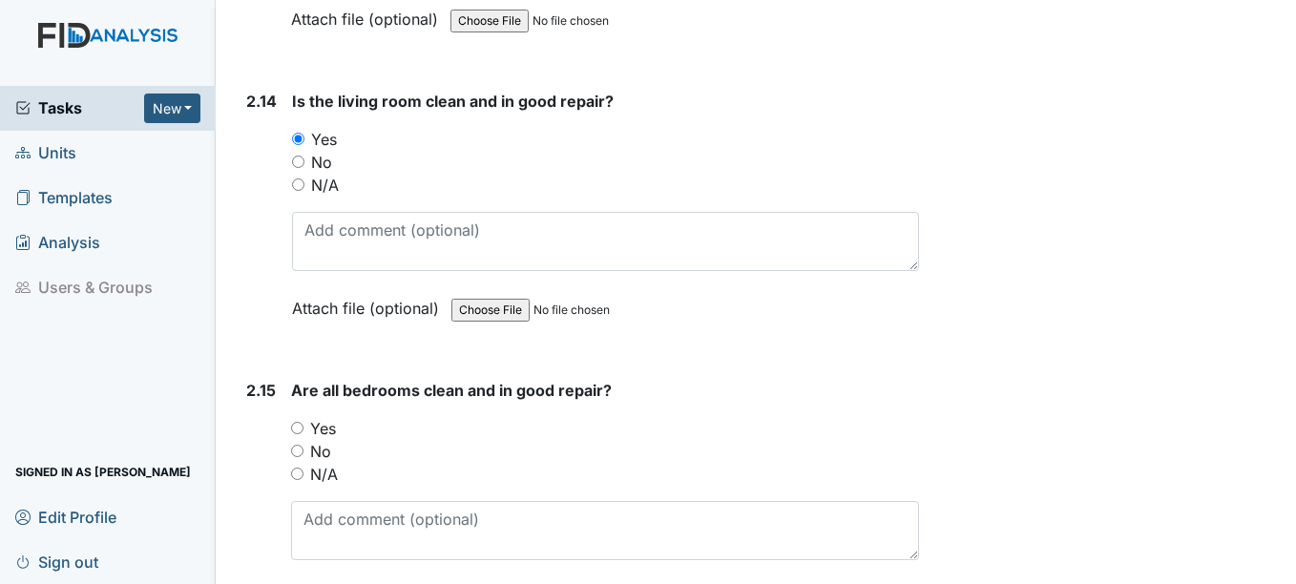
scroll to position [5534, 0]
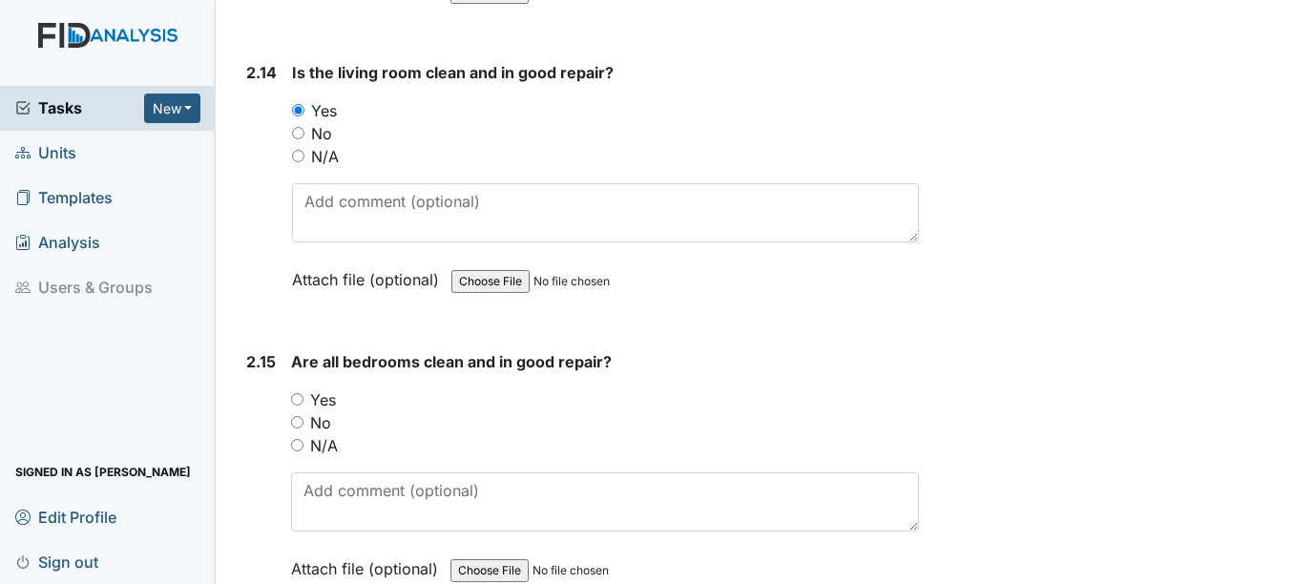
click at [316, 400] on label "Yes" at bounding box center [323, 399] width 26 height 23
click at [303, 400] on input "Yes" at bounding box center [297, 399] width 12 height 12
radio input "true"
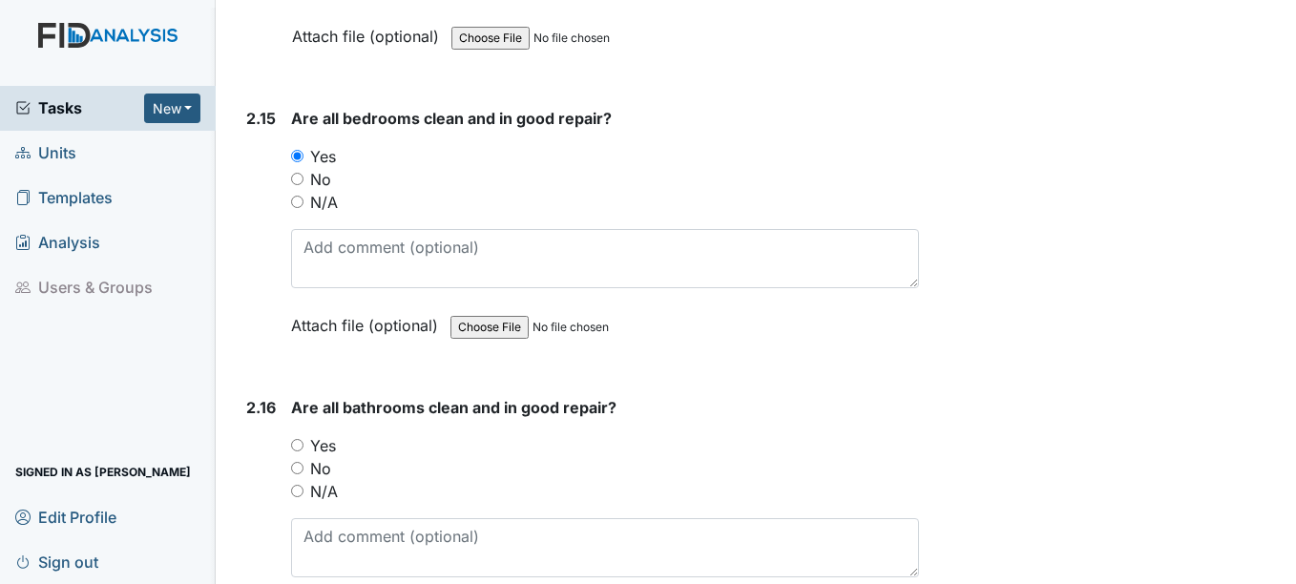
scroll to position [5820, 0]
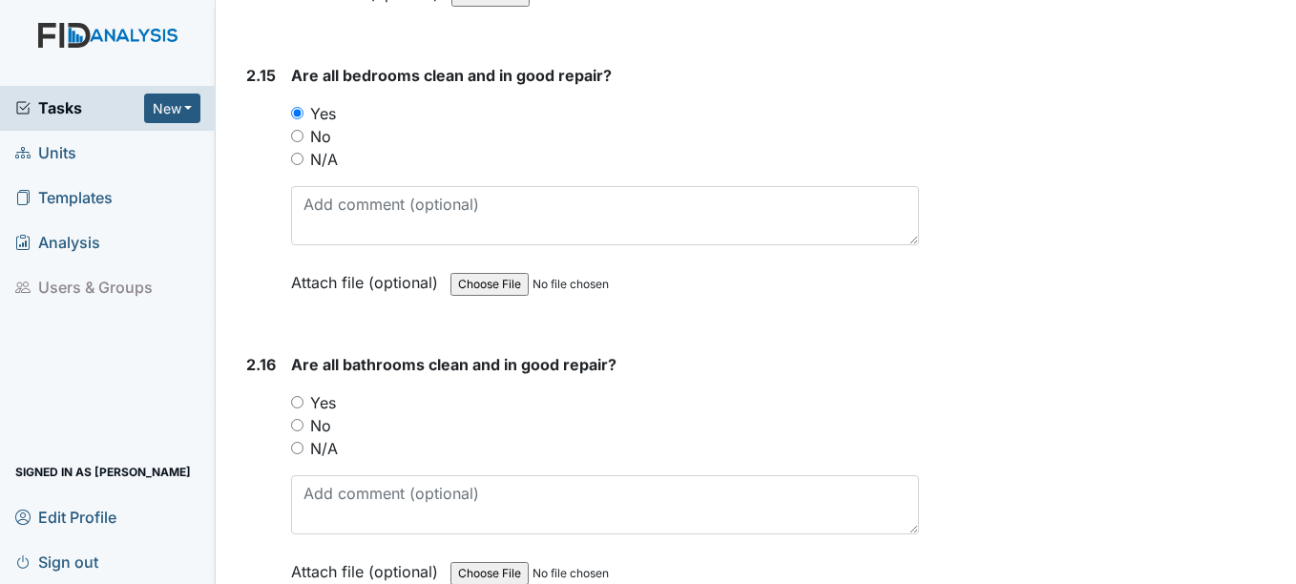
click at [317, 400] on label "Yes" at bounding box center [323, 402] width 26 height 23
click at [303, 400] on input "Yes" at bounding box center [297, 402] width 12 height 12
radio input "true"
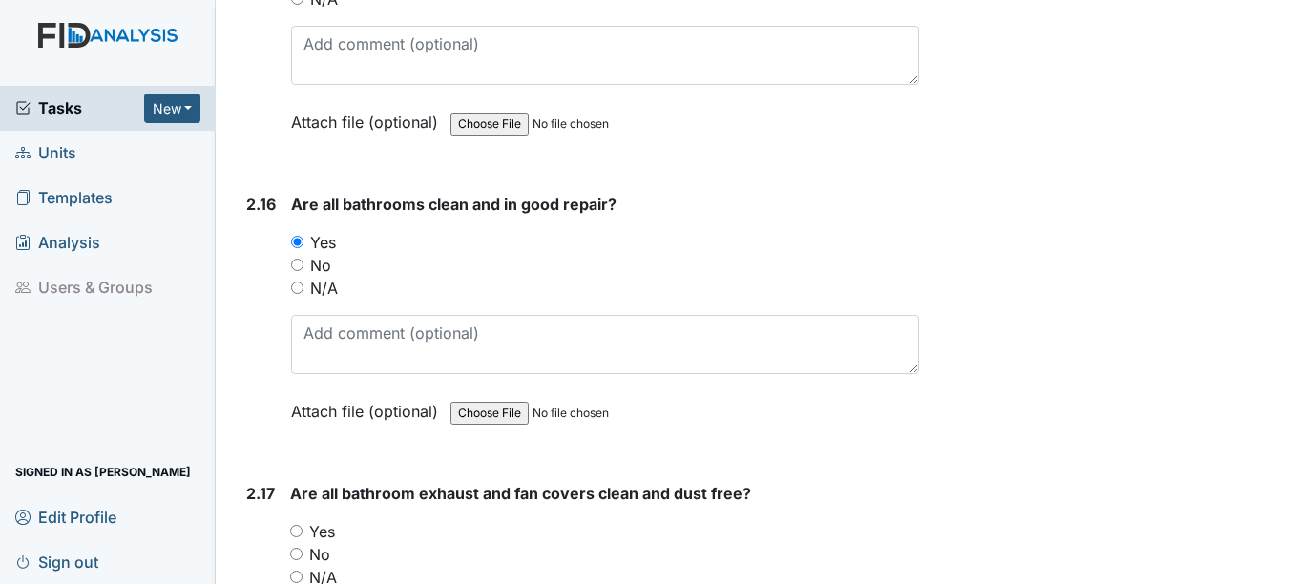
scroll to position [6107, 0]
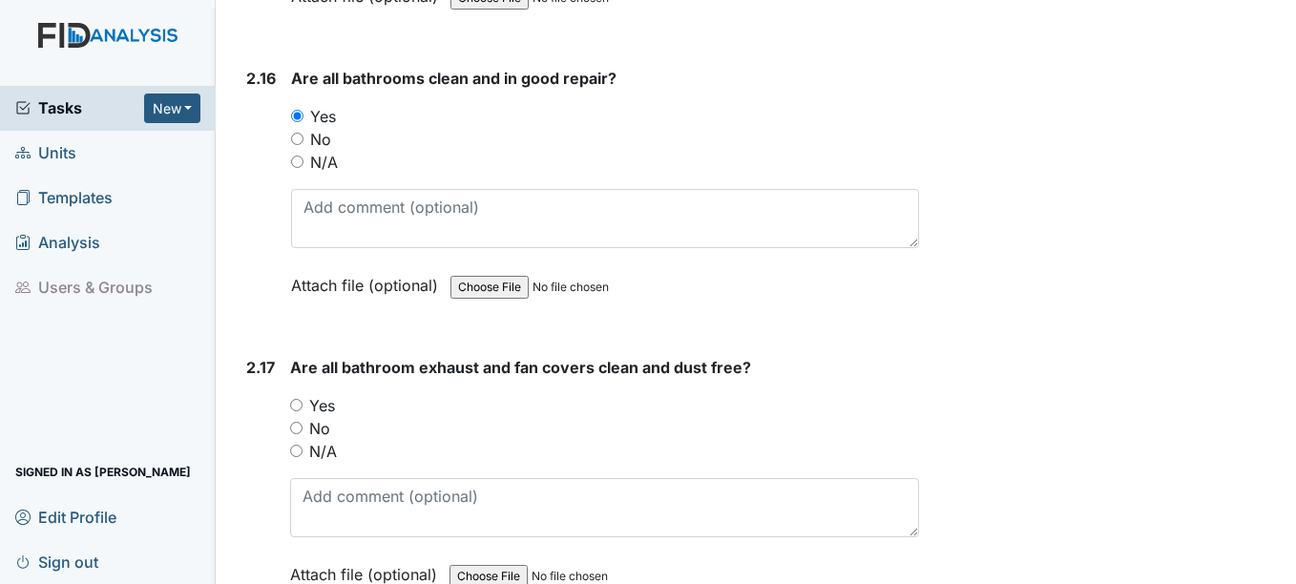
click at [325, 399] on label "Yes" at bounding box center [322, 405] width 26 height 23
click at [302, 399] on input "Yes" at bounding box center [296, 405] width 12 height 12
radio input "true"
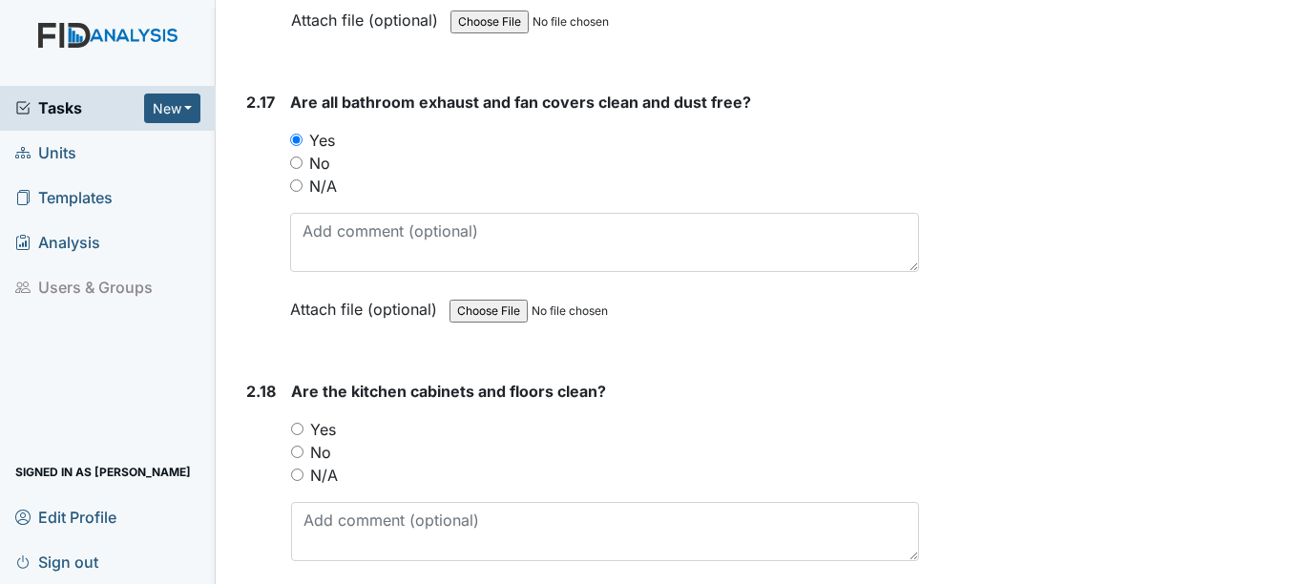
scroll to position [6393, 0]
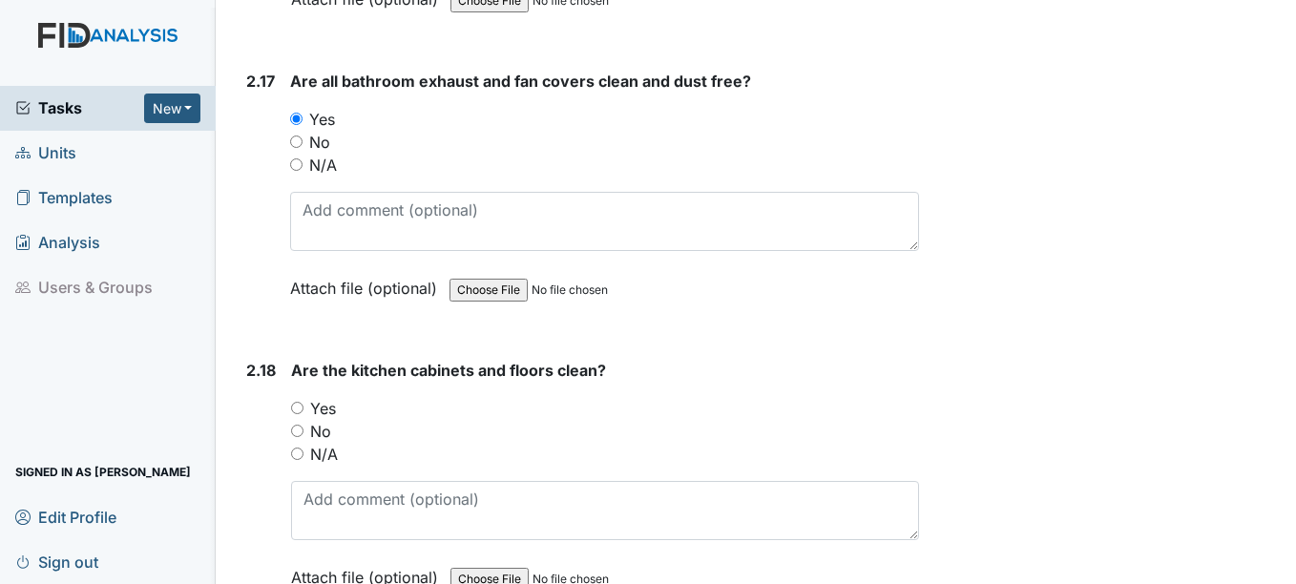
click at [326, 409] on label "Yes" at bounding box center [323, 408] width 26 height 23
click at [303, 409] on input "Yes" at bounding box center [297, 408] width 12 height 12
radio input "true"
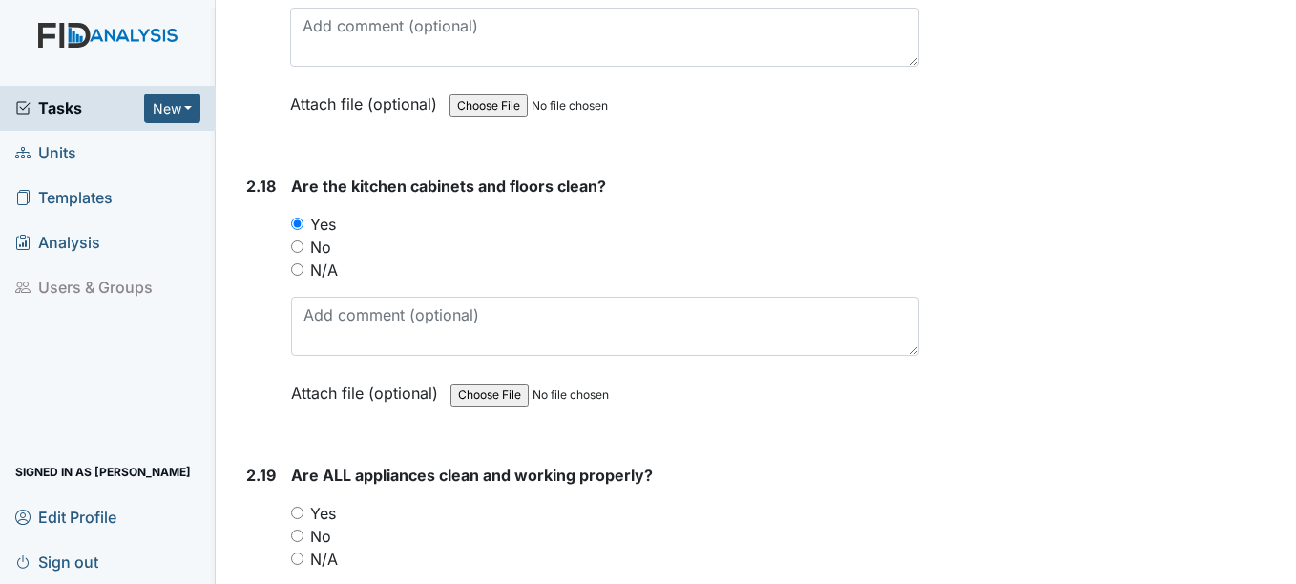
scroll to position [6584, 0]
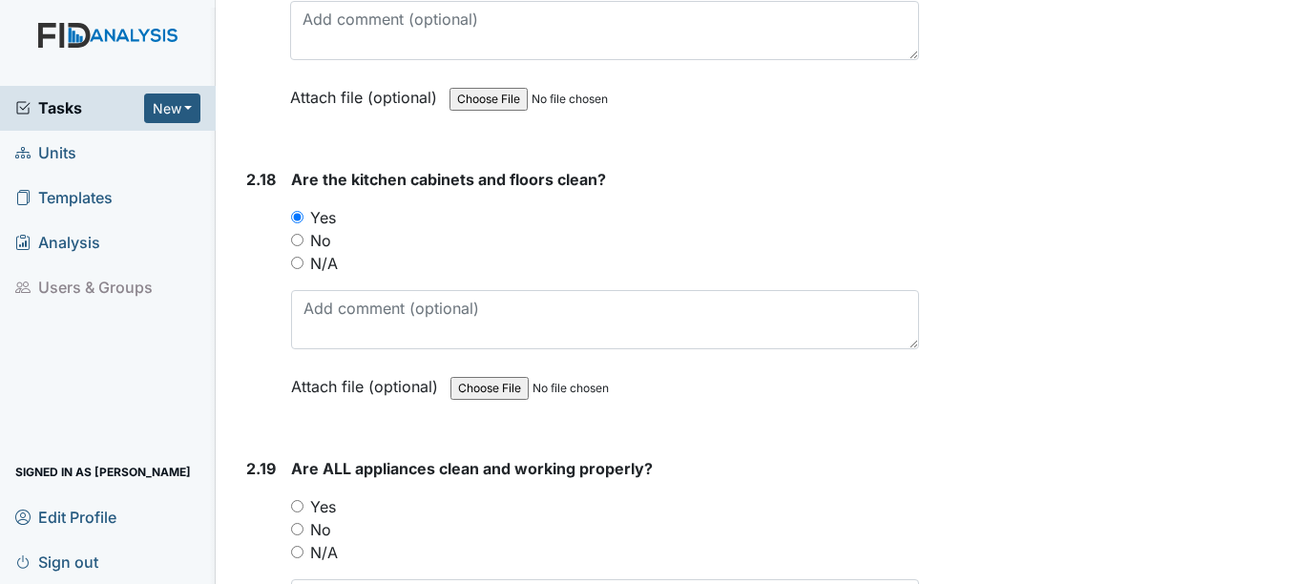
click at [330, 500] on label "Yes" at bounding box center [323, 506] width 26 height 23
click at [303, 500] on input "Yes" at bounding box center [297, 506] width 12 height 12
radio input "true"
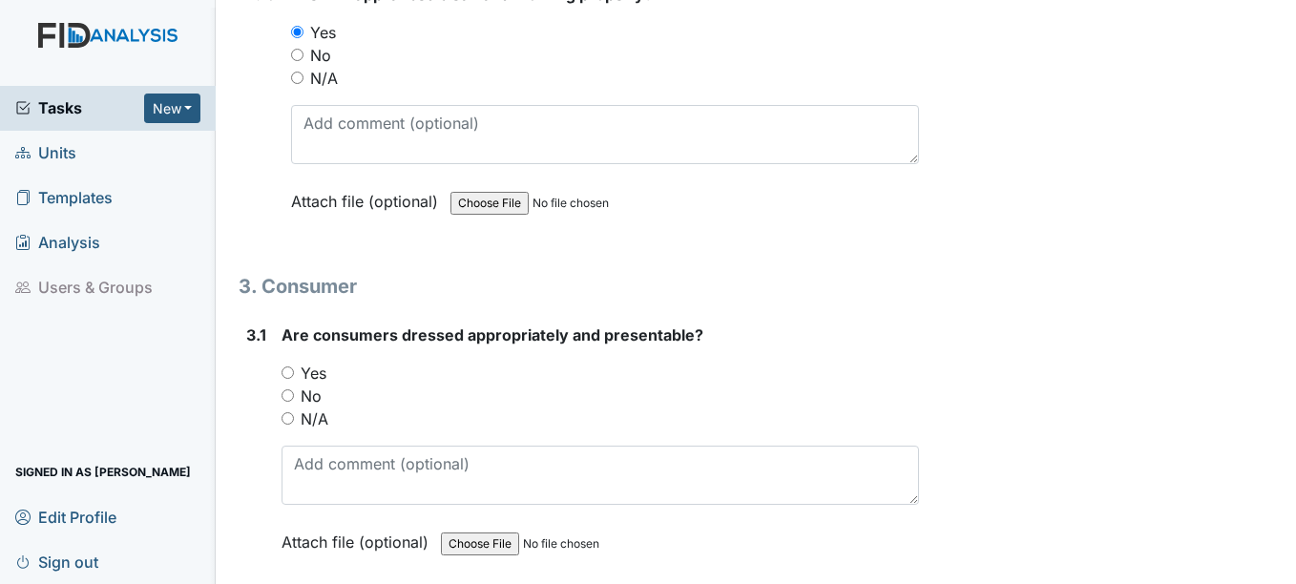
scroll to position [7061, 0]
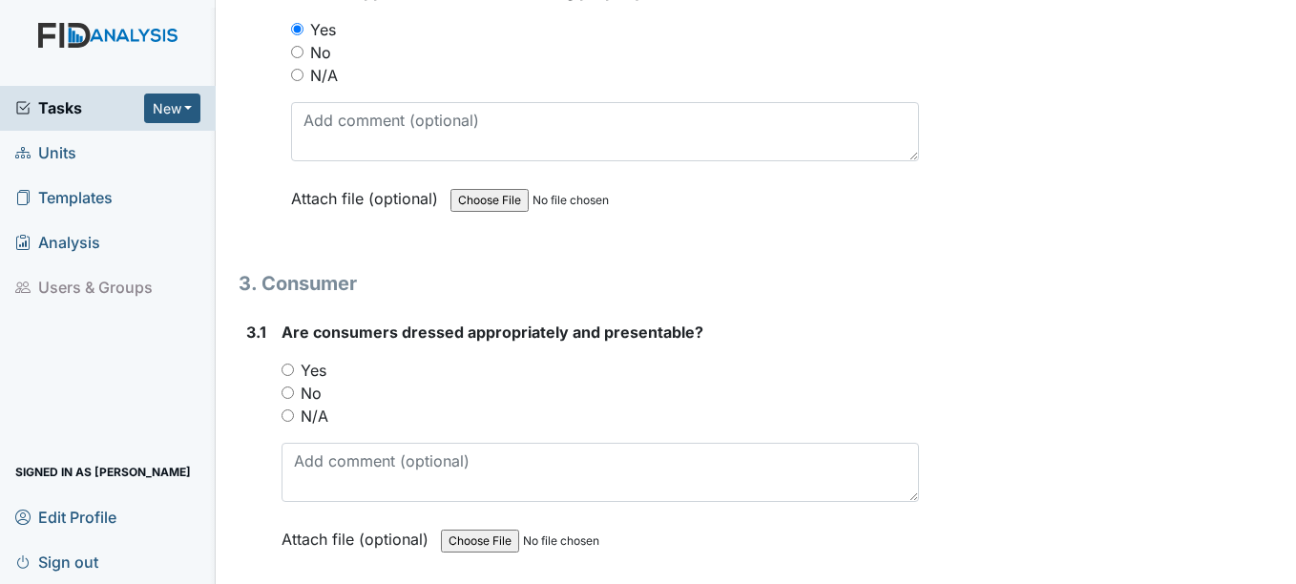
click at [324, 372] on label "Yes" at bounding box center [314, 370] width 26 height 23
click at [294, 372] on input "Yes" at bounding box center [287, 370] width 12 height 12
radio input "true"
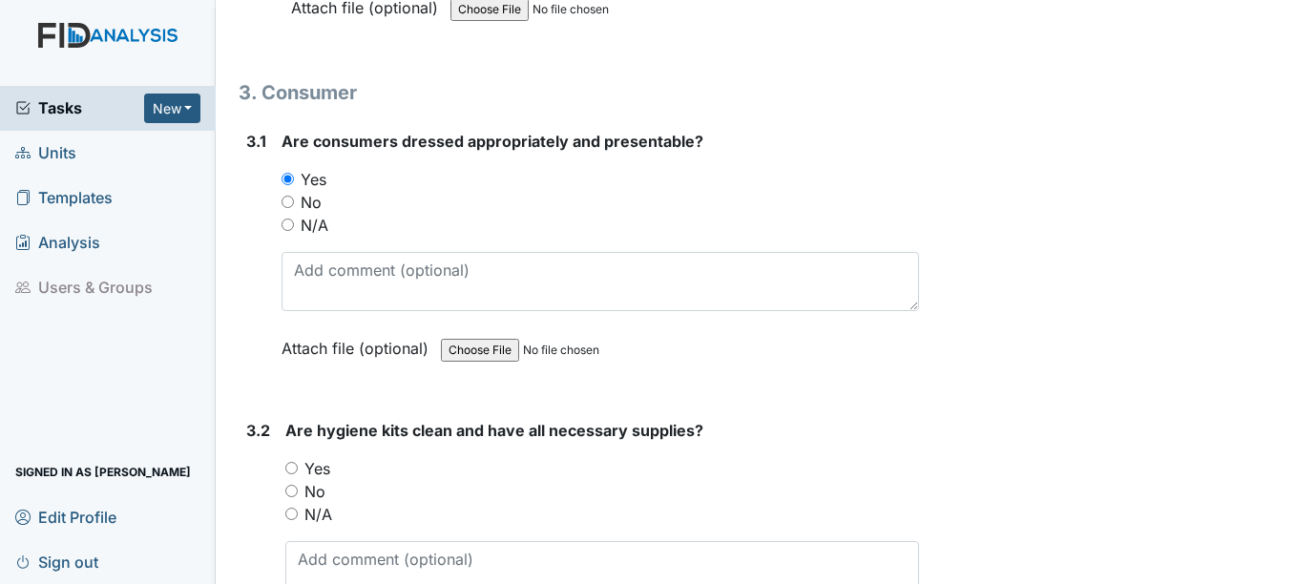
scroll to position [7347, 0]
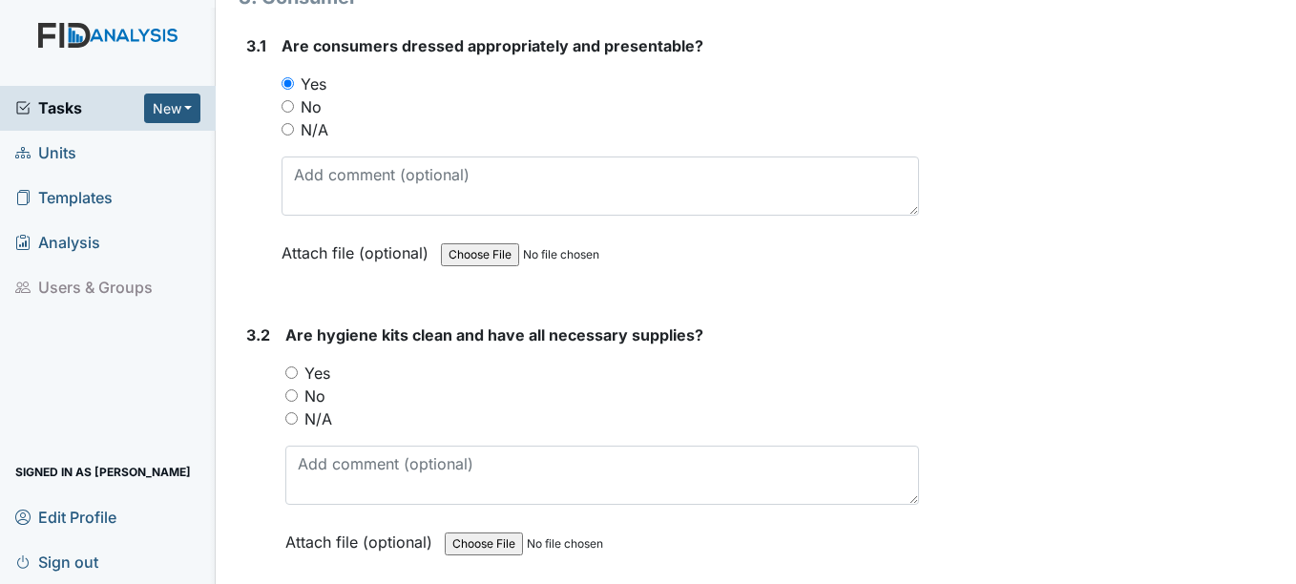
click at [322, 372] on label "Yes" at bounding box center [317, 373] width 26 height 23
click at [298, 372] on input "Yes" at bounding box center [291, 372] width 12 height 12
radio input "true"
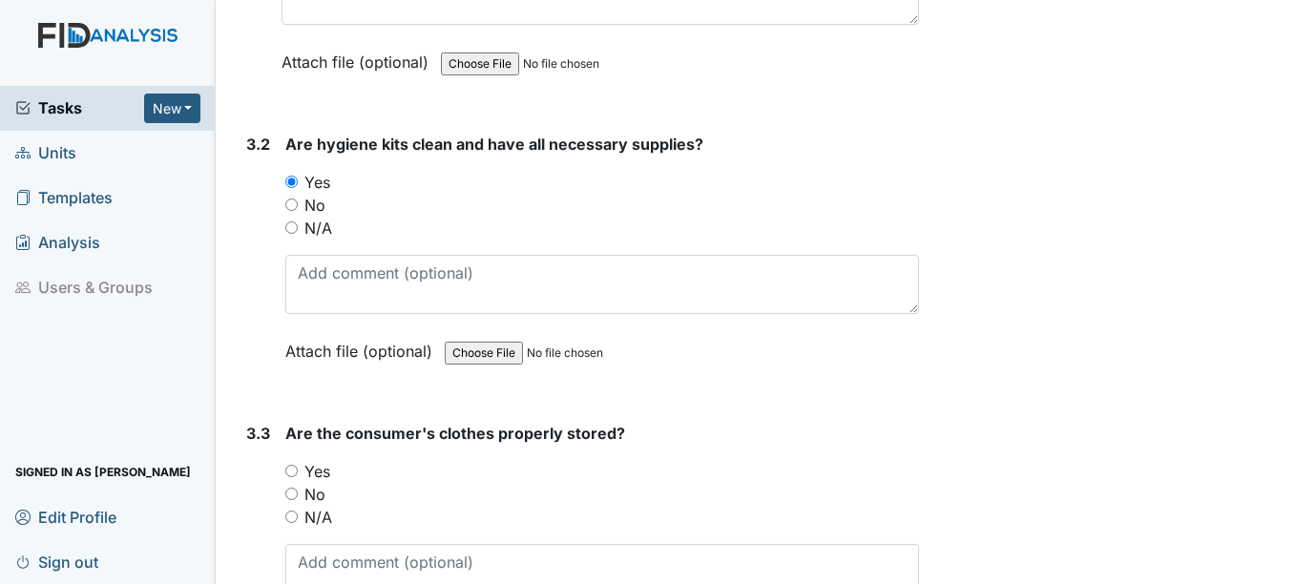
scroll to position [7633, 0]
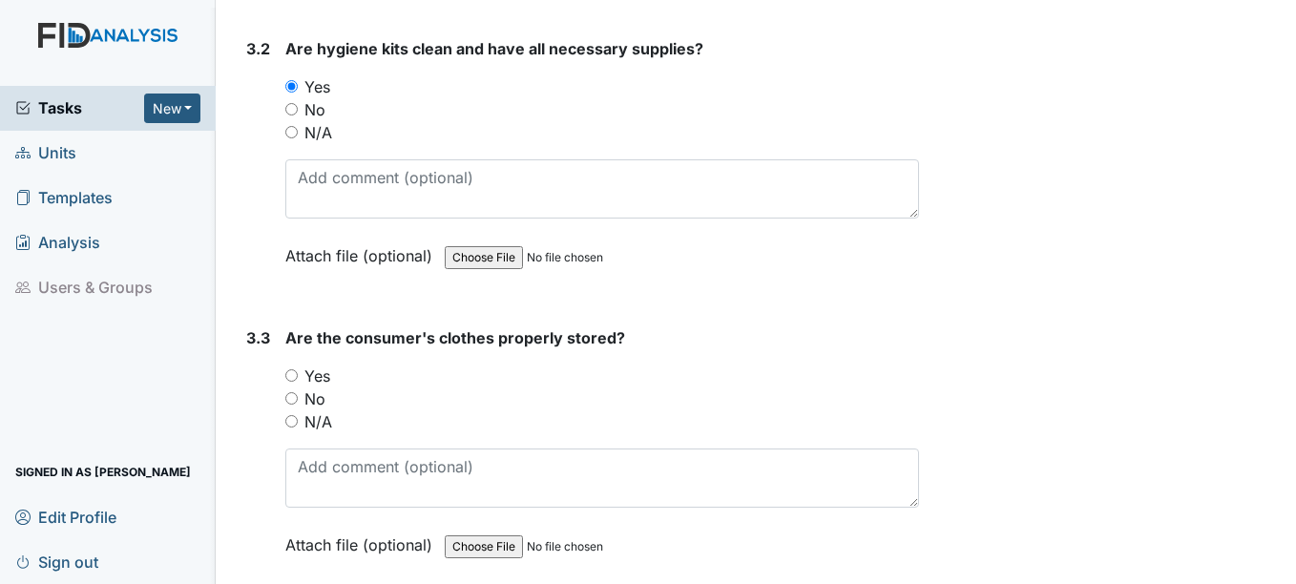
click at [322, 382] on label "Yes" at bounding box center [317, 375] width 26 height 23
click at [298, 382] on input "Yes" at bounding box center [291, 375] width 12 height 12
radio input "true"
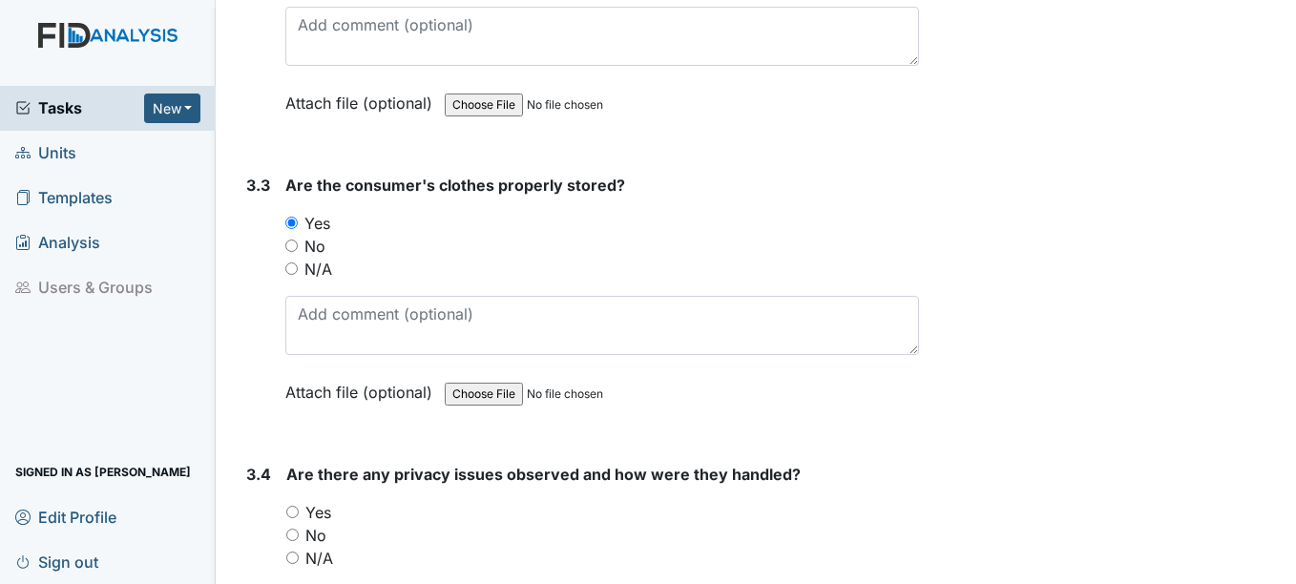
scroll to position [7824, 0]
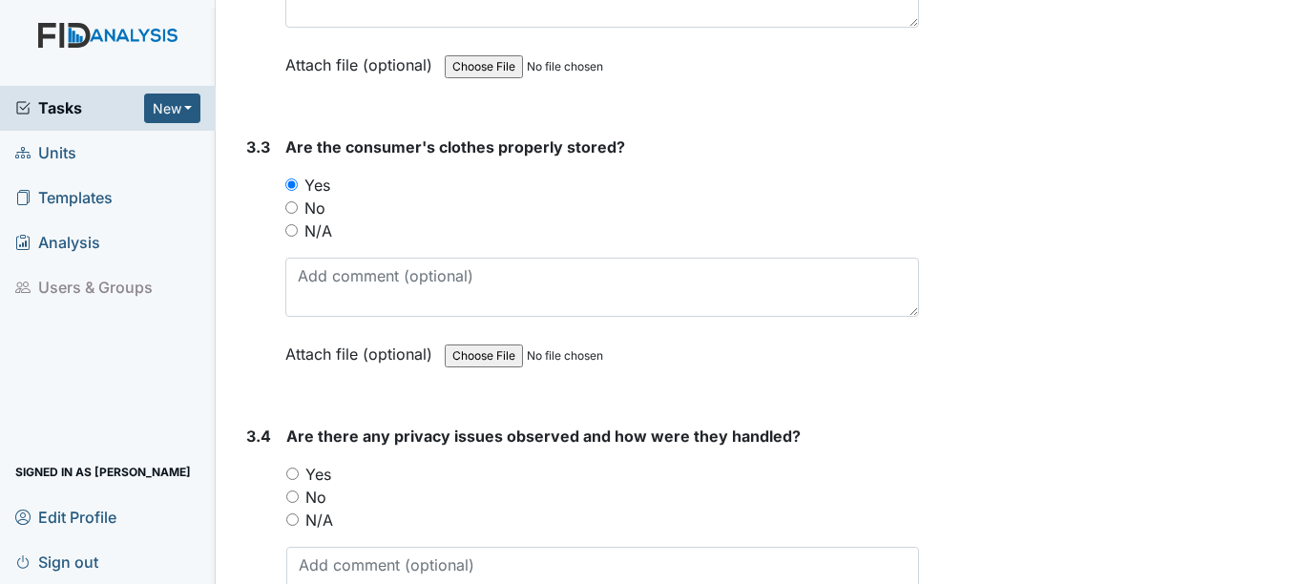
click at [321, 494] on label "No" at bounding box center [315, 497] width 21 height 23
click at [299, 494] on input "No" at bounding box center [292, 496] width 12 height 12
radio input "true"
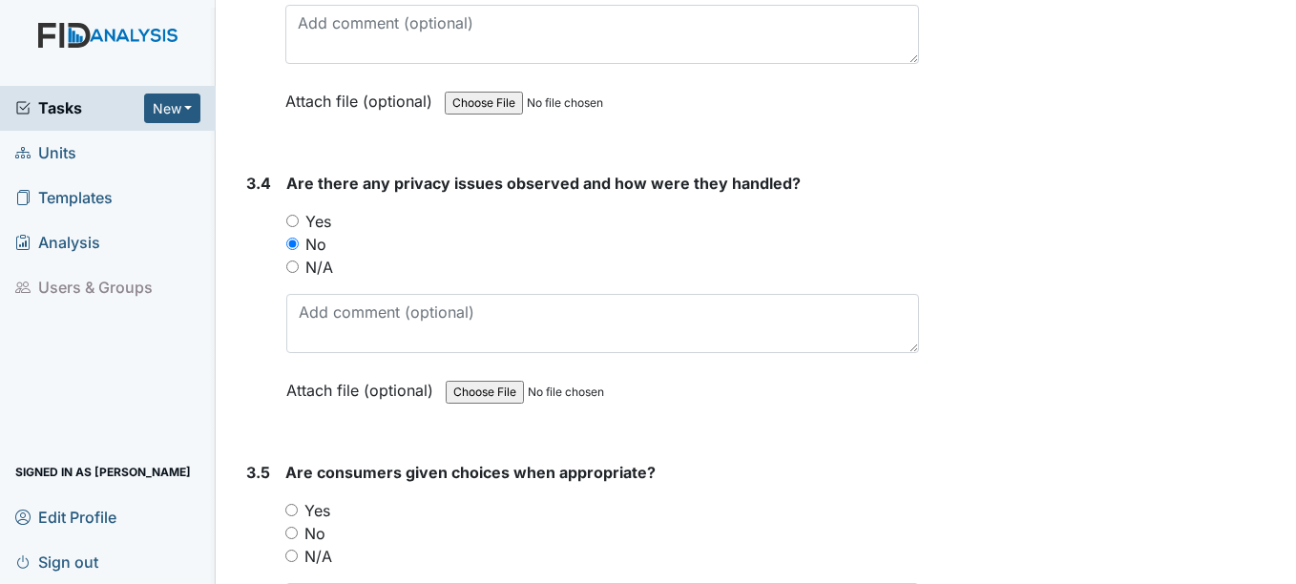
scroll to position [8110, 0]
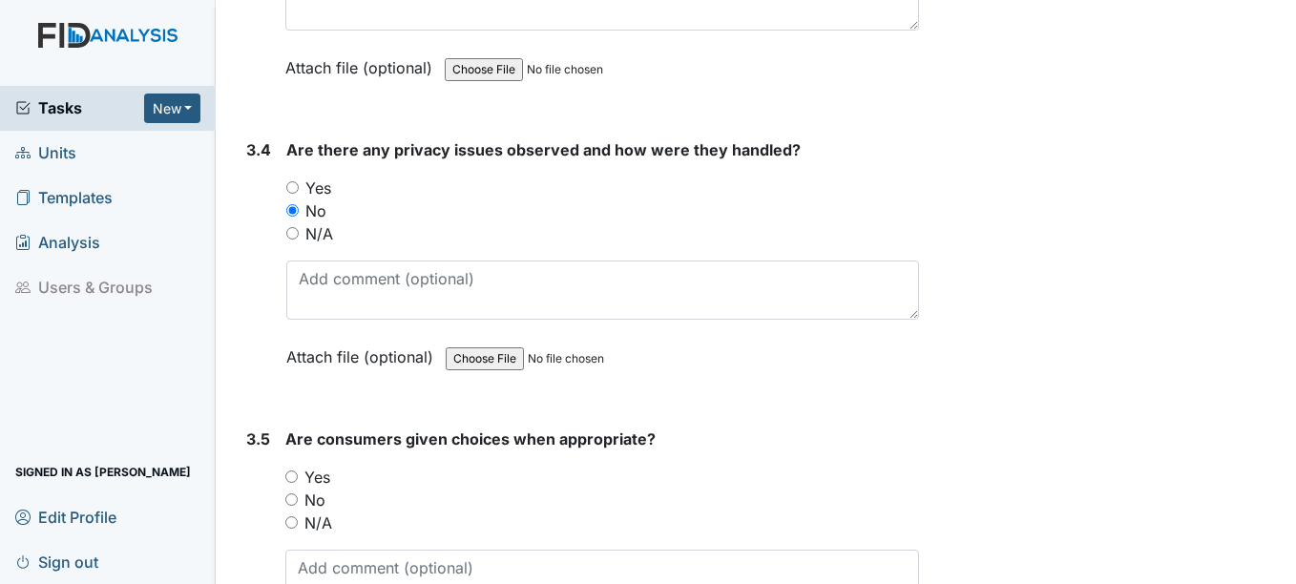
click at [318, 479] on label "Yes" at bounding box center [317, 477] width 26 height 23
click at [298, 479] on input "Yes" at bounding box center [291, 476] width 12 height 12
radio input "true"
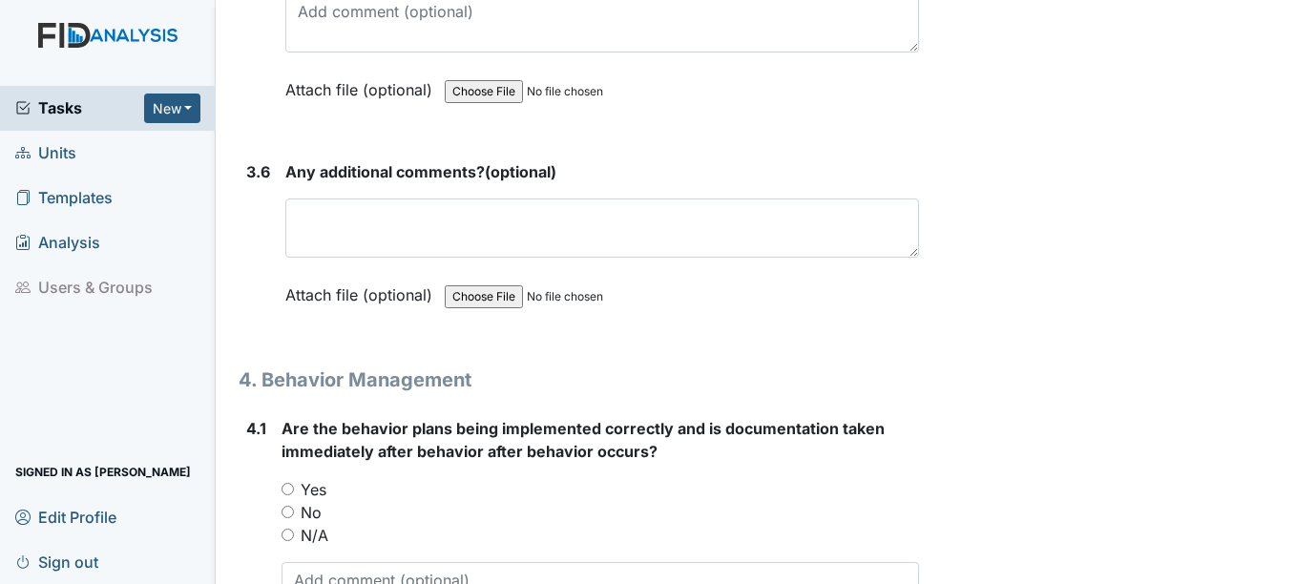
scroll to position [8683, 0]
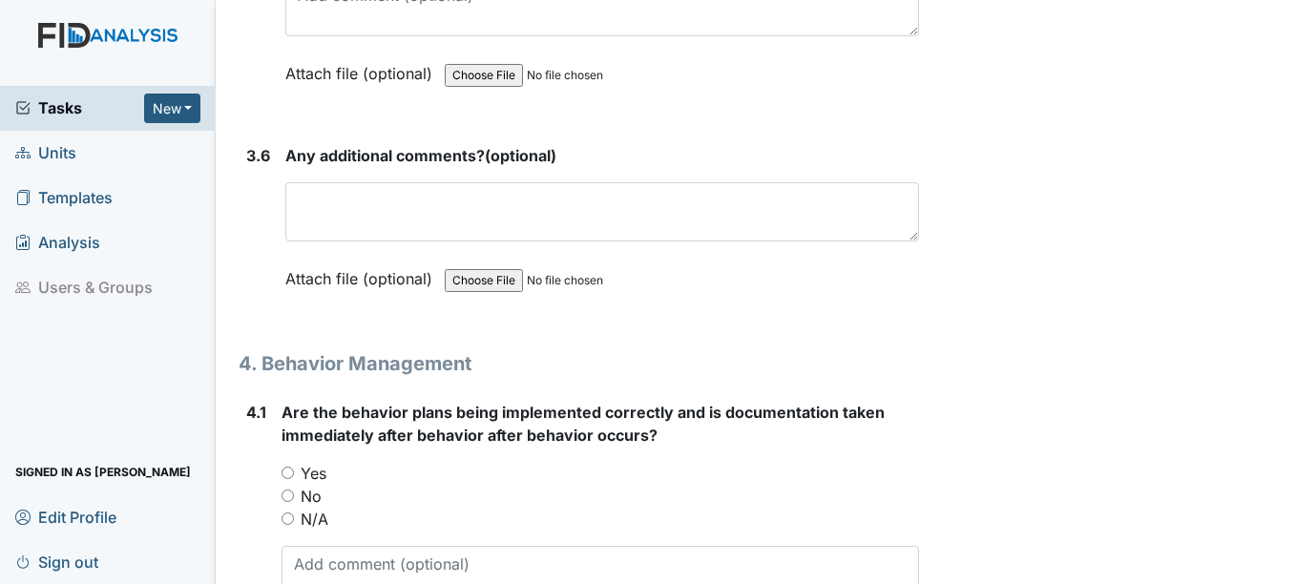
click at [316, 472] on label "Yes" at bounding box center [314, 473] width 26 height 23
click at [294, 472] on input "Yes" at bounding box center [287, 473] width 12 height 12
radio input "true"
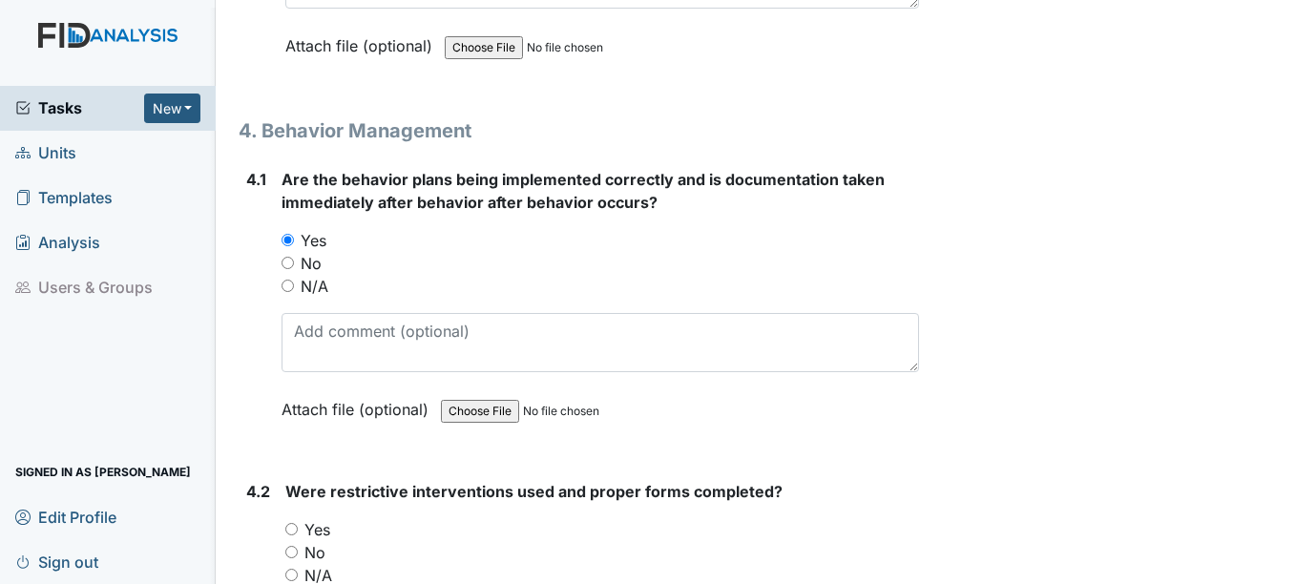
scroll to position [8969, 0]
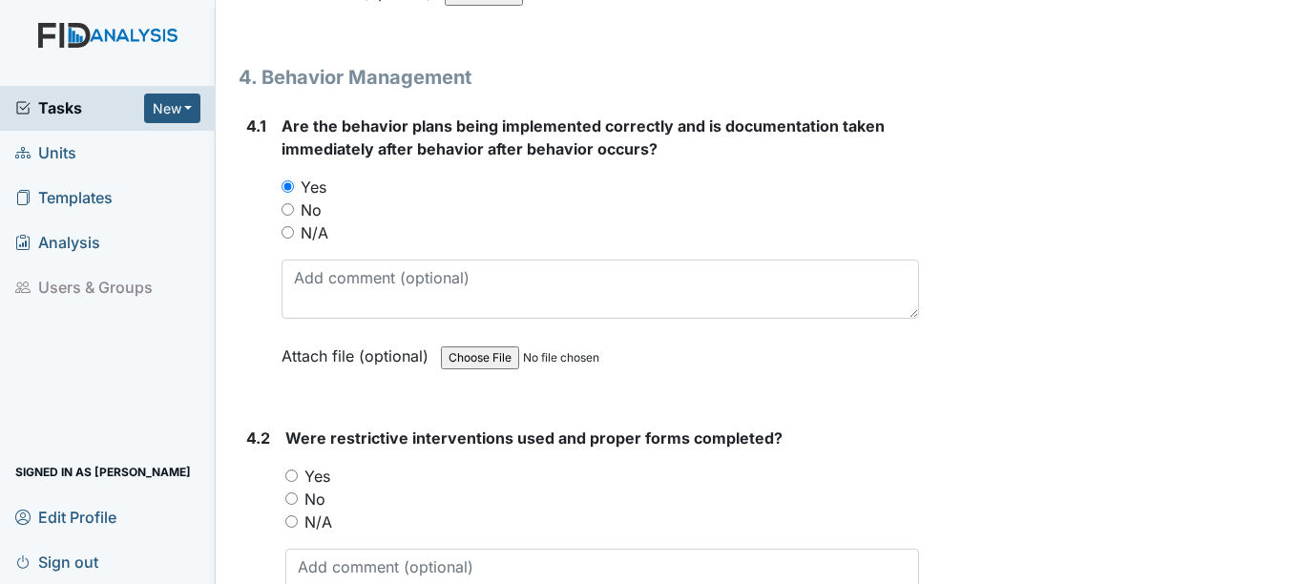
click at [323, 517] on label "N/A" at bounding box center [318, 521] width 28 height 23
click at [298, 517] on input "N/A" at bounding box center [291, 521] width 12 height 12
radio input "true"
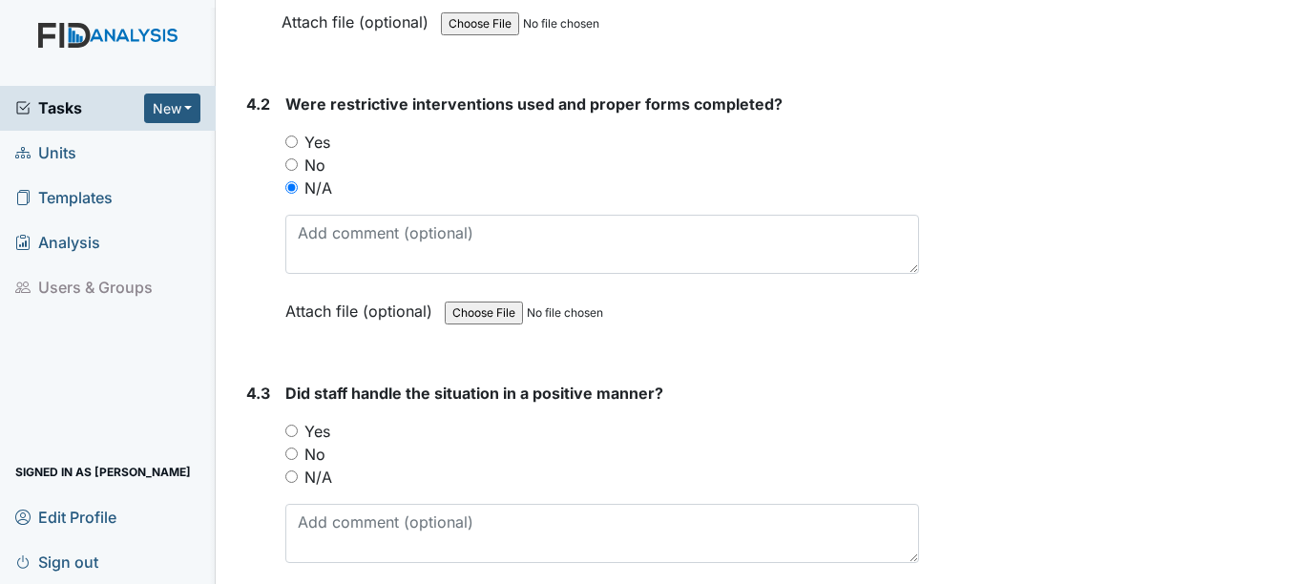
scroll to position [9351, 0]
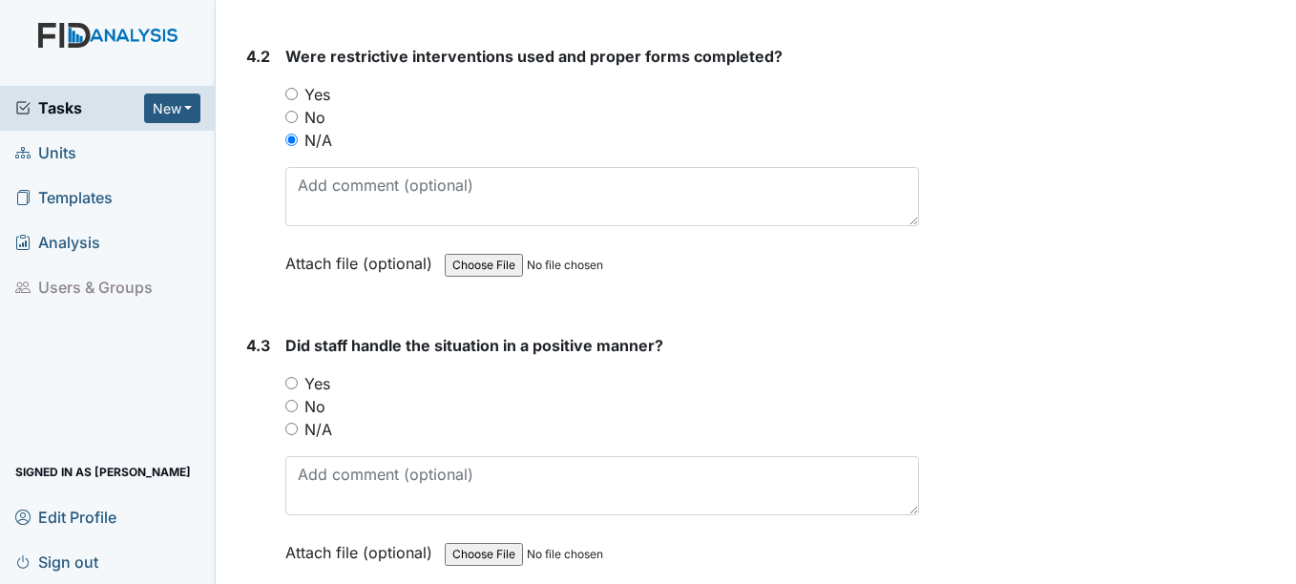
click at [317, 430] on label "N/A" at bounding box center [318, 429] width 28 height 23
click at [298, 430] on input "N/A" at bounding box center [291, 429] width 12 height 12
radio input "true"
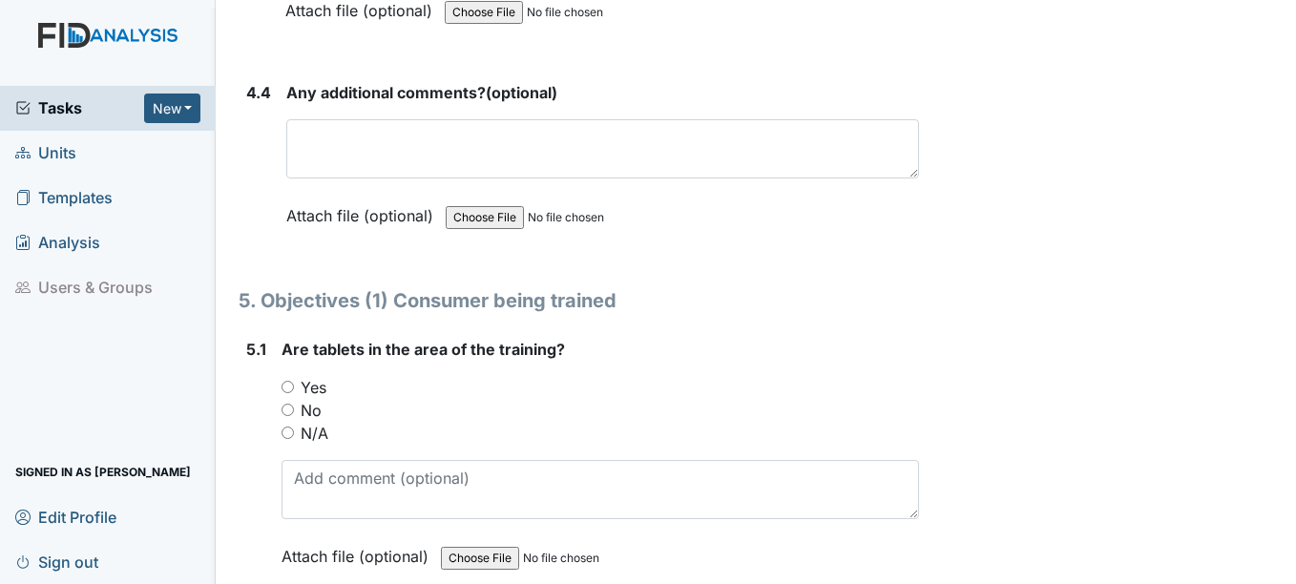
scroll to position [9923, 0]
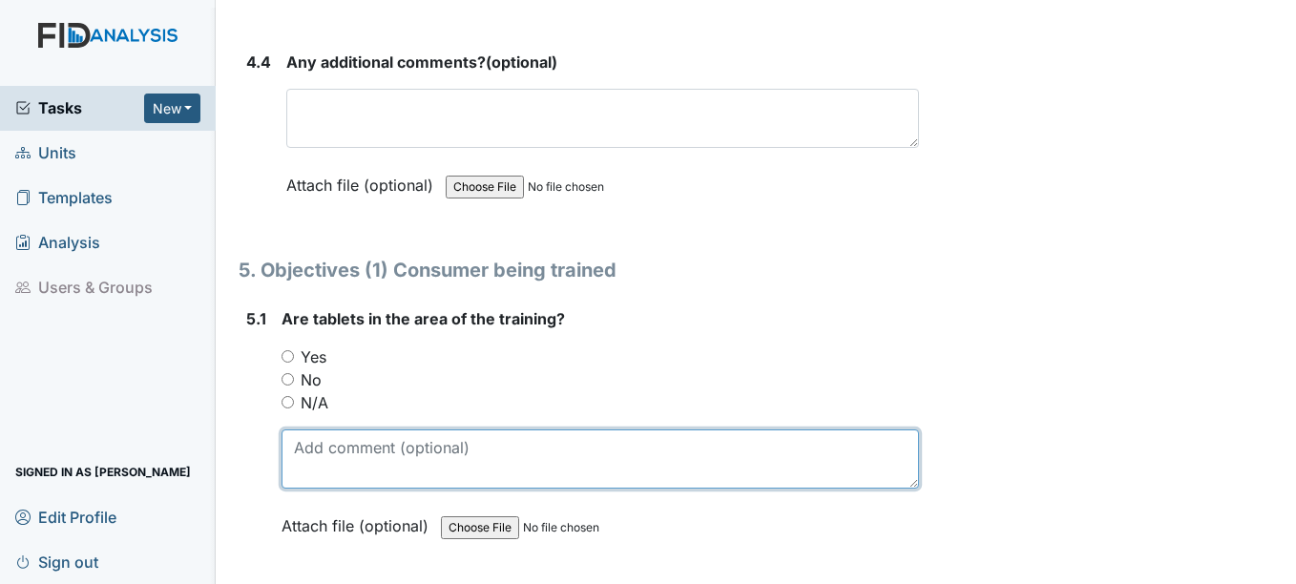
click at [319, 451] on textarea at bounding box center [599, 458] width 636 height 59
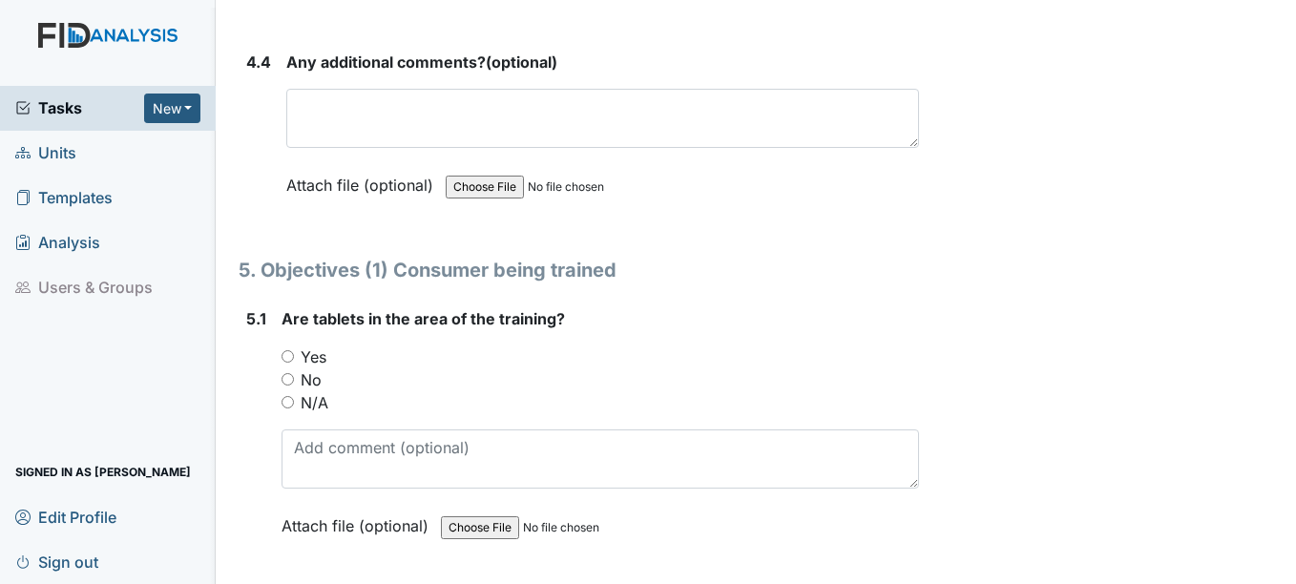
click at [315, 403] on label "N/A" at bounding box center [315, 402] width 28 height 23
click at [294, 403] on input "N/A" at bounding box center [287, 402] width 12 height 12
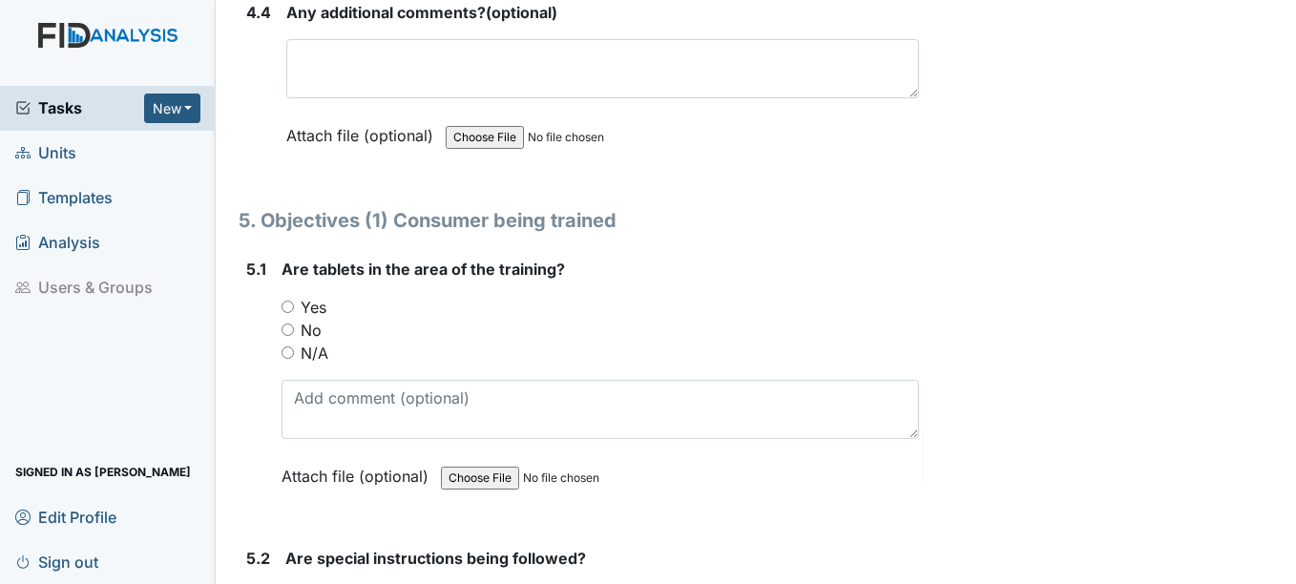
scroll to position [10019, 0]
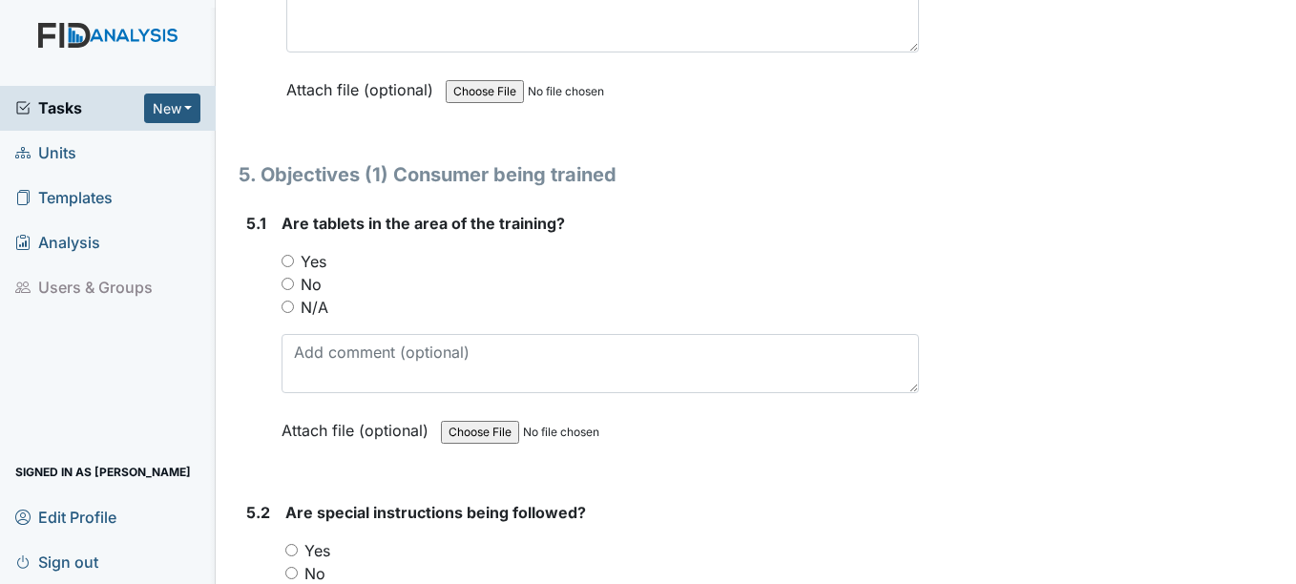
click at [307, 309] on label "N/A" at bounding box center [315, 307] width 28 height 23
click at [294, 309] on input "N/A" at bounding box center [287, 307] width 12 height 12
radio input "true"
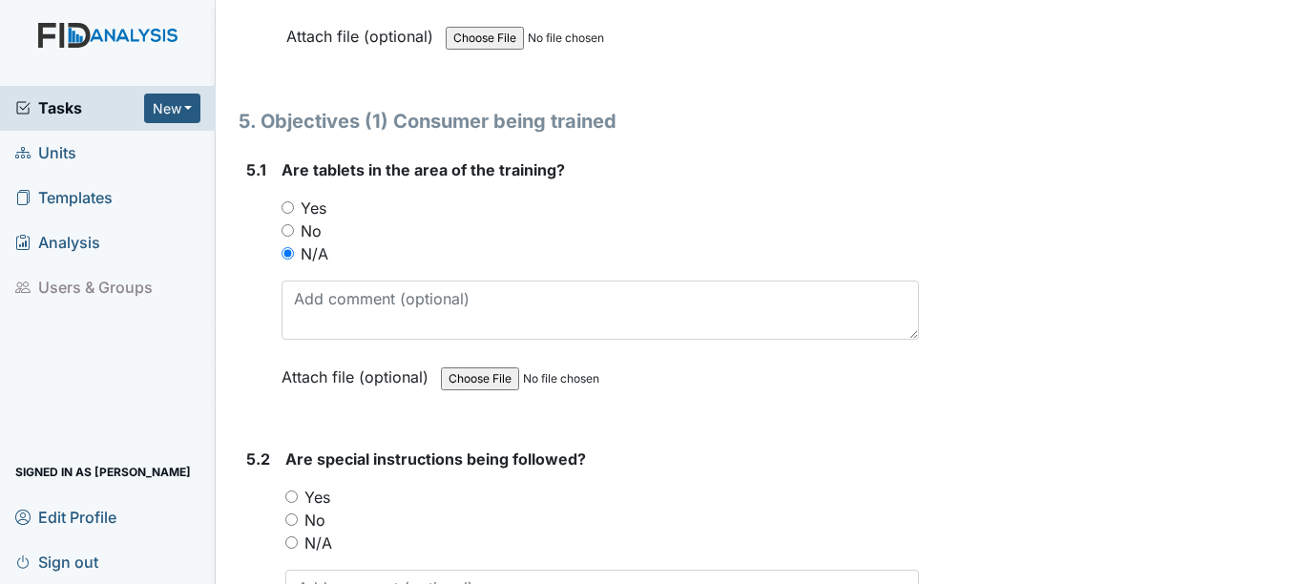
scroll to position [10114, 0]
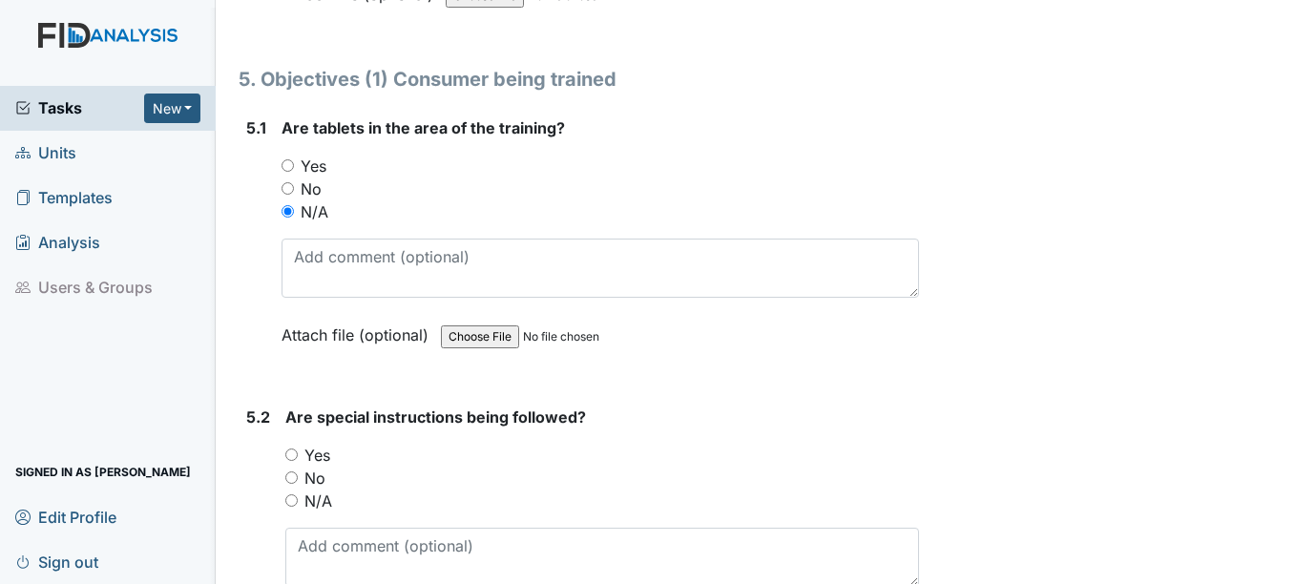
click at [317, 163] on label "Yes" at bounding box center [314, 166] width 26 height 23
click at [294, 163] on input "Yes" at bounding box center [287, 165] width 12 height 12
radio input "true"
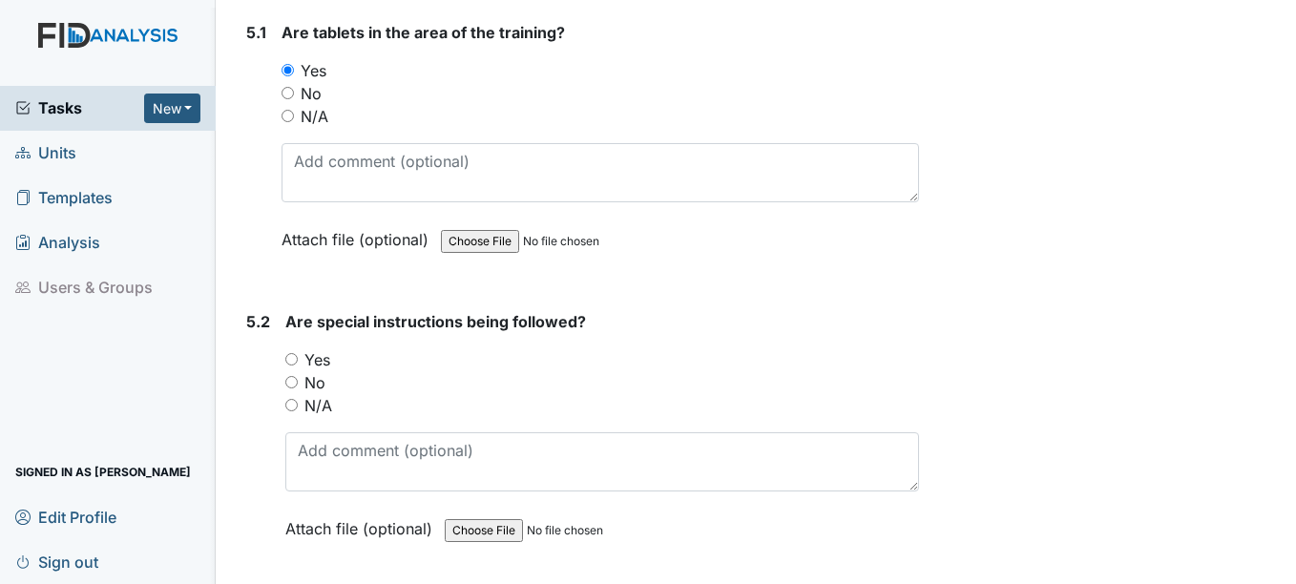
click at [315, 362] on label "Yes" at bounding box center [317, 359] width 26 height 23
click at [298, 362] on input "Yes" at bounding box center [291, 359] width 12 height 12
radio input "true"
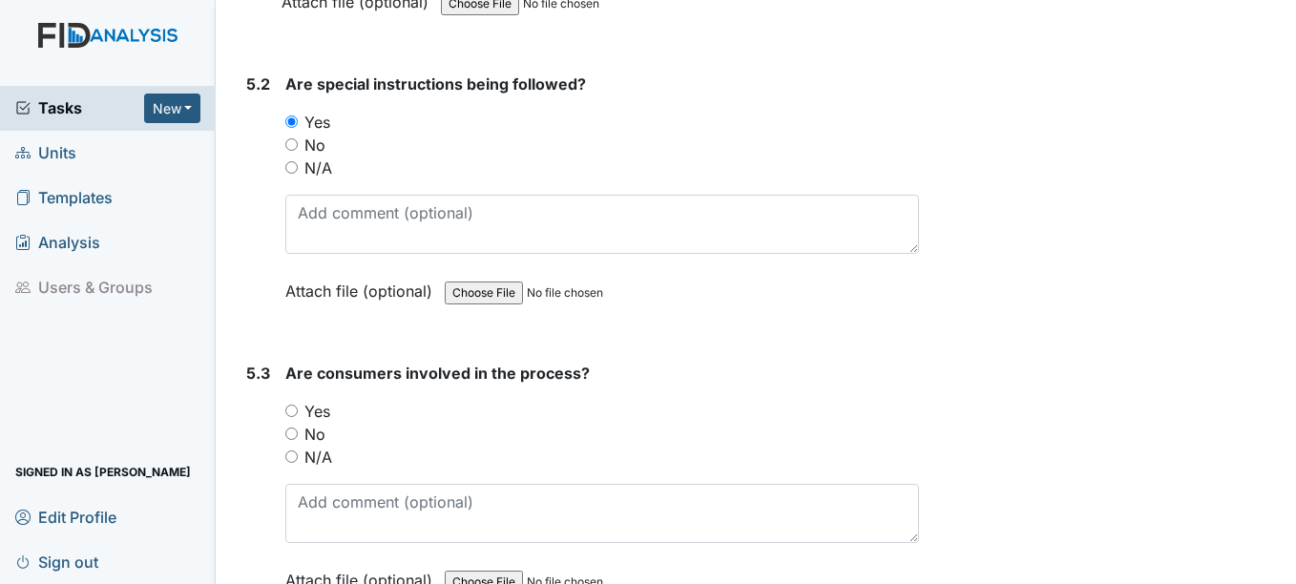
scroll to position [10496, 0]
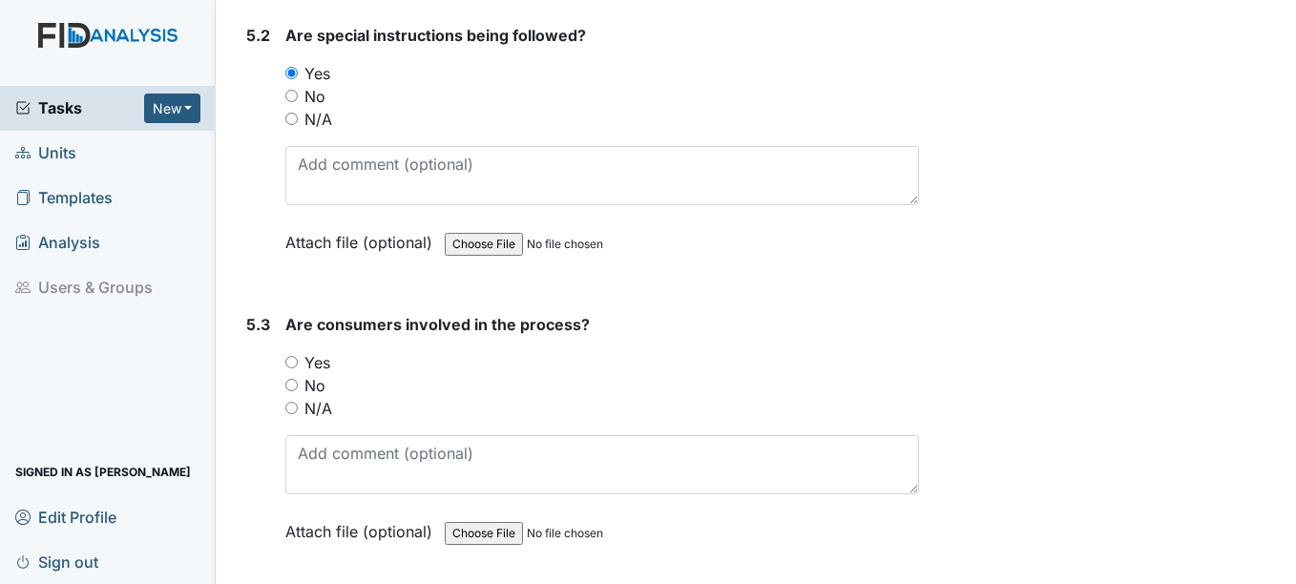
click at [315, 363] on label "Yes" at bounding box center [317, 362] width 26 height 23
click at [298, 363] on input "Yes" at bounding box center [291, 362] width 12 height 12
radio input "true"
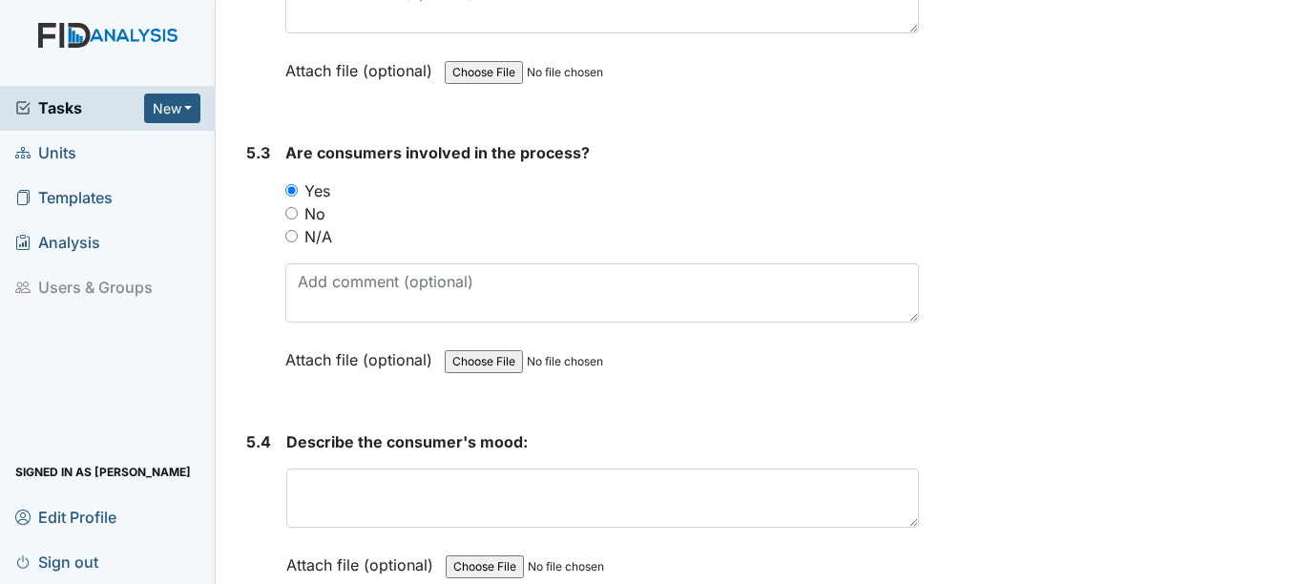
scroll to position [10687, 0]
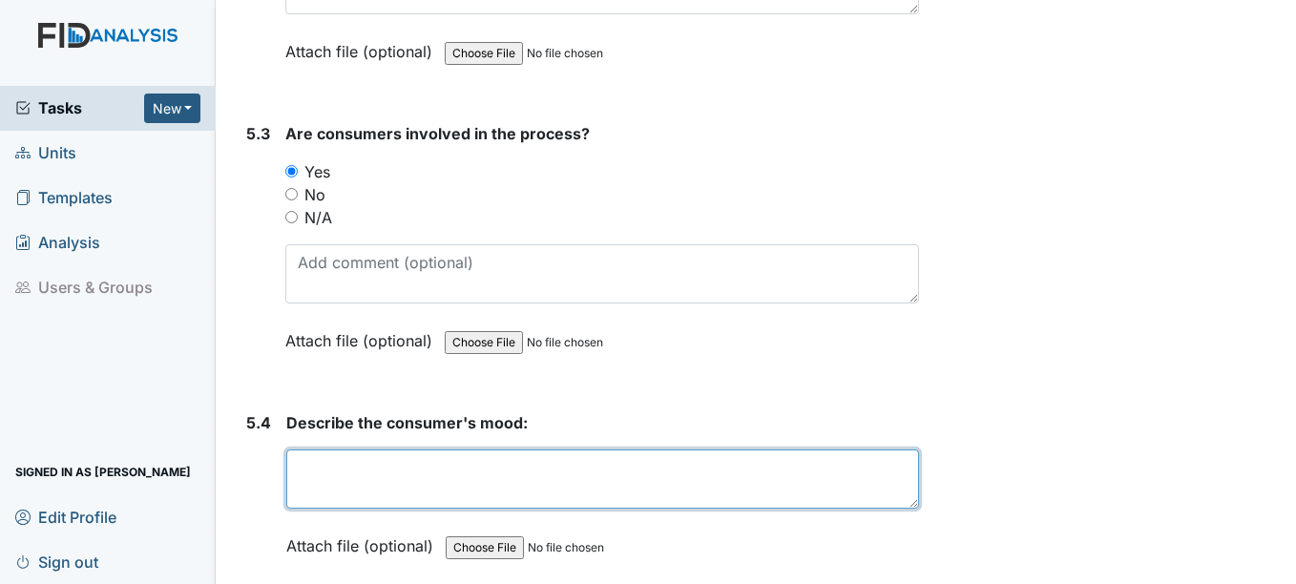
click at [325, 474] on textarea at bounding box center [602, 478] width 632 height 59
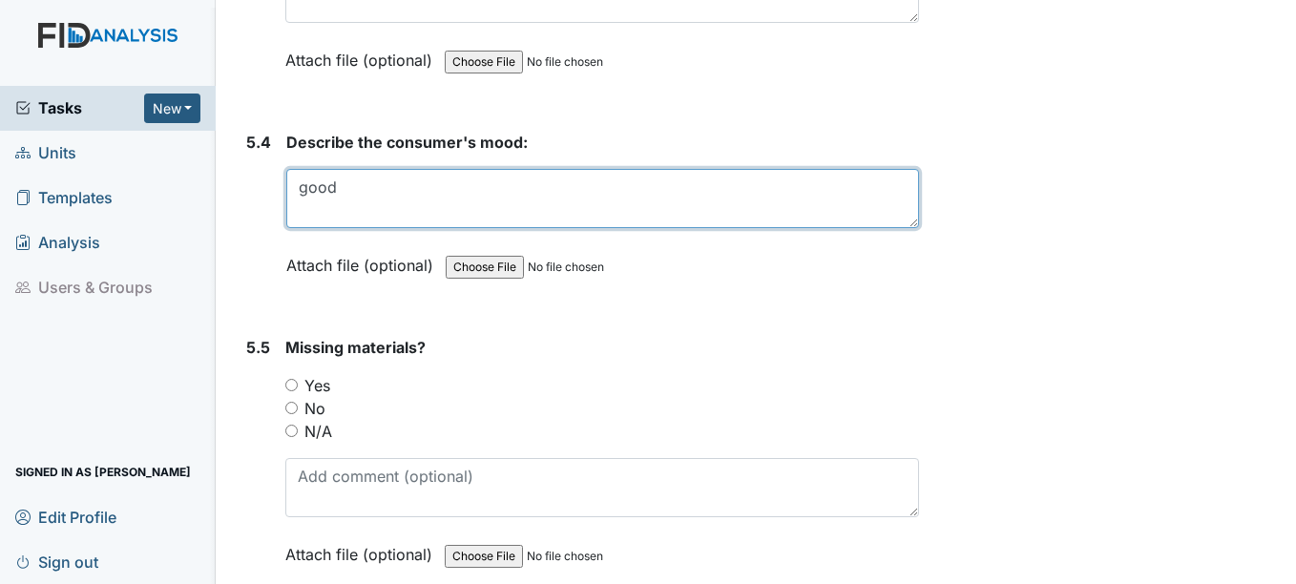
scroll to position [10973, 0]
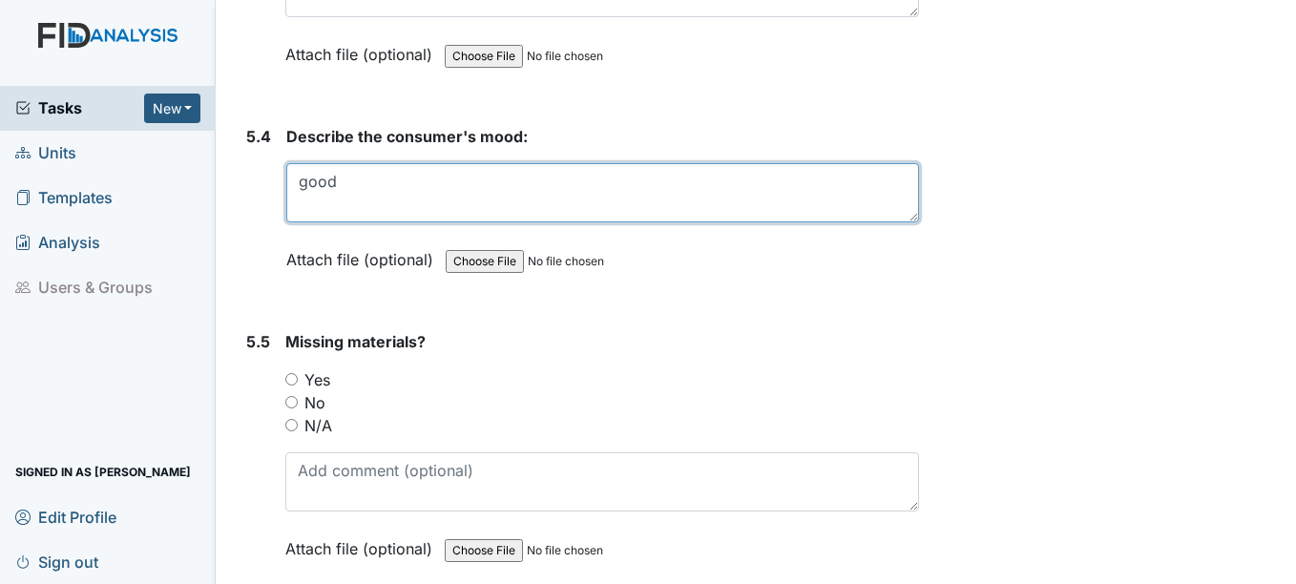
type textarea "good"
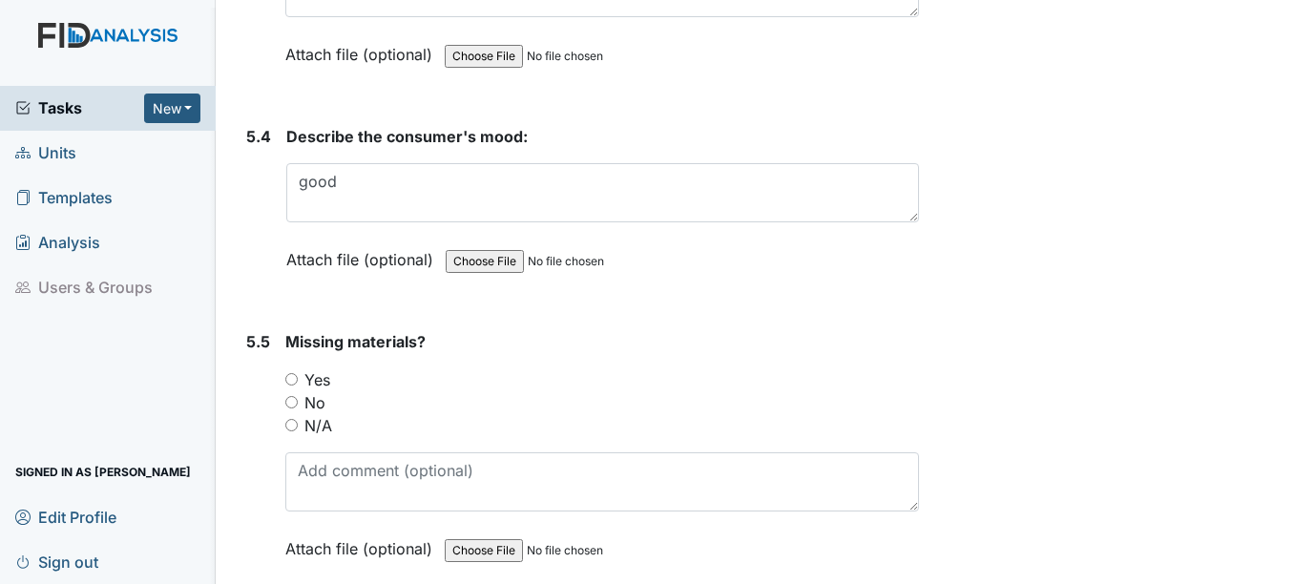
click at [322, 398] on label "No" at bounding box center [314, 402] width 21 height 23
click at [298, 398] on input "No" at bounding box center [291, 402] width 12 height 12
radio input "true"
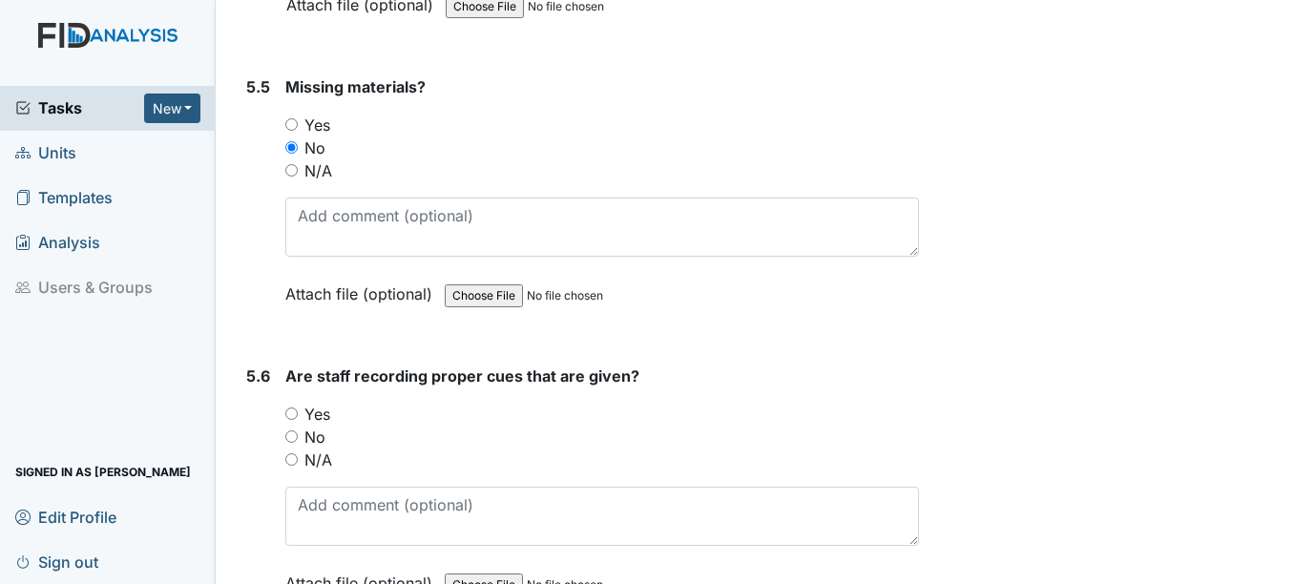
scroll to position [11259, 0]
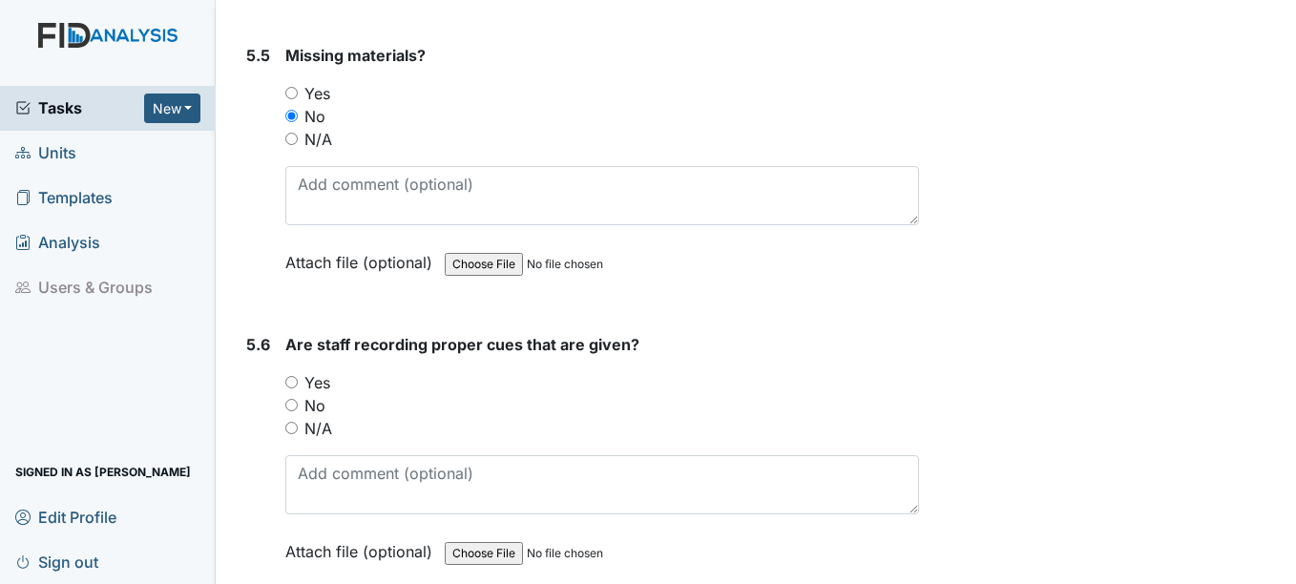
click at [322, 383] on label "Yes" at bounding box center [317, 382] width 26 height 23
click at [298, 383] on input "Yes" at bounding box center [291, 382] width 12 height 12
radio input "true"
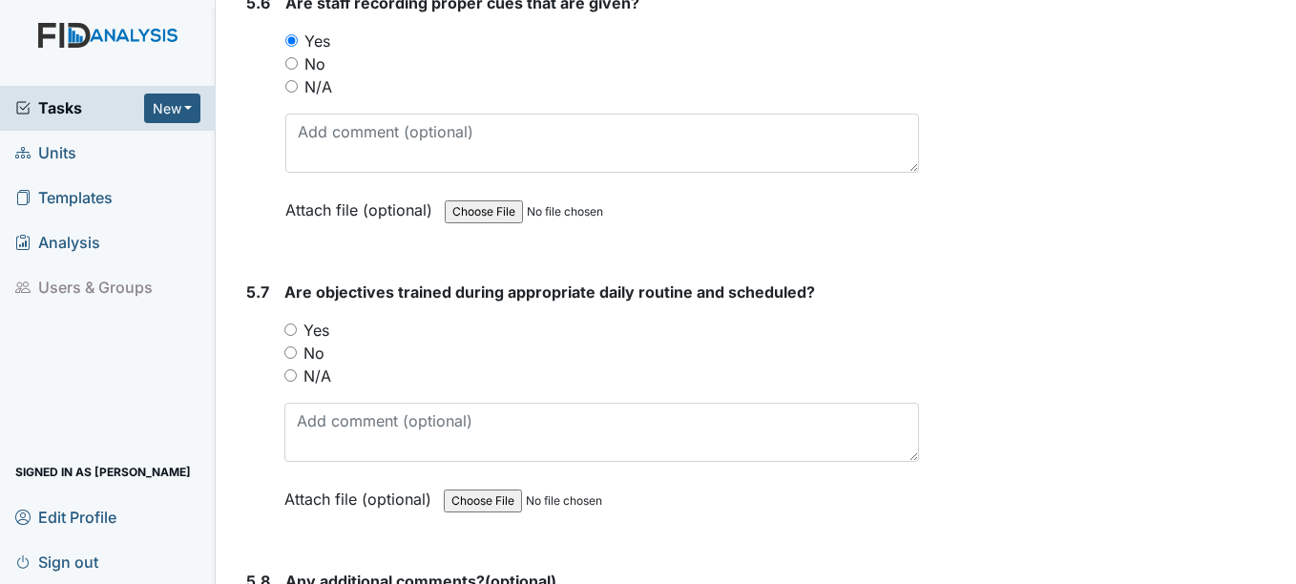
scroll to position [11641, 0]
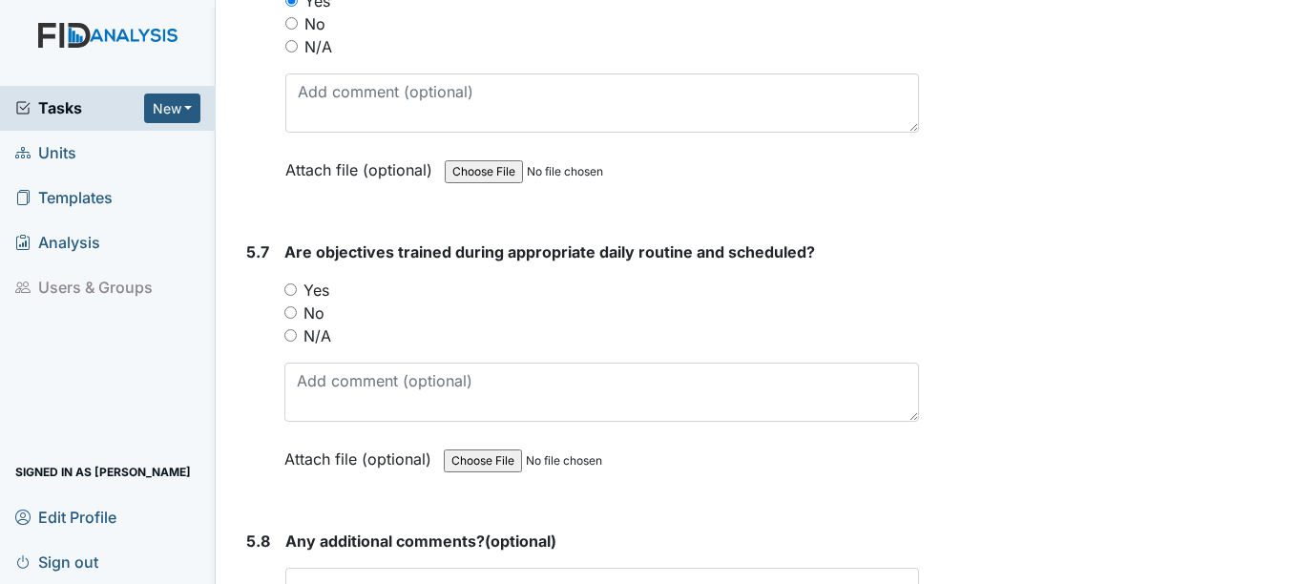
click at [316, 290] on label "Yes" at bounding box center [316, 290] width 26 height 23
click at [297, 290] on input "Yes" at bounding box center [290, 289] width 12 height 12
radio input "true"
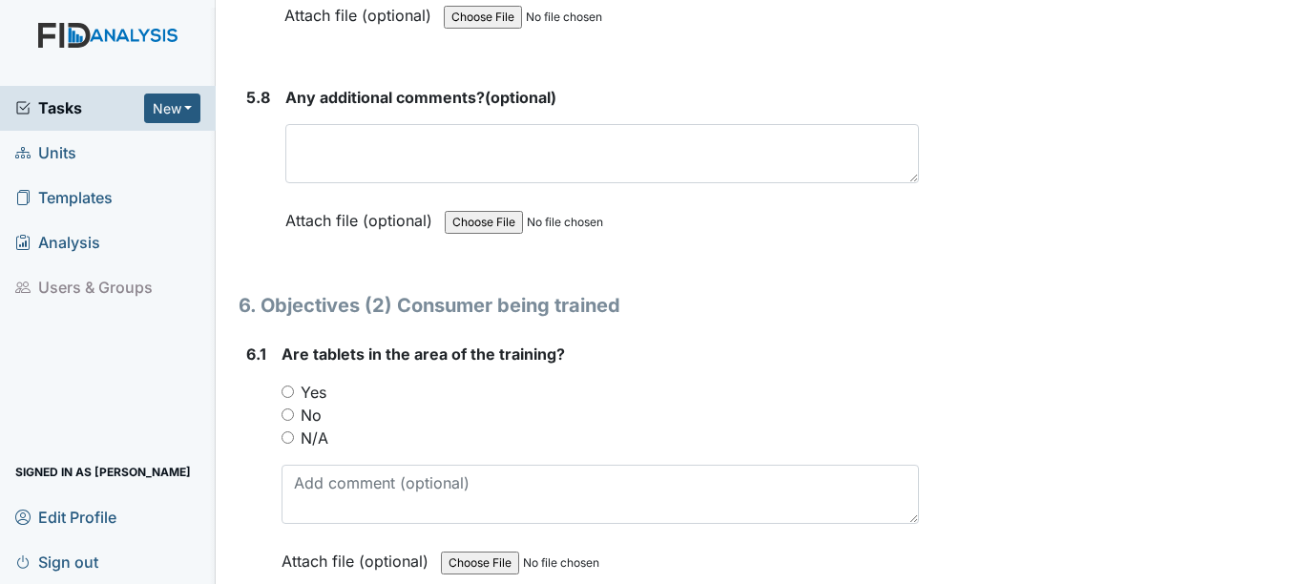
scroll to position [12118, 0]
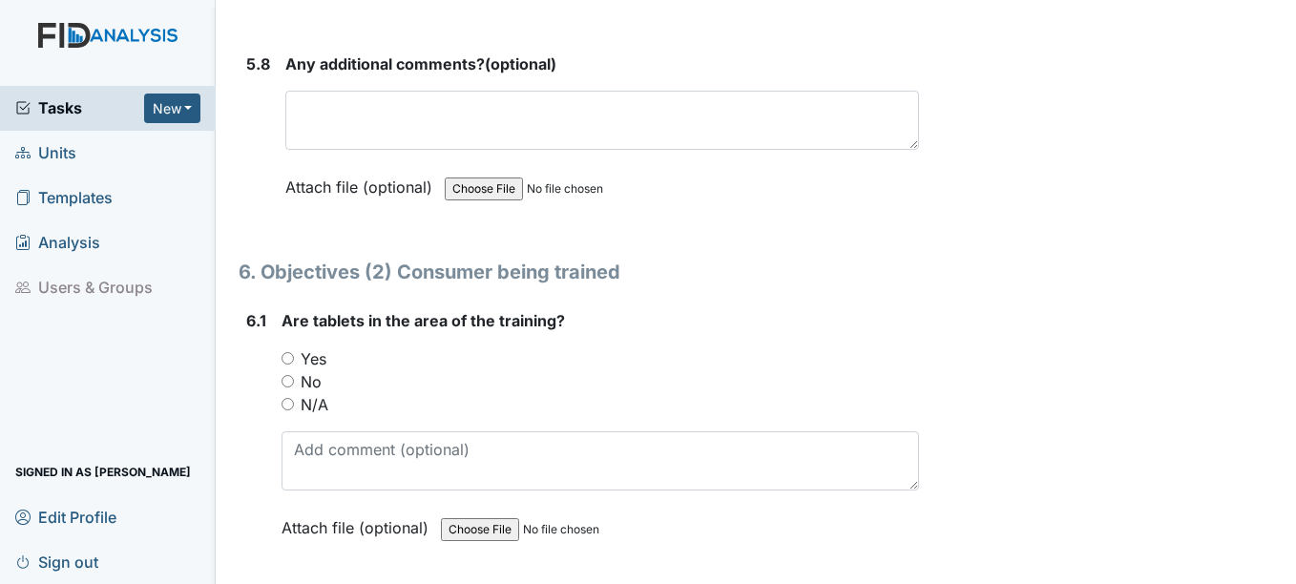
click at [308, 362] on label "Yes" at bounding box center [314, 358] width 26 height 23
click at [294, 362] on input "Yes" at bounding box center [287, 358] width 12 height 12
radio input "true"
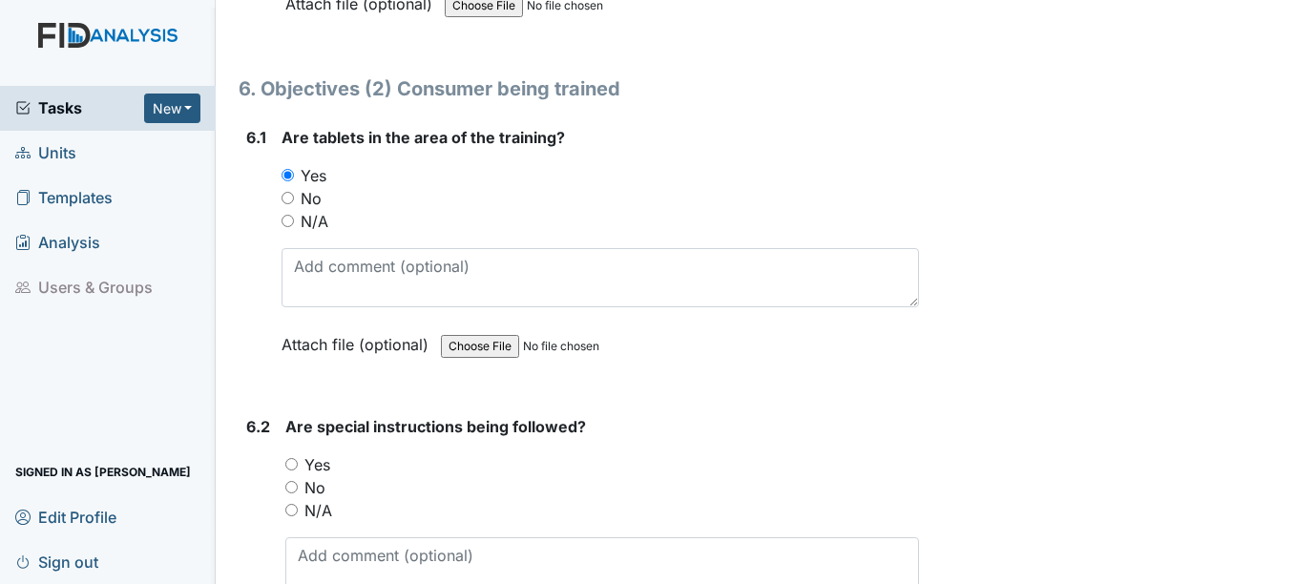
scroll to position [12404, 0]
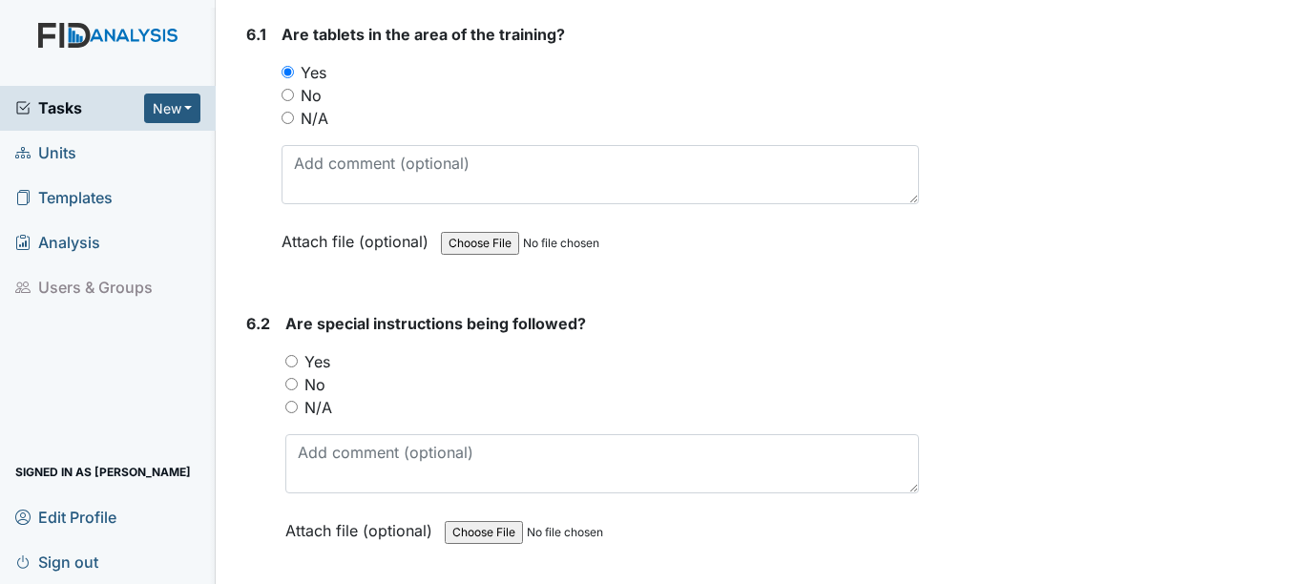
click at [322, 364] on label "Yes" at bounding box center [317, 361] width 26 height 23
click at [298, 364] on input "Yes" at bounding box center [291, 361] width 12 height 12
radio input "true"
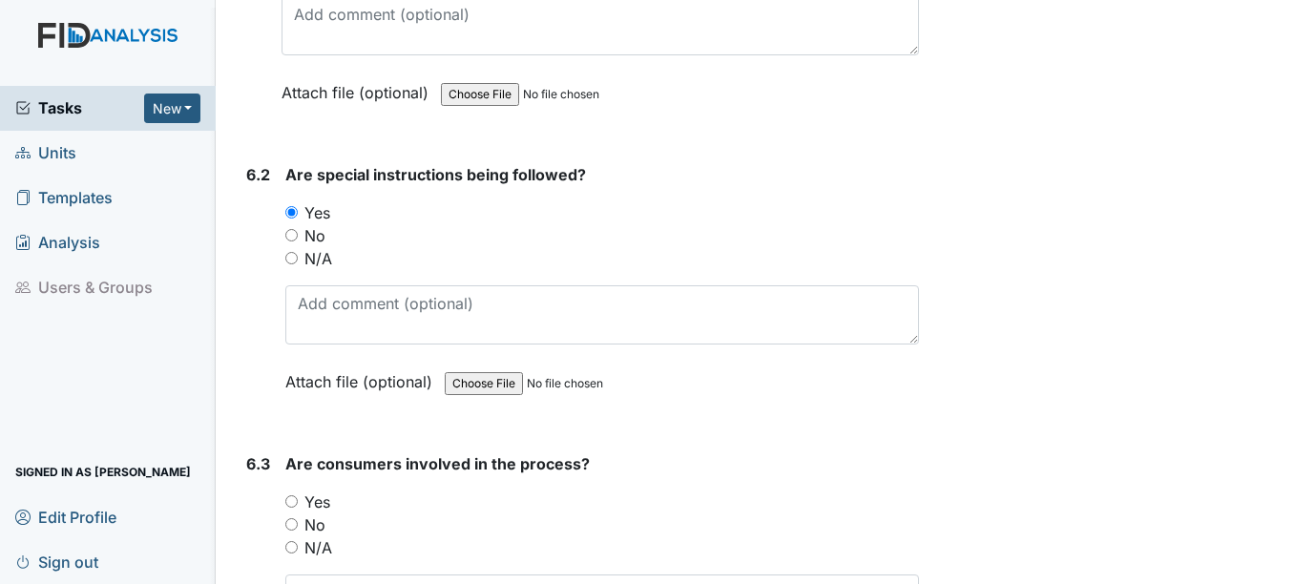
scroll to position [12595, 0]
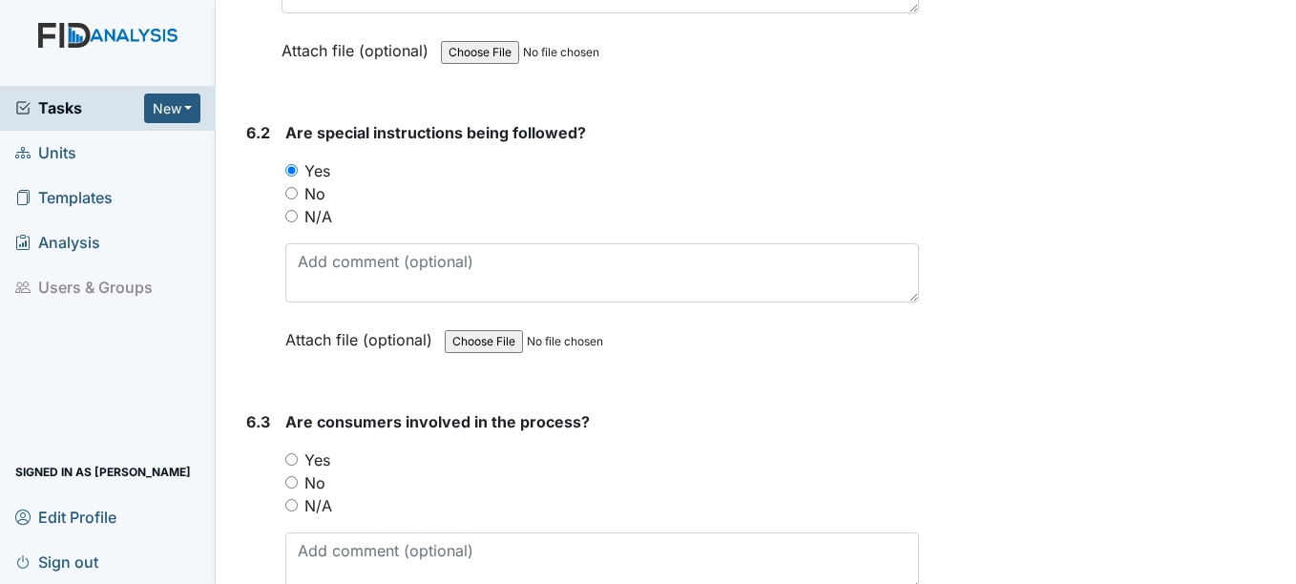
click at [323, 461] on label "Yes" at bounding box center [317, 459] width 26 height 23
click at [298, 461] on input "Yes" at bounding box center [291, 459] width 12 height 12
radio input "true"
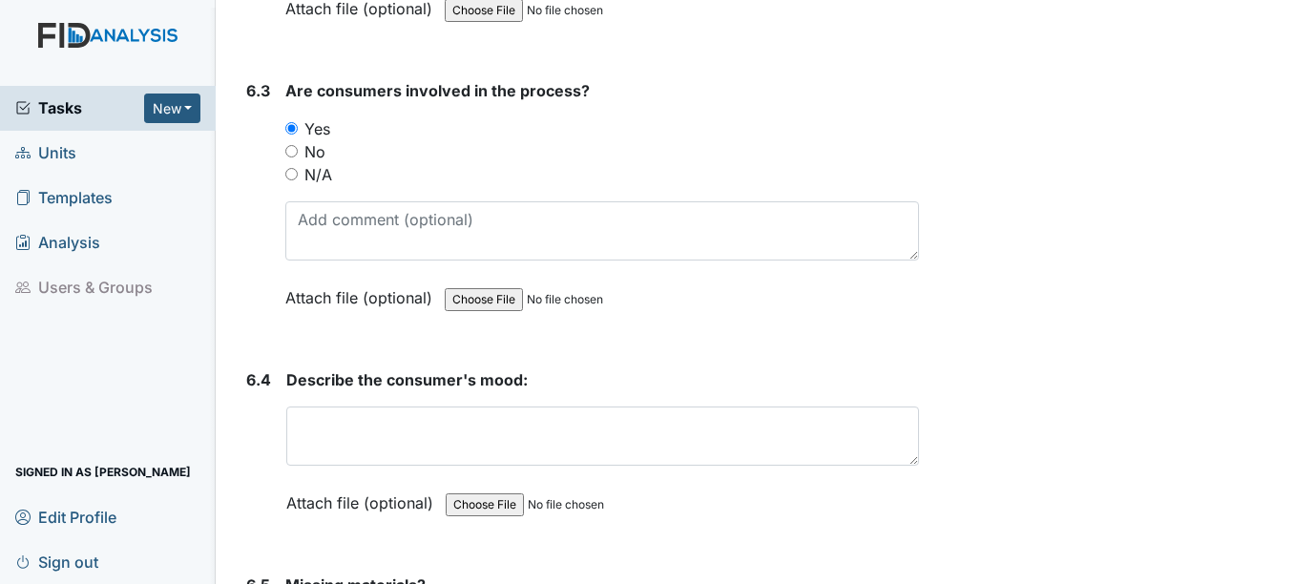
scroll to position [12977, 0]
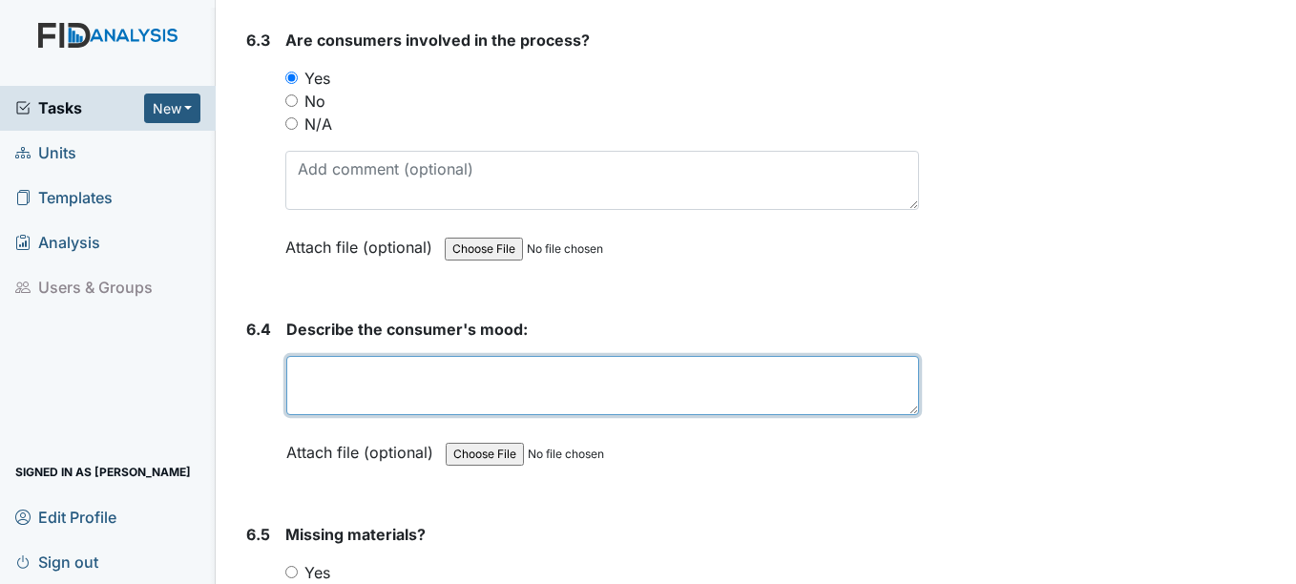
click at [323, 410] on textarea at bounding box center [602, 385] width 632 height 59
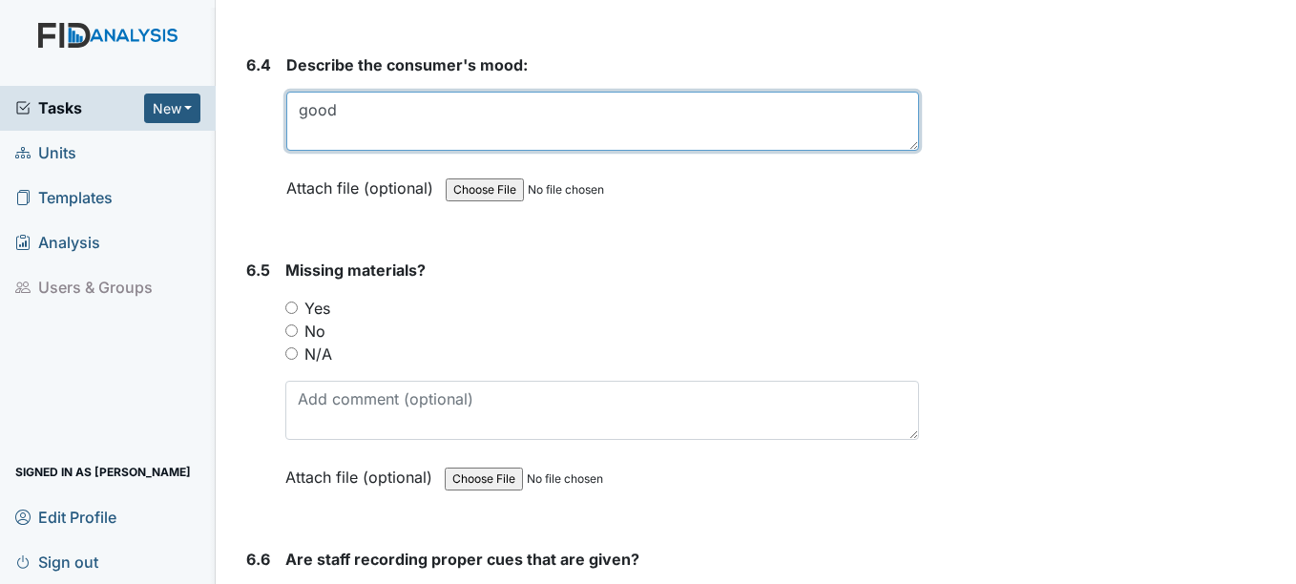
scroll to position [13263, 0]
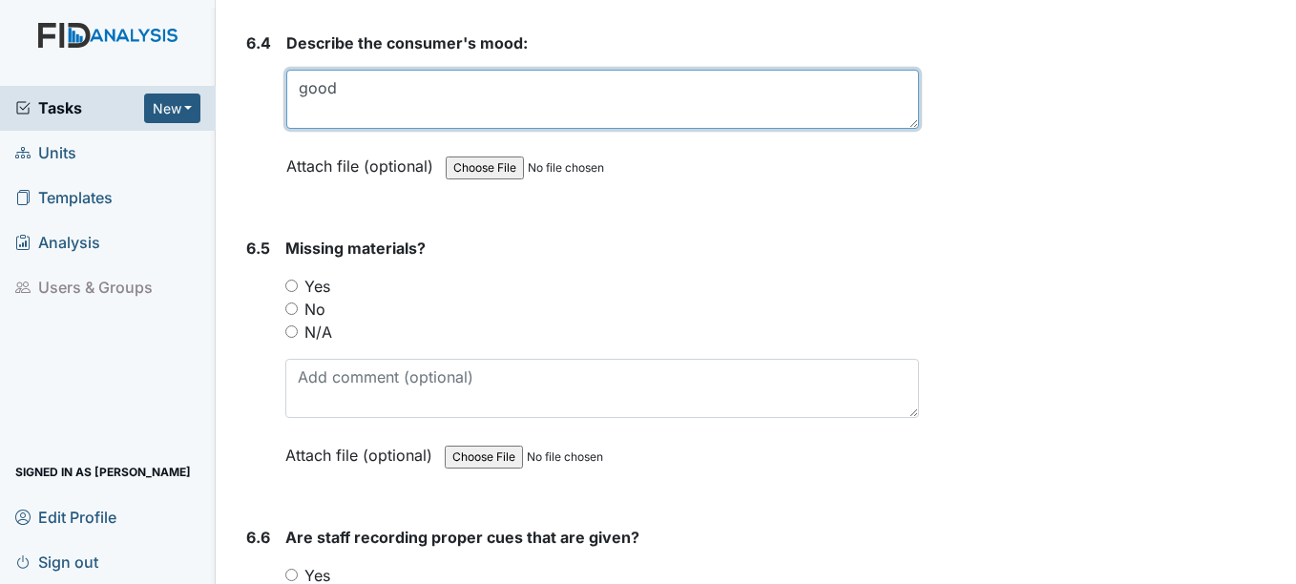
type textarea "good"
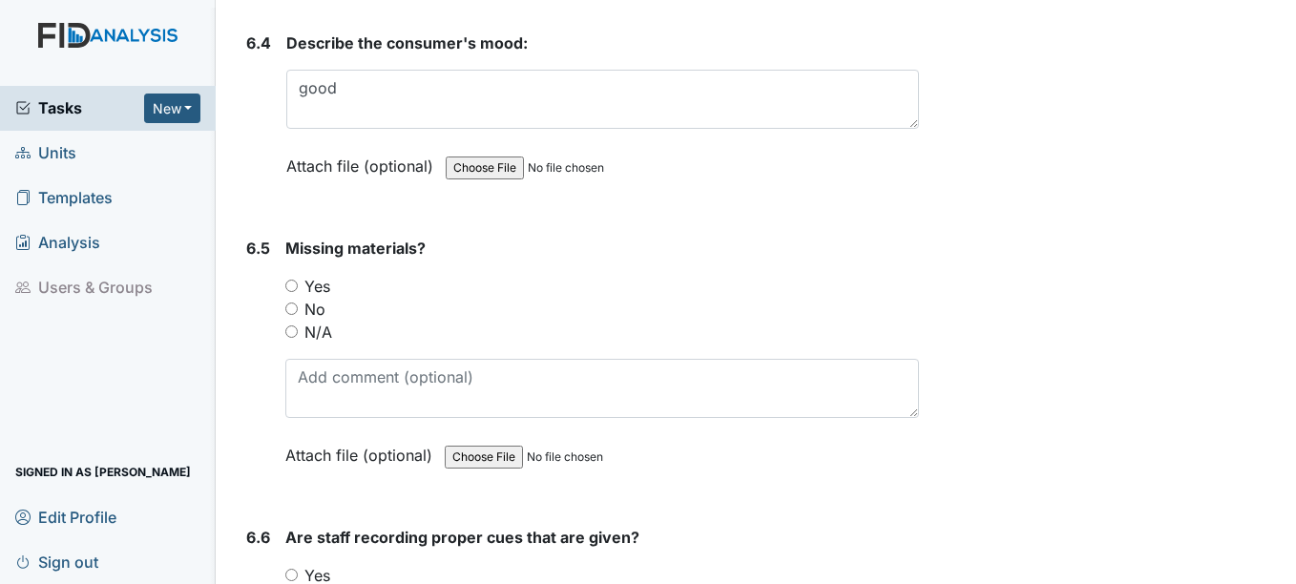
click at [318, 315] on label "No" at bounding box center [314, 309] width 21 height 23
click at [298, 315] on input "No" at bounding box center [291, 308] width 12 height 12
radio input "true"
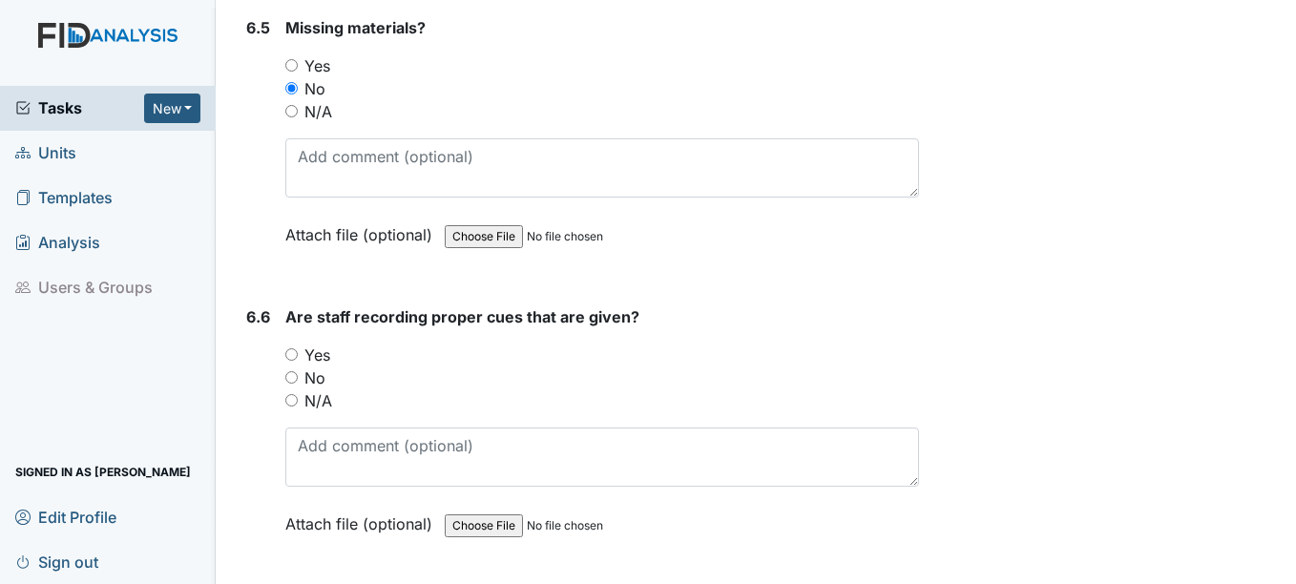
scroll to position [13549, 0]
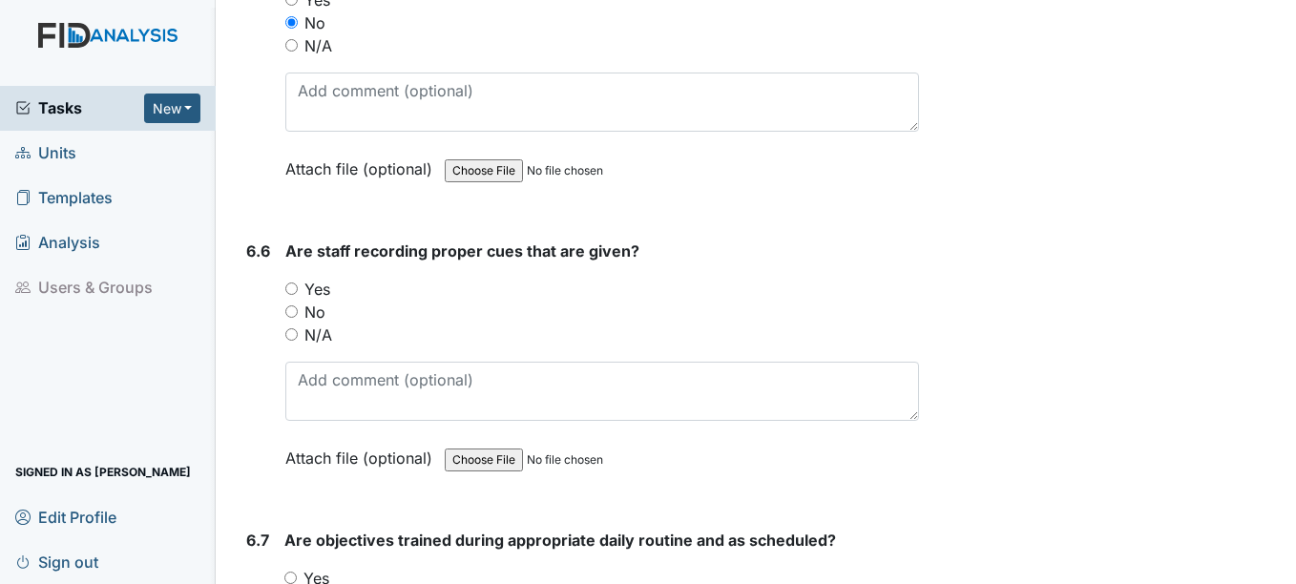
click at [317, 288] on label "Yes" at bounding box center [317, 289] width 26 height 23
click at [298, 288] on input "Yes" at bounding box center [291, 288] width 12 height 12
radio input "true"
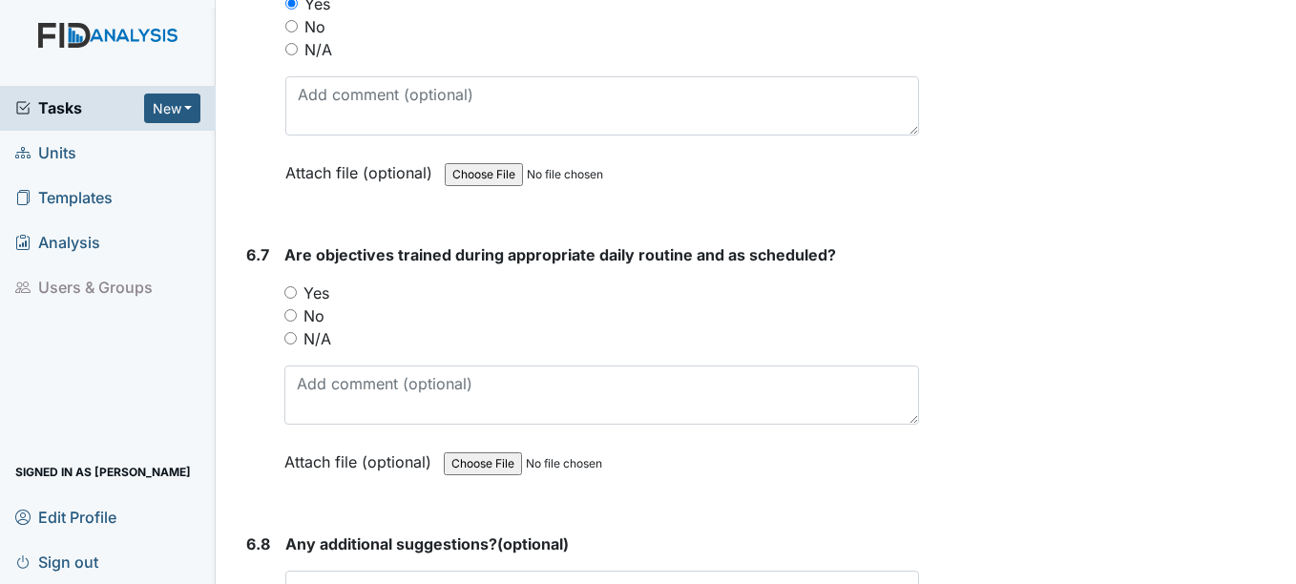
scroll to position [13835, 0]
click at [317, 292] on label "Yes" at bounding box center [316, 292] width 26 height 23
click at [297, 292] on input "Yes" at bounding box center [290, 291] width 12 height 12
radio input "true"
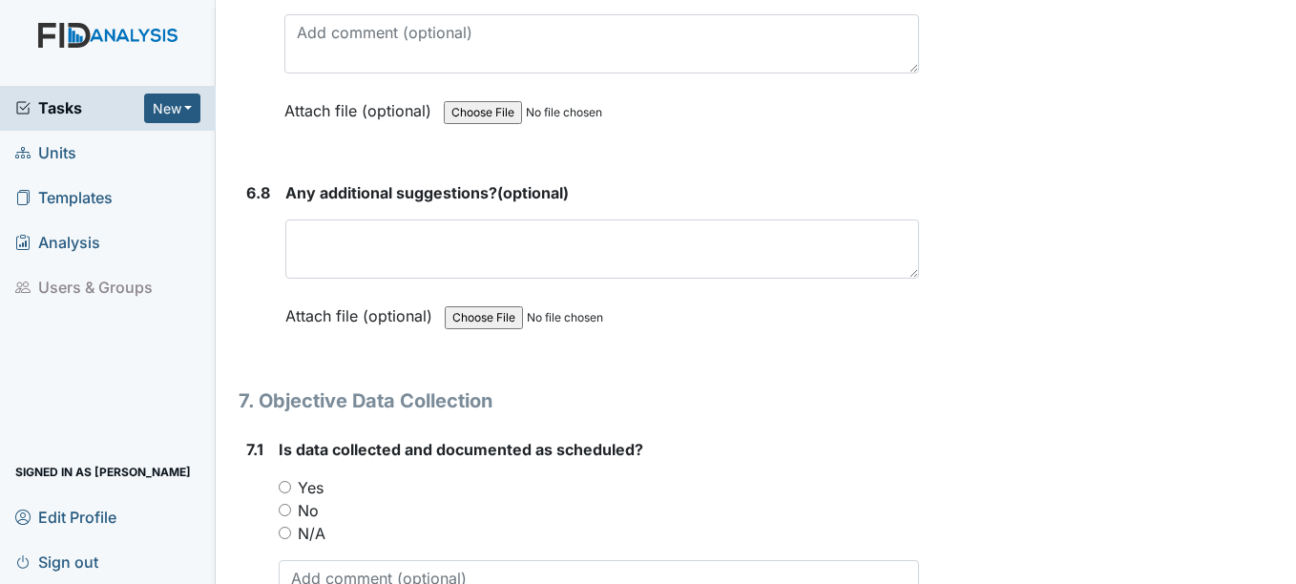
scroll to position [14217, 0]
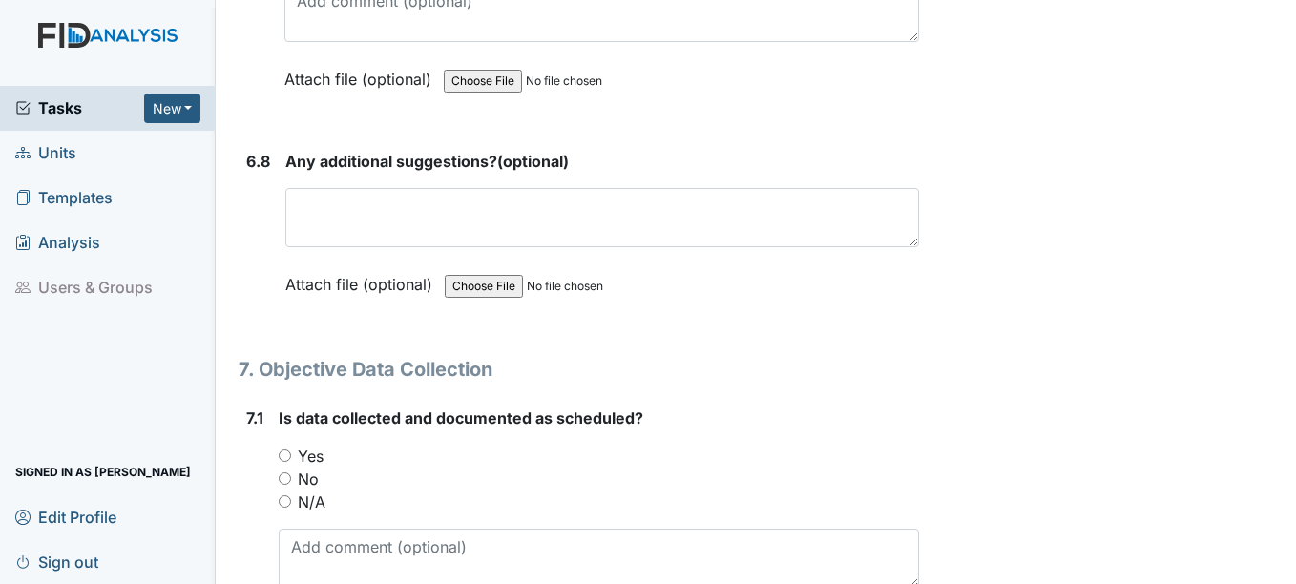
click at [311, 460] on label "Yes" at bounding box center [311, 456] width 26 height 23
click at [291, 460] on input "Yes" at bounding box center [285, 455] width 12 height 12
radio input "true"
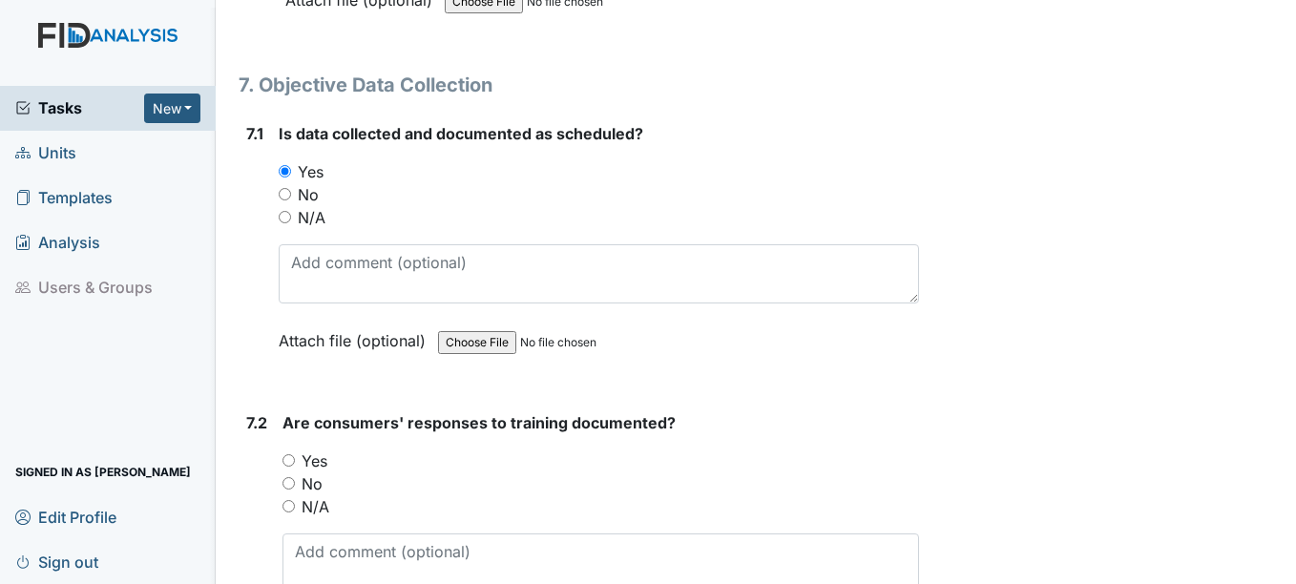
scroll to position [14503, 0]
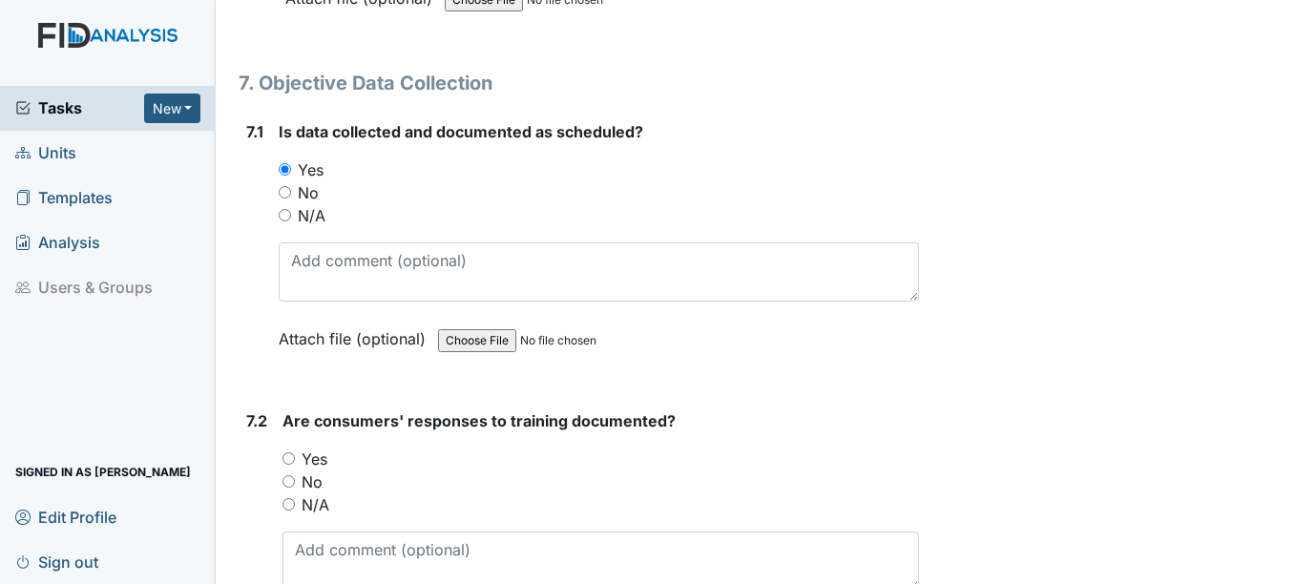
click at [309, 453] on label "Yes" at bounding box center [315, 459] width 26 height 23
click at [295, 453] on input "Yes" at bounding box center [288, 458] width 12 height 12
radio input "true"
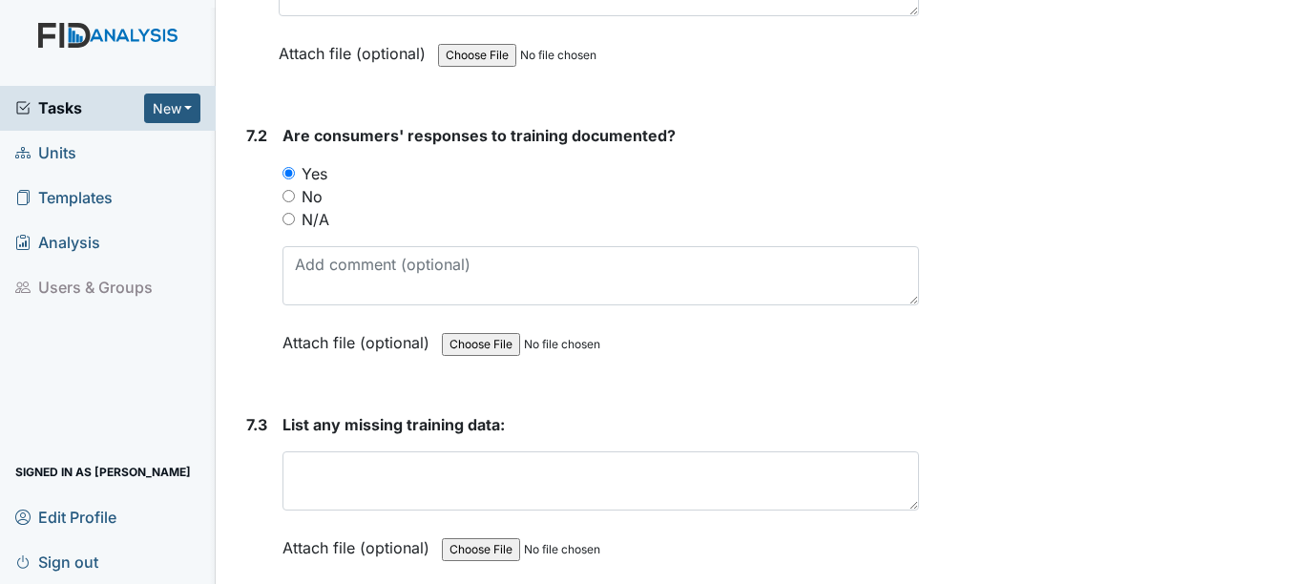
scroll to position [14789, 0]
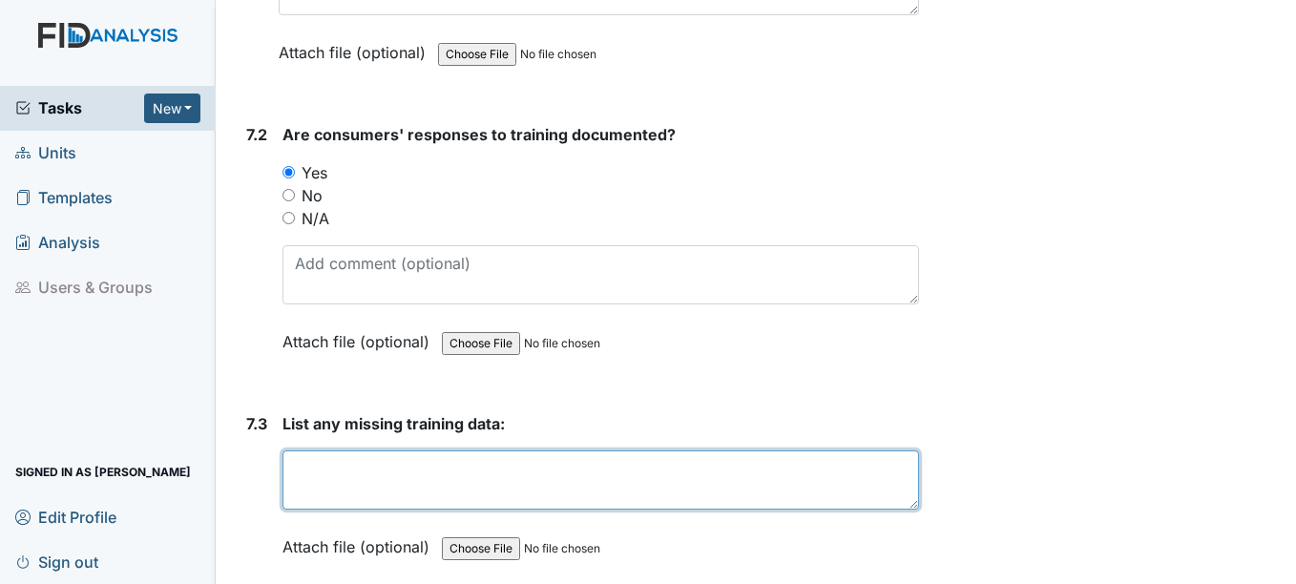
click at [309, 453] on textarea at bounding box center [599, 479] width 635 height 59
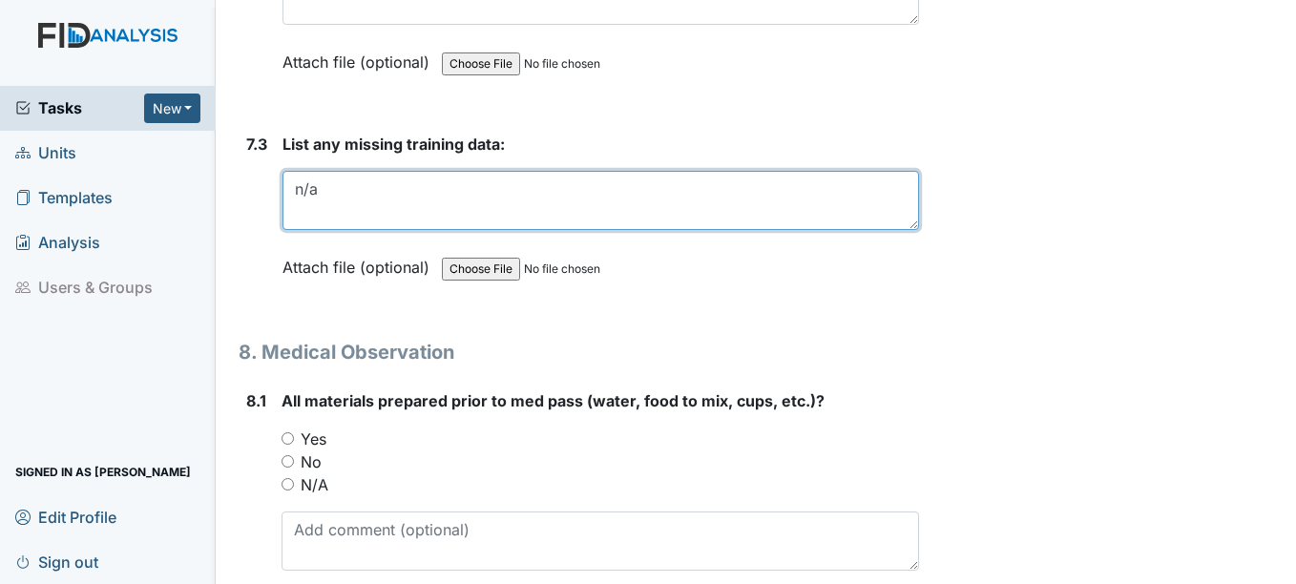
scroll to position [15076, 0]
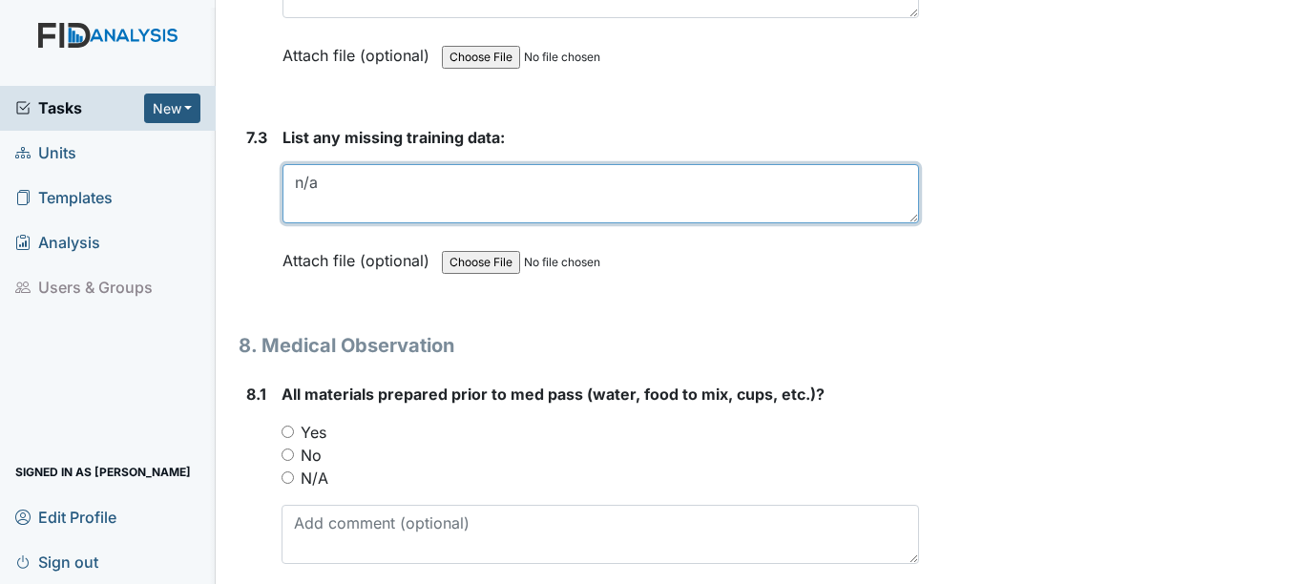
type textarea "n/a"
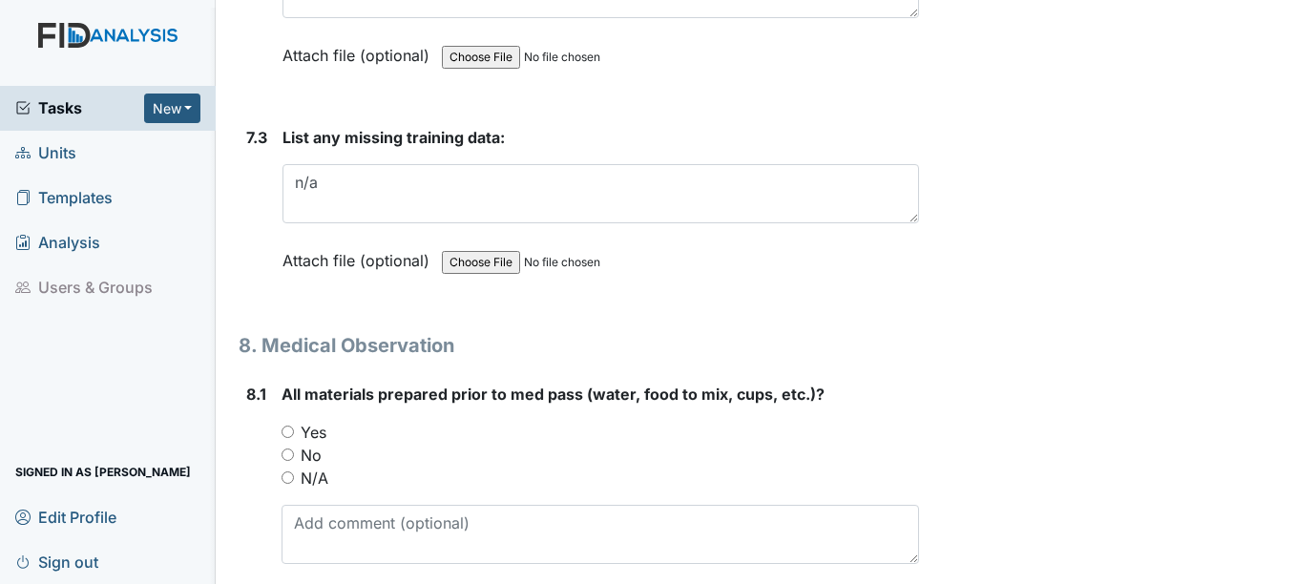
click at [308, 447] on label "No" at bounding box center [311, 455] width 21 height 23
click at [294, 448] on input "No" at bounding box center [287, 454] width 12 height 12
radio input "true"
click at [313, 432] on label "Yes" at bounding box center [314, 432] width 26 height 23
click at [294, 432] on input "Yes" at bounding box center [287, 432] width 12 height 12
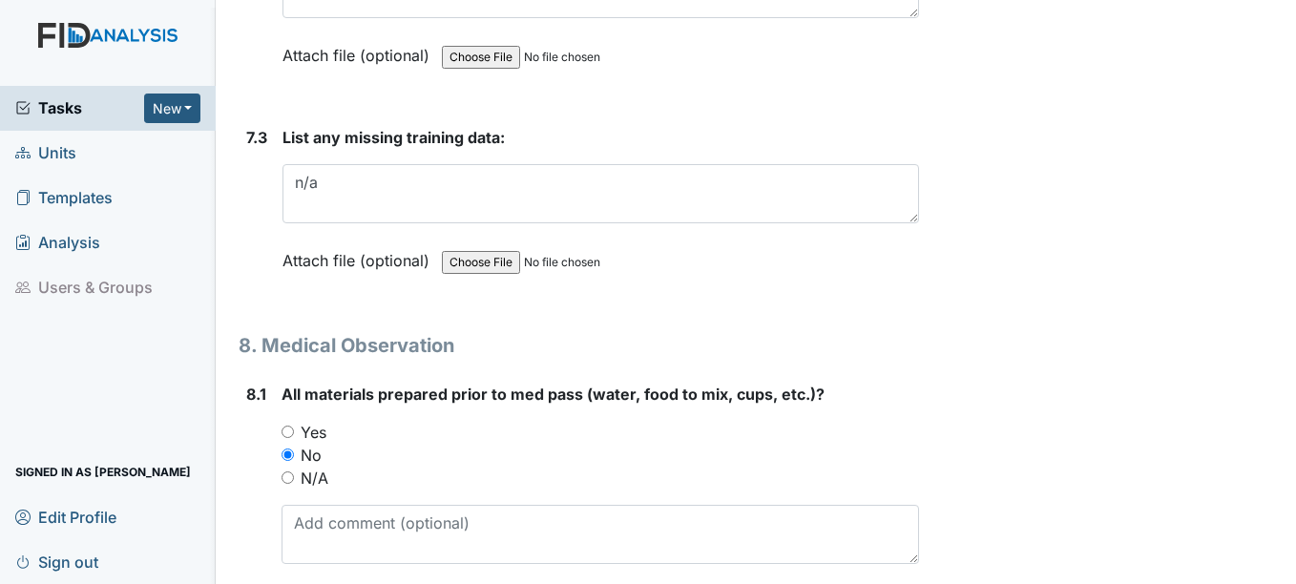
radio input "true"
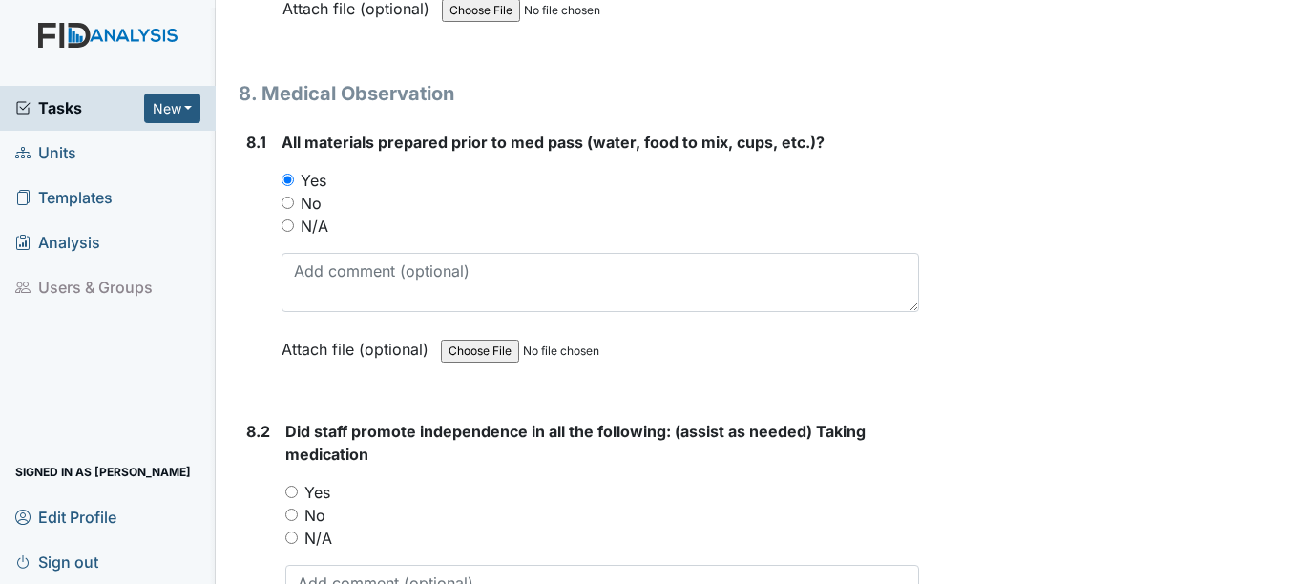
scroll to position [15362, 0]
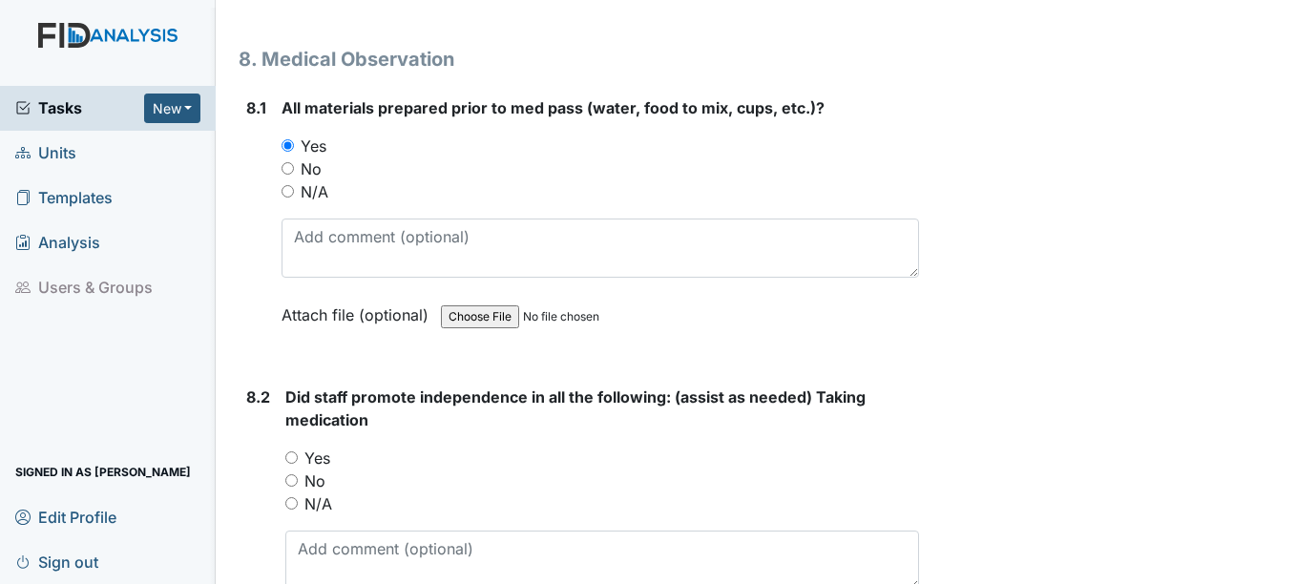
click at [312, 452] on label "Yes" at bounding box center [317, 458] width 26 height 23
click at [298, 452] on input "Yes" at bounding box center [291, 457] width 12 height 12
radio input "true"
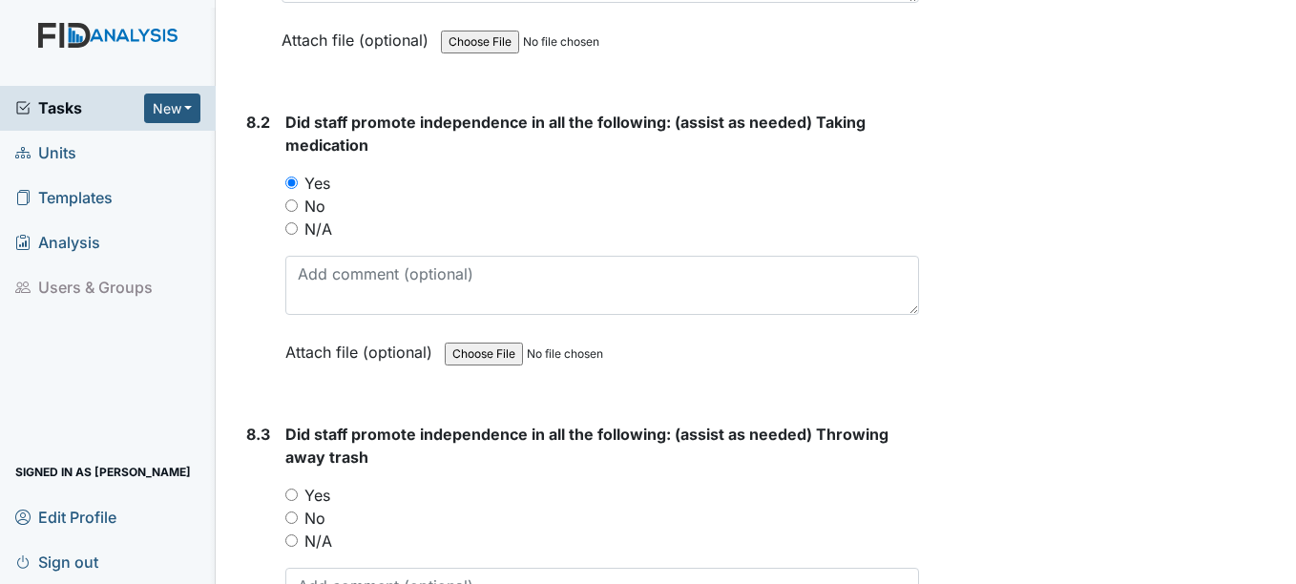
scroll to position [15648, 0]
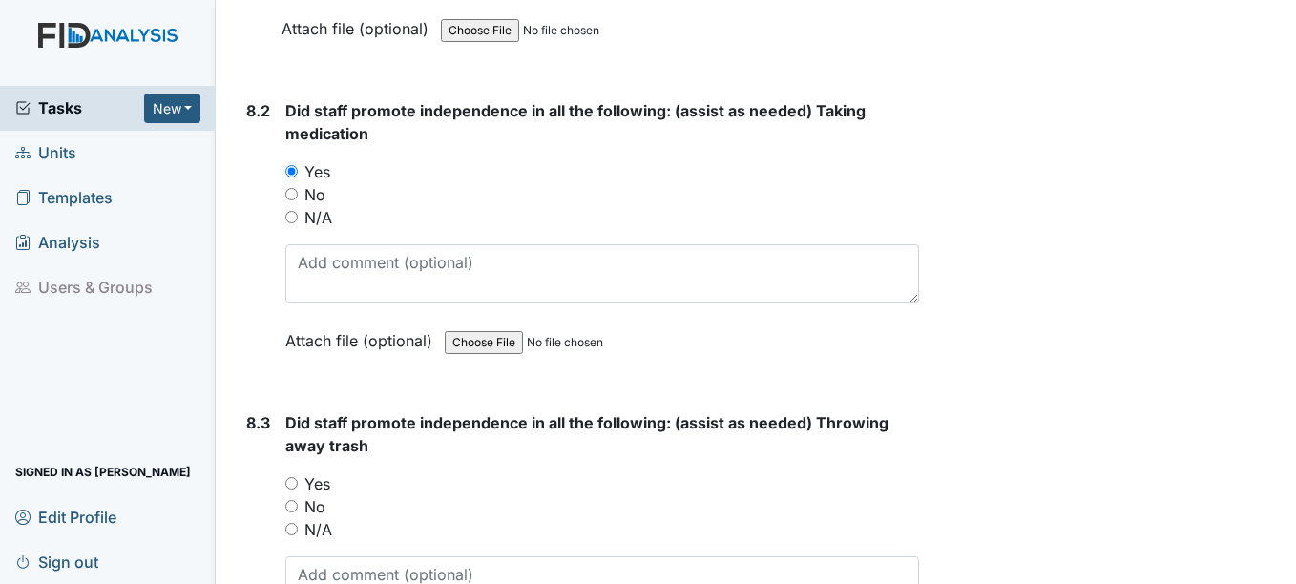
click at [318, 474] on label "Yes" at bounding box center [317, 483] width 26 height 23
click at [298, 477] on input "Yes" at bounding box center [291, 483] width 12 height 12
radio input "true"
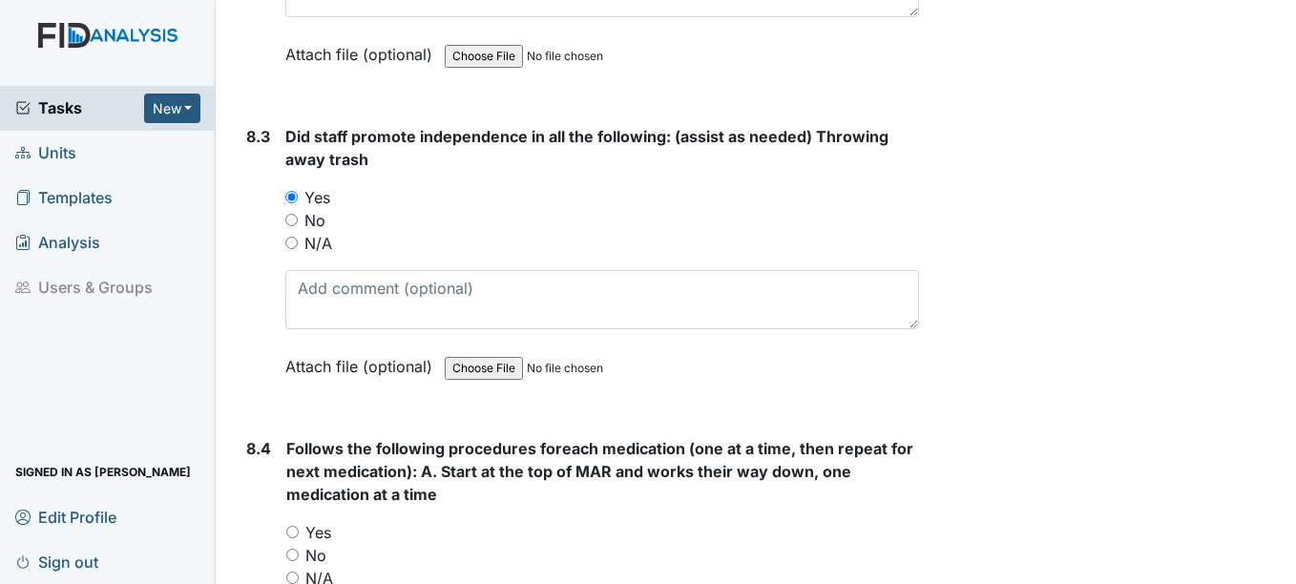
scroll to position [16030, 0]
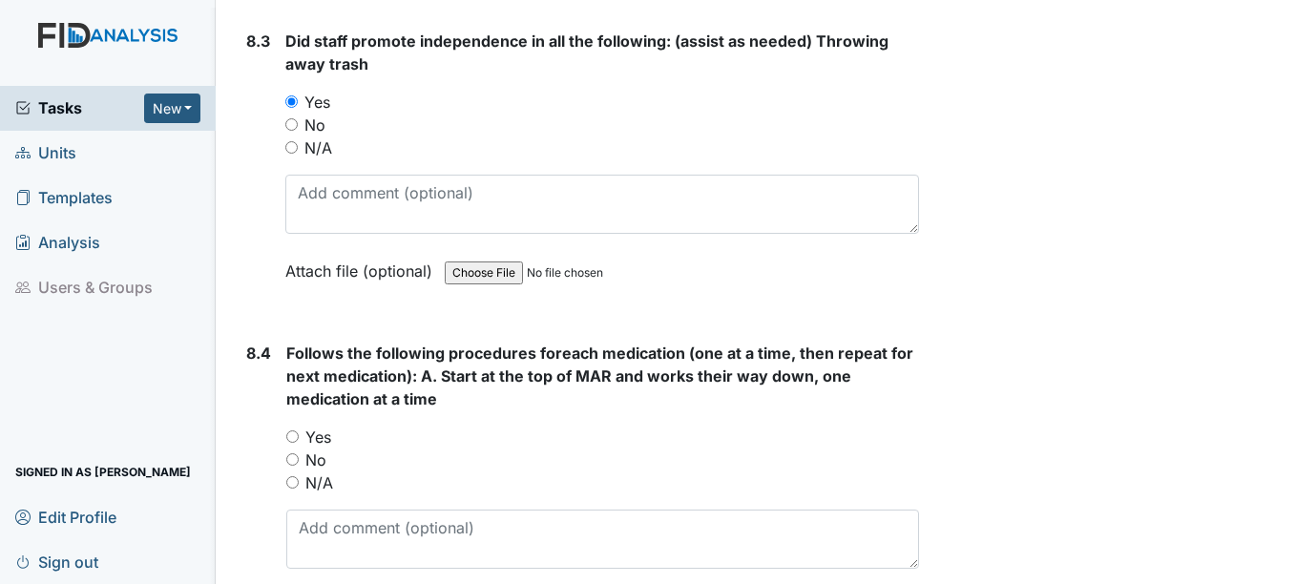
click at [323, 436] on label "Yes" at bounding box center [318, 437] width 26 height 23
click at [299, 436] on input "Yes" at bounding box center [292, 436] width 12 height 12
radio input "true"
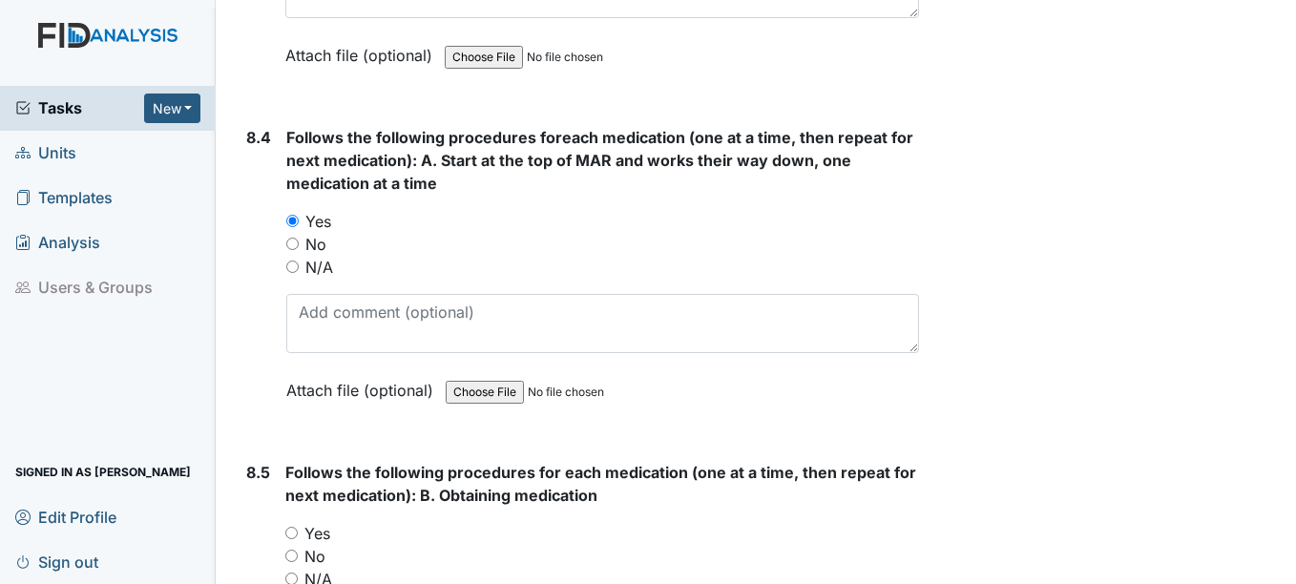
scroll to position [16316, 0]
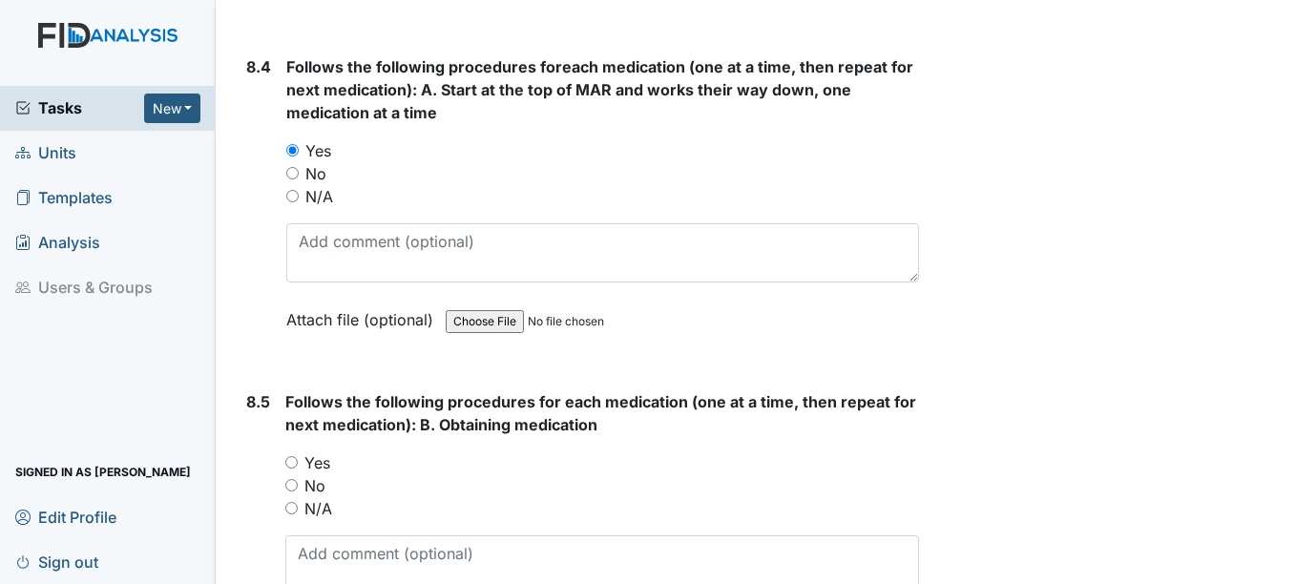
click at [317, 466] on label "Yes" at bounding box center [317, 462] width 26 height 23
click at [298, 466] on input "Yes" at bounding box center [291, 462] width 12 height 12
radio input "true"
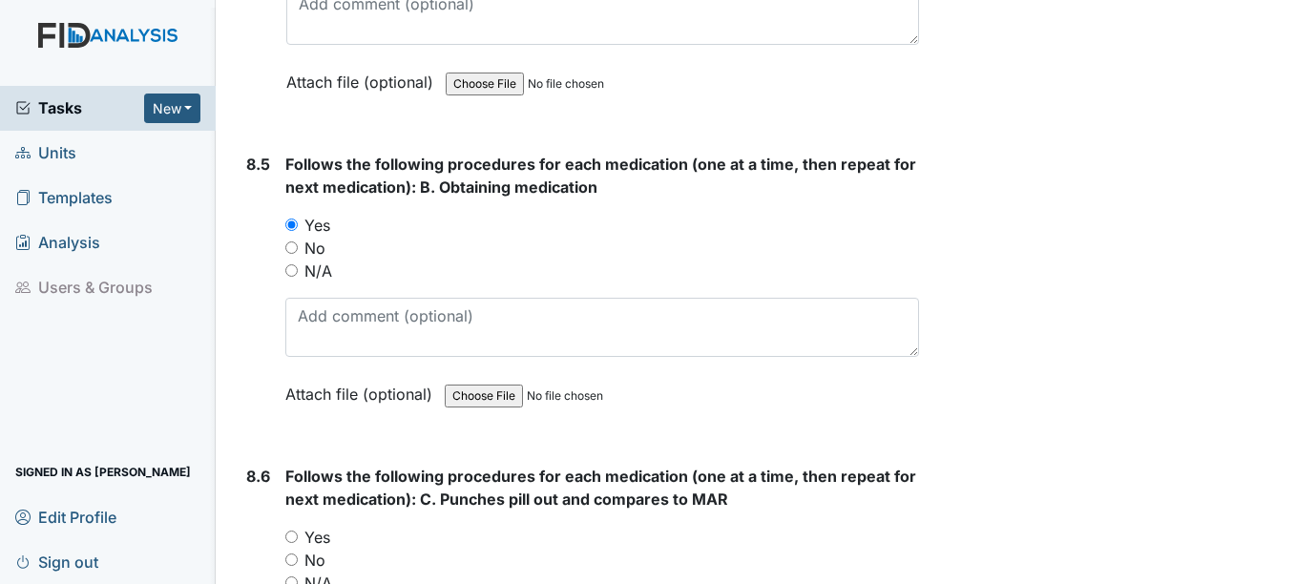
scroll to position [16698, 0]
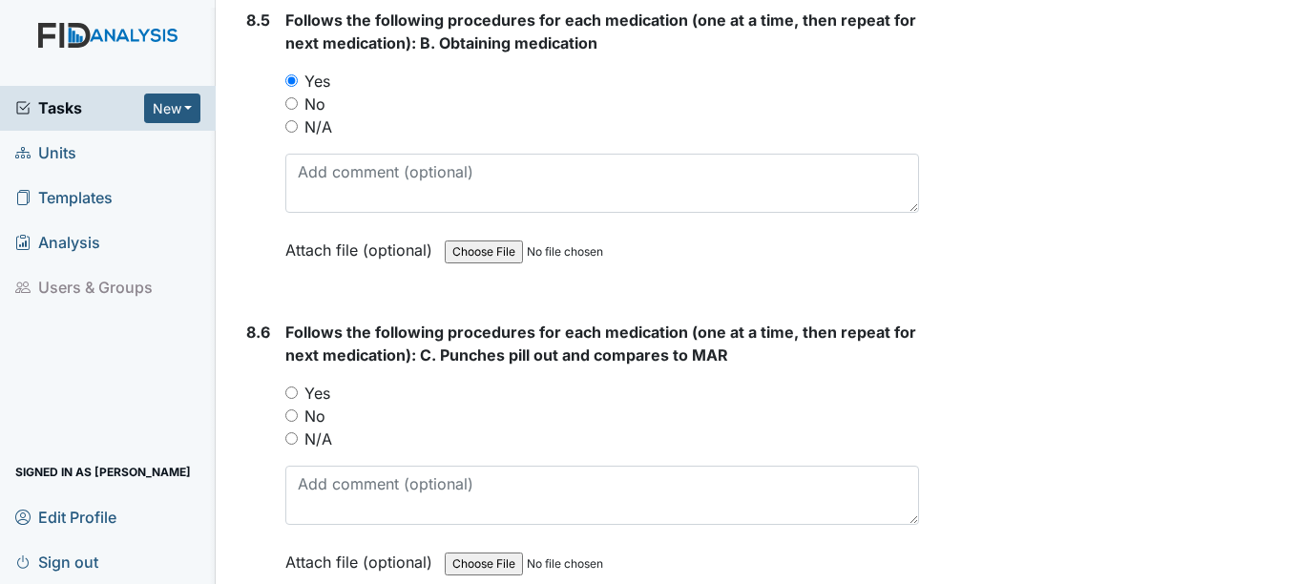
click at [320, 393] on label "Yes" at bounding box center [317, 393] width 26 height 23
click at [298, 393] on input "Yes" at bounding box center [291, 392] width 12 height 12
radio input "true"
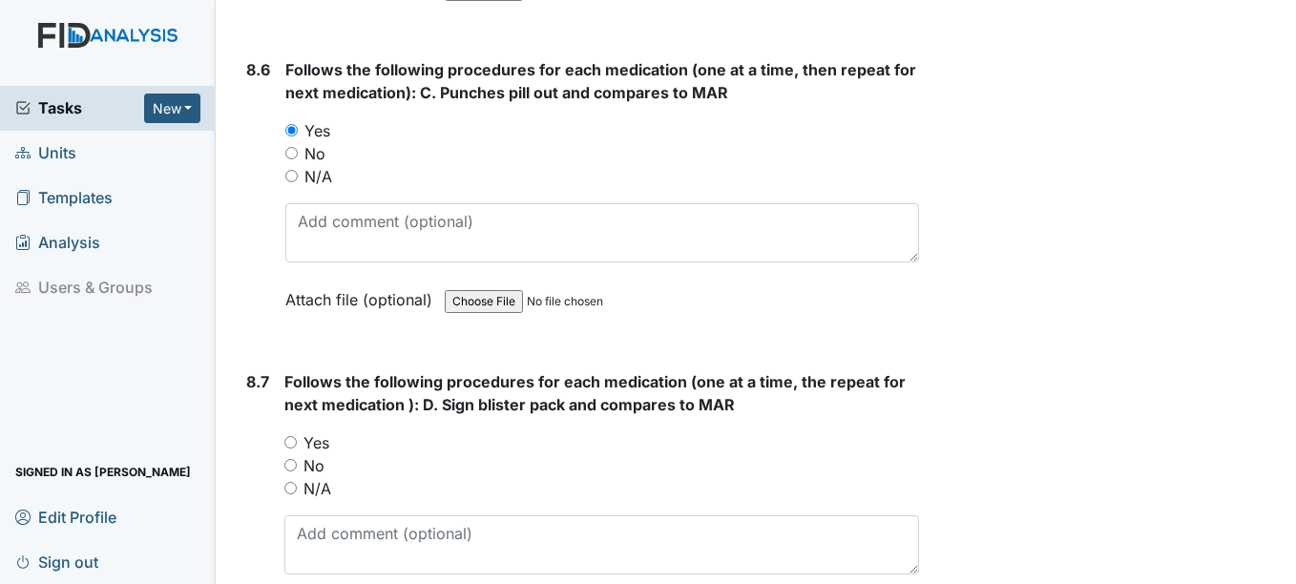
scroll to position [16984, 0]
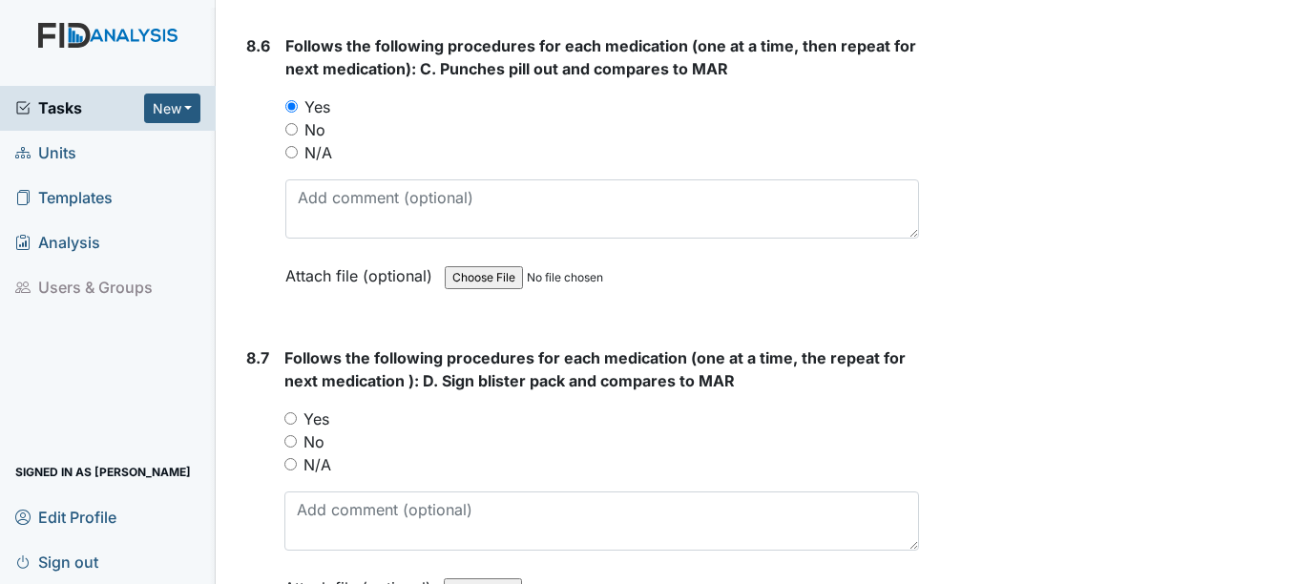
click at [319, 408] on label "Yes" at bounding box center [316, 418] width 26 height 23
click at [297, 412] on input "Yes" at bounding box center [290, 418] width 12 height 12
radio input "true"
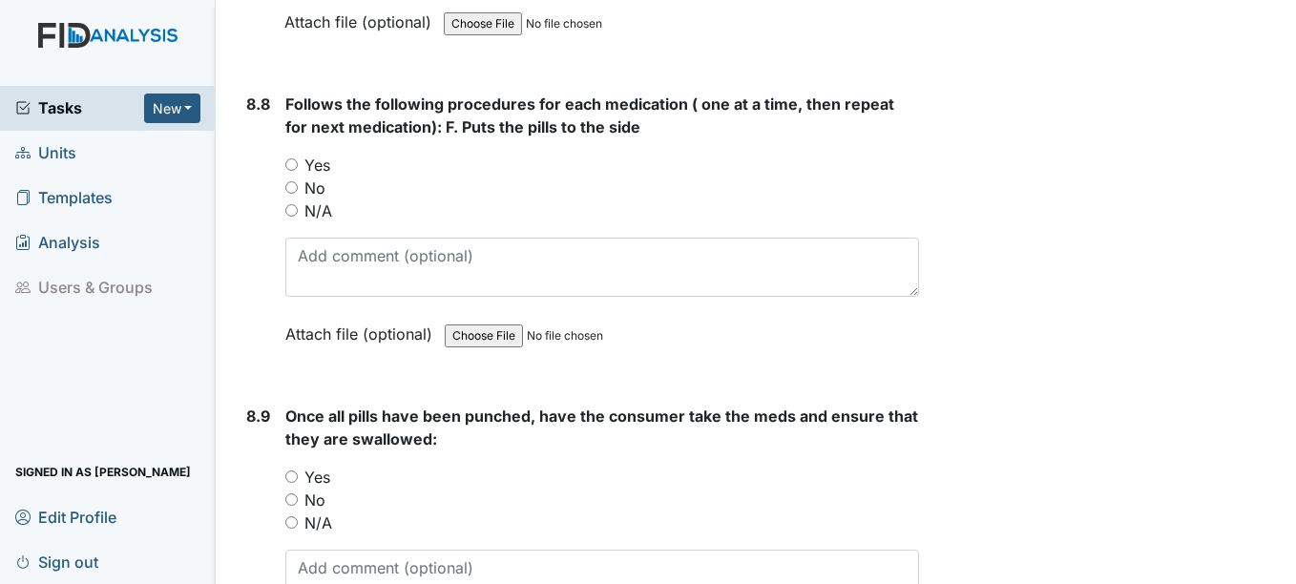
scroll to position [17557, 0]
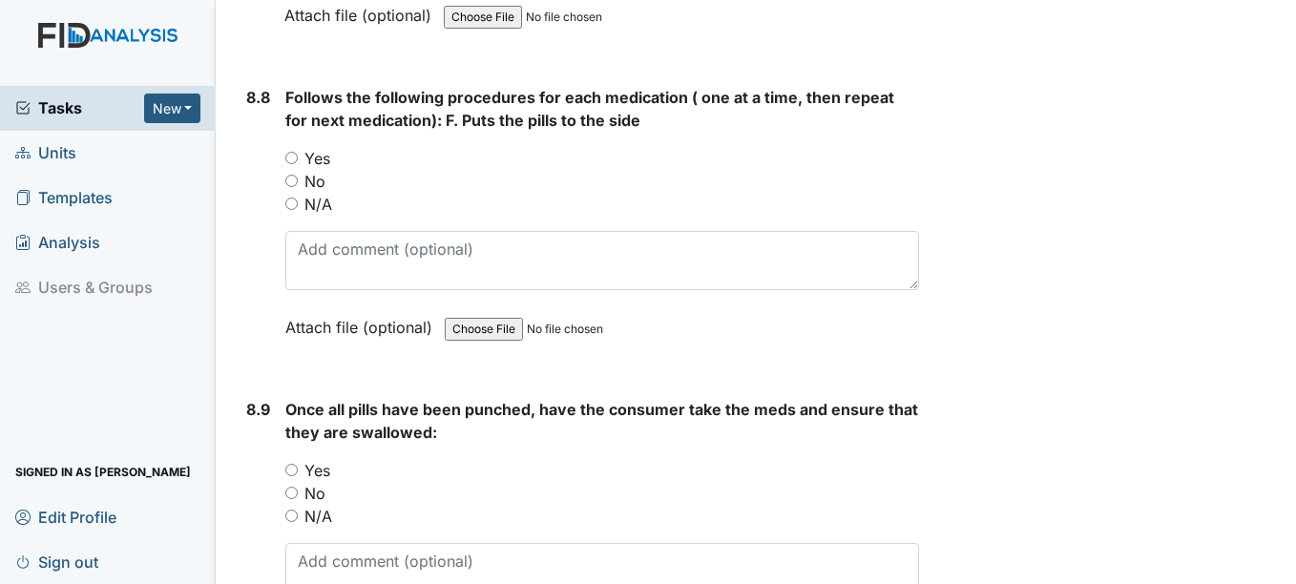
click at [319, 163] on label "Yes" at bounding box center [317, 158] width 26 height 23
click at [298, 163] on input "Yes" at bounding box center [291, 158] width 12 height 12
radio input "true"
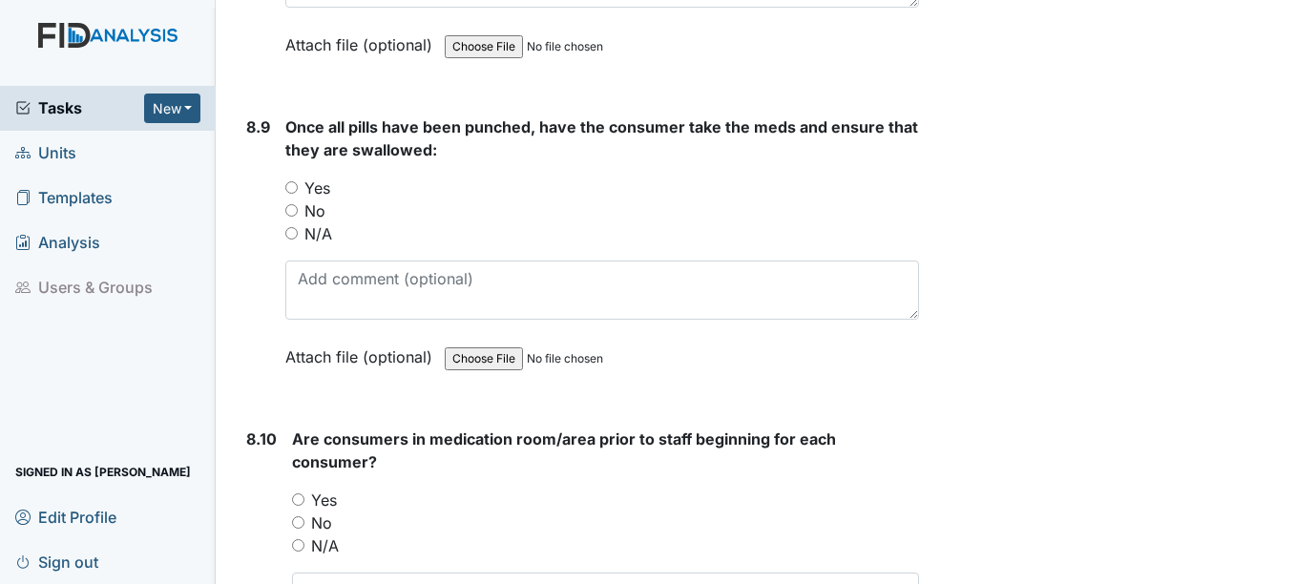
scroll to position [17843, 0]
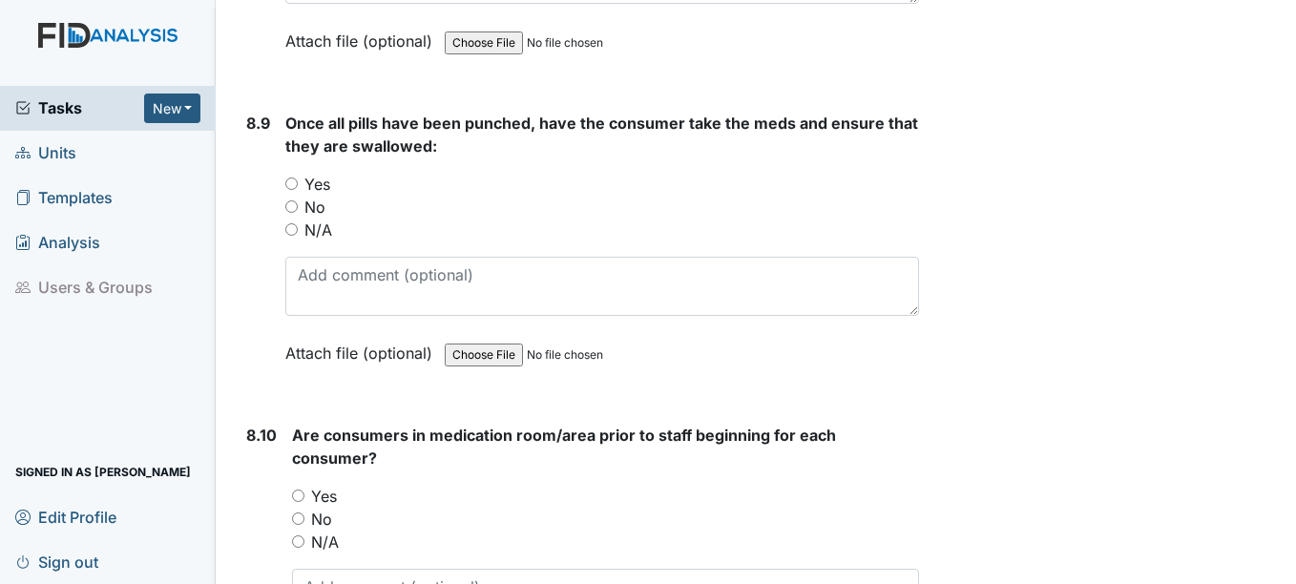
click at [318, 181] on label "Yes" at bounding box center [317, 184] width 26 height 23
click at [298, 181] on input "Yes" at bounding box center [291, 183] width 12 height 12
radio input "true"
click at [331, 492] on label "Yes" at bounding box center [324, 496] width 26 height 23
click at [304, 492] on input "Yes" at bounding box center [298, 495] width 12 height 12
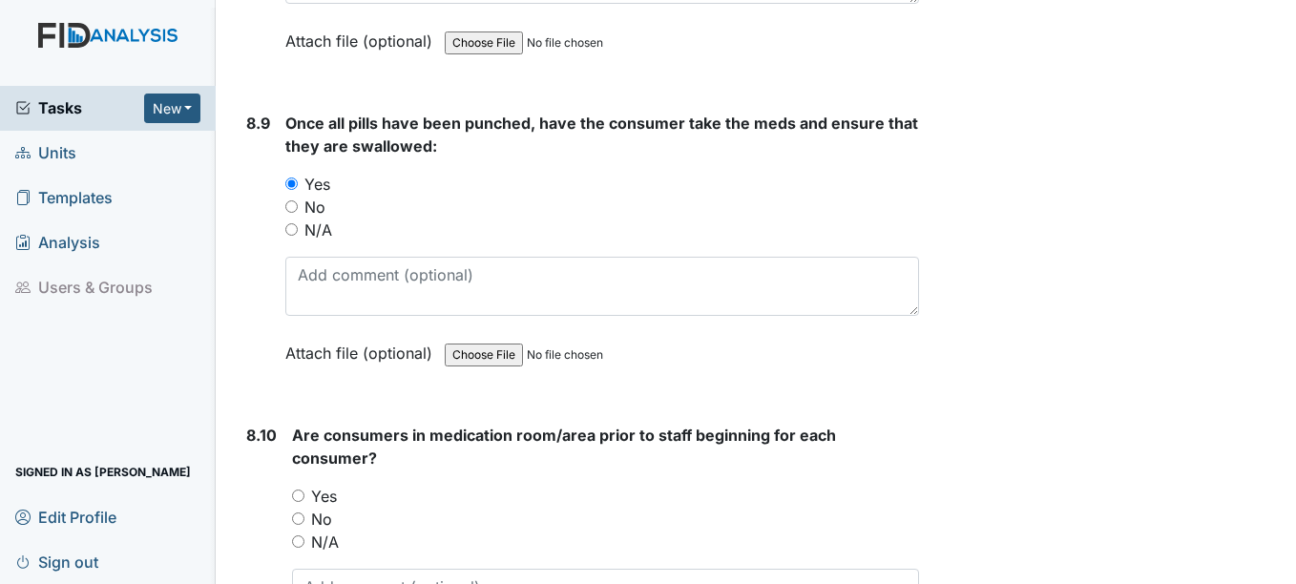
radio input "true"
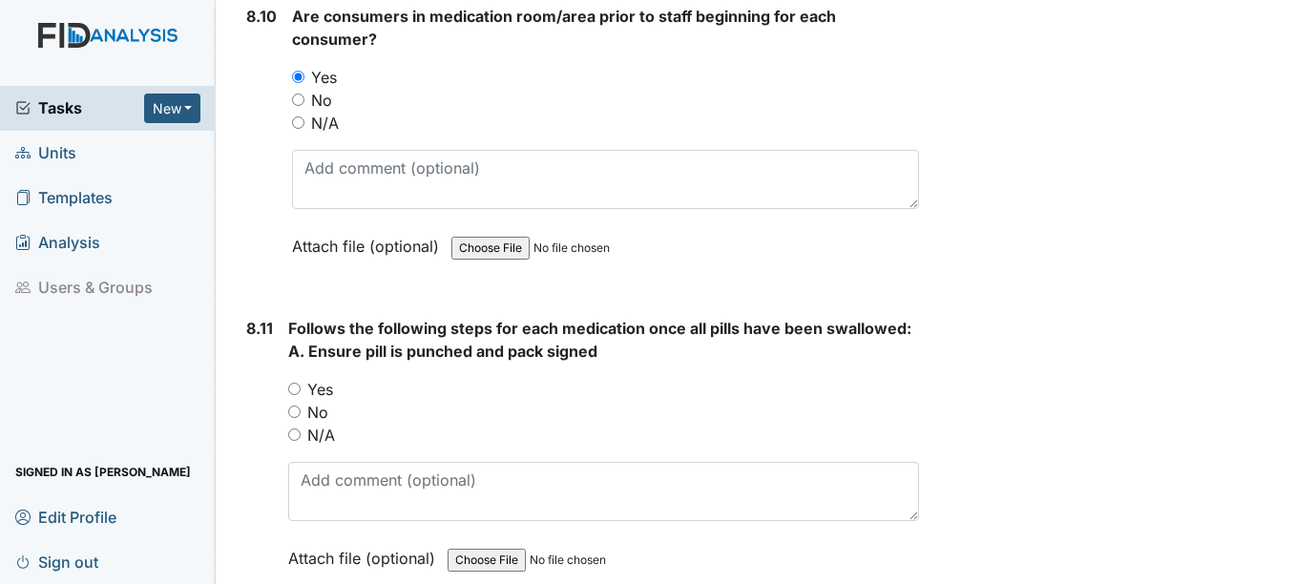
scroll to position [18320, 0]
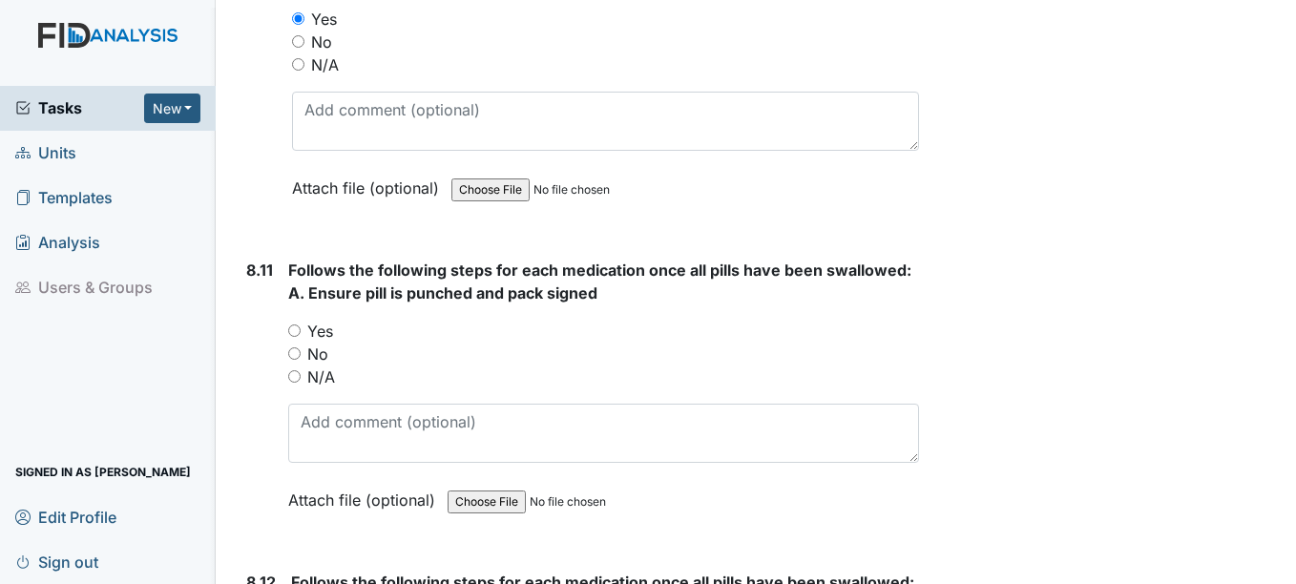
click at [316, 333] on label "Yes" at bounding box center [320, 331] width 26 height 23
click at [301, 333] on input "Yes" at bounding box center [294, 330] width 12 height 12
radio input "true"
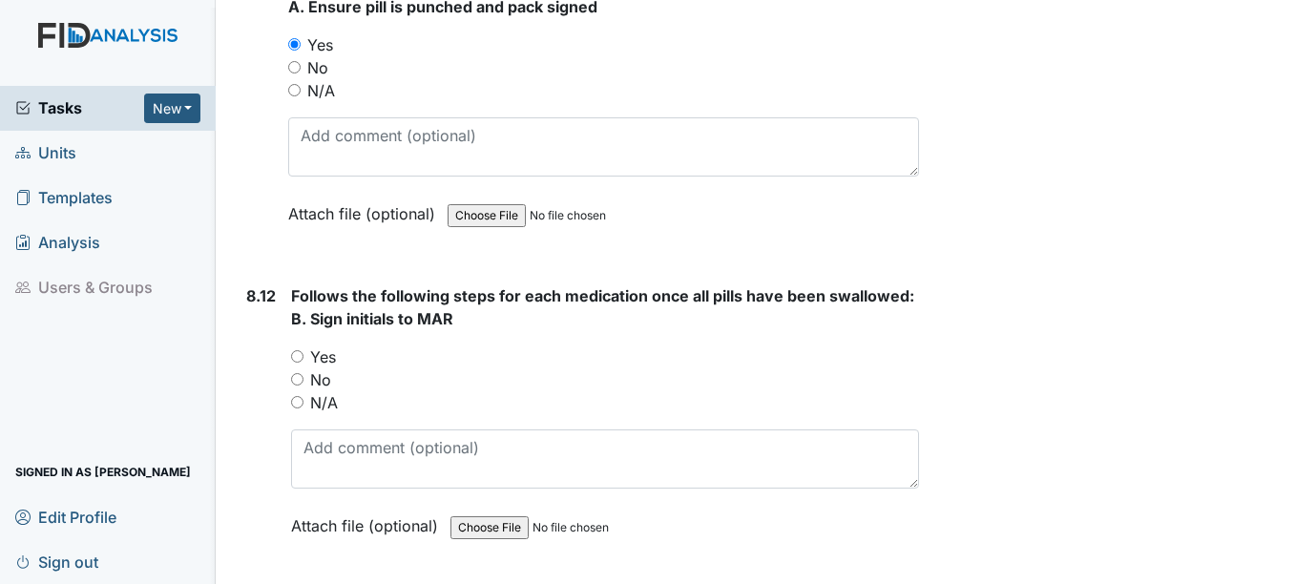
click at [324, 362] on label "Yes" at bounding box center [323, 356] width 26 height 23
click at [303, 362] on input "Yes" at bounding box center [297, 356] width 12 height 12
radio input "true"
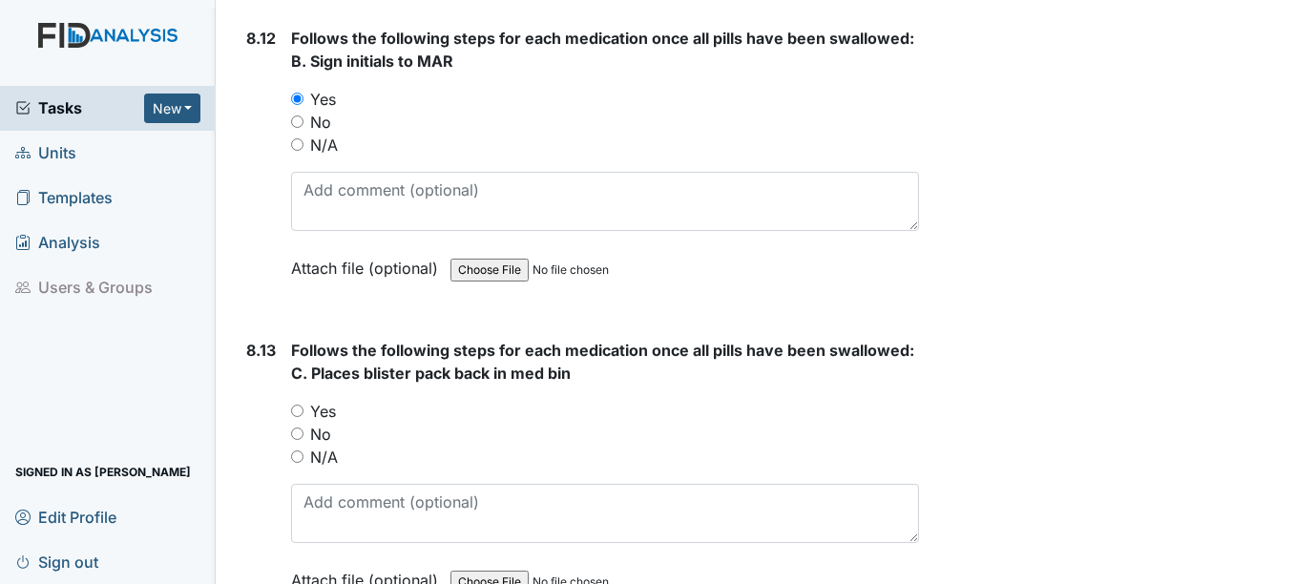
scroll to position [18988, 0]
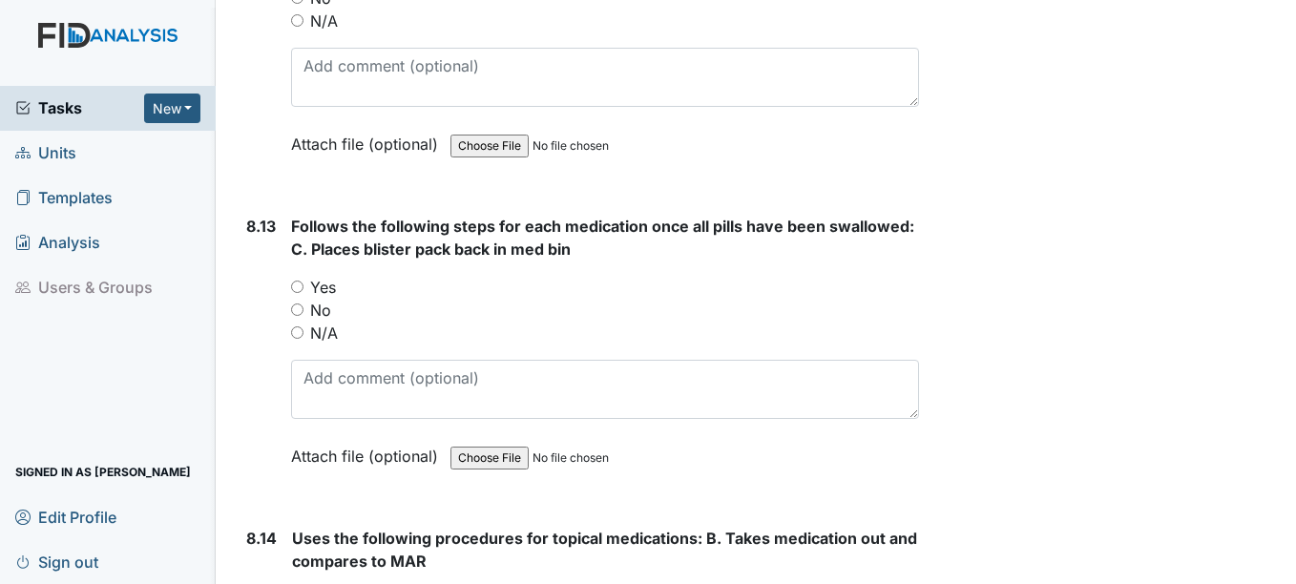
click at [320, 284] on label "Yes" at bounding box center [323, 287] width 26 height 23
click at [303, 284] on input "Yes" at bounding box center [297, 287] width 12 height 12
radio input "true"
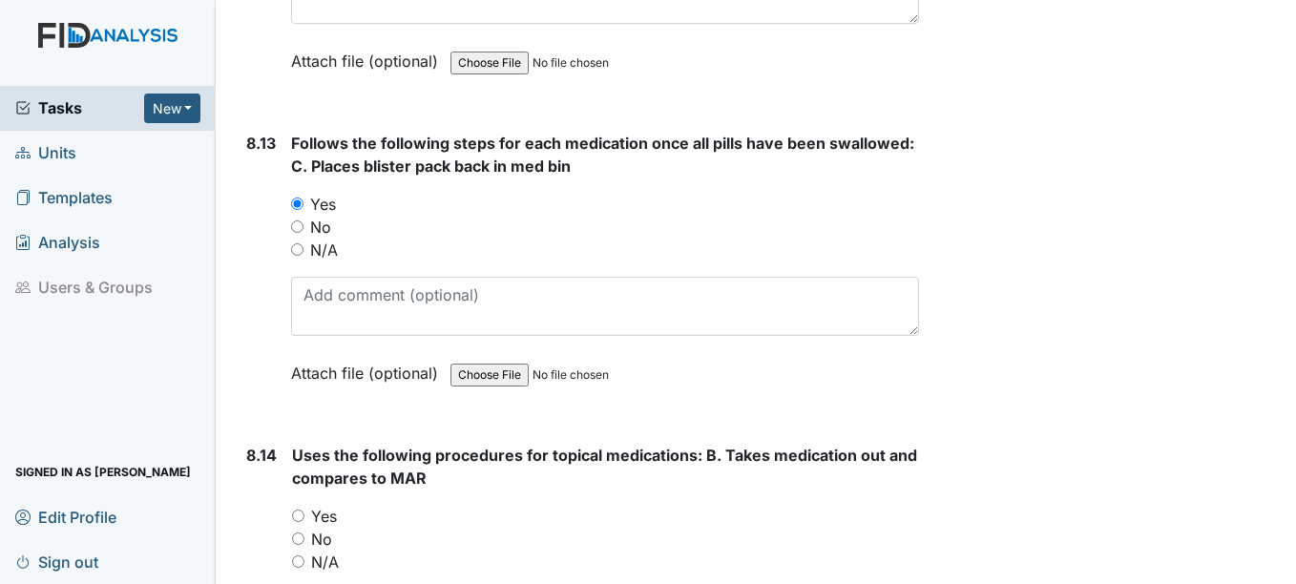
scroll to position [19179, 0]
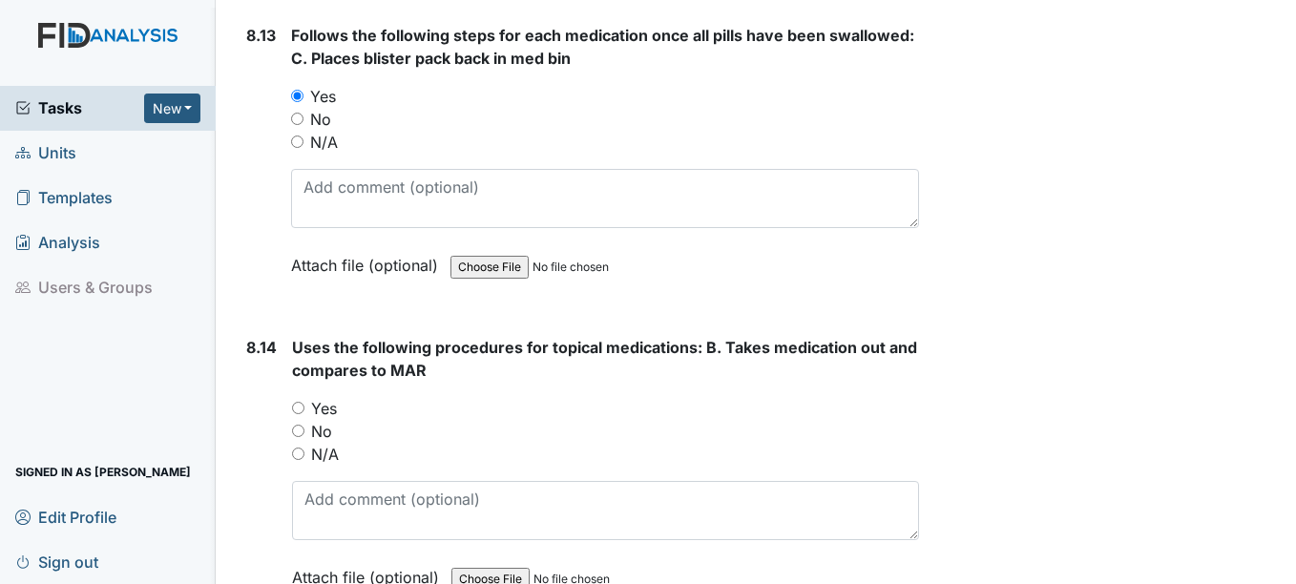
click at [324, 405] on label "Yes" at bounding box center [324, 408] width 26 height 23
click at [304, 405] on input "Yes" at bounding box center [298, 408] width 12 height 12
radio input "true"
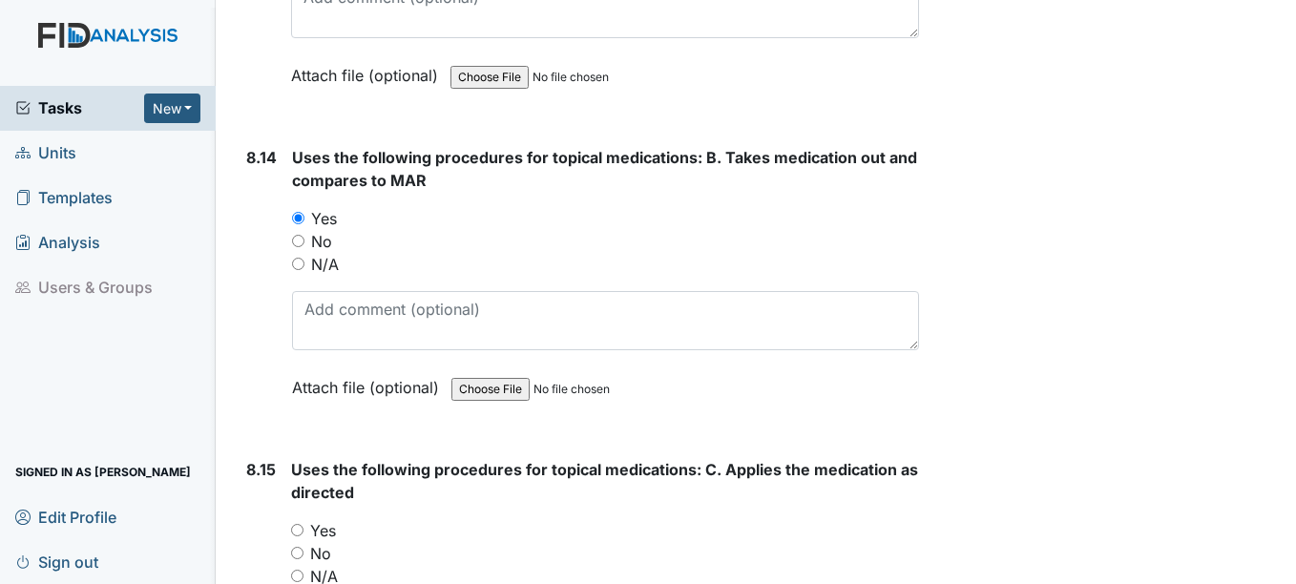
scroll to position [19369, 0]
click at [329, 529] on label "Yes" at bounding box center [323, 529] width 26 height 23
click at [303, 529] on input "Yes" at bounding box center [297, 529] width 12 height 12
radio input "true"
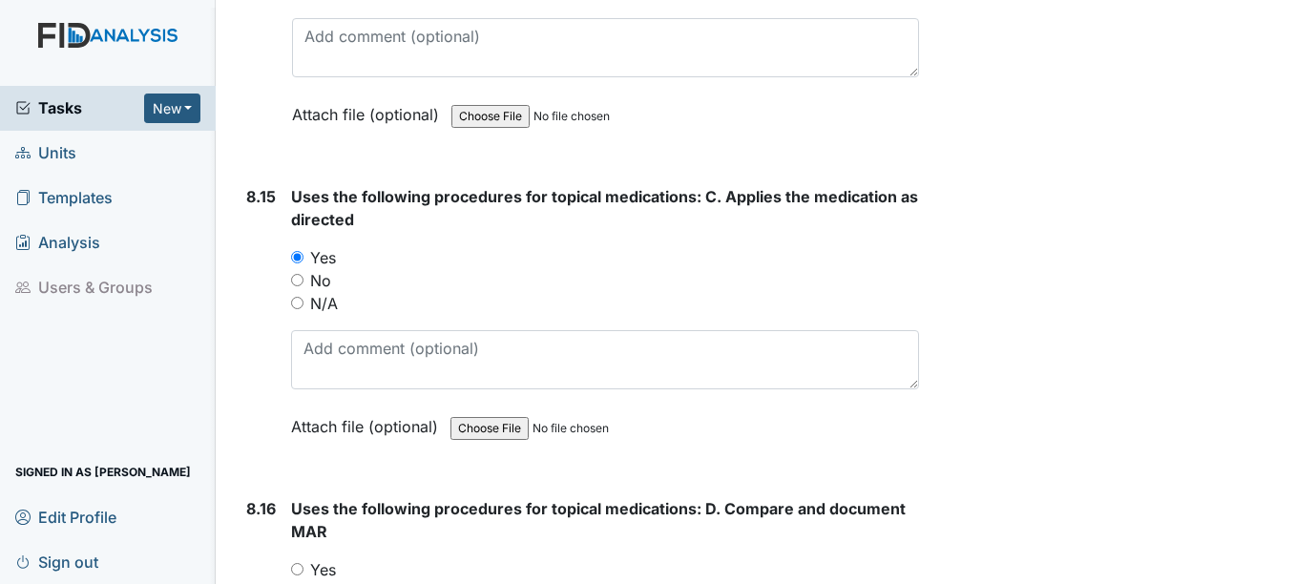
scroll to position [19656, 0]
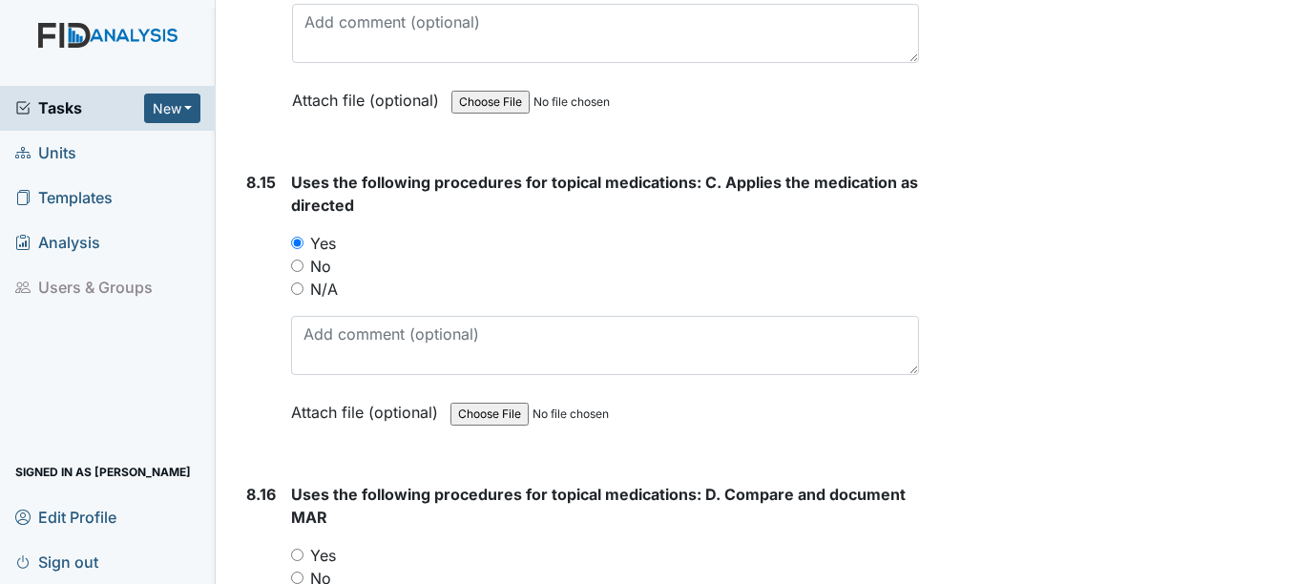
click at [326, 552] on label "Yes" at bounding box center [323, 555] width 26 height 23
click at [303, 552] on input "Yes" at bounding box center [297, 555] width 12 height 12
radio input "true"
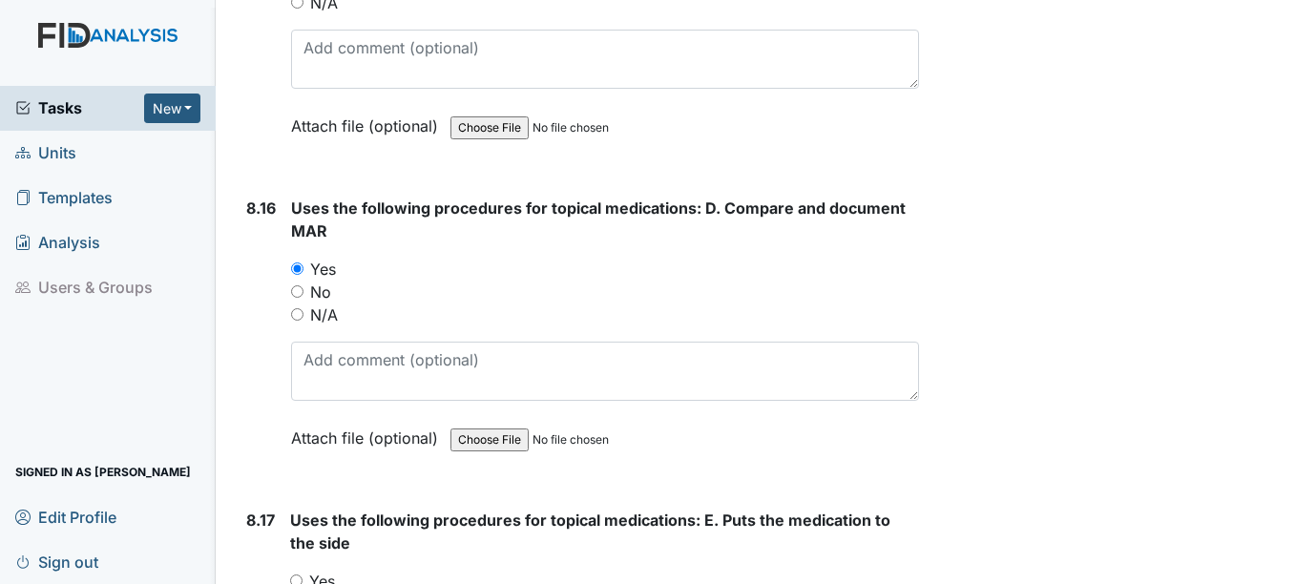
scroll to position [20037, 0]
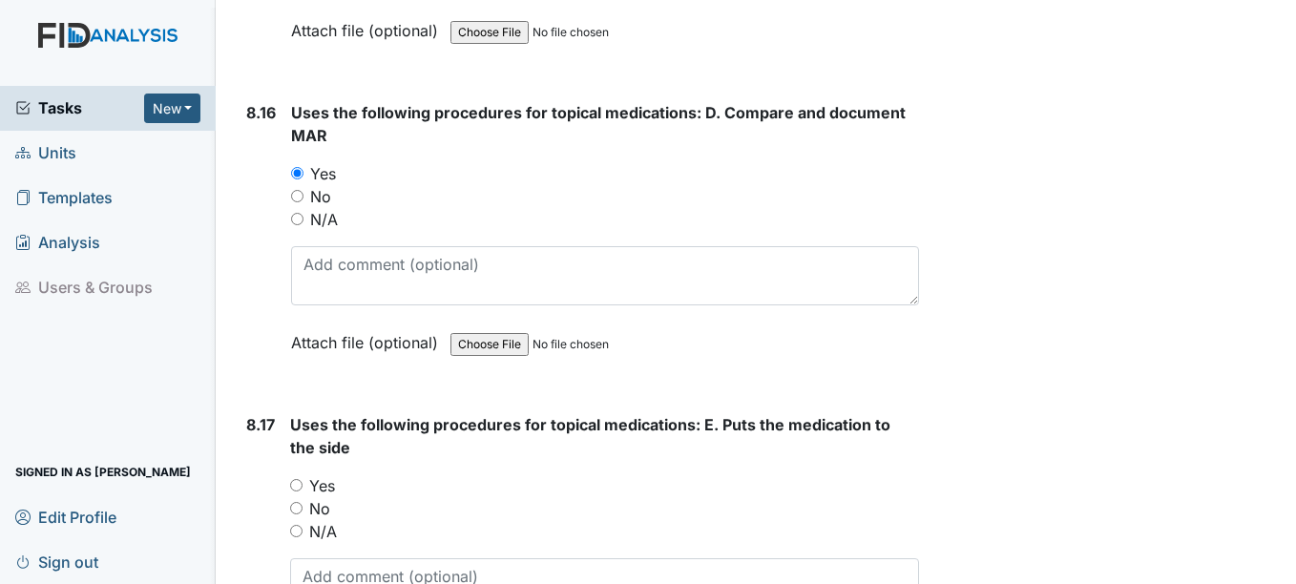
click at [323, 486] on label "Yes" at bounding box center [322, 485] width 26 height 23
click at [302, 486] on input "Yes" at bounding box center [296, 485] width 12 height 12
radio input "true"
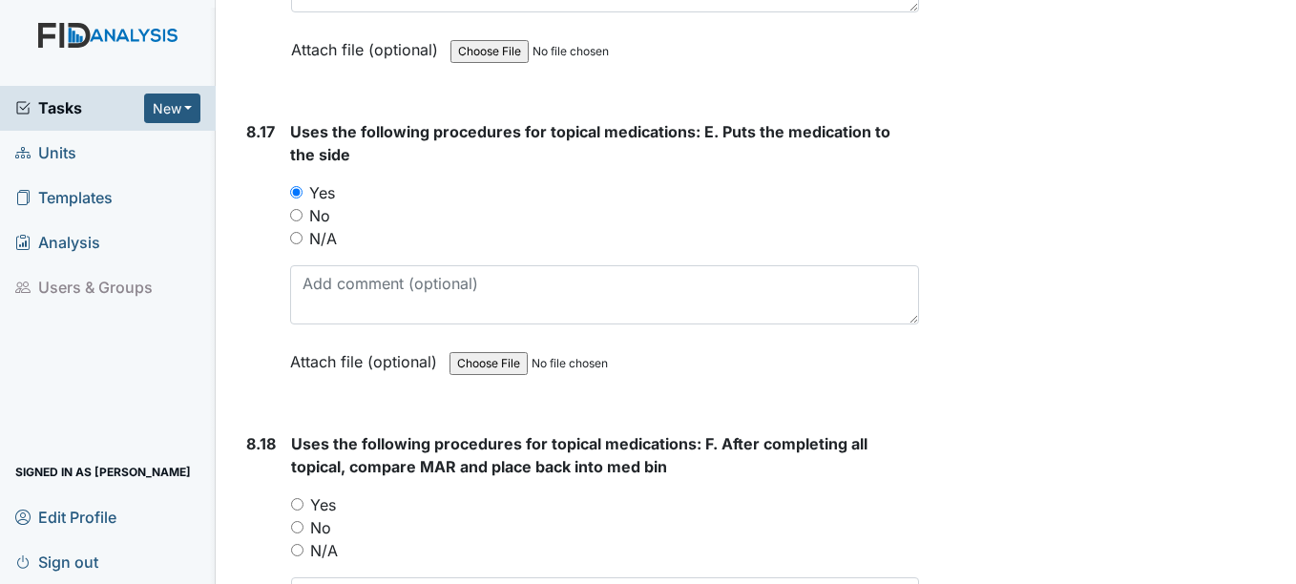
scroll to position [20419, 0]
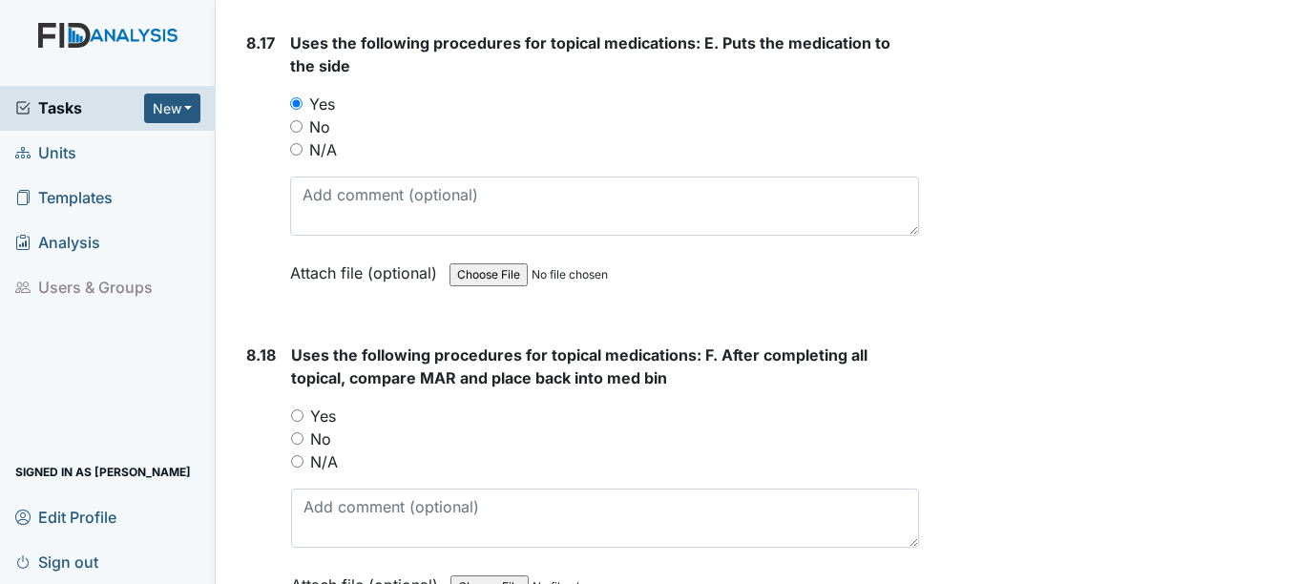
click at [321, 411] on label "Yes" at bounding box center [323, 416] width 26 height 23
click at [303, 411] on input "Yes" at bounding box center [297, 415] width 12 height 12
radio input "true"
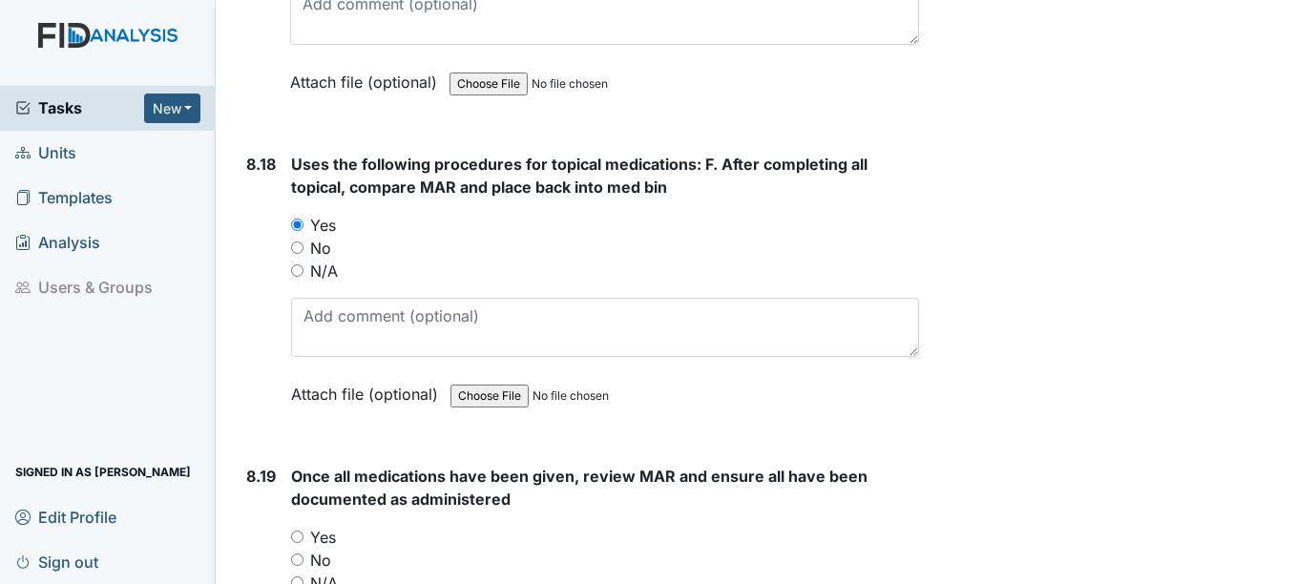
scroll to position [20801, 0]
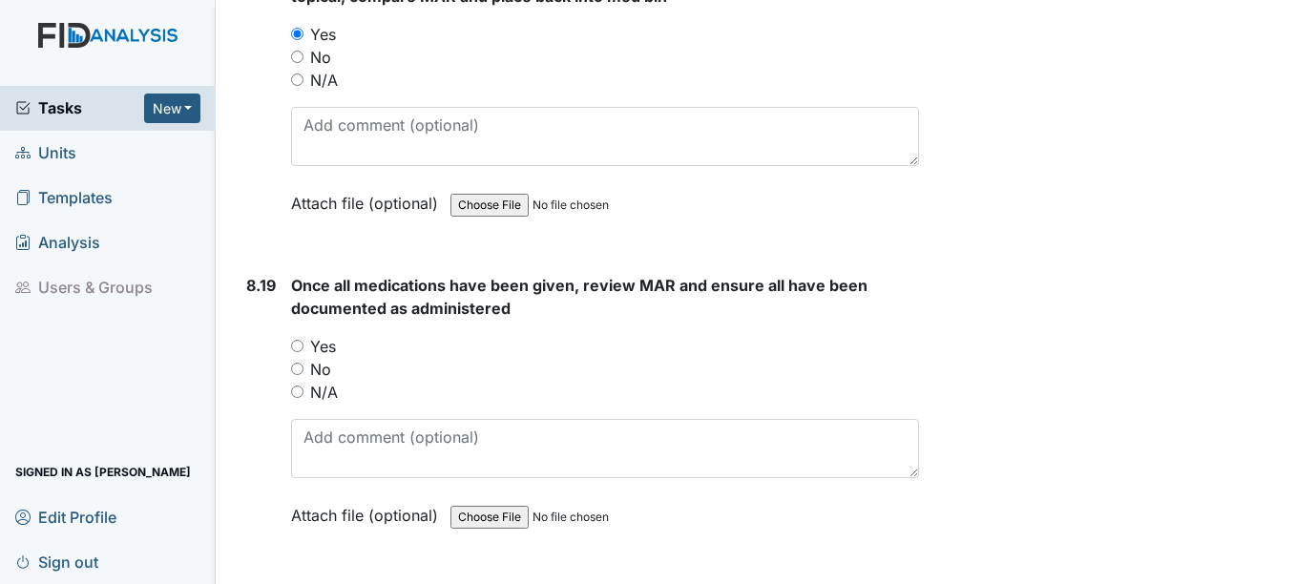
click at [323, 344] on label "Yes" at bounding box center [323, 346] width 26 height 23
click at [303, 344] on input "Yes" at bounding box center [297, 346] width 12 height 12
radio input "true"
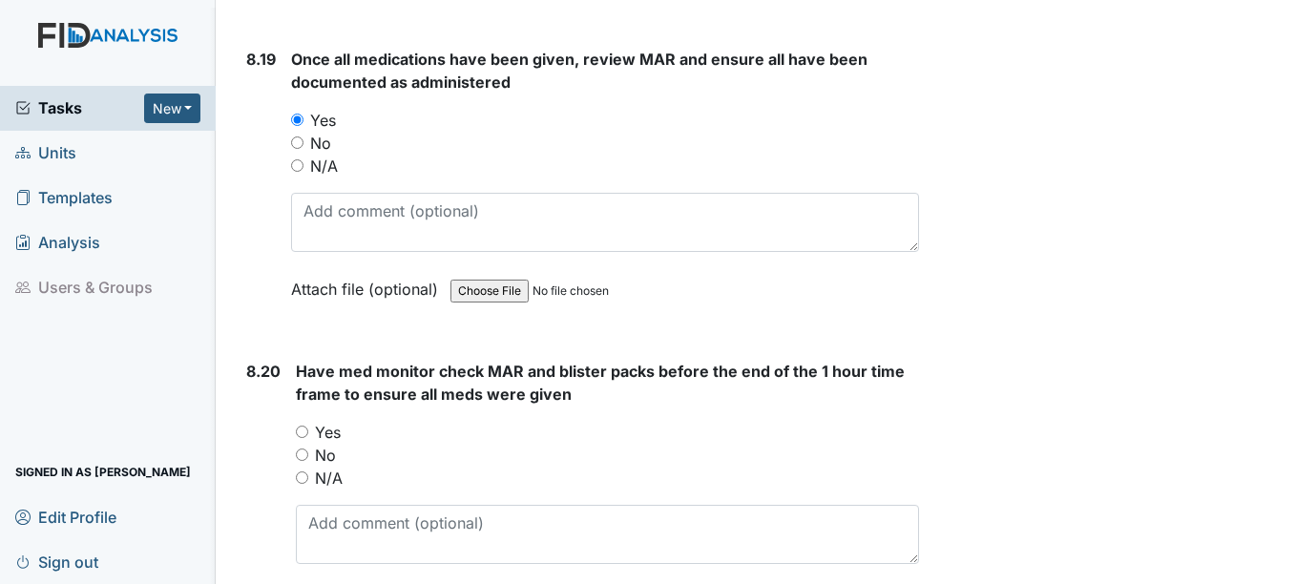
scroll to position [21087, 0]
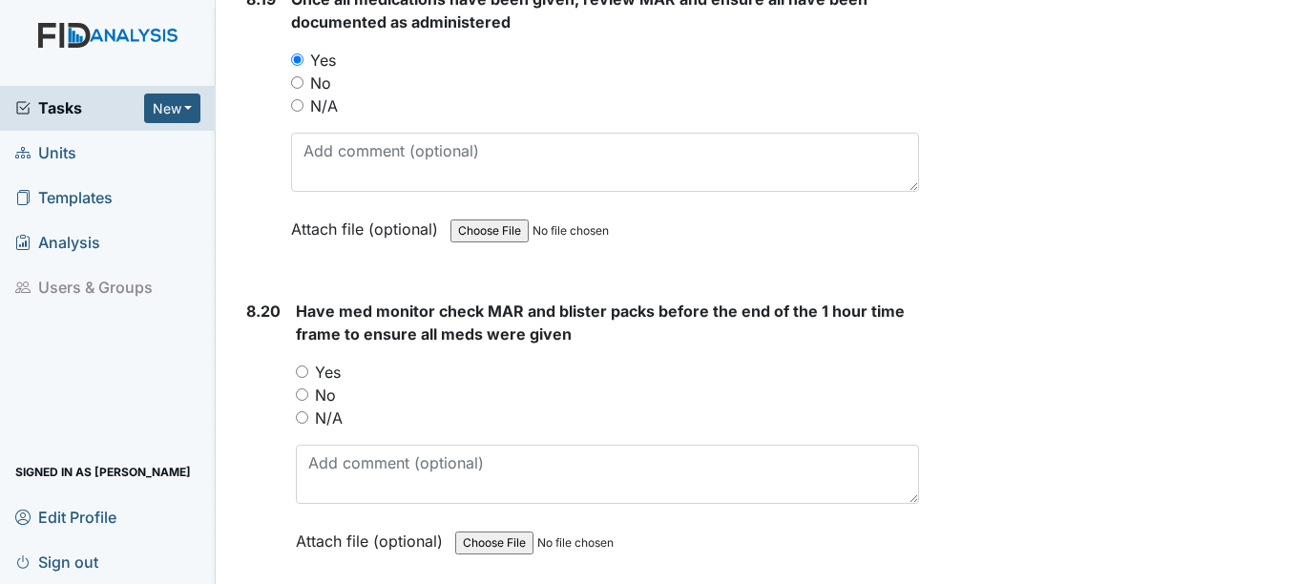
click at [321, 367] on label "Yes" at bounding box center [328, 372] width 26 height 23
click at [308, 367] on input "Yes" at bounding box center [302, 371] width 12 height 12
radio input "true"
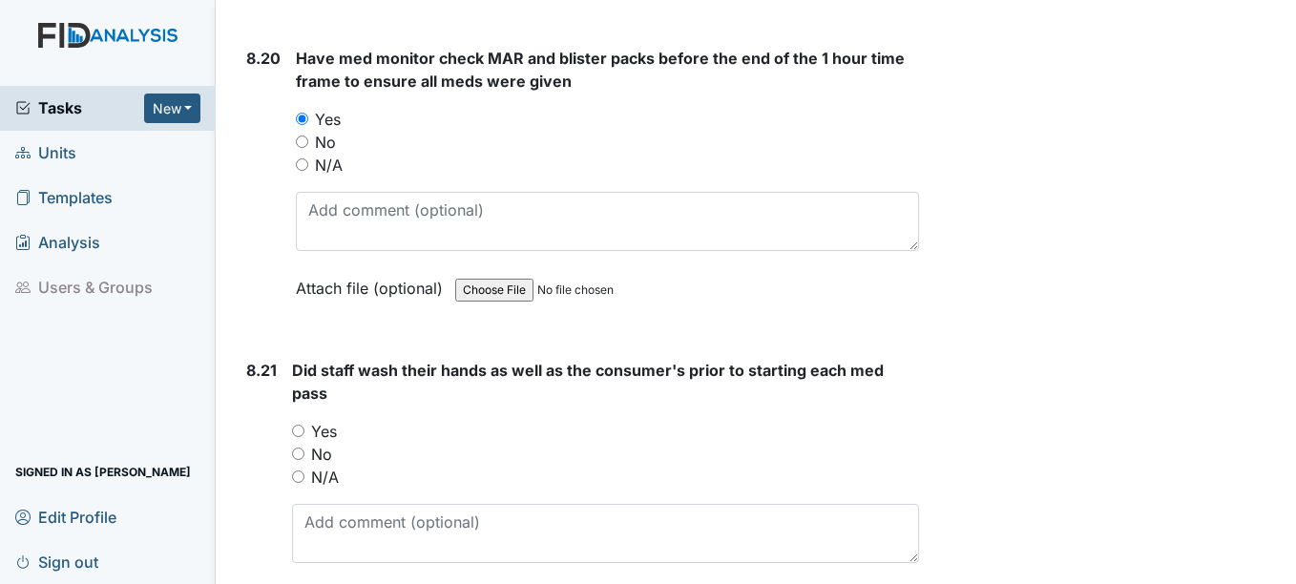
scroll to position [21373, 0]
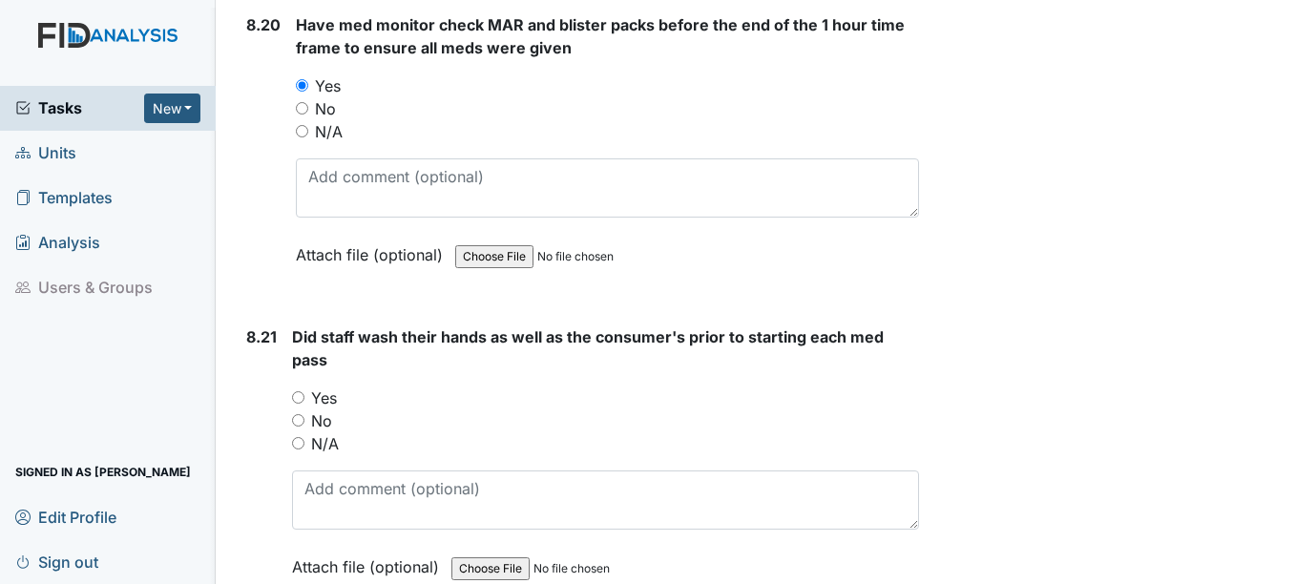
click at [324, 402] on label "Yes" at bounding box center [324, 397] width 26 height 23
click at [304, 402] on input "Yes" at bounding box center [298, 397] width 12 height 12
radio input "true"
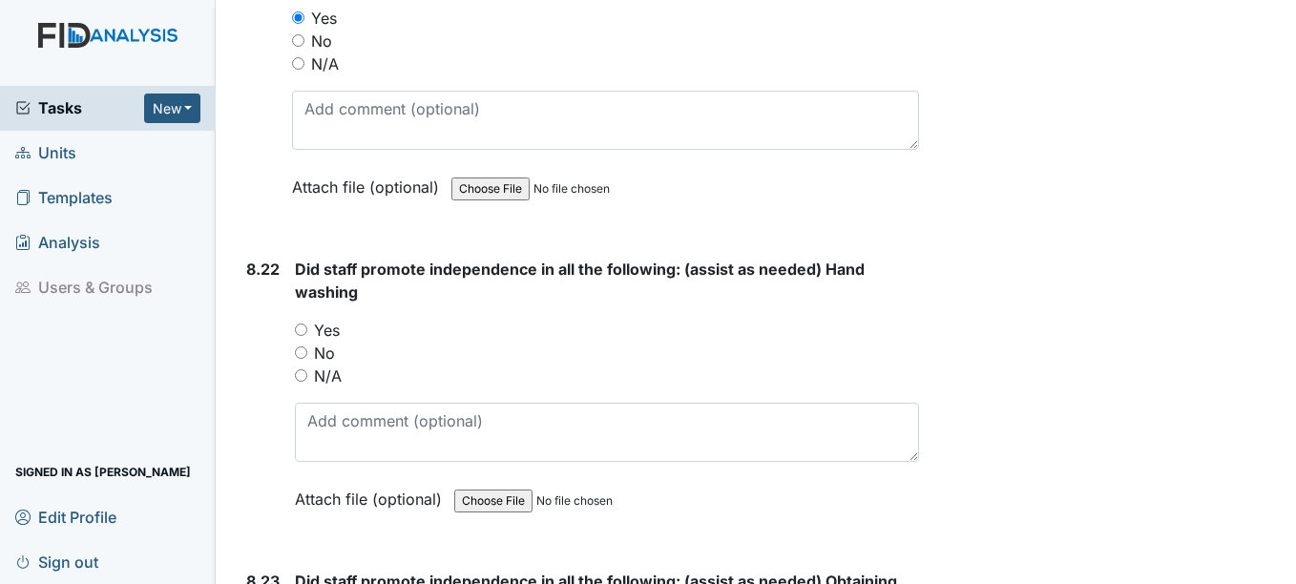
scroll to position [21755, 0]
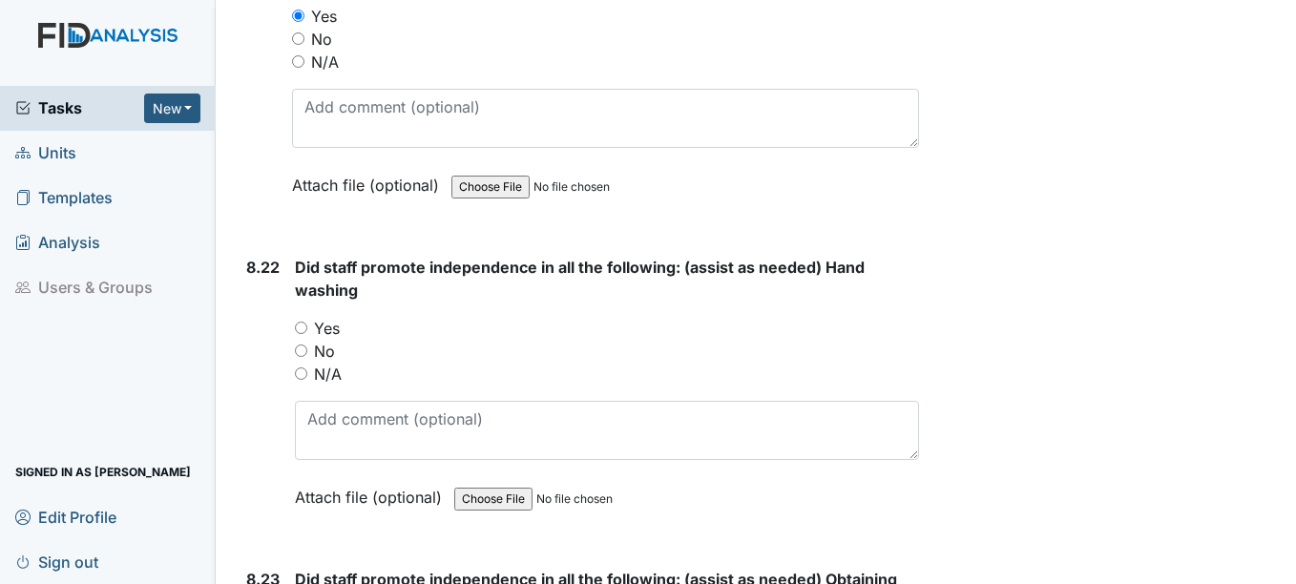
click at [326, 333] on label "Yes" at bounding box center [327, 328] width 26 height 23
click at [307, 333] on input "Yes" at bounding box center [301, 328] width 12 height 12
radio input "true"
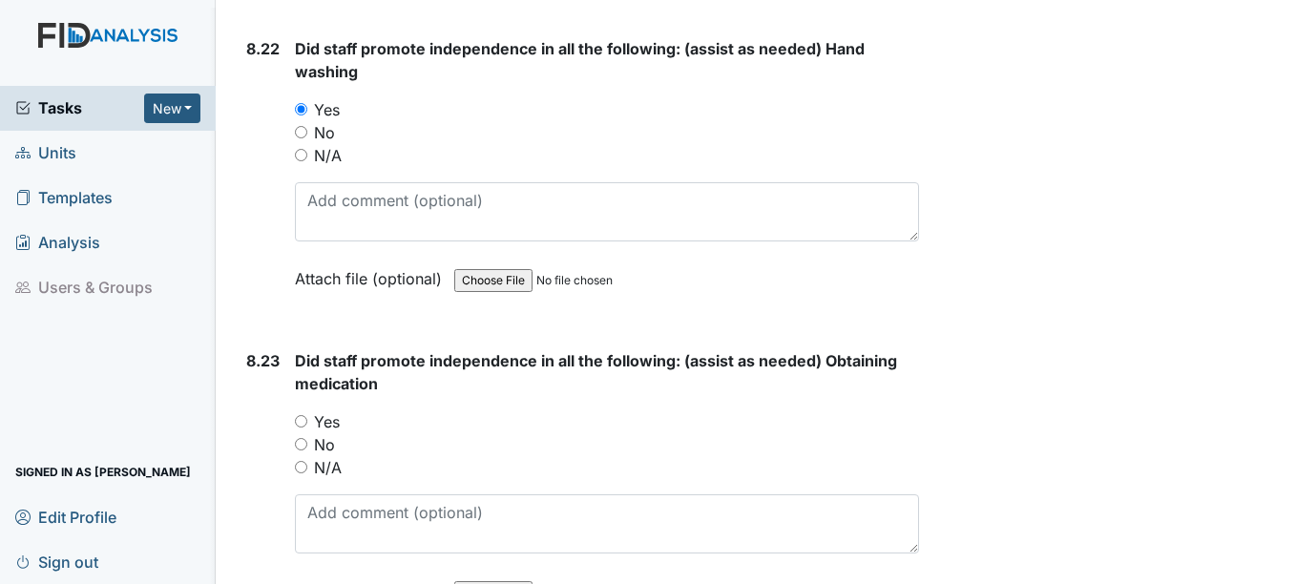
scroll to position [22041, 0]
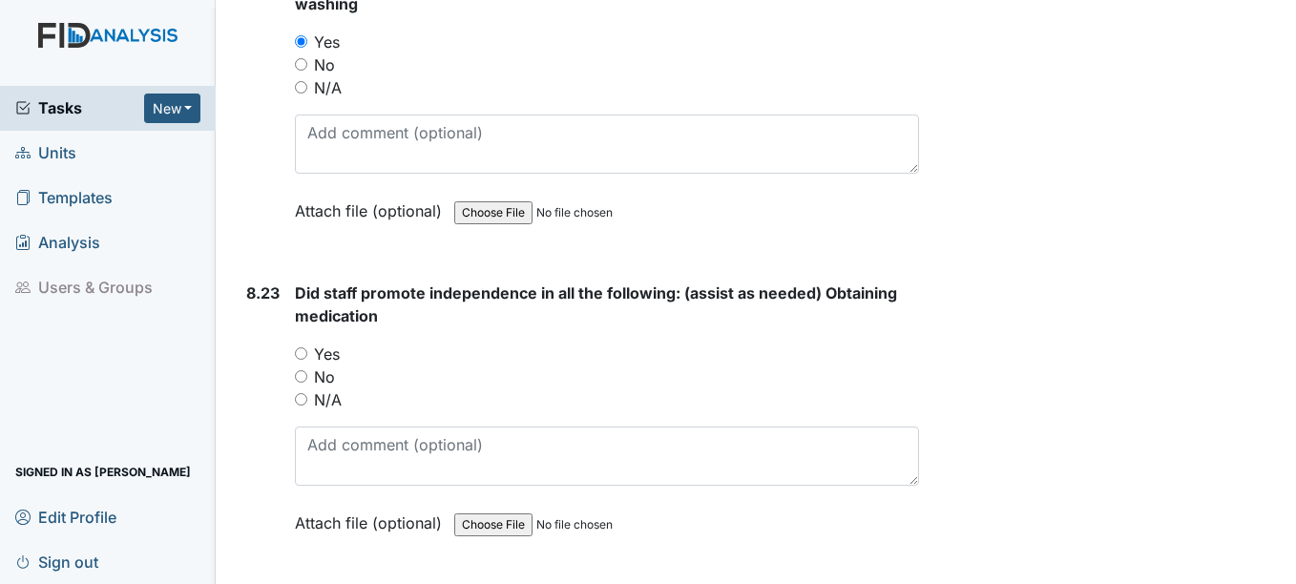
click at [327, 347] on label "Yes" at bounding box center [327, 354] width 26 height 23
click at [307, 347] on input "Yes" at bounding box center [301, 353] width 12 height 12
radio input "true"
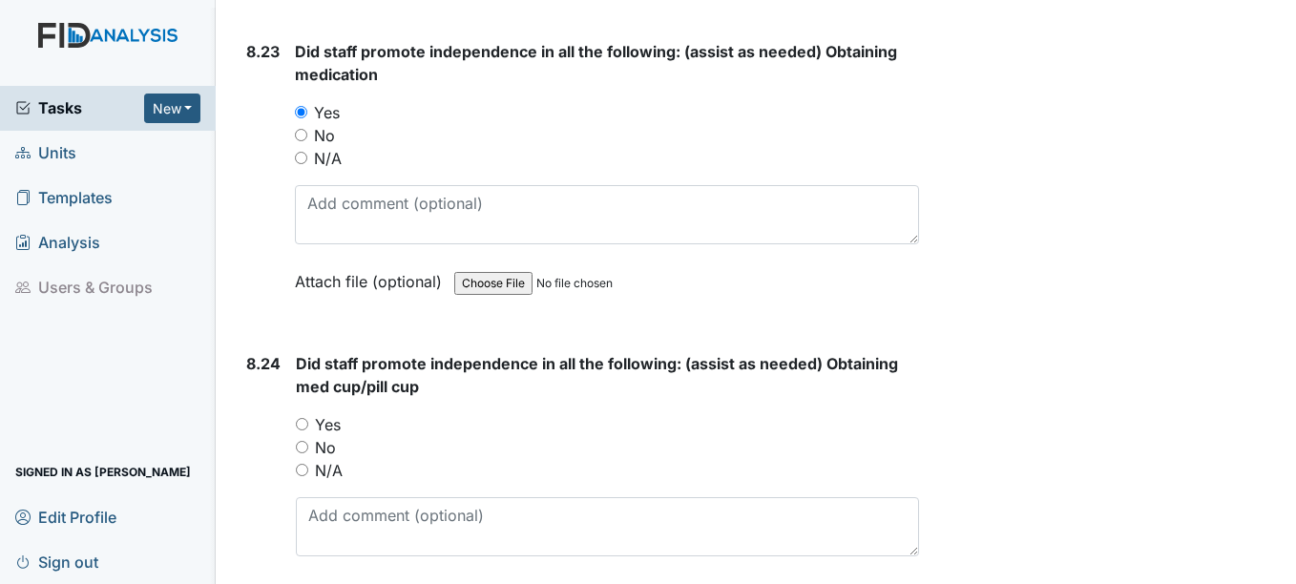
scroll to position [22327, 0]
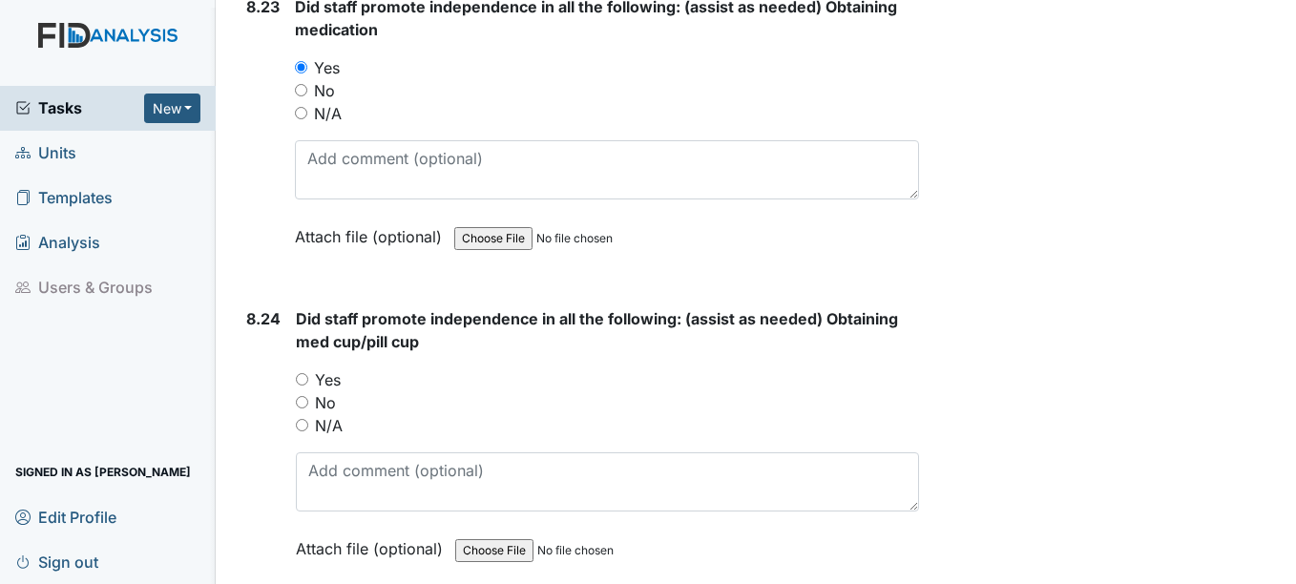
click at [324, 379] on label "Yes" at bounding box center [328, 379] width 26 height 23
click at [308, 379] on input "Yes" at bounding box center [302, 379] width 12 height 12
radio input "true"
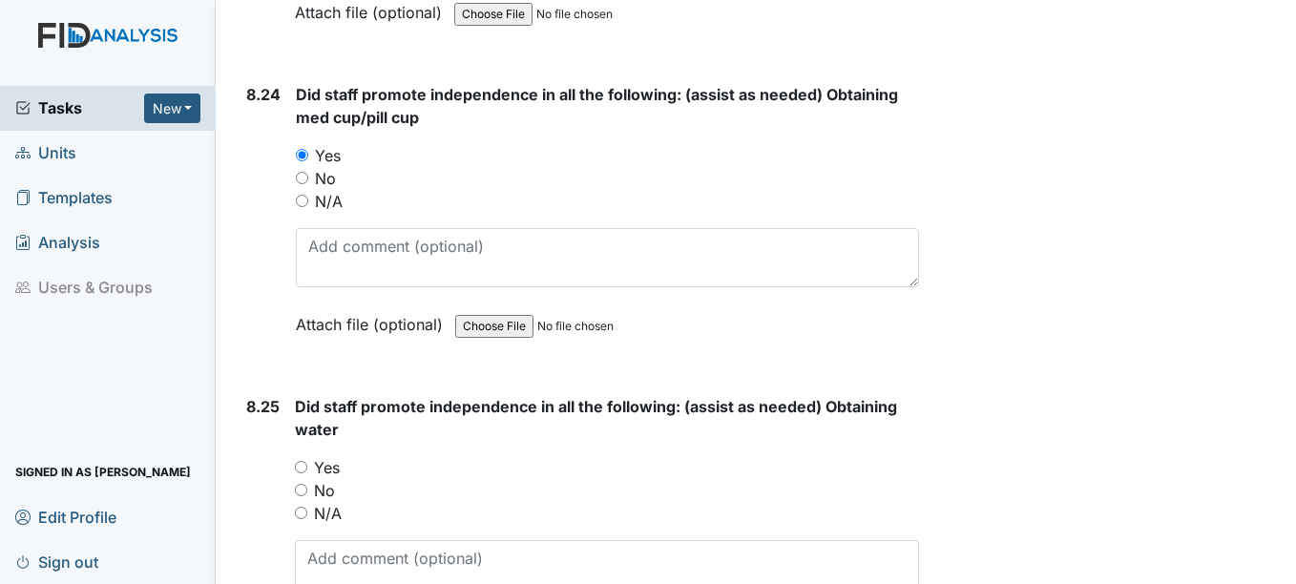
scroll to position [22614, 0]
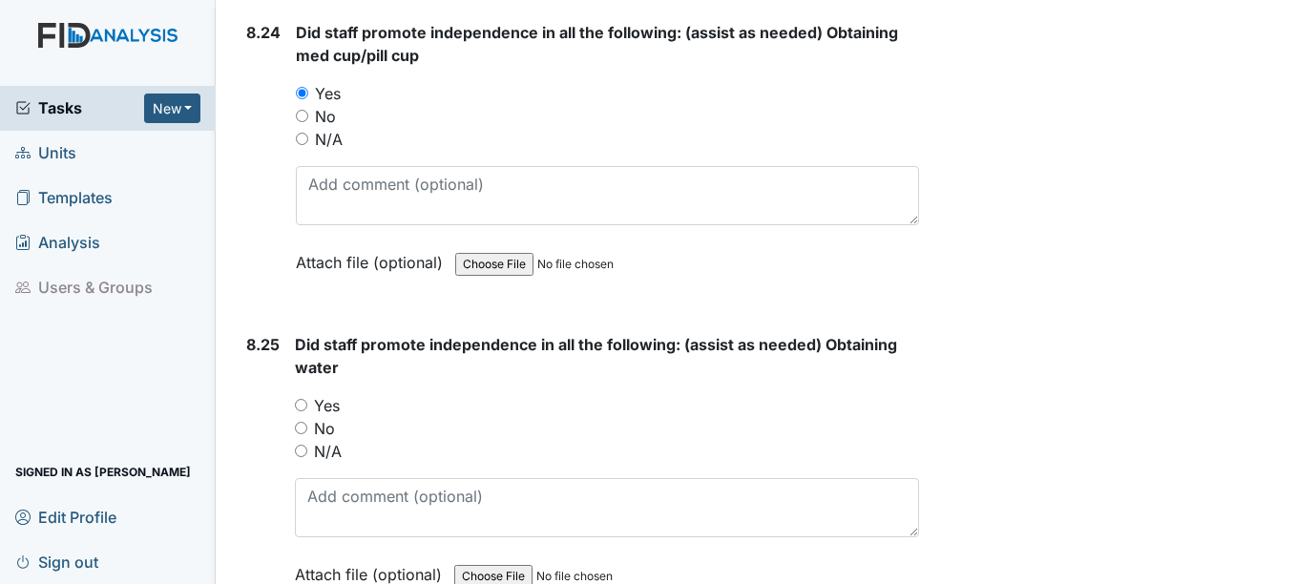
click at [322, 399] on label "Yes" at bounding box center [327, 405] width 26 height 23
click at [307, 399] on input "Yes" at bounding box center [301, 405] width 12 height 12
radio input "true"
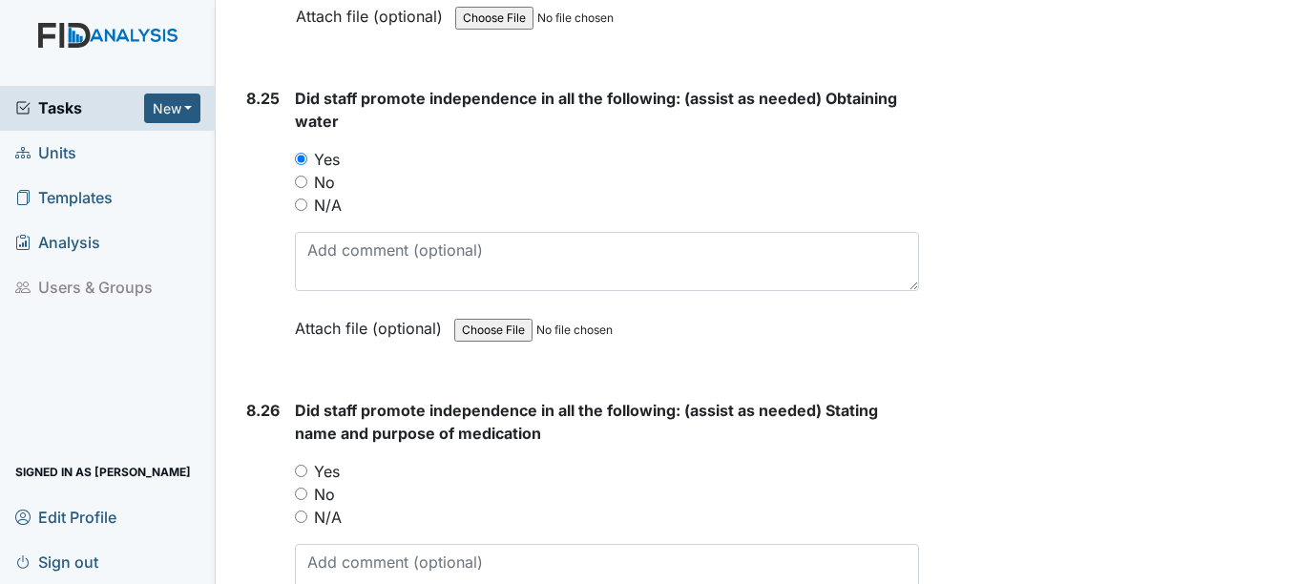
scroll to position [22900, 0]
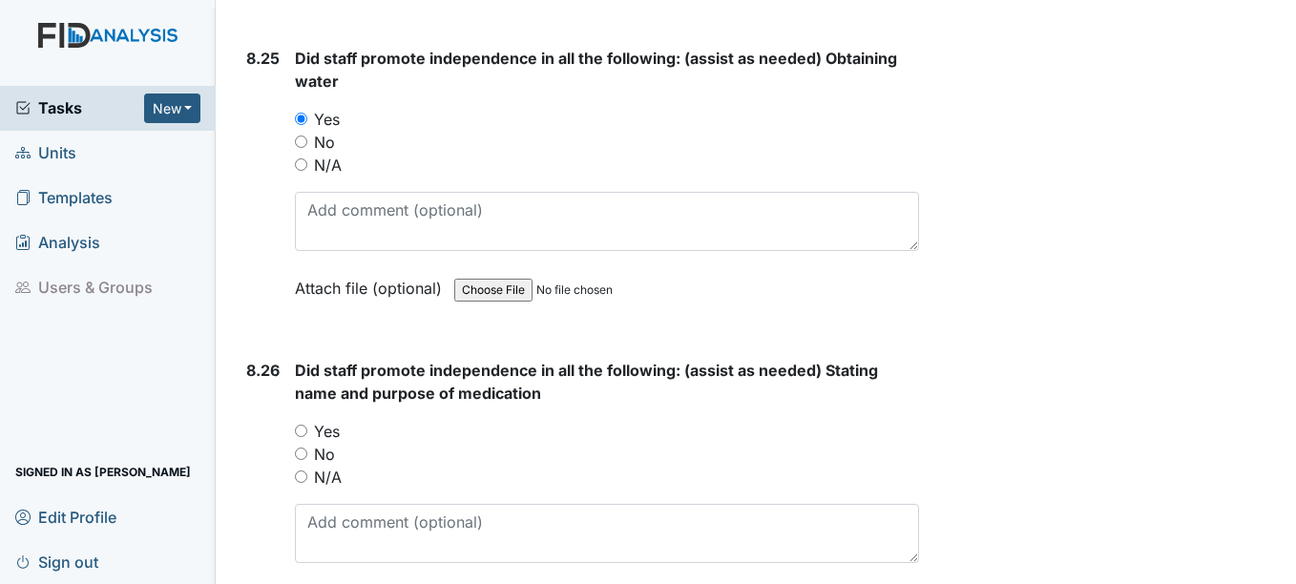
click at [324, 429] on label "Yes" at bounding box center [327, 431] width 26 height 23
click at [307, 429] on input "Yes" at bounding box center [301, 431] width 12 height 12
radio input "true"
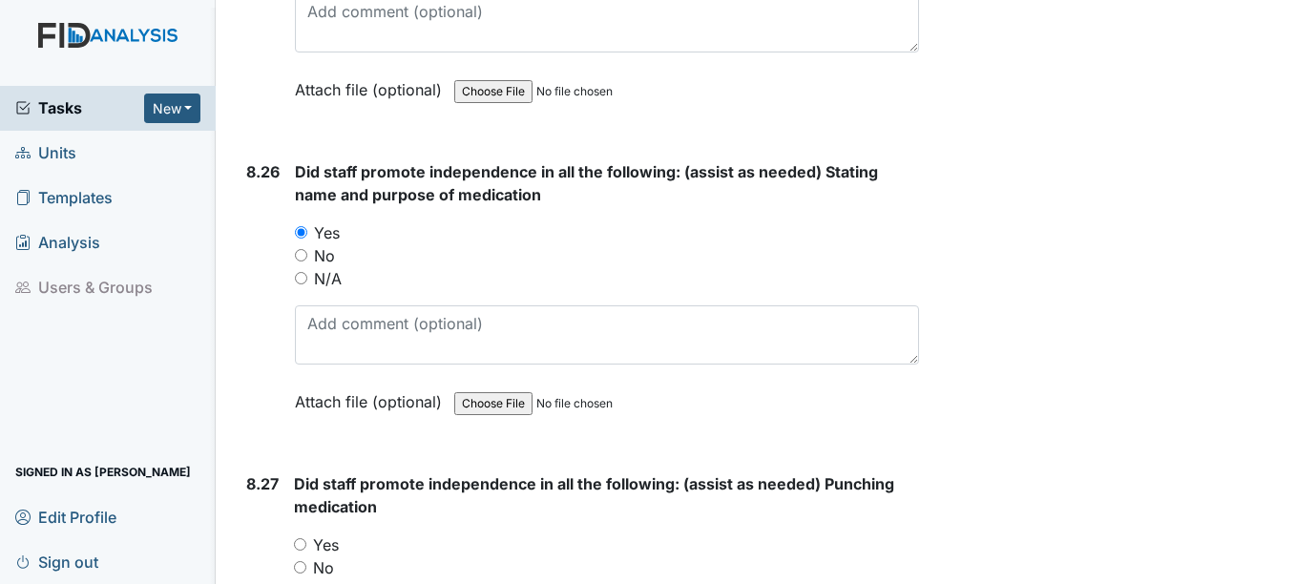
scroll to position [23186, 0]
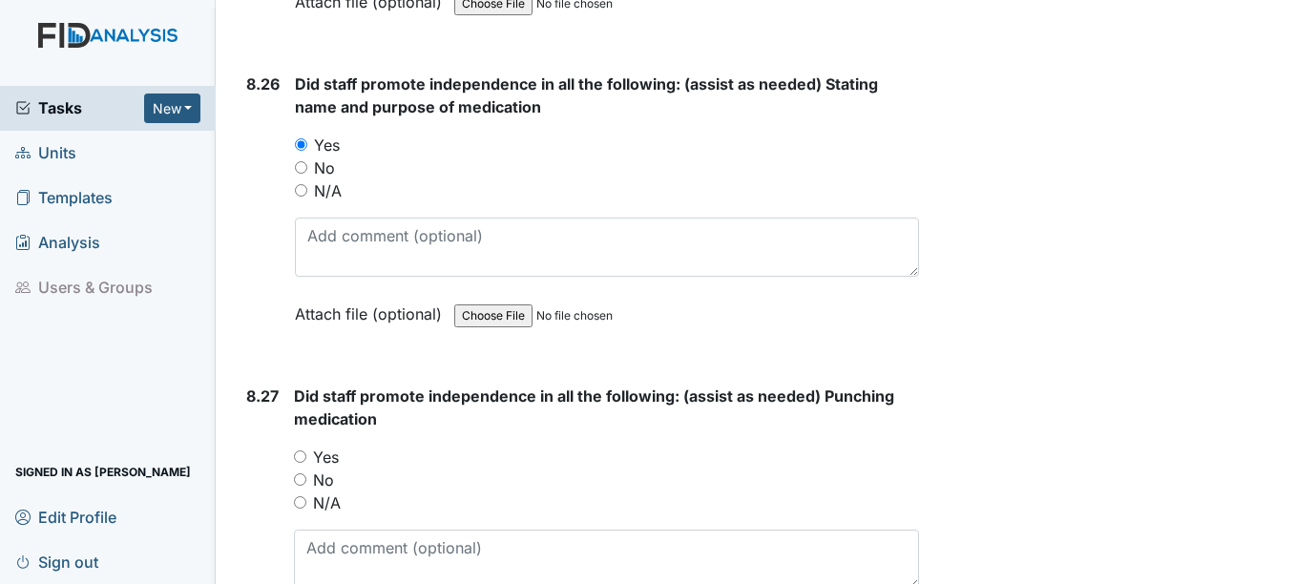
click at [328, 454] on label "Yes" at bounding box center [326, 457] width 26 height 23
click at [306, 454] on input "Yes" at bounding box center [300, 456] width 12 height 12
radio input "true"
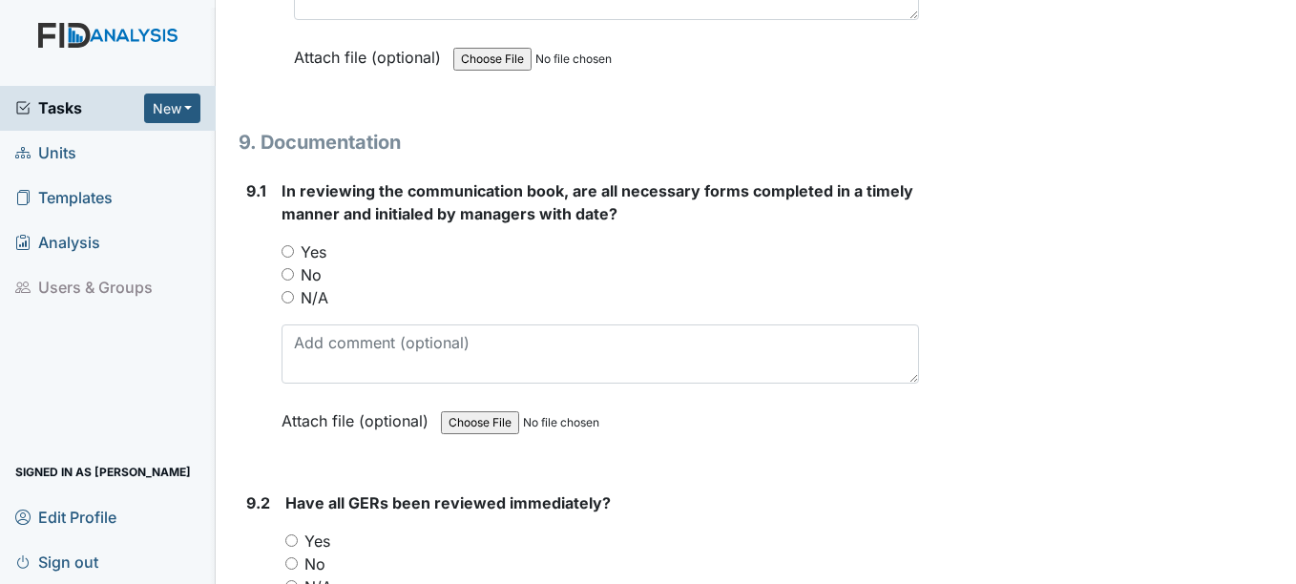
scroll to position [23759, 0]
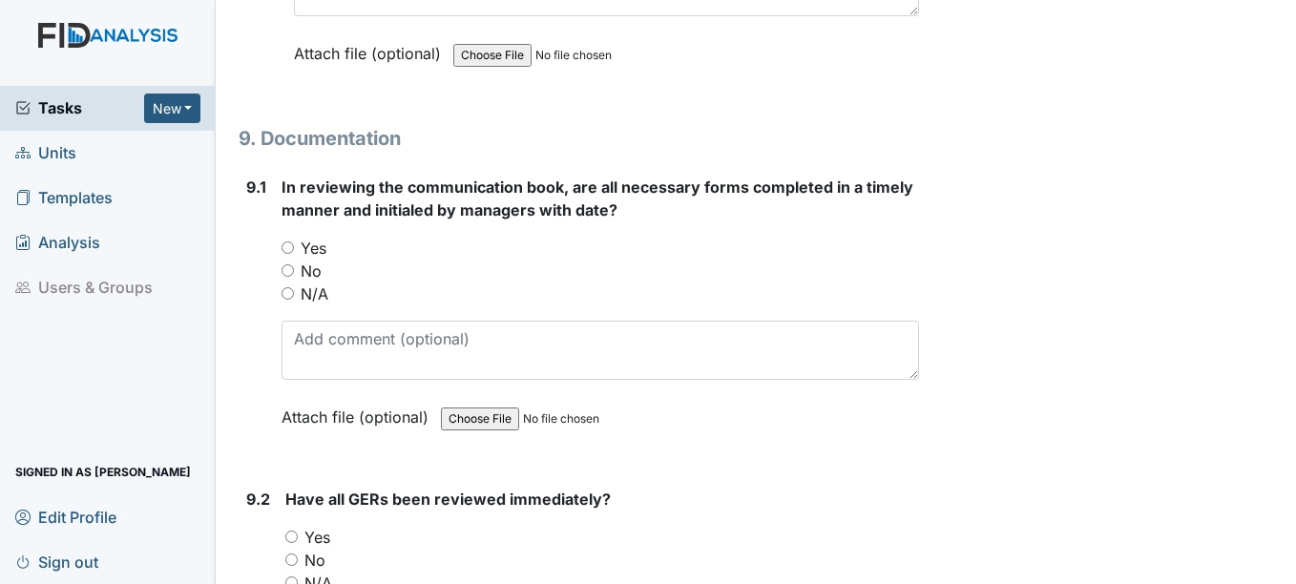
click at [318, 247] on label "Yes" at bounding box center [314, 248] width 26 height 23
click at [294, 247] on input "Yes" at bounding box center [287, 247] width 12 height 12
radio input "true"
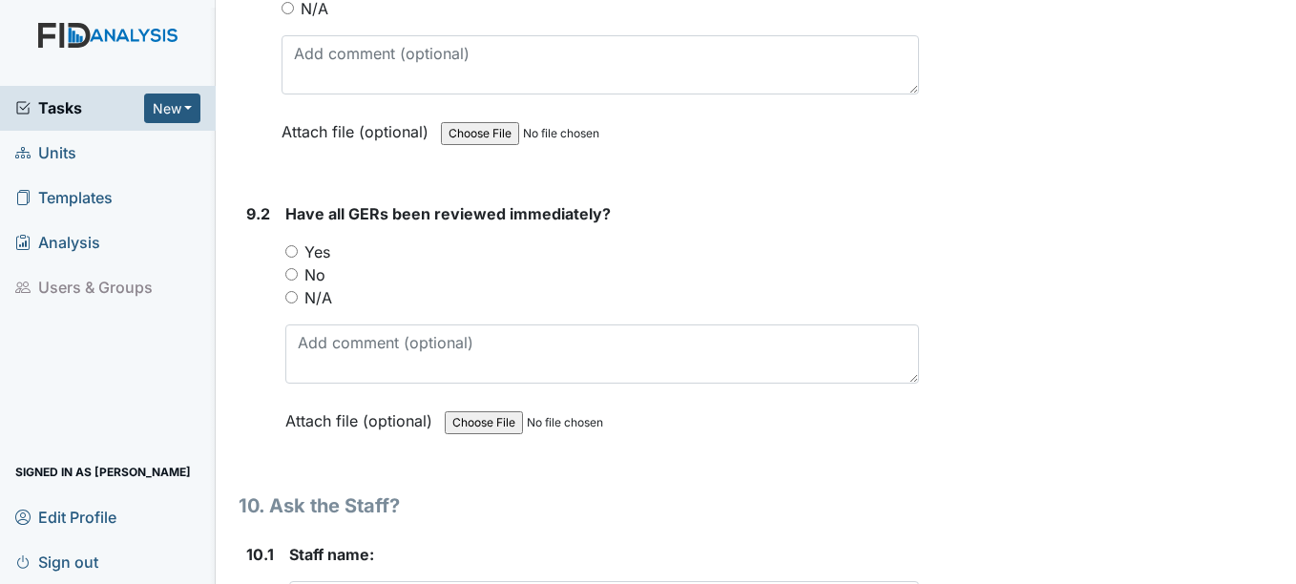
scroll to position [24045, 0]
click at [323, 258] on label "Yes" at bounding box center [317, 250] width 26 height 23
click at [298, 257] on input "Yes" at bounding box center [291, 250] width 12 height 12
radio input "true"
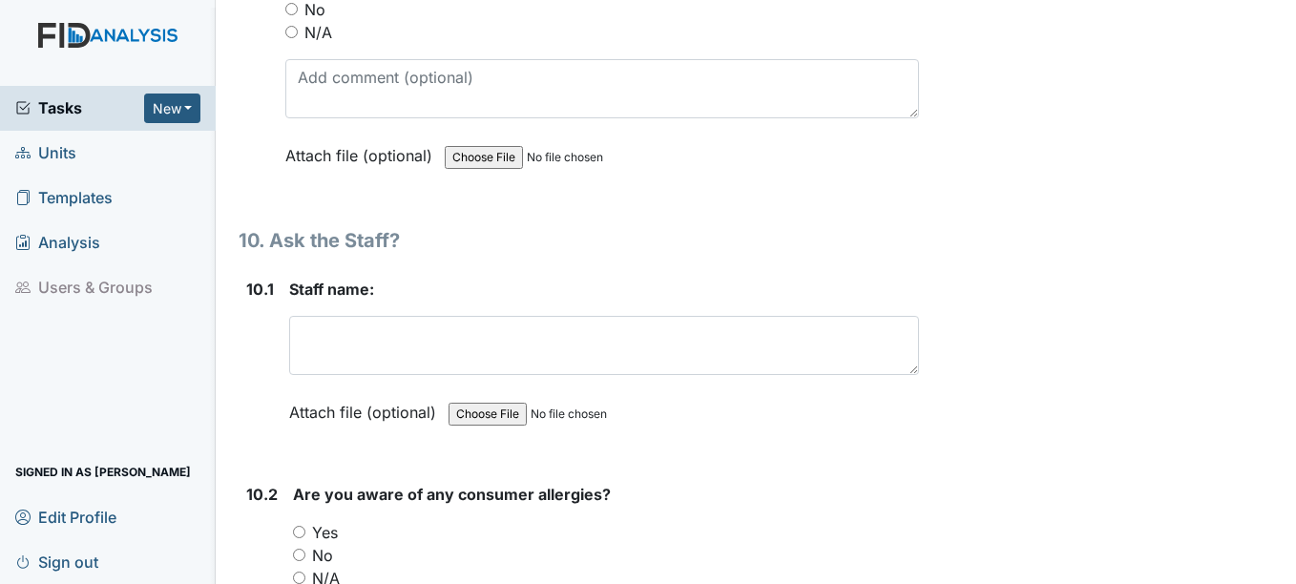
scroll to position [24331, 0]
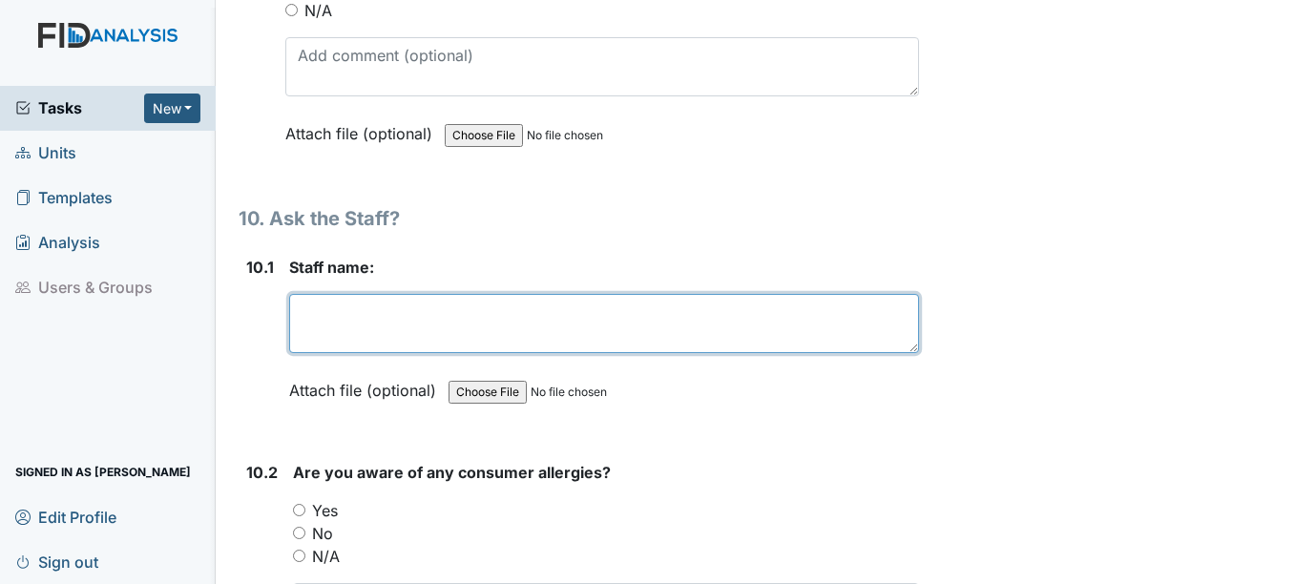
click at [321, 318] on textarea at bounding box center [603, 323] width 629 height 59
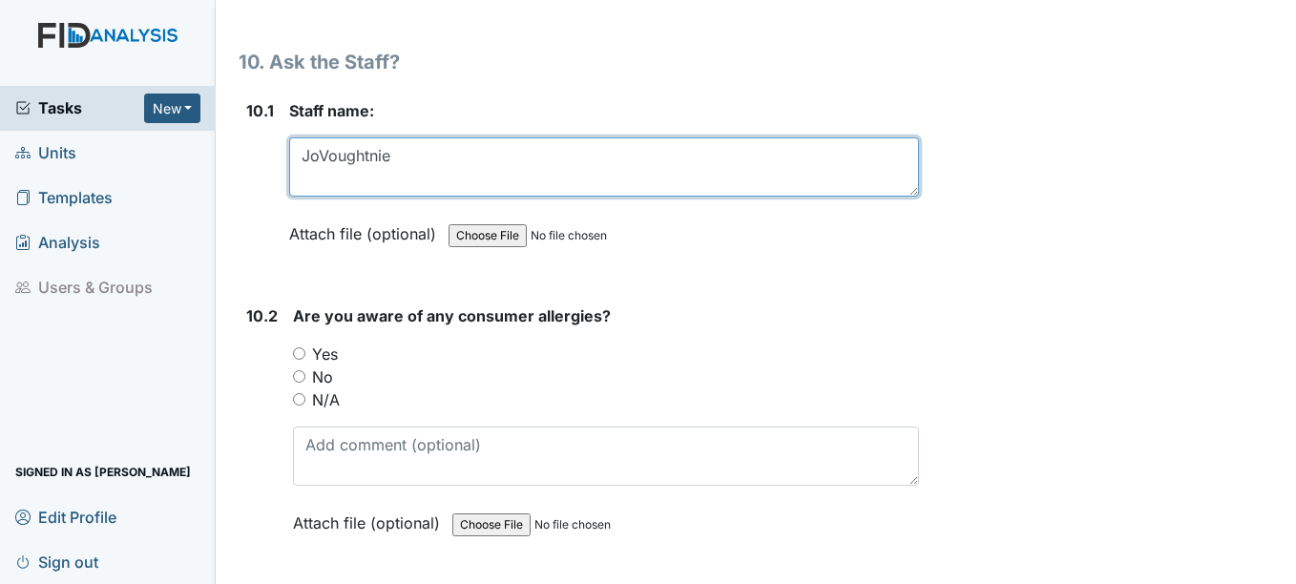
scroll to position [24522, 0]
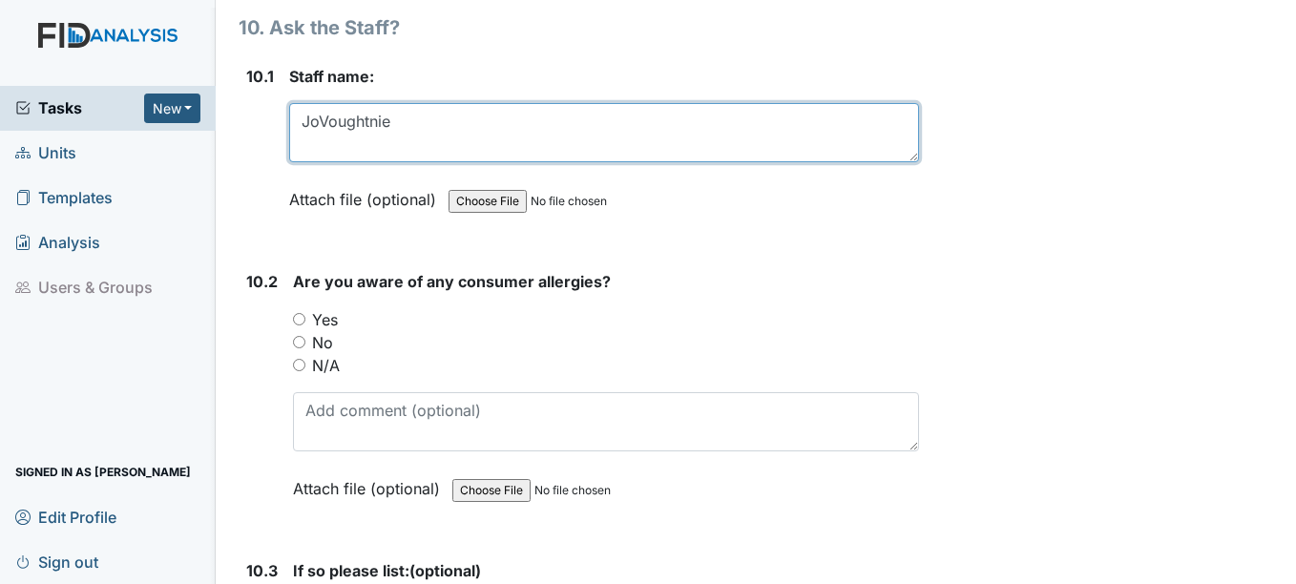
type textarea "JoVoughtnie"
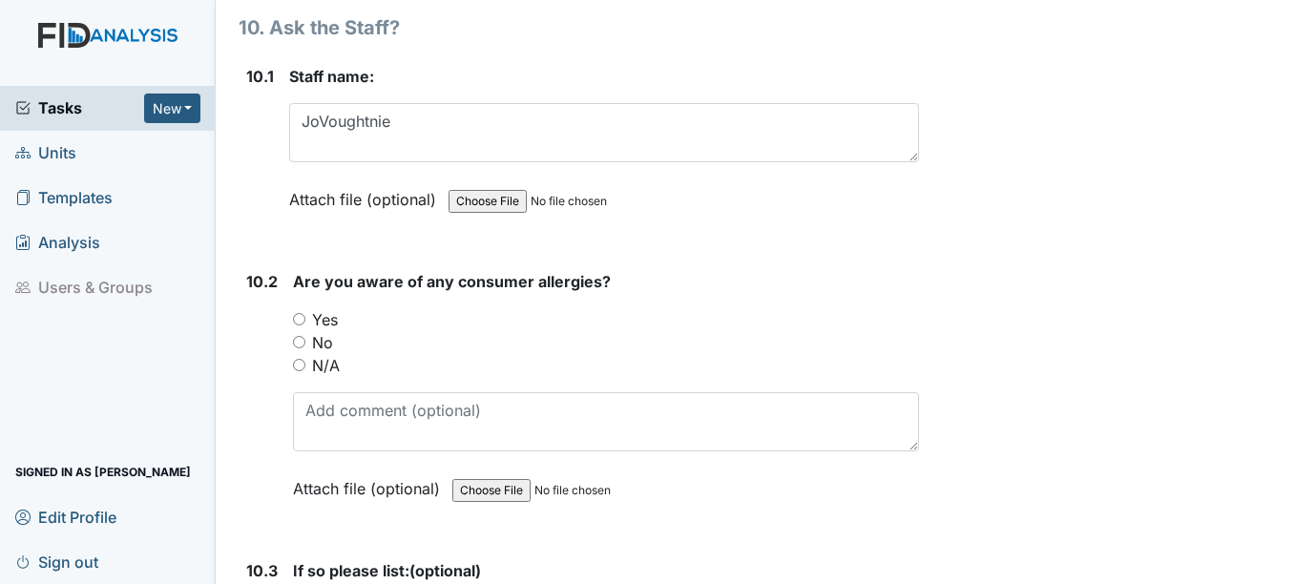
click at [327, 317] on label "Yes" at bounding box center [325, 319] width 26 height 23
click at [305, 317] on input "Yes" at bounding box center [299, 319] width 12 height 12
radio input "true"
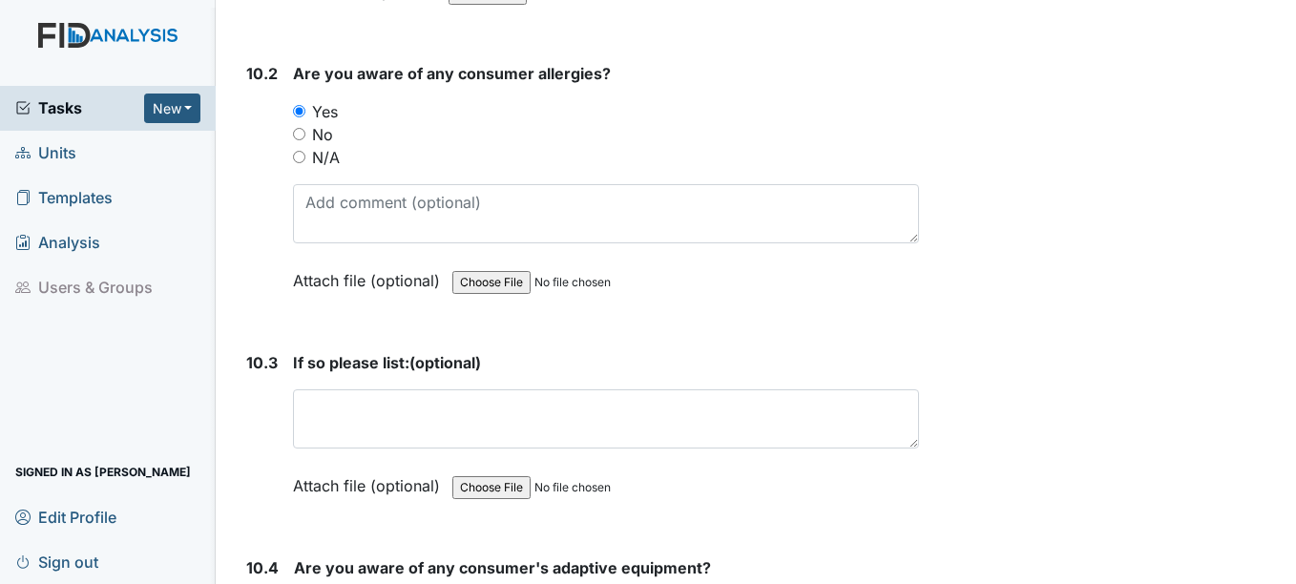
scroll to position [24808, 0]
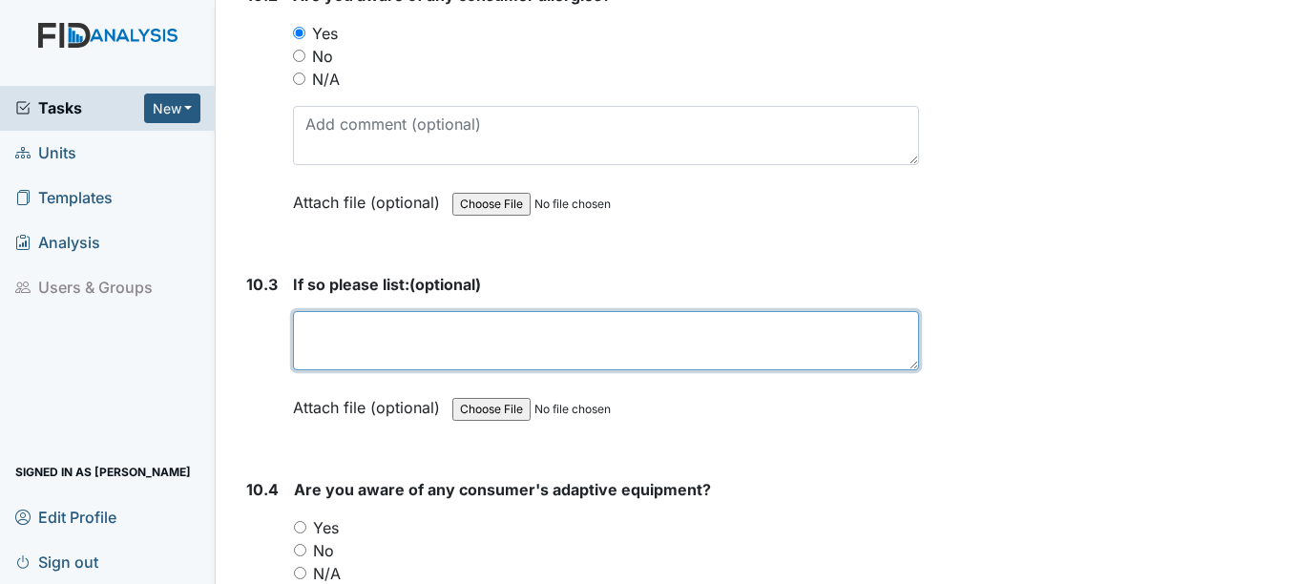
click at [349, 345] on textarea at bounding box center [605, 340] width 625 height 59
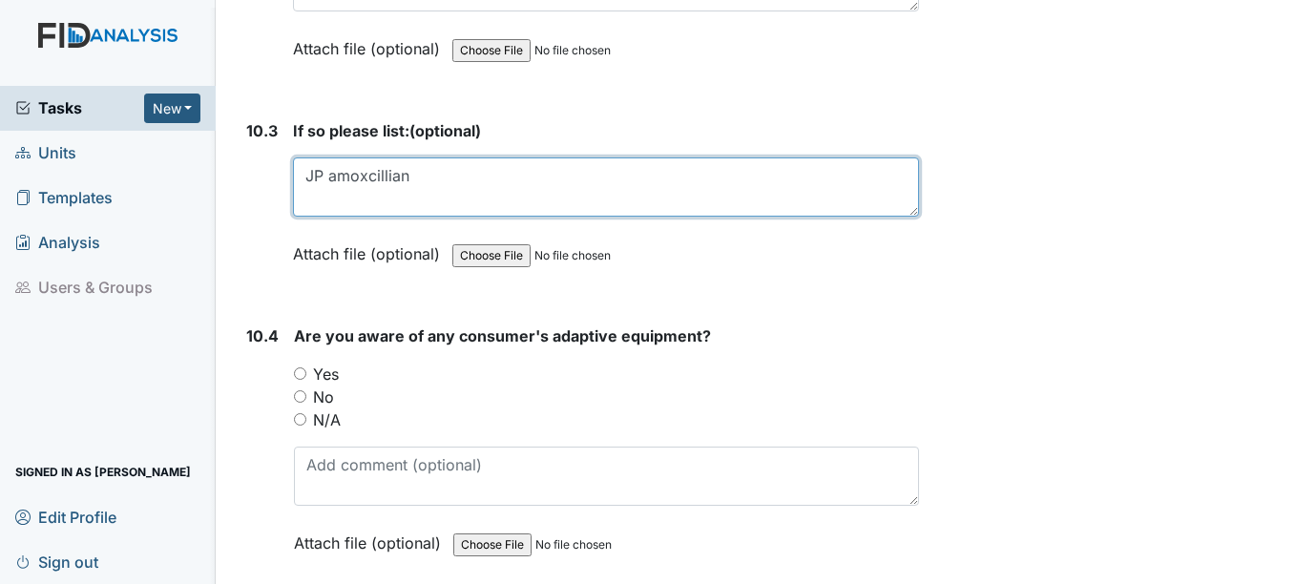
scroll to position [24999, 0]
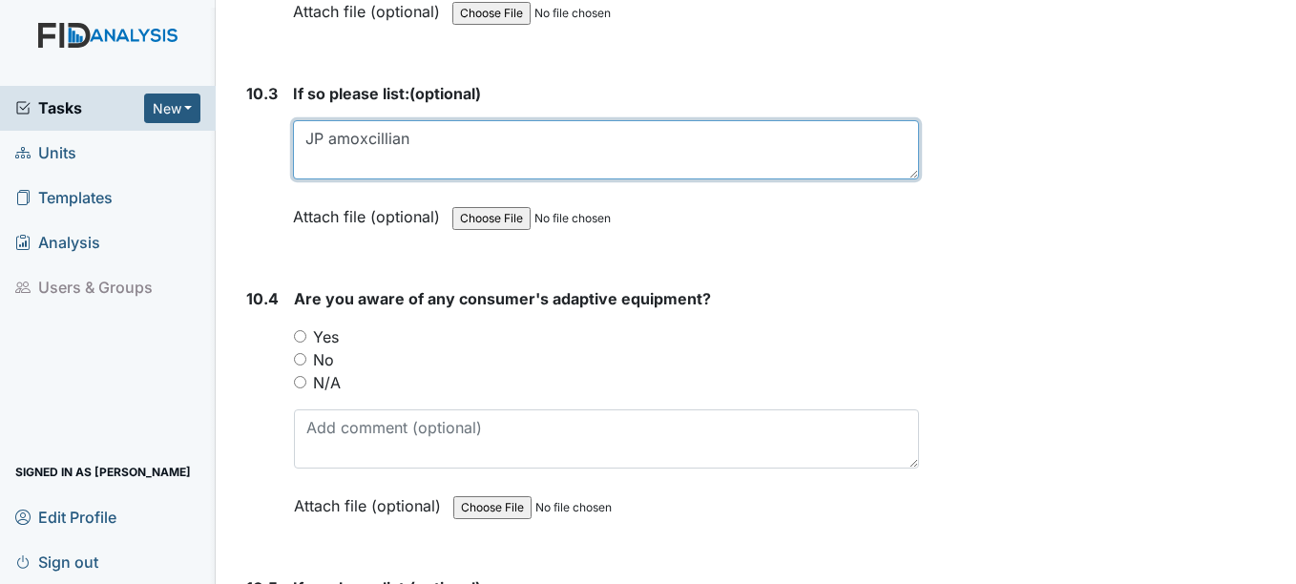
type textarea "JP amoxcillian"
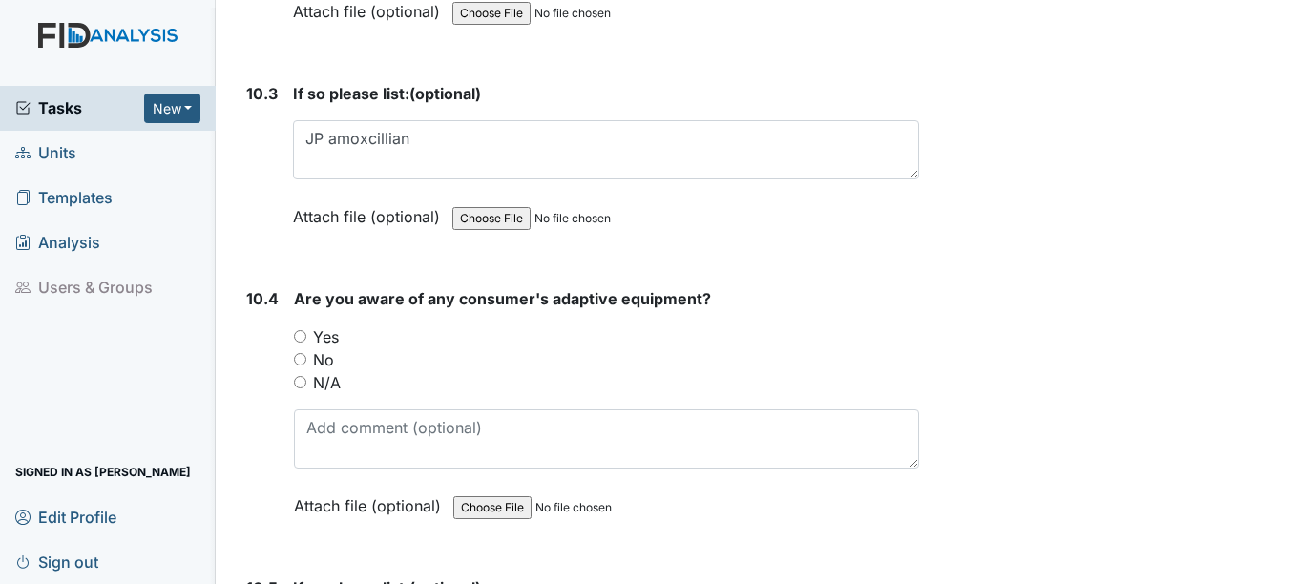
click at [333, 332] on label "Yes" at bounding box center [326, 336] width 26 height 23
click at [306, 332] on input "Yes" at bounding box center [300, 336] width 12 height 12
radio input "true"
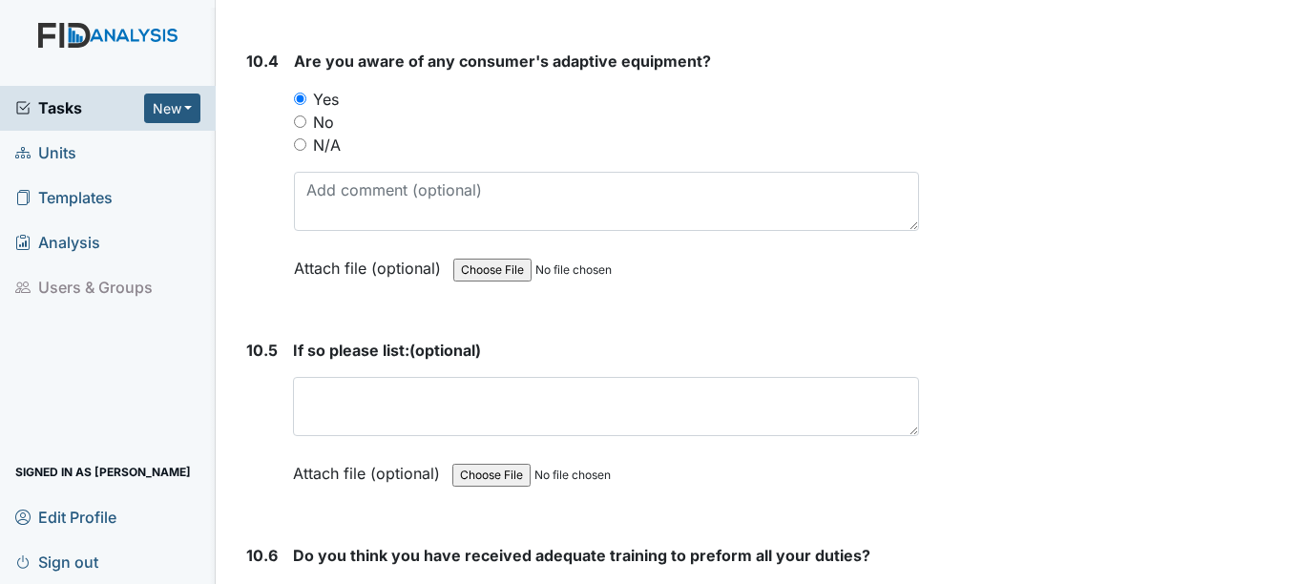
scroll to position [25381, 0]
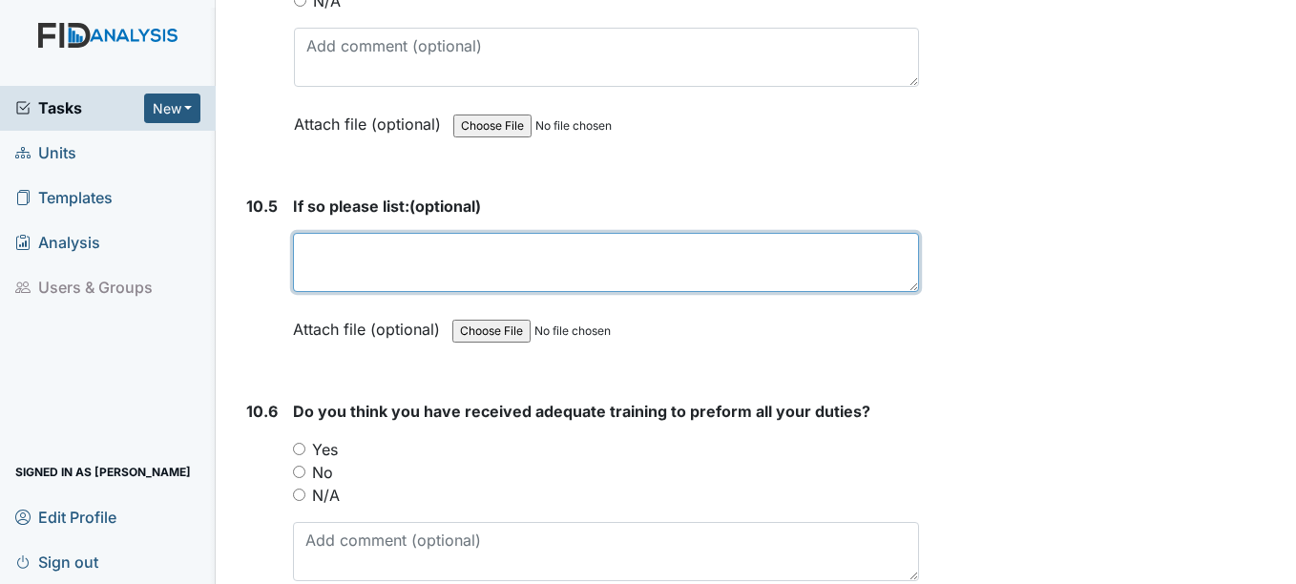
click at [355, 281] on textarea at bounding box center [605, 262] width 625 height 59
type textarea "p"
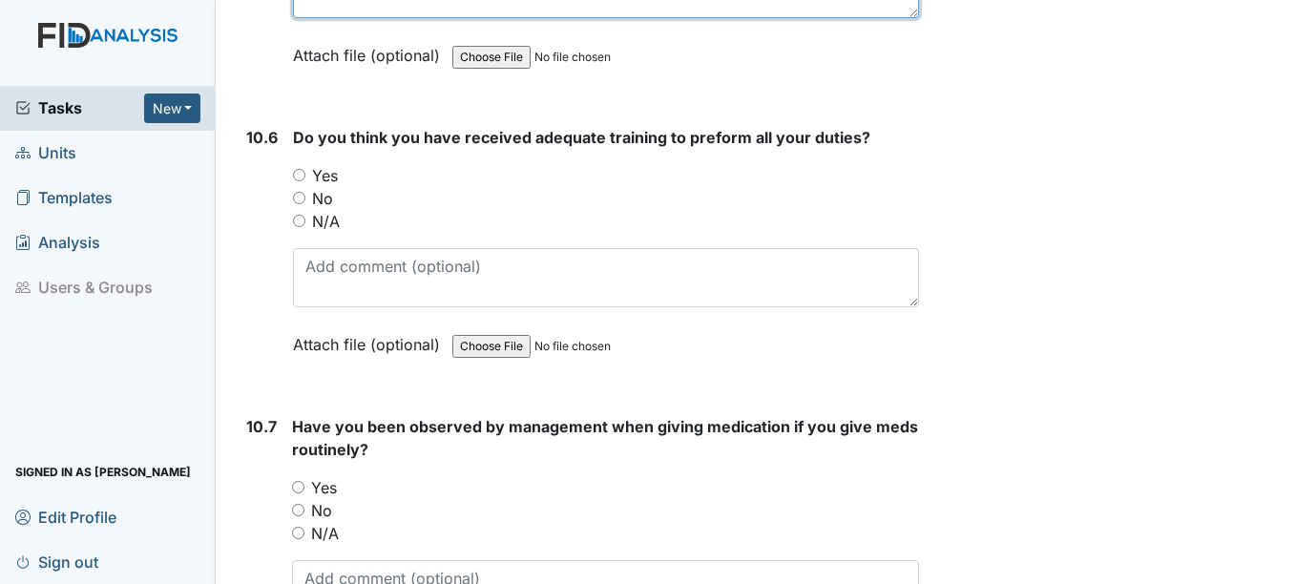
scroll to position [25667, 0]
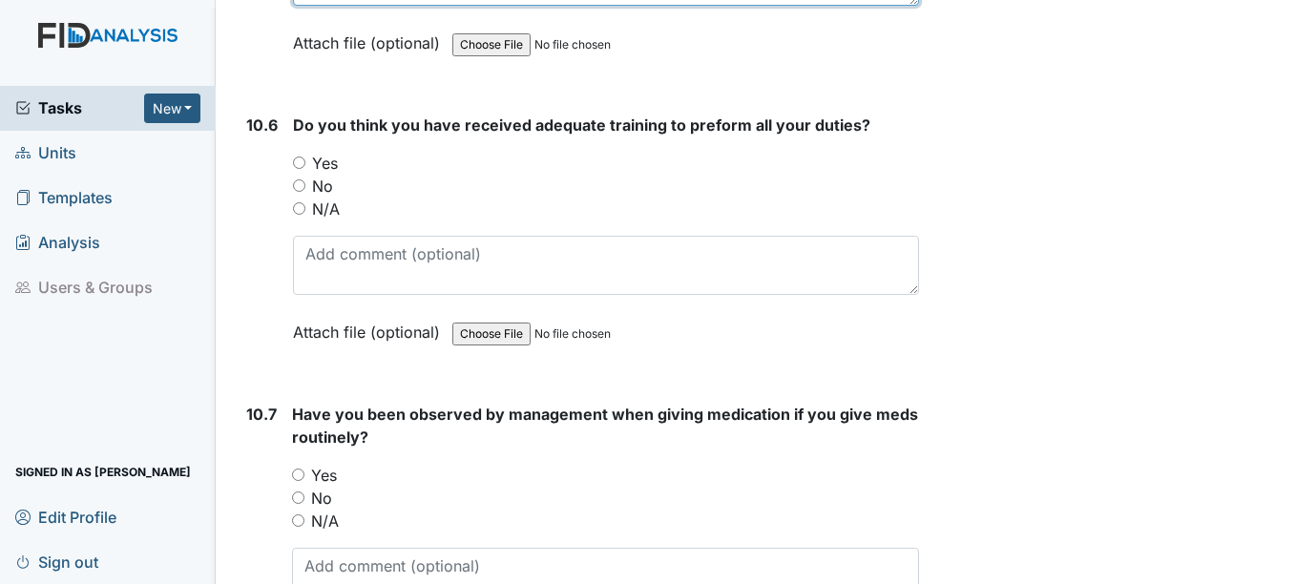
type textarea "sectional plate"
click at [327, 156] on label "Yes" at bounding box center [325, 163] width 26 height 23
click at [305, 156] on input "Yes" at bounding box center [299, 162] width 12 height 12
radio input "true"
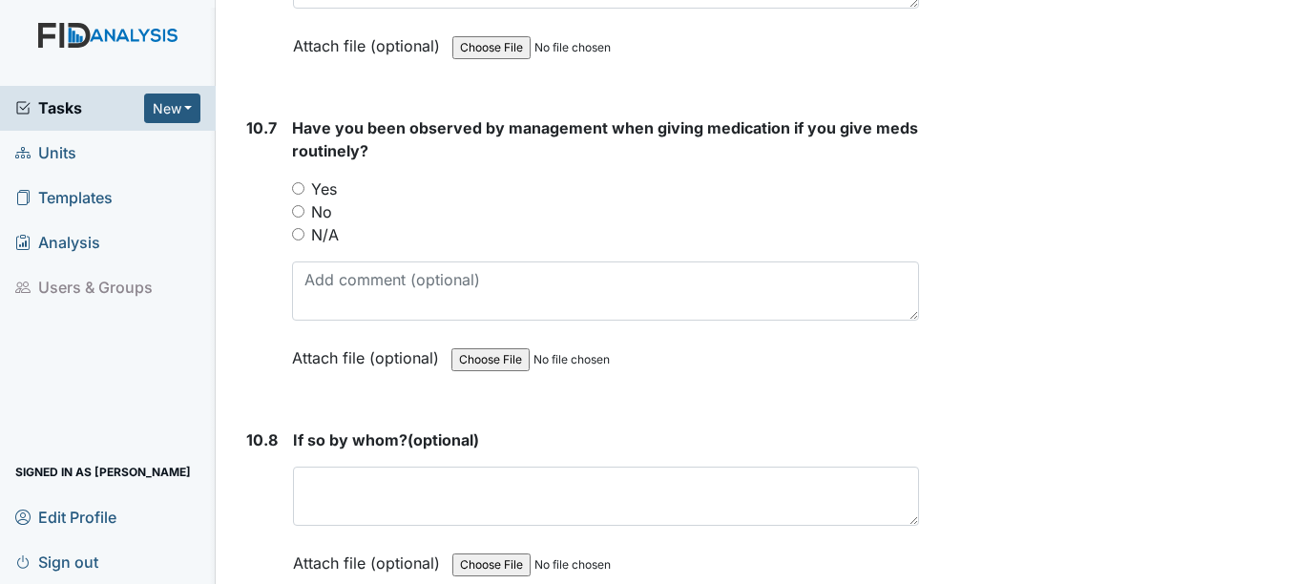
click at [325, 188] on label "Yes" at bounding box center [324, 188] width 26 height 23
click at [304, 188] on input "Yes" at bounding box center [298, 188] width 12 height 12
radio input "true"
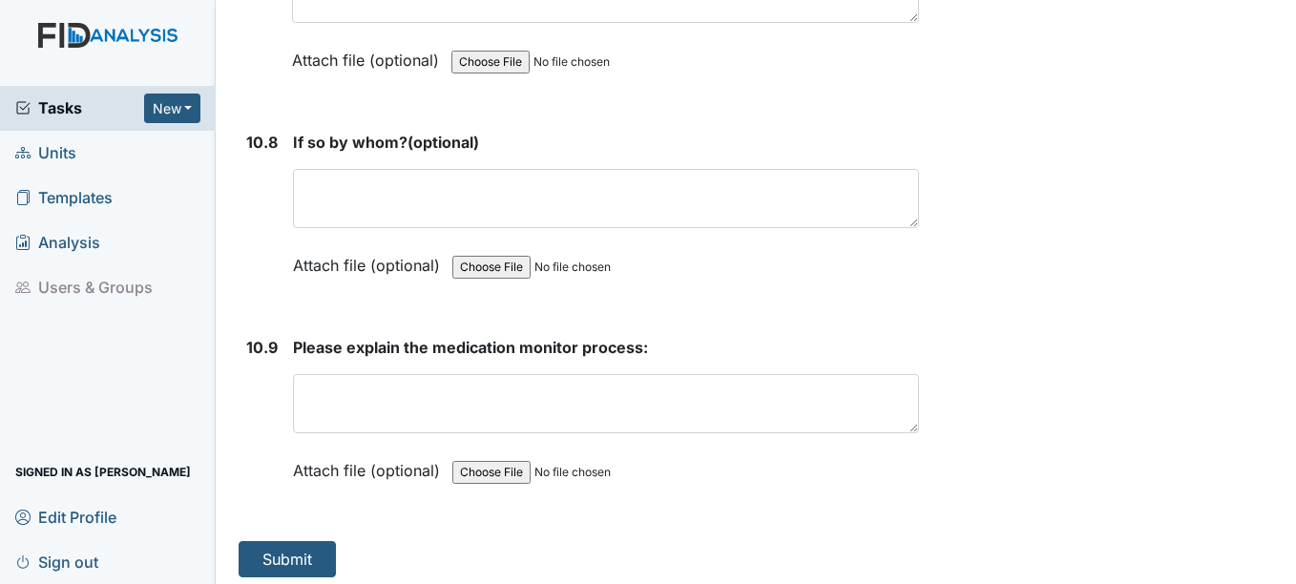
scroll to position [26259, 0]
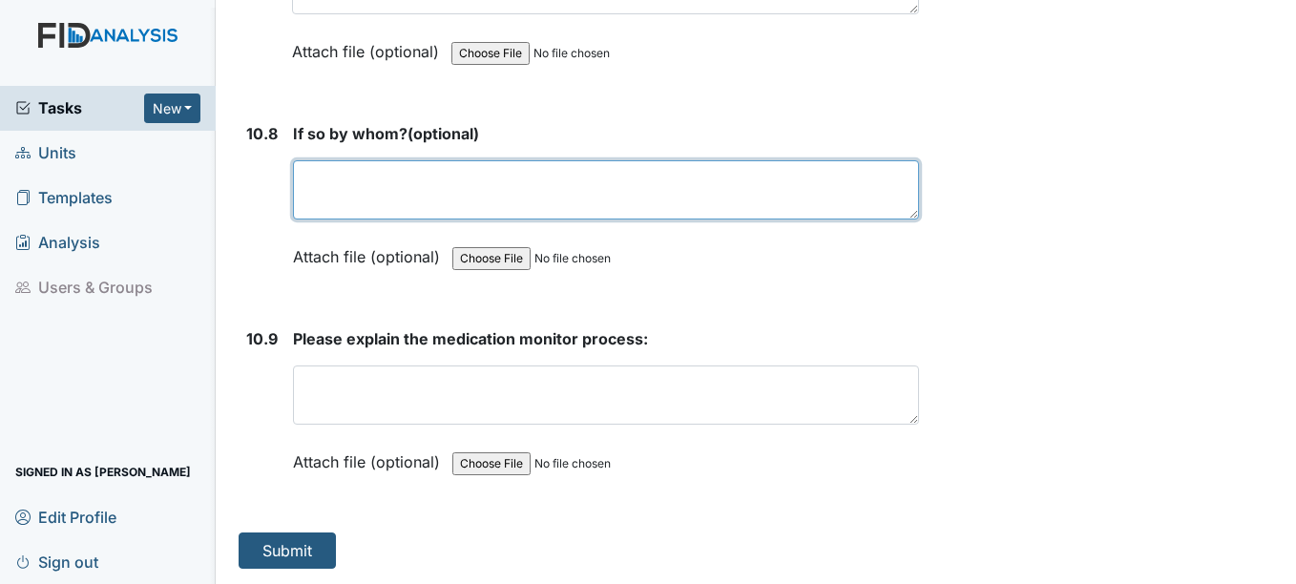
click at [369, 198] on textarea at bounding box center [605, 189] width 625 height 59
type textarea "[PERSON_NAME]"
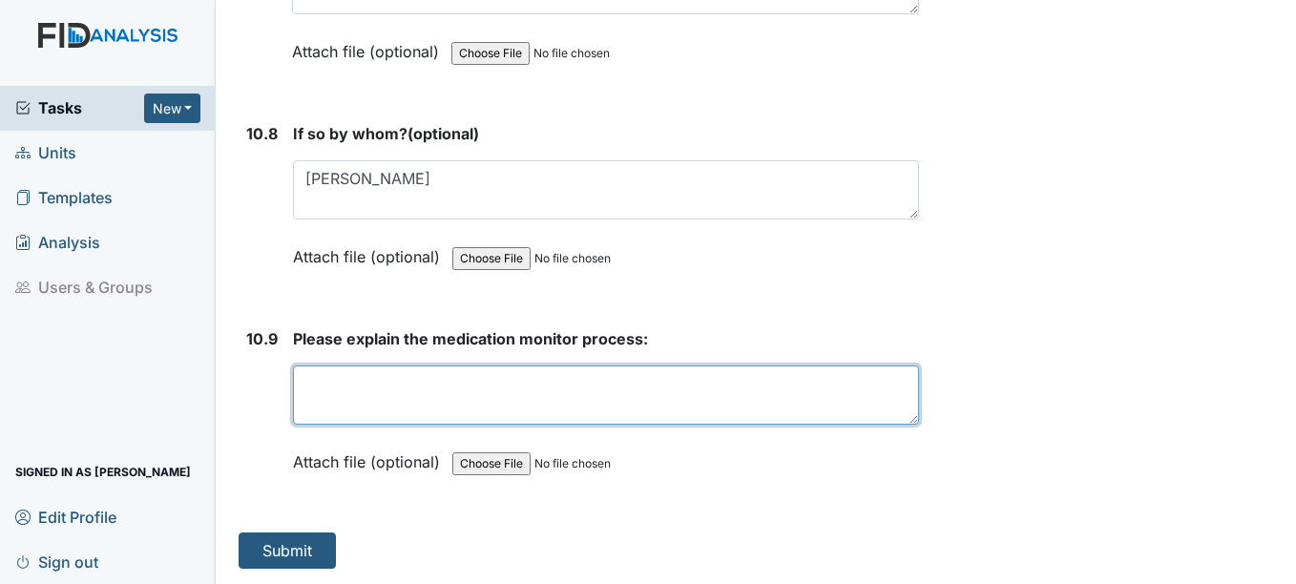
click at [404, 378] on textarea at bounding box center [605, 394] width 625 height 59
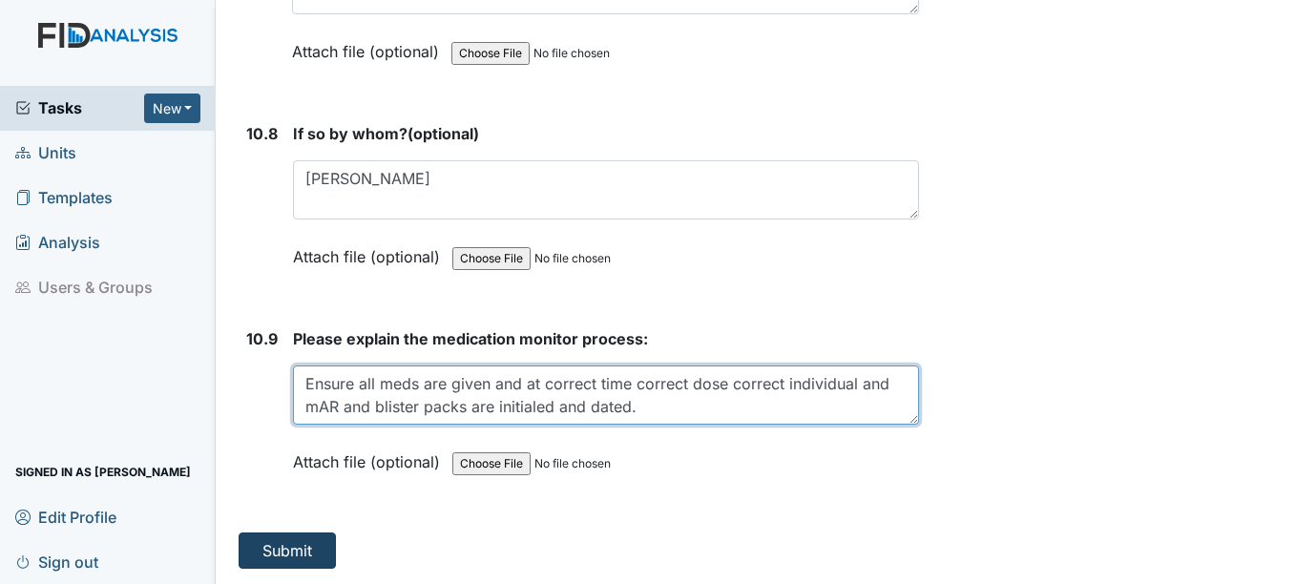
type textarea "Ensure all meds are given and at correct time correct dose correct individual a…"
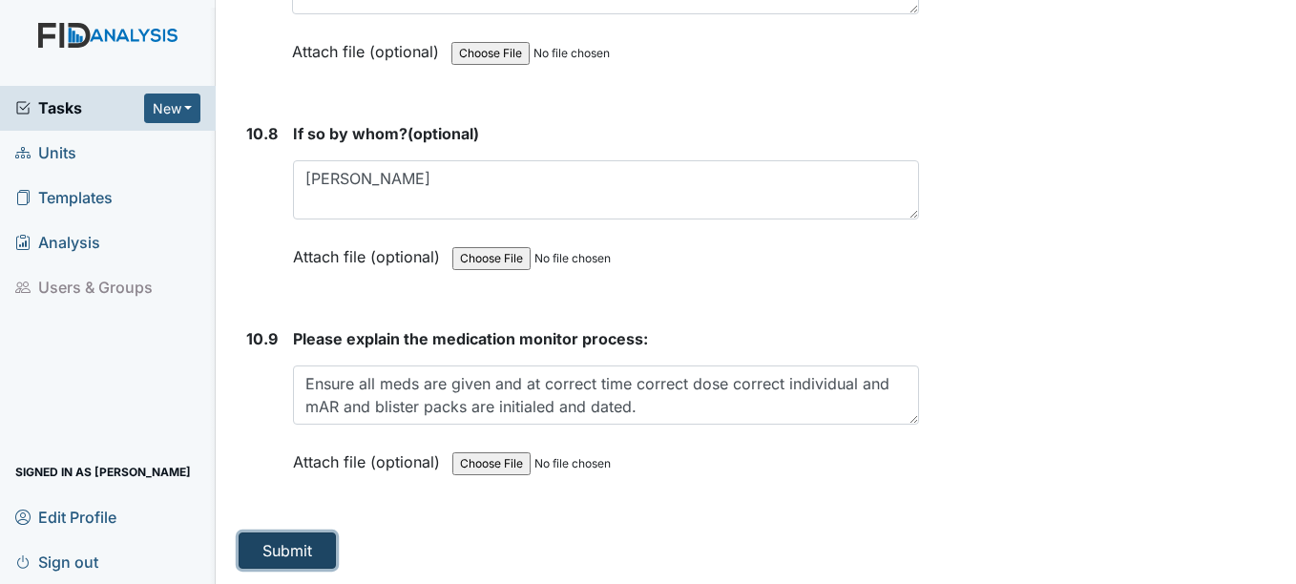
click at [297, 536] on button "Submit" at bounding box center [287, 550] width 97 height 36
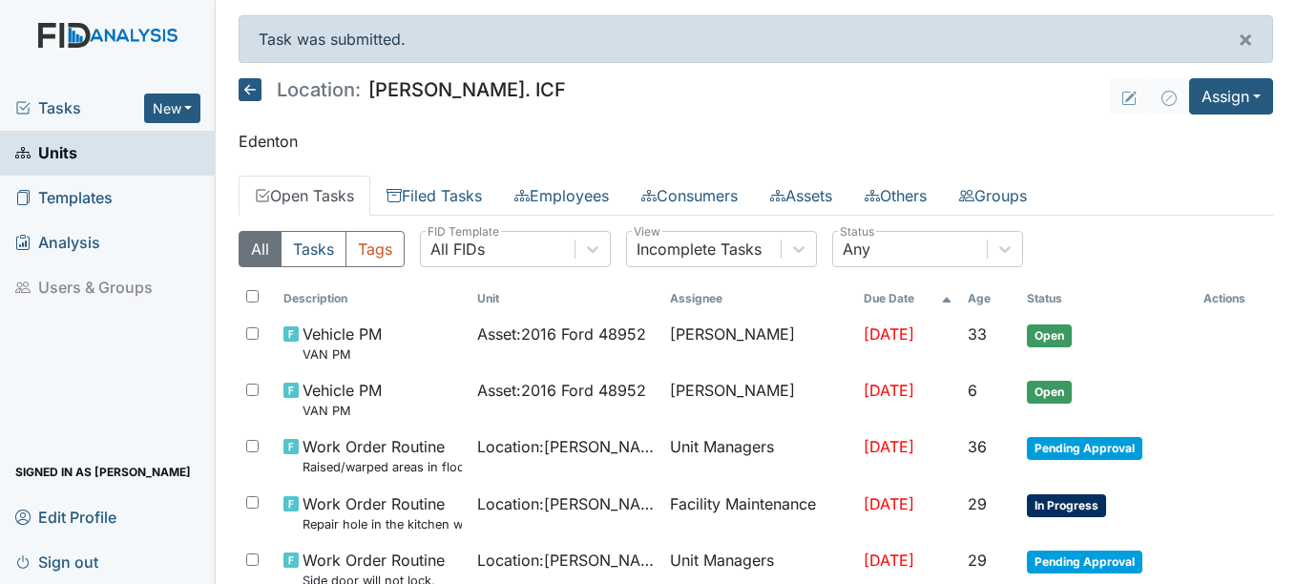
click at [257, 93] on icon at bounding box center [250, 89] width 23 height 23
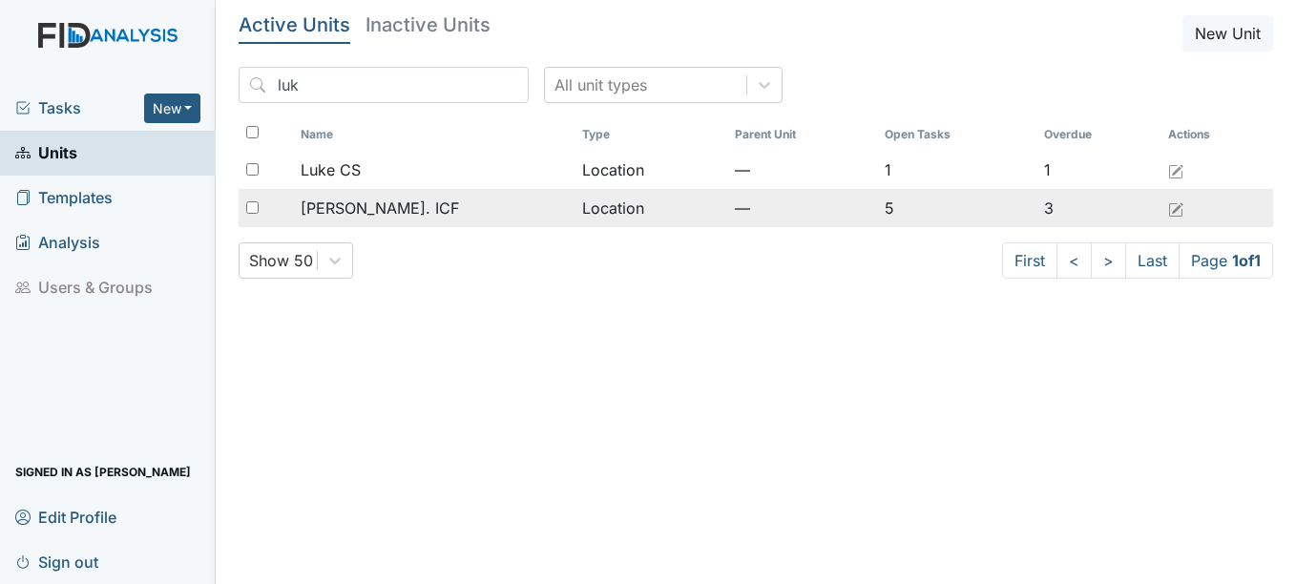
click at [574, 203] on td "Location" at bounding box center [650, 208] width 152 height 38
